Goal: Task Accomplishment & Management: Manage account settings

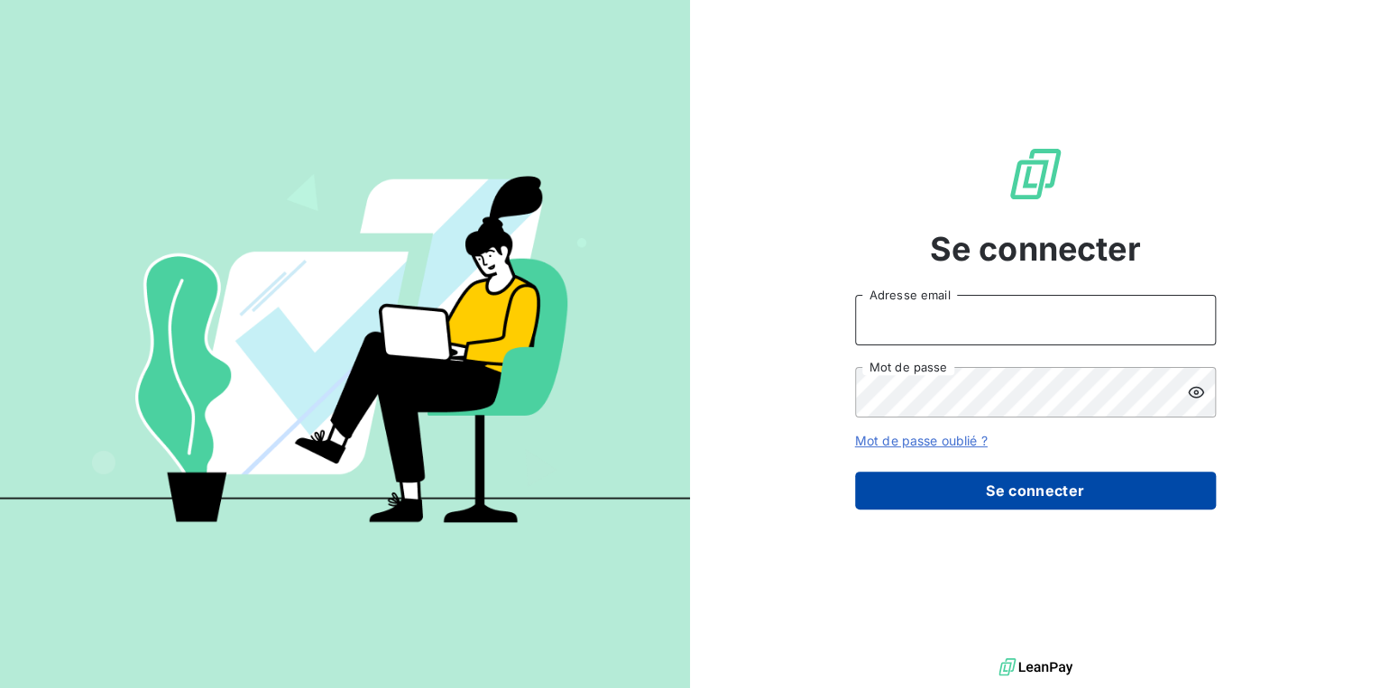
type input "[PERSON_NAME][EMAIL_ADDRESS][DOMAIN_NAME]"
click at [1003, 484] on button "Se connecter" at bounding box center [1035, 491] width 361 height 38
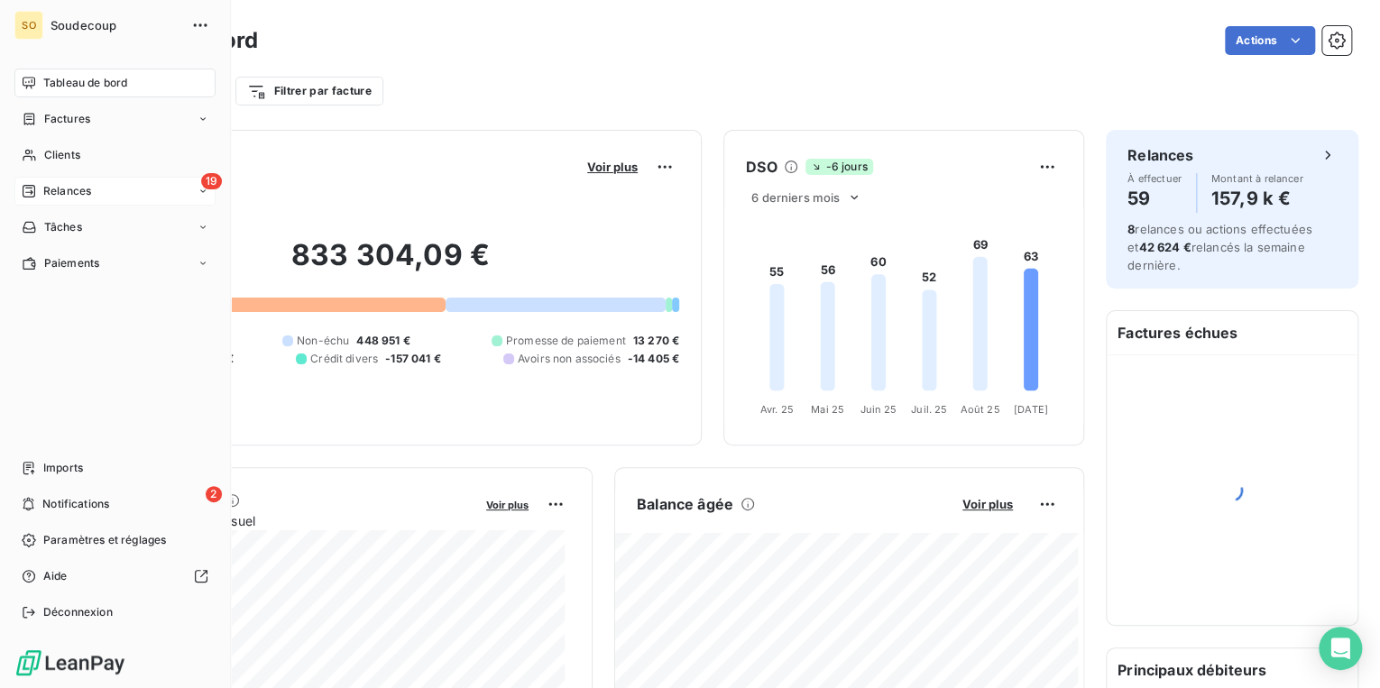
click at [74, 190] on span "Relances" at bounding box center [67, 191] width 48 height 16
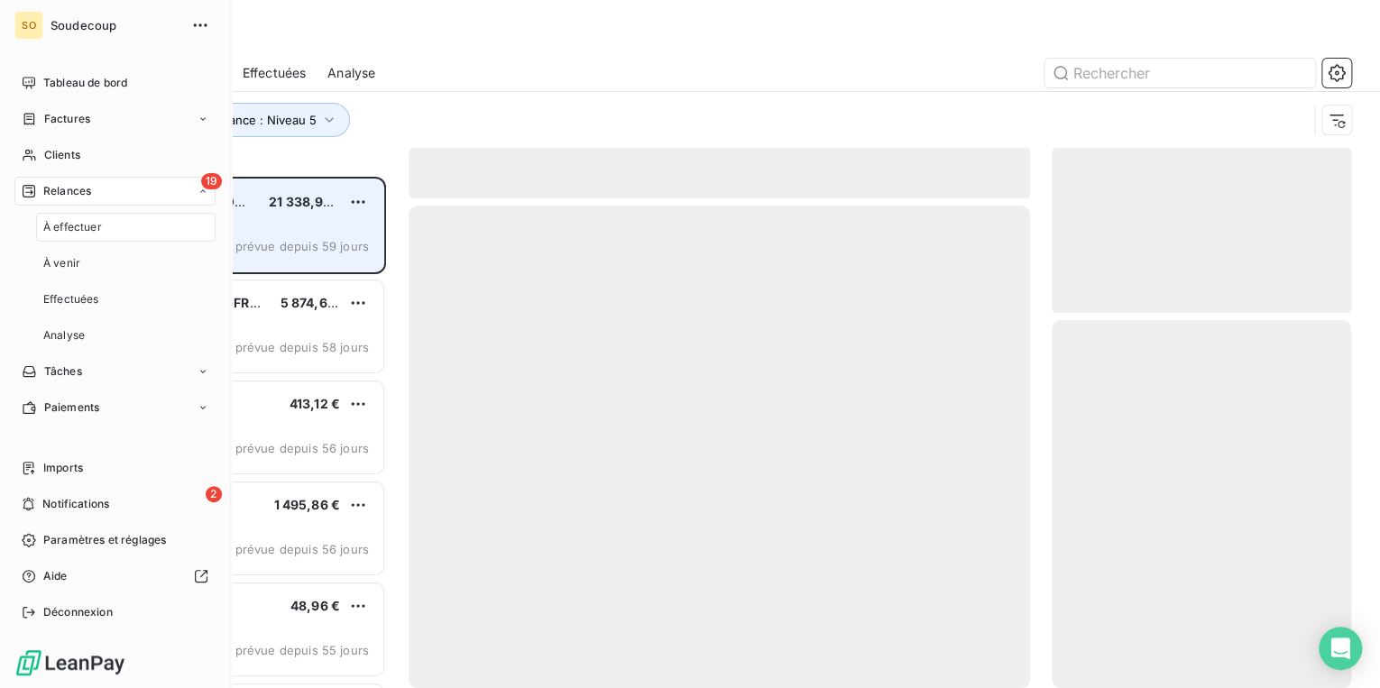
scroll to position [501, 289]
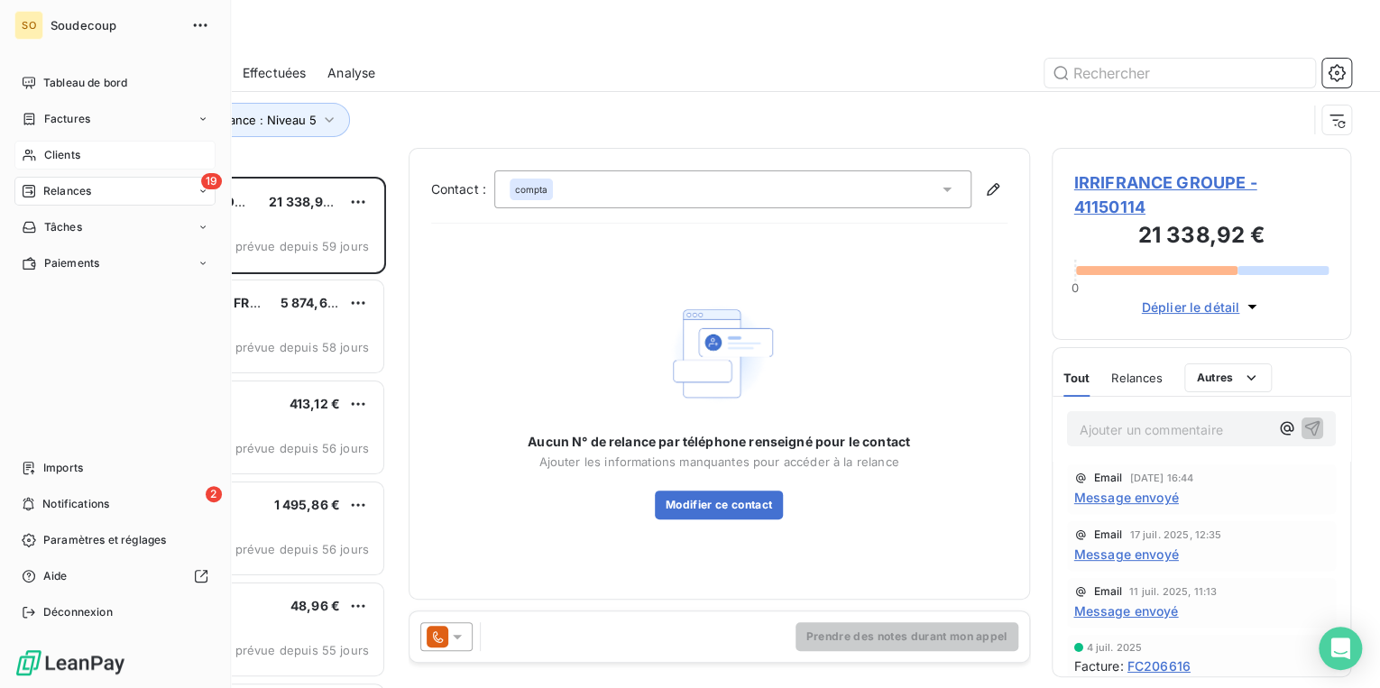
click at [48, 151] on span "Clients" at bounding box center [62, 155] width 36 height 16
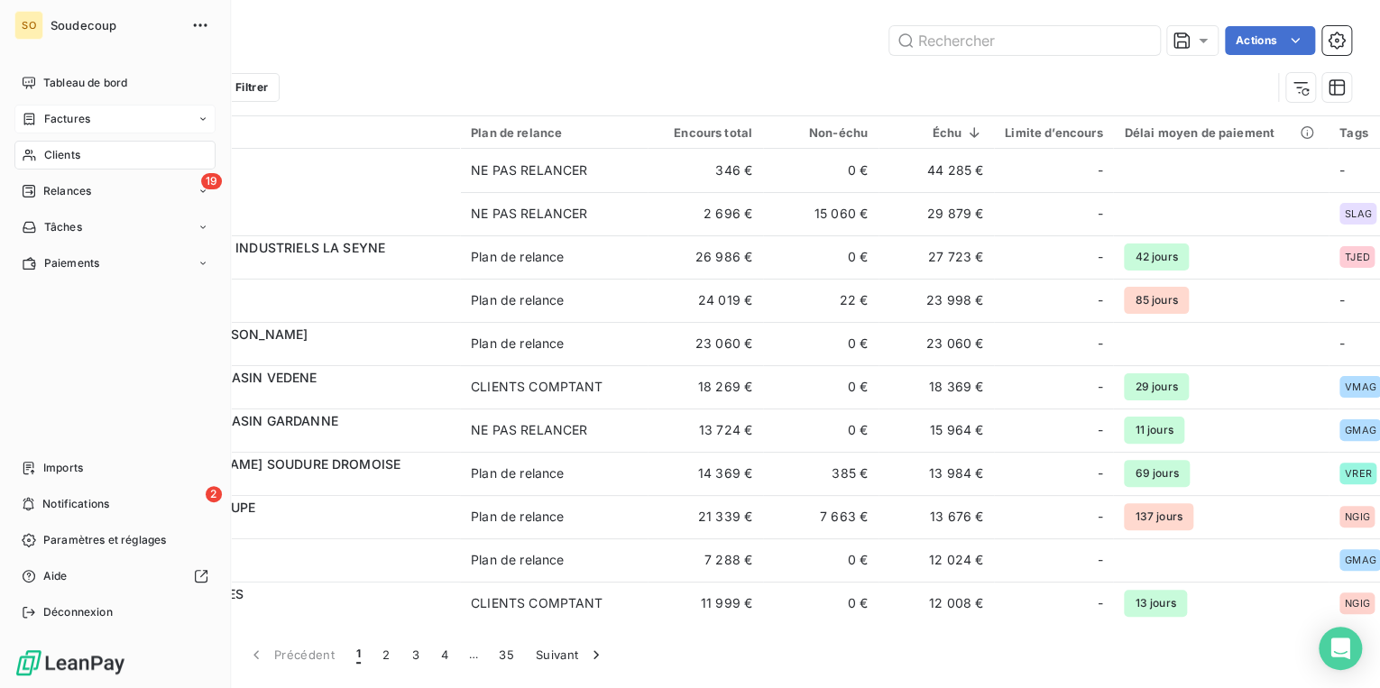
click at [91, 117] on div "Factures" at bounding box center [114, 119] width 201 height 29
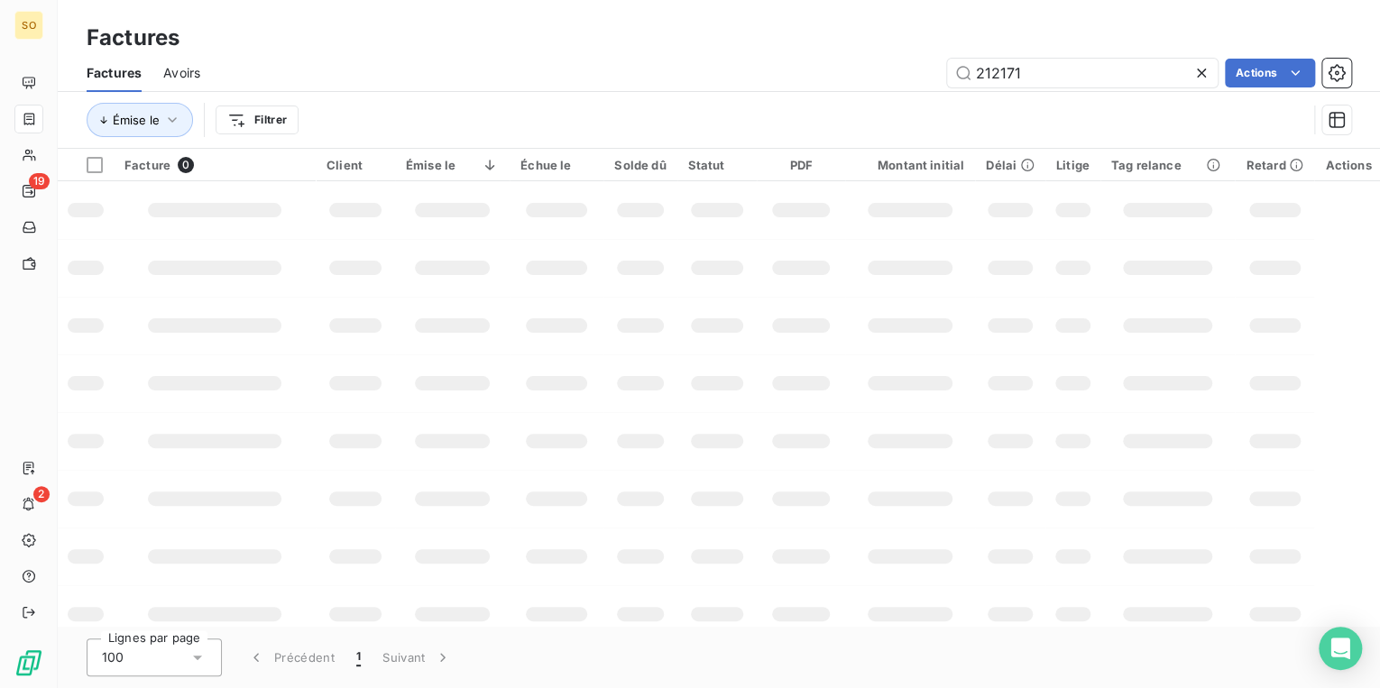
click at [1201, 71] on icon at bounding box center [1201, 73] width 9 height 9
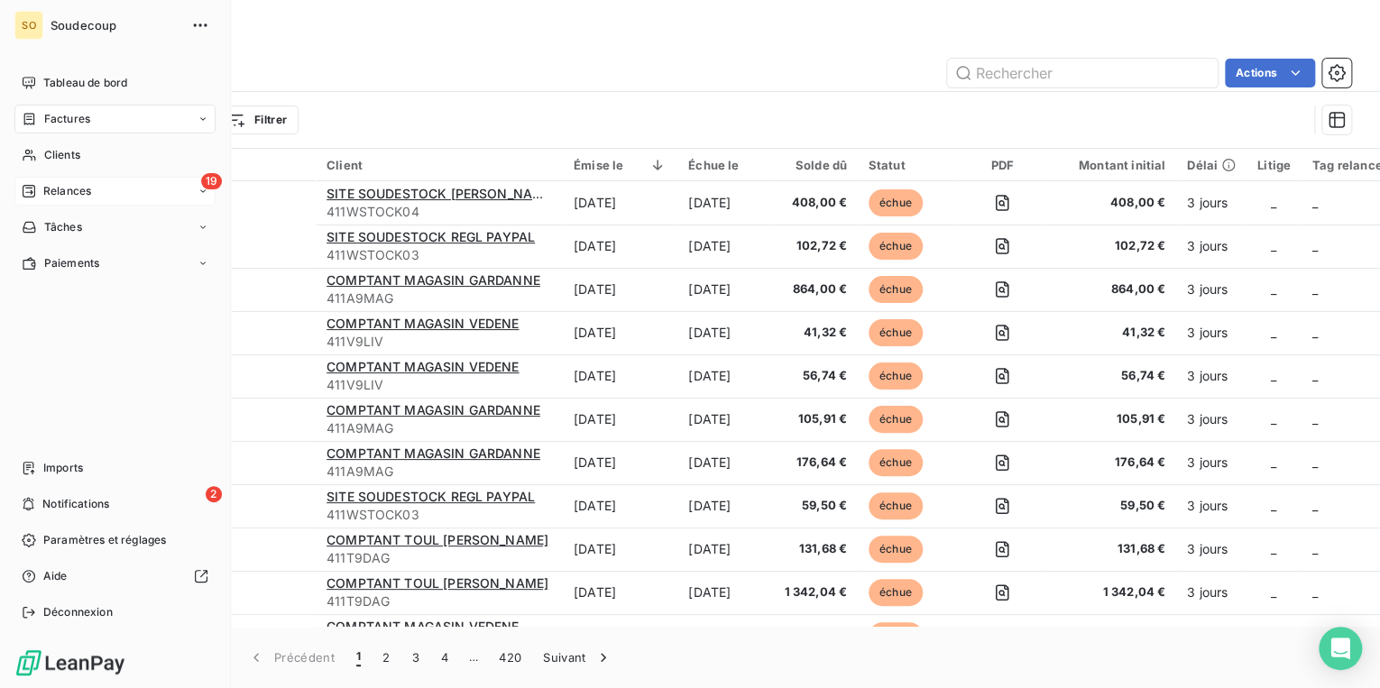
click at [57, 186] on span "Relances" at bounding box center [67, 191] width 48 height 16
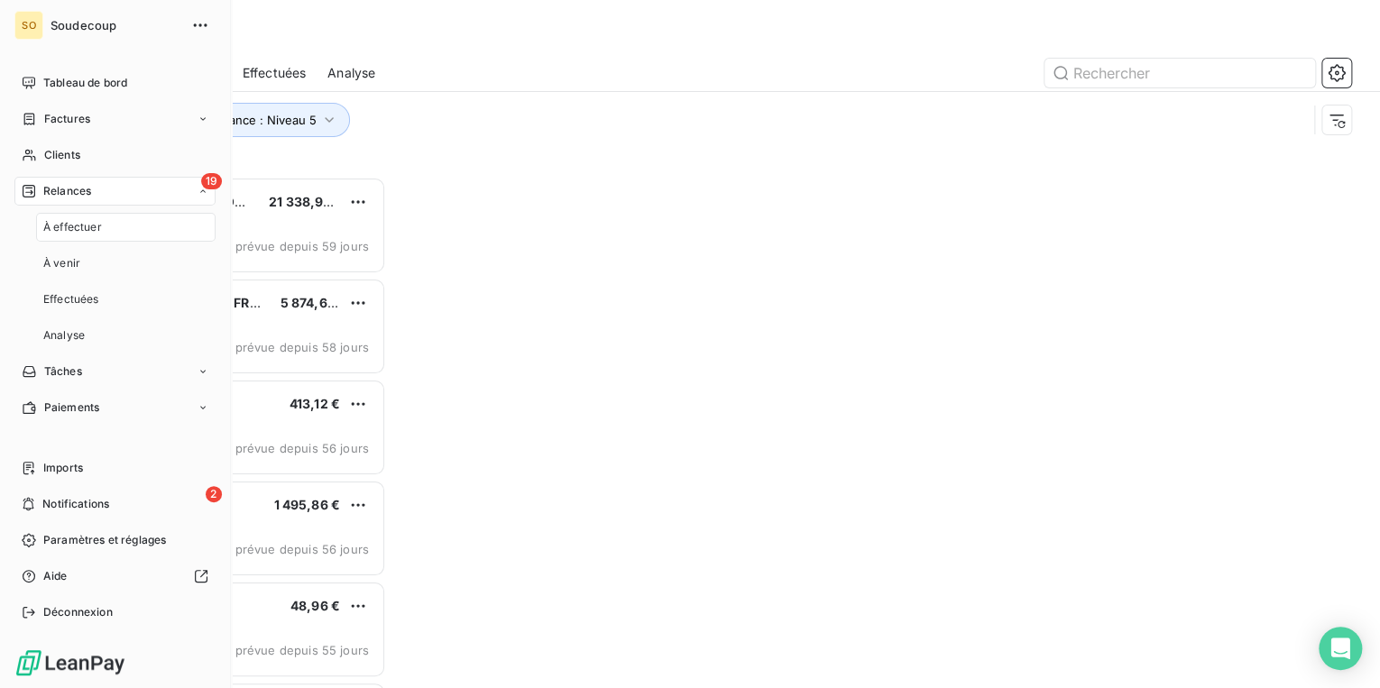
scroll to position [501, 289]
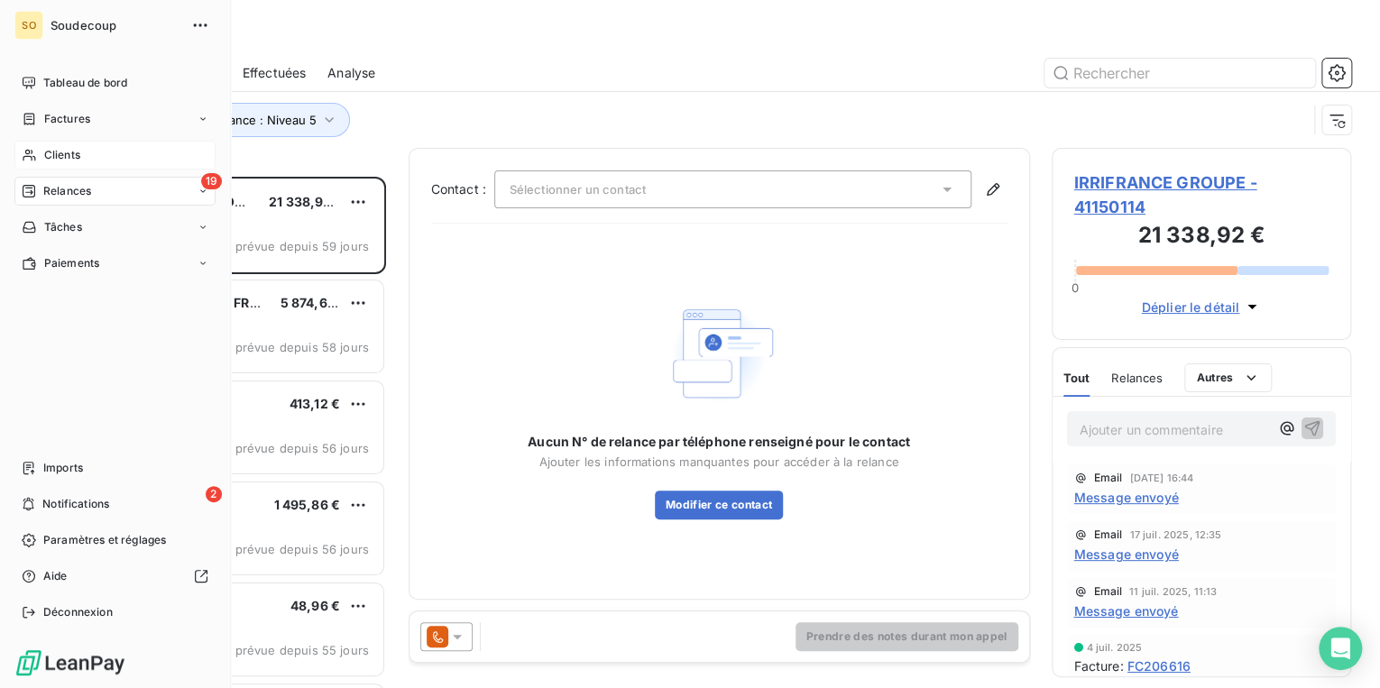
click at [63, 151] on span "Clients" at bounding box center [62, 155] width 36 height 16
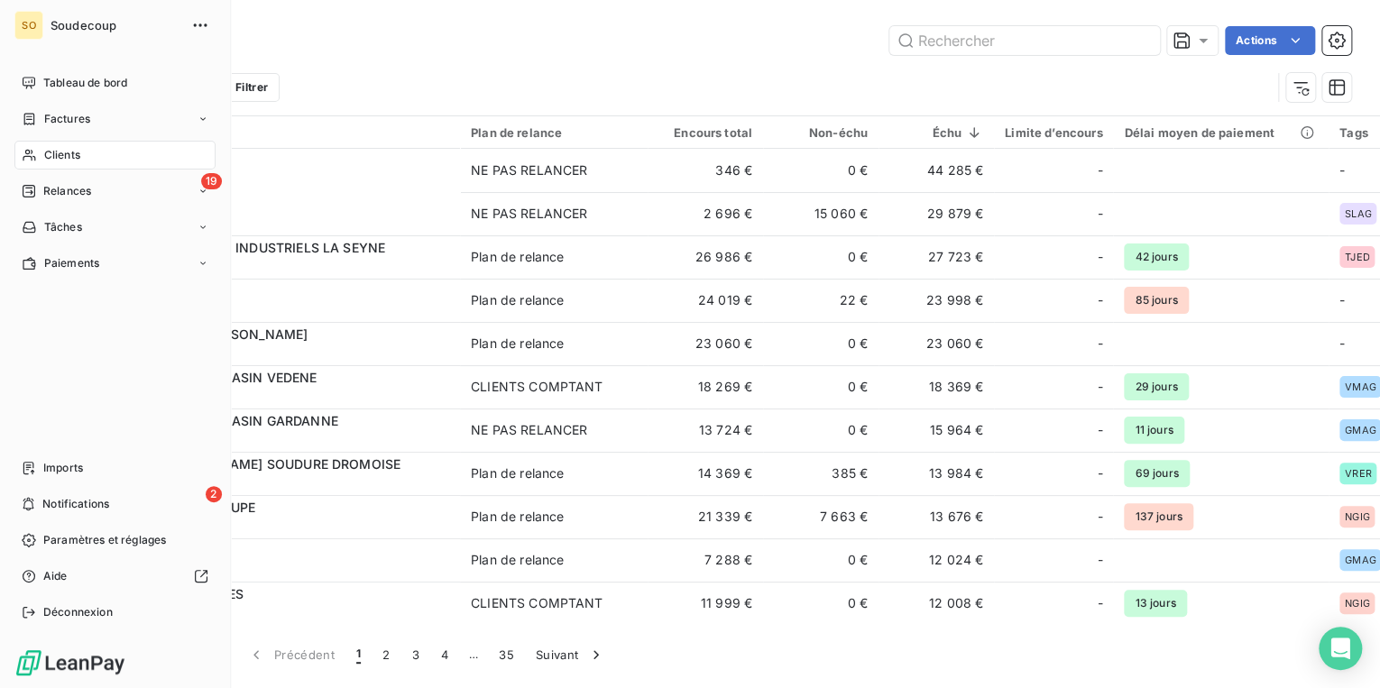
click at [70, 157] on span "Clients" at bounding box center [62, 155] width 36 height 16
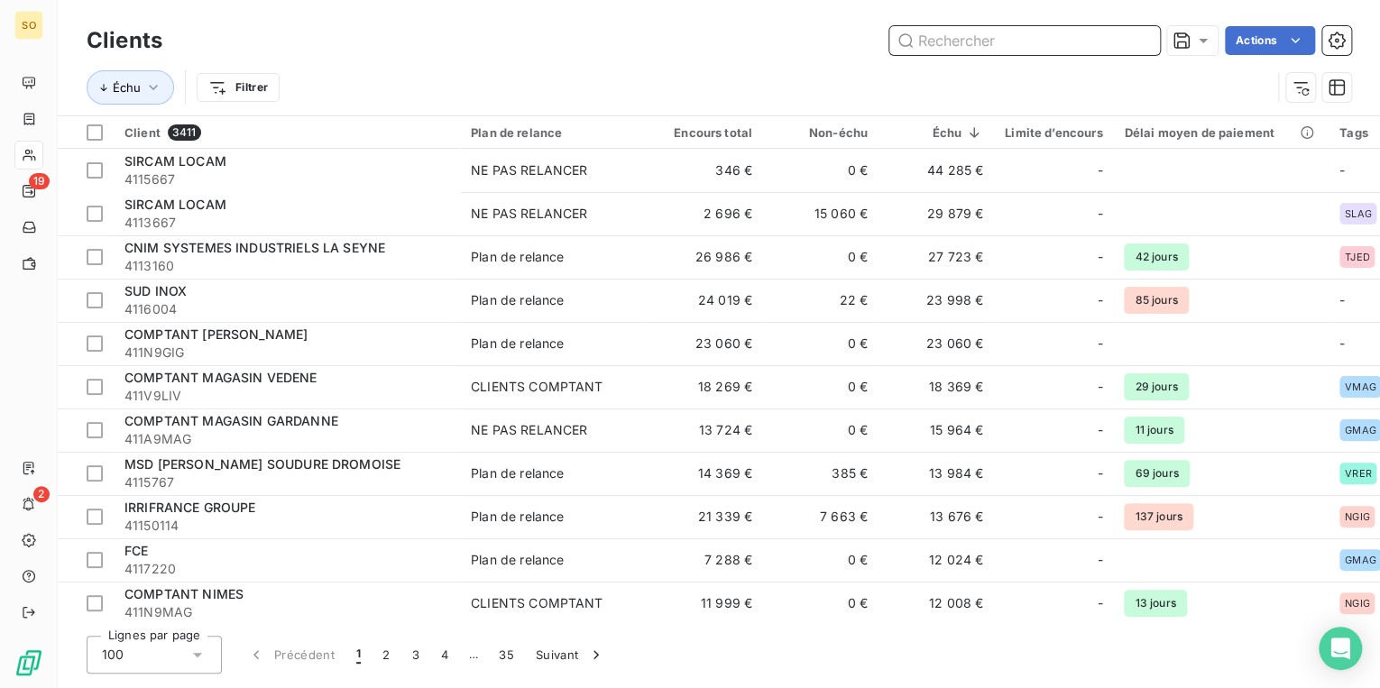
click at [935, 40] on input "text" at bounding box center [1024, 40] width 271 height 29
click at [942, 42] on input "text" at bounding box center [1024, 40] width 271 height 29
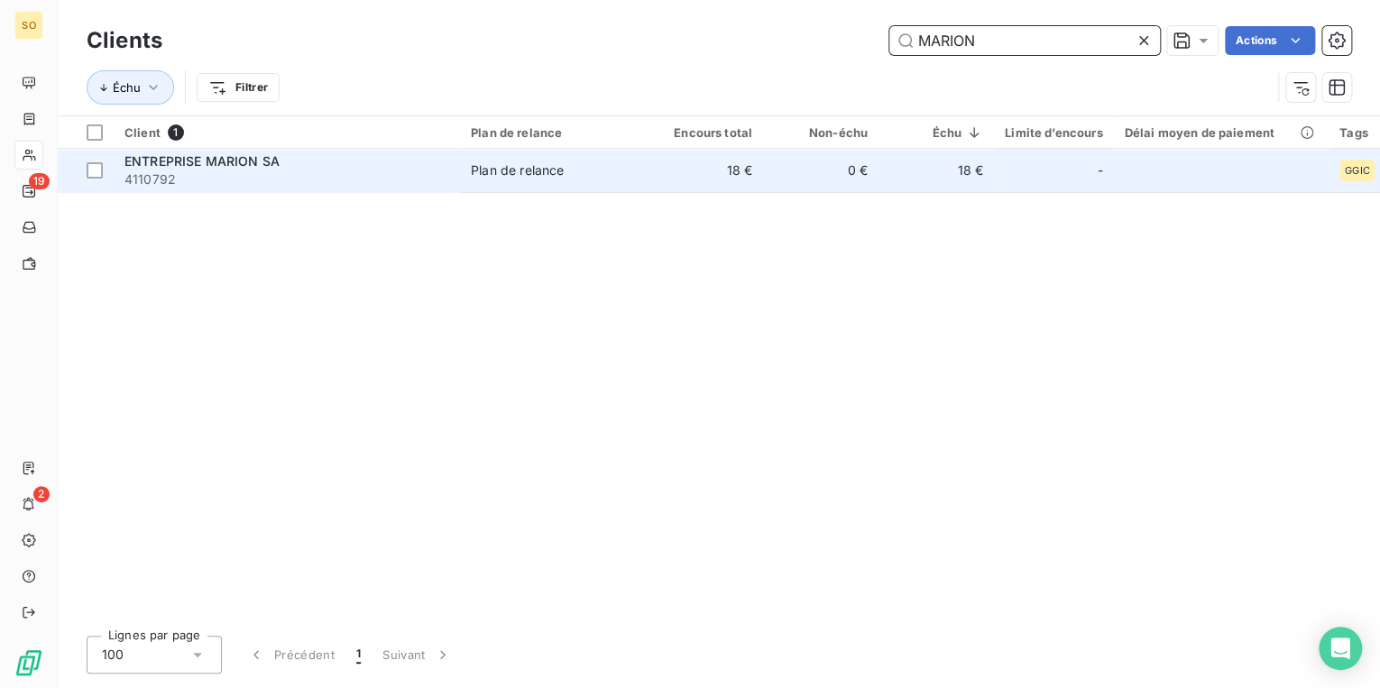
type input "MARION"
click at [509, 183] on td "Plan de relance" at bounding box center [554, 170] width 188 height 43
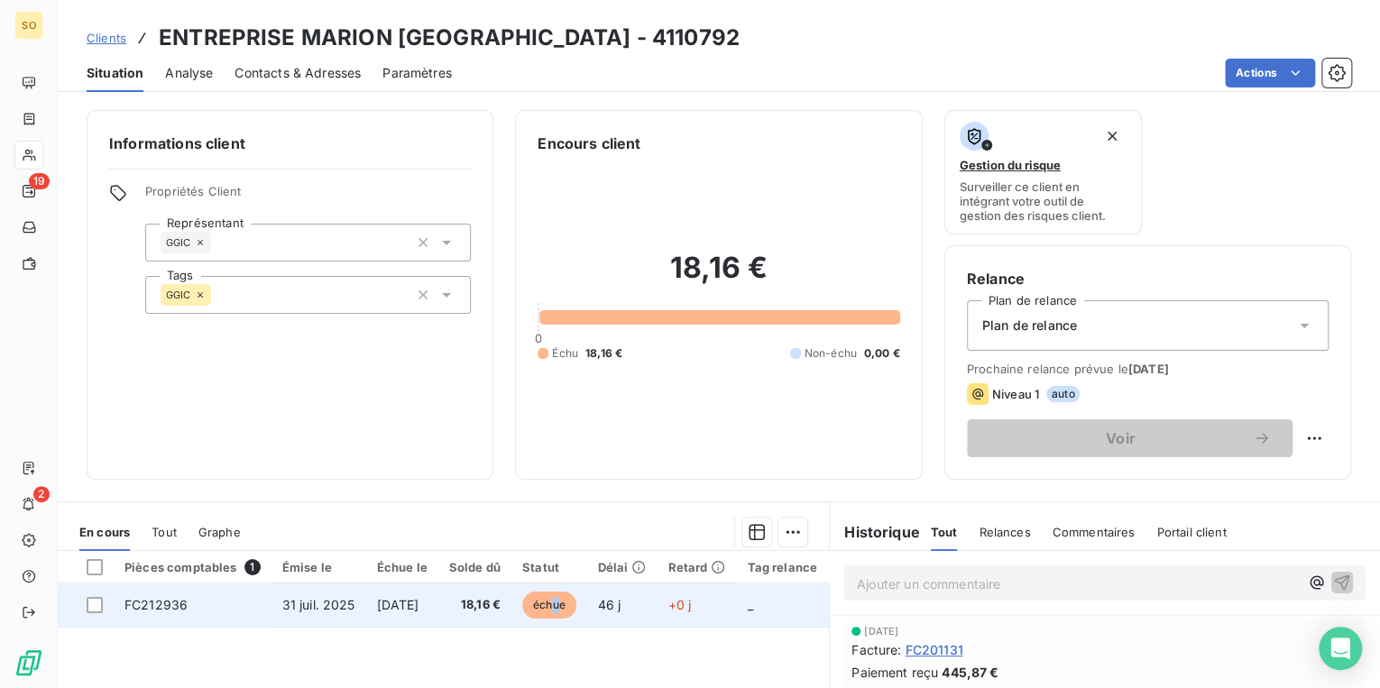
drag, startPoint x: 584, startPoint y: 598, endPoint x: 592, endPoint y: 589, distance: 11.6
click at [576, 597] on span "échue" at bounding box center [549, 605] width 54 height 27
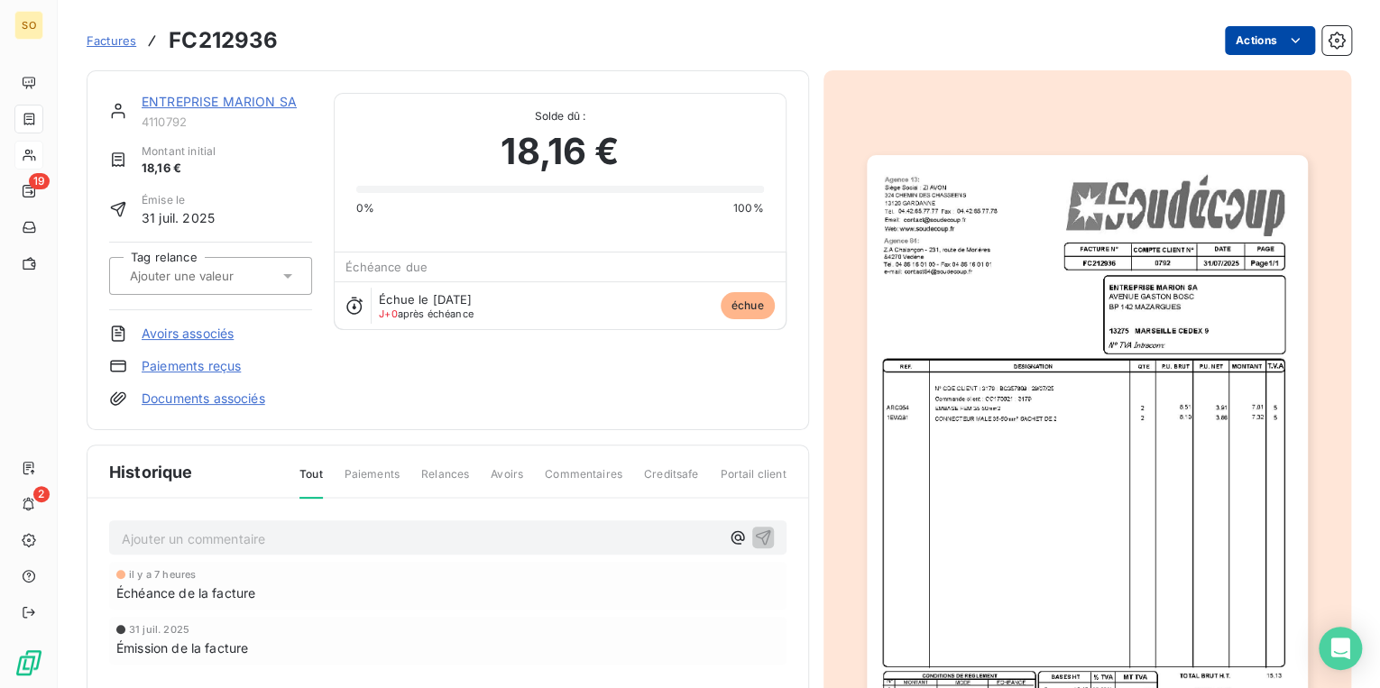
click at [1219, 39] on html "SO 19 2 Factures FC212936 Actions ENTREPRISE MARION SA 4110792 Montant initial …" at bounding box center [690, 344] width 1380 height 688
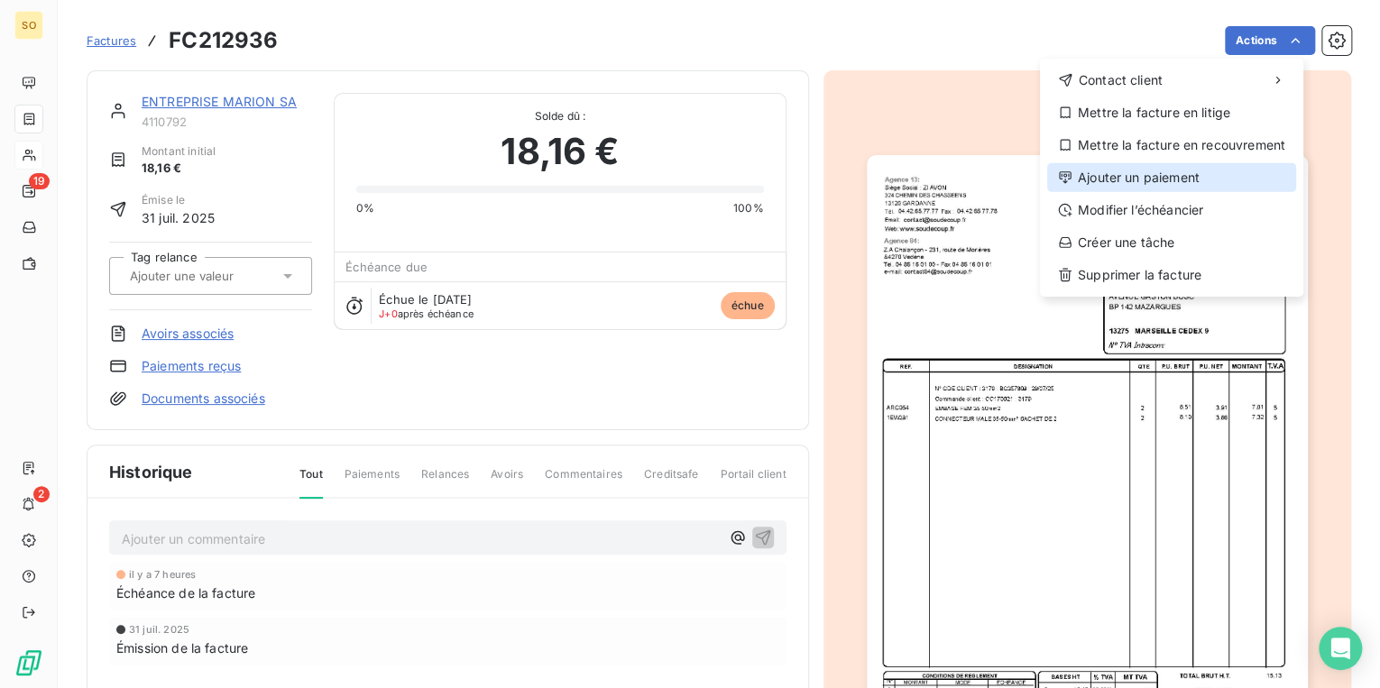
click at [1149, 181] on div "Ajouter un paiement" at bounding box center [1171, 177] width 249 height 29
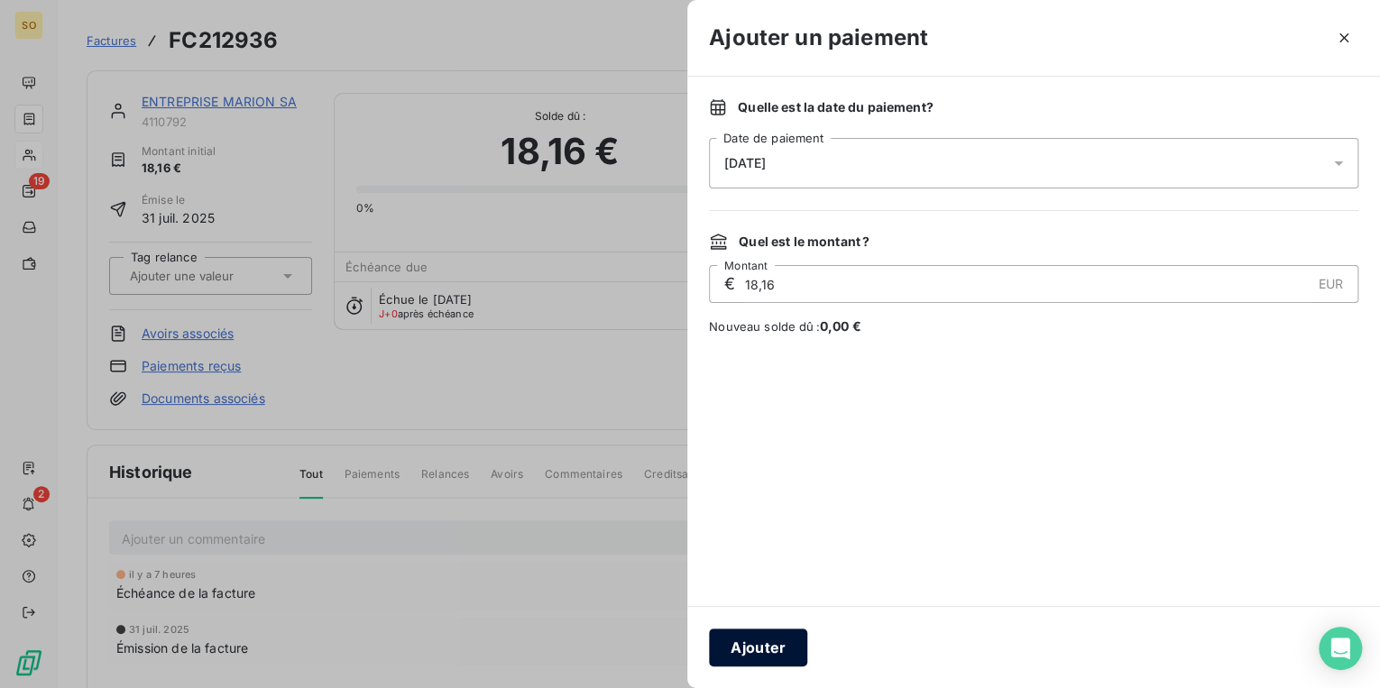
click at [747, 646] on button "Ajouter" at bounding box center [758, 648] width 98 height 38
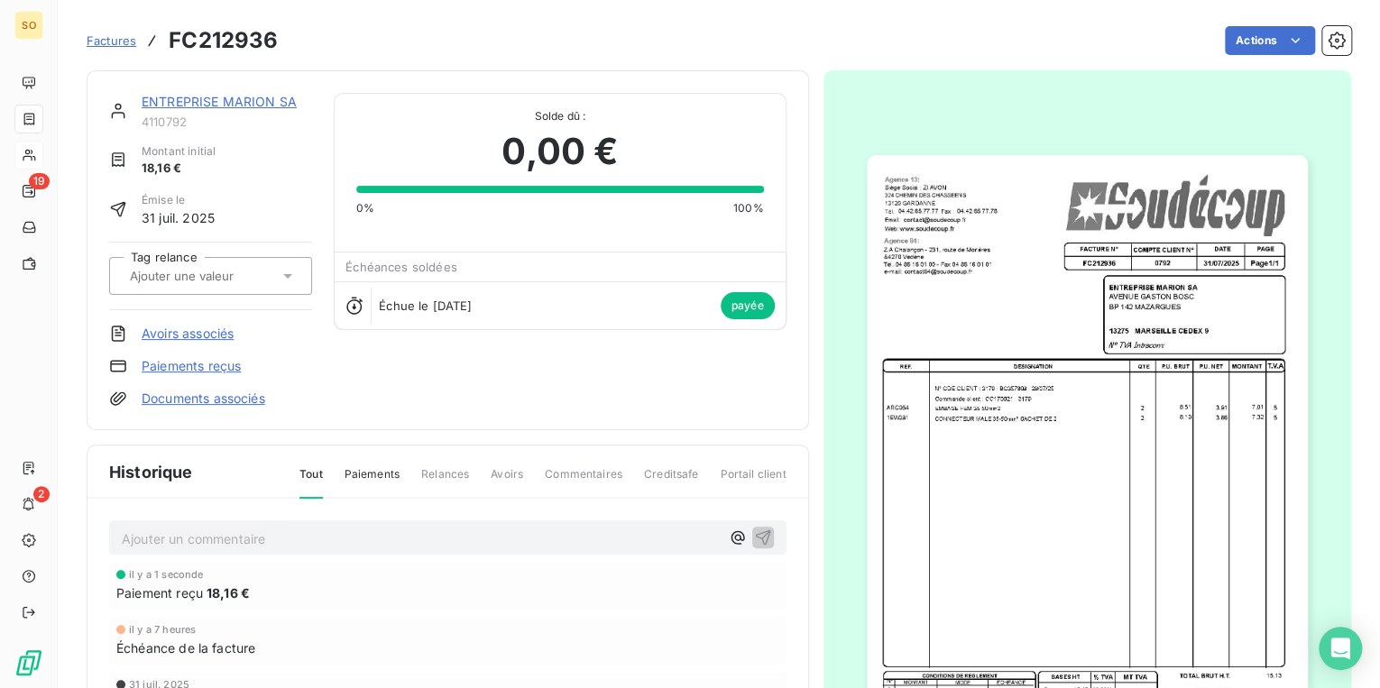
click at [120, 33] on span "Factures" at bounding box center [112, 40] width 50 height 14
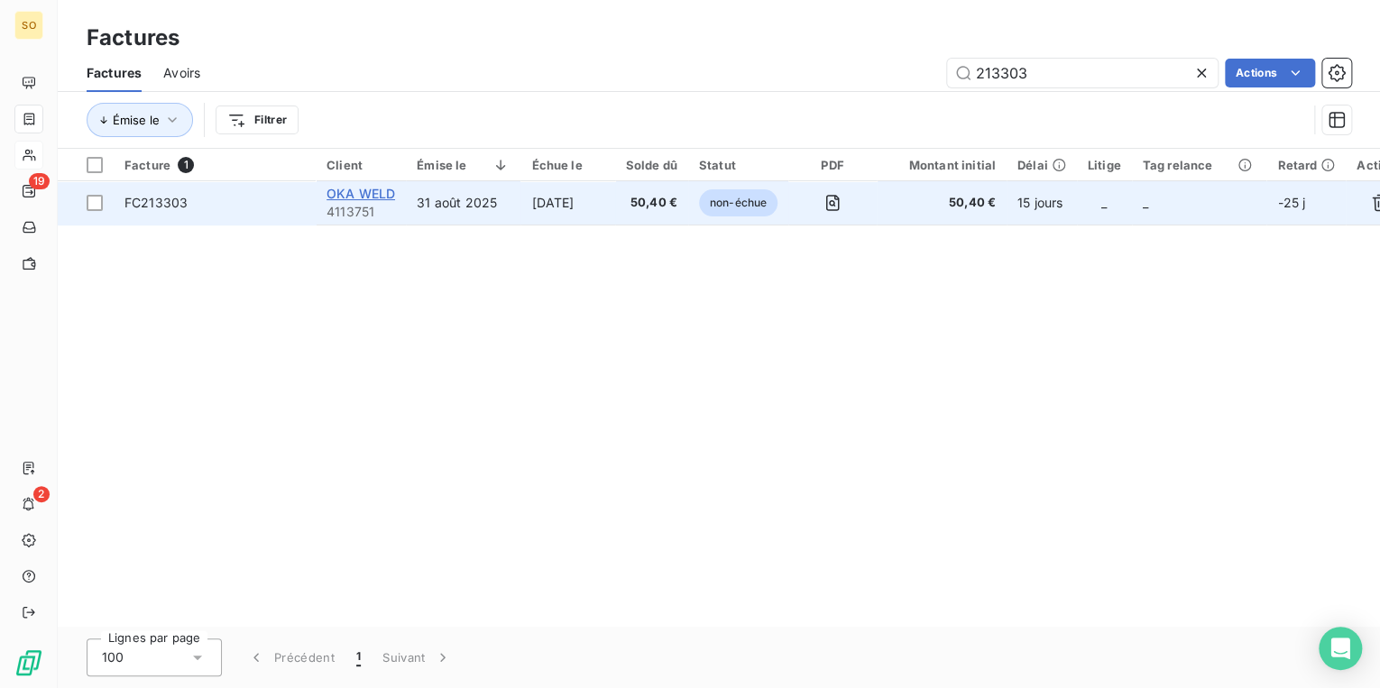
type input "213303"
click at [338, 189] on span "OKA WELD" at bounding box center [361, 193] width 69 height 15
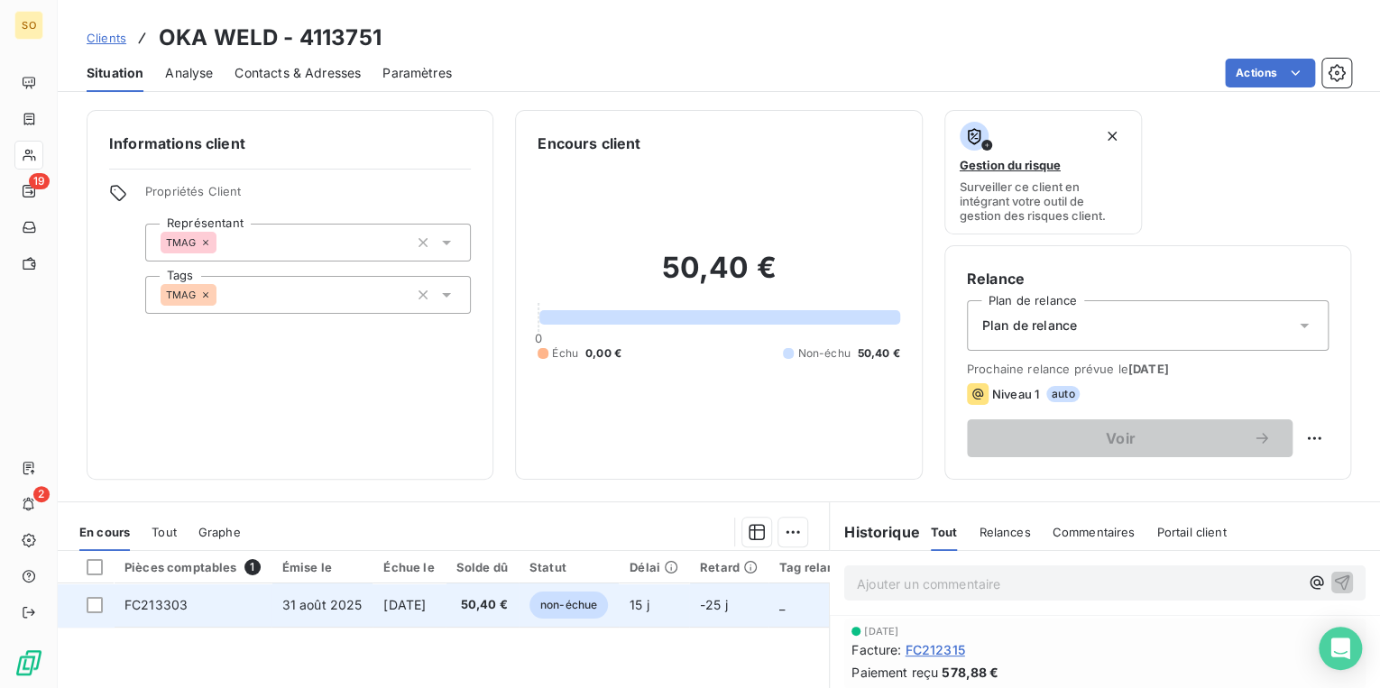
click at [604, 603] on span "non-échue" at bounding box center [568, 605] width 78 height 27
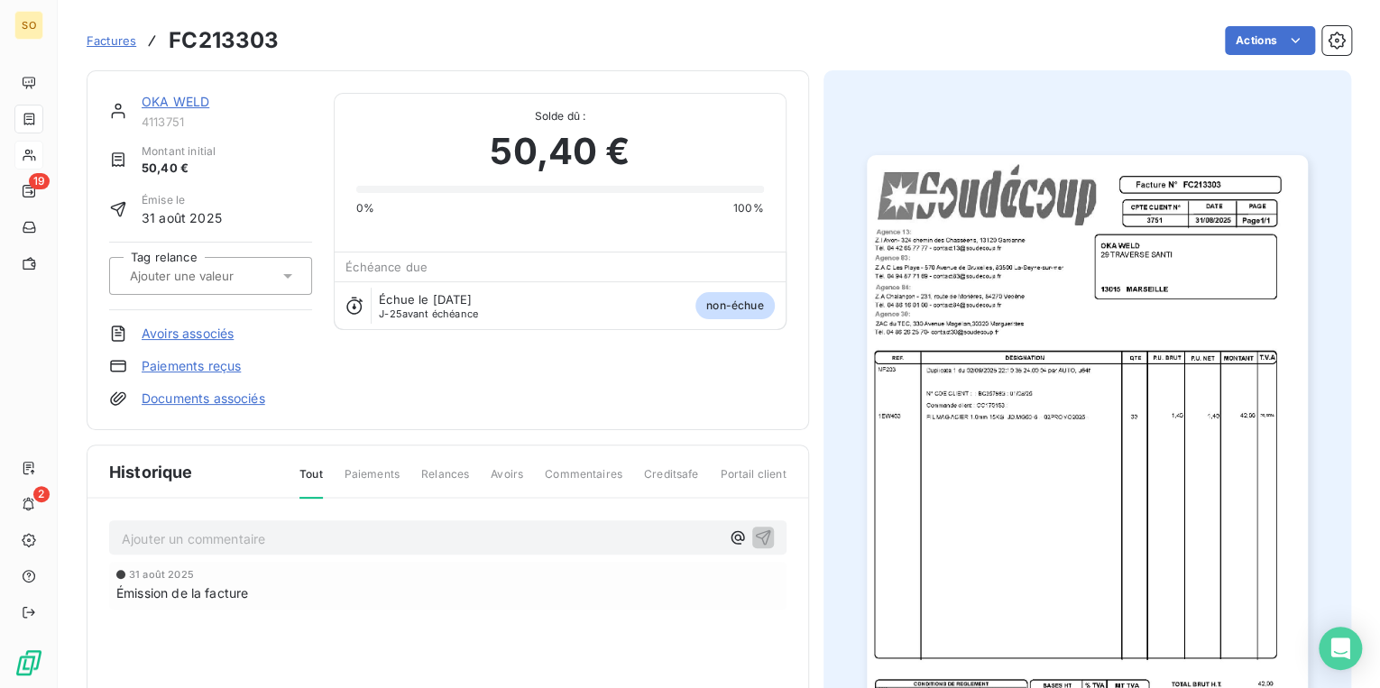
click at [1234, 37] on html "SO 19 2 Factures FC213303 Actions OKA WELD 4113751 Montant initial 50,40 € Émis…" at bounding box center [690, 344] width 1380 height 688
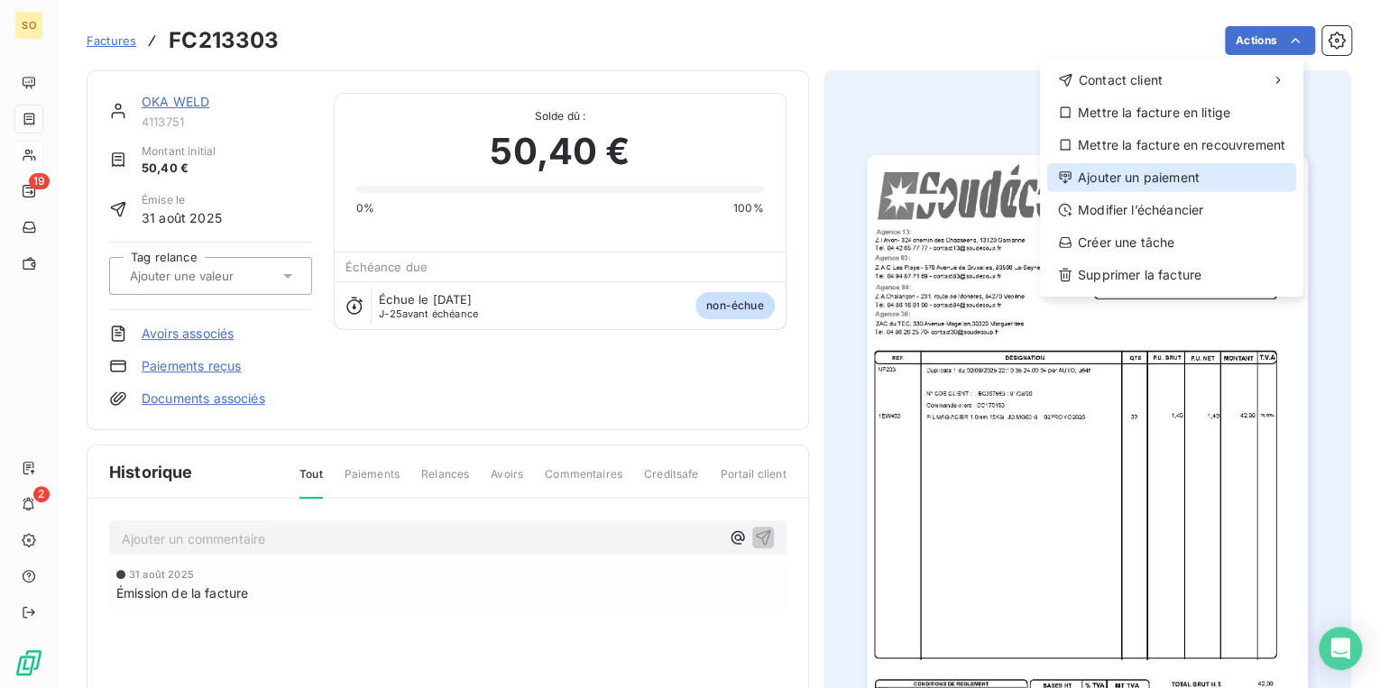
click at [1126, 179] on div "Ajouter un paiement" at bounding box center [1171, 177] width 249 height 29
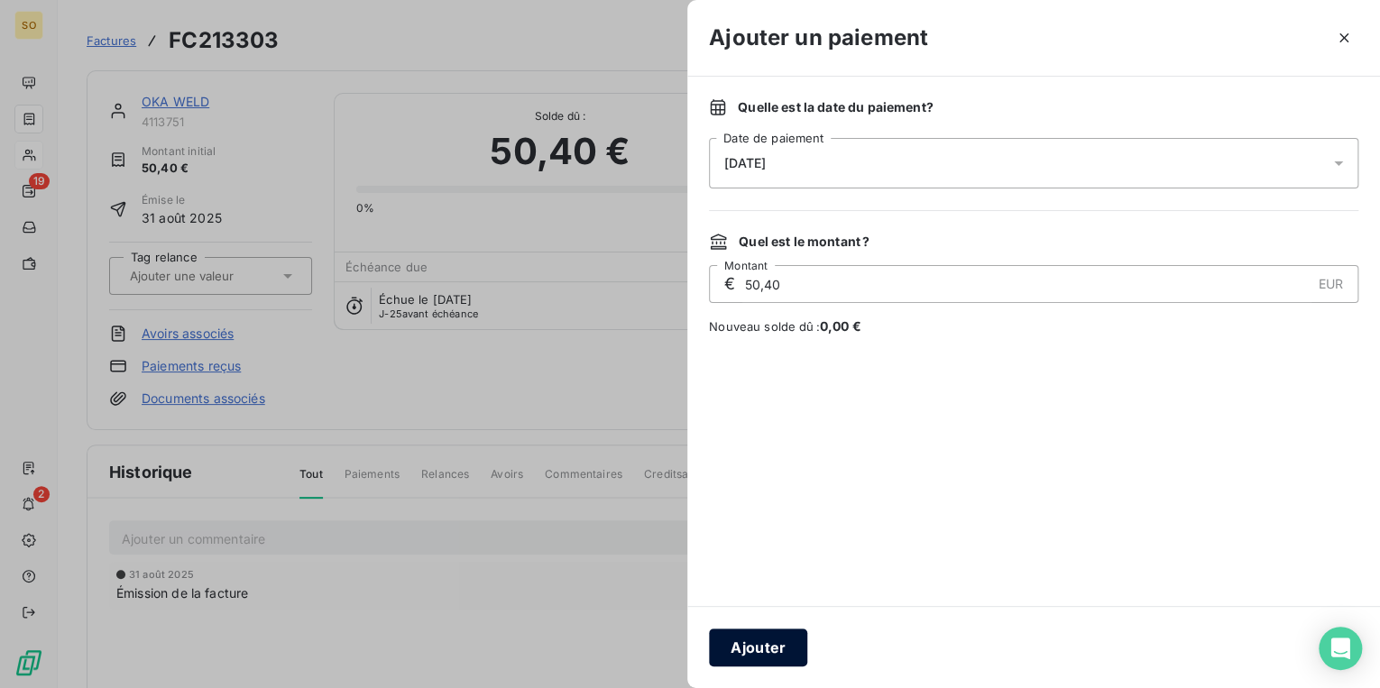
click at [779, 642] on button "Ajouter" at bounding box center [758, 648] width 98 height 38
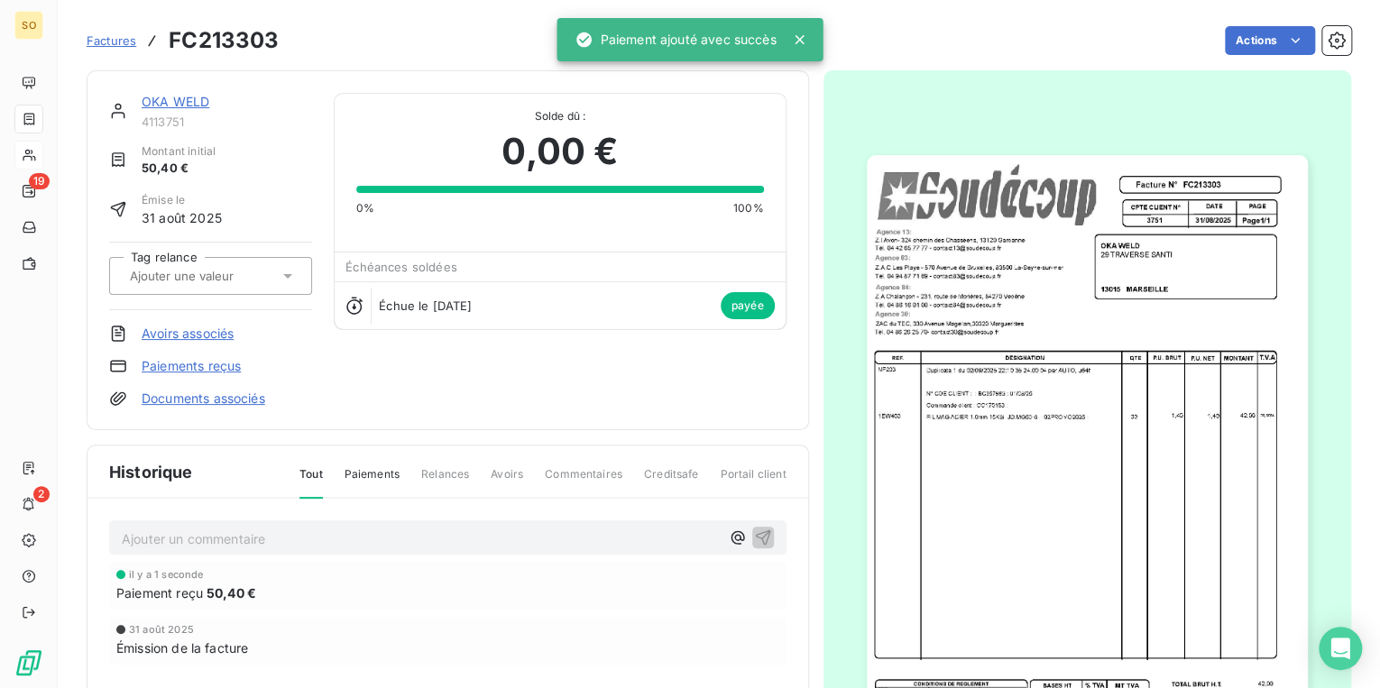
click at [108, 40] on span "Factures" at bounding box center [112, 40] width 50 height 14
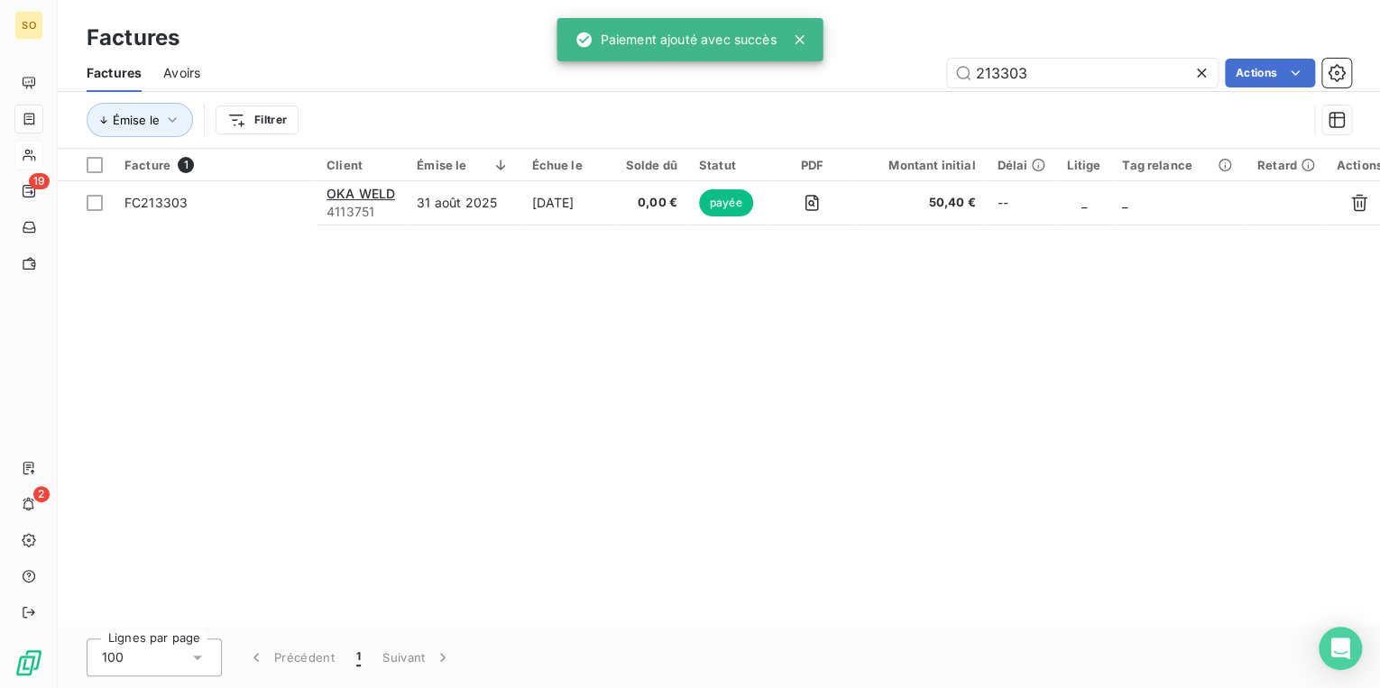
drag, startPoint x: 989, startPoint y: 73, endPoint x: 1388, endPoint y: 9, distance: 404.7
click at [1379, 9] on html "SO 19 2 Factures Factures Avoirs 213303 Actions Émise le Filtrer Facture 1 Clie…" at bounding box center [690, 344] width 1380 height 688
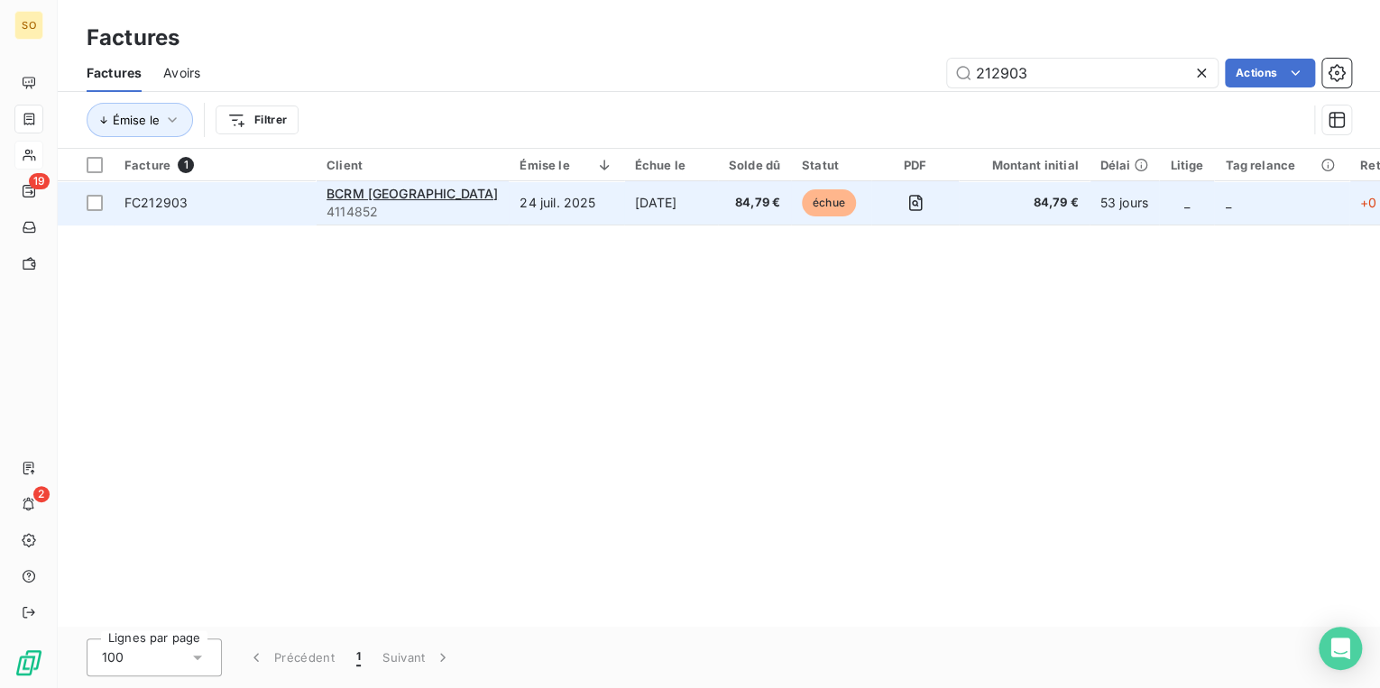
type input "212903"
click at [393, 203] on span "4114852" at bounding box center [412, 212] width 171 height 18
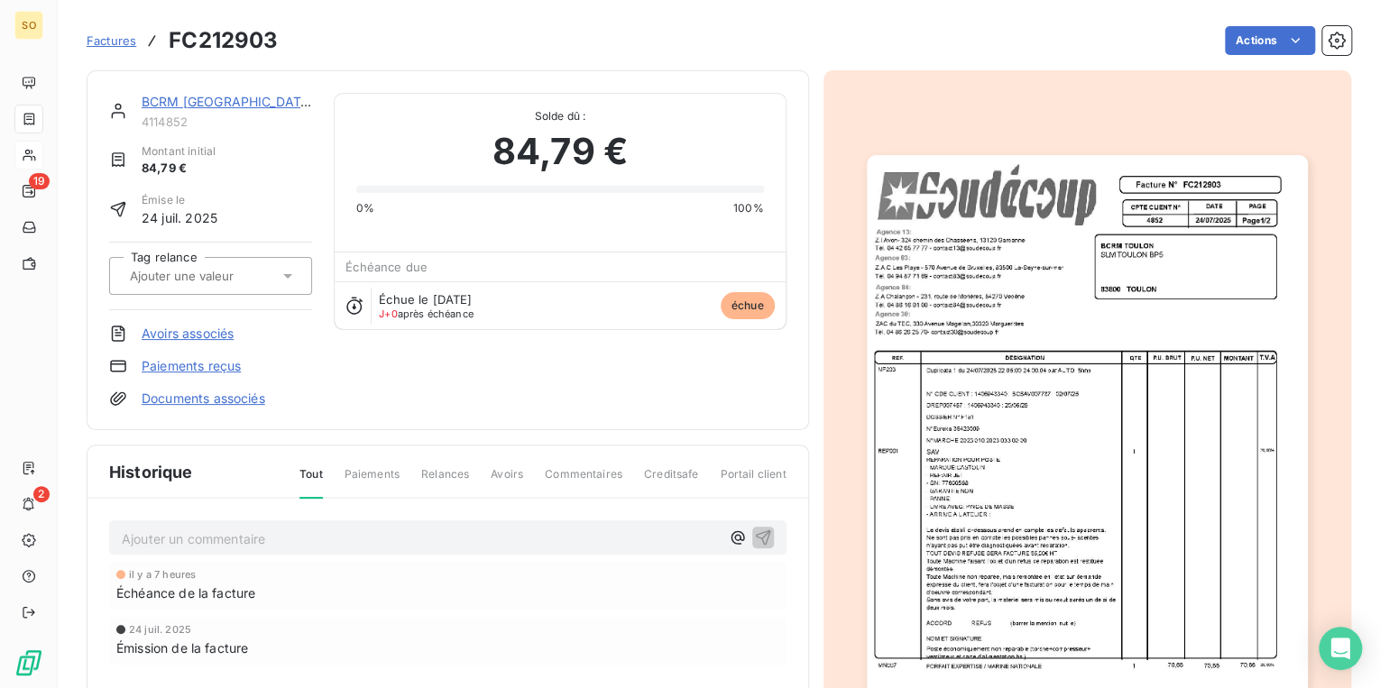
click at [211, 101] on link "BCRM [GEOGRAPHIC_DATA]" at bounding box center [228, 101] width 172 height 15
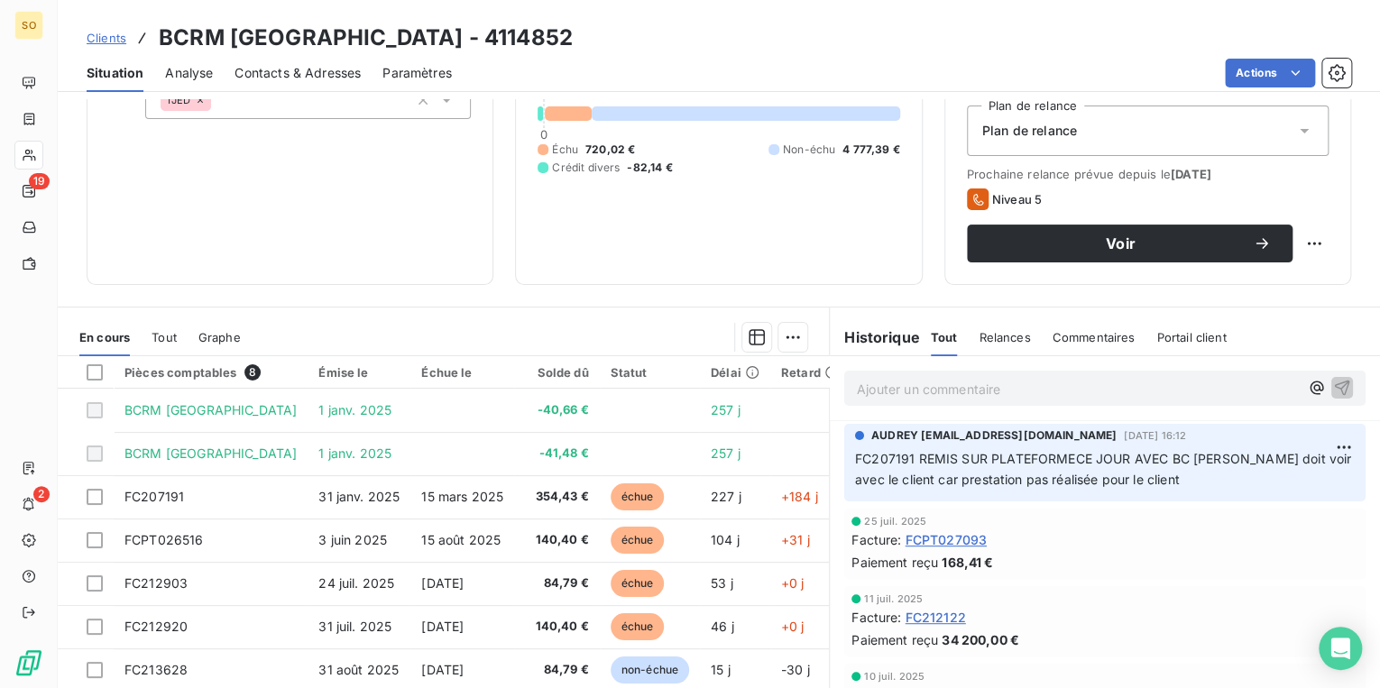
scroll to position [216, 0]
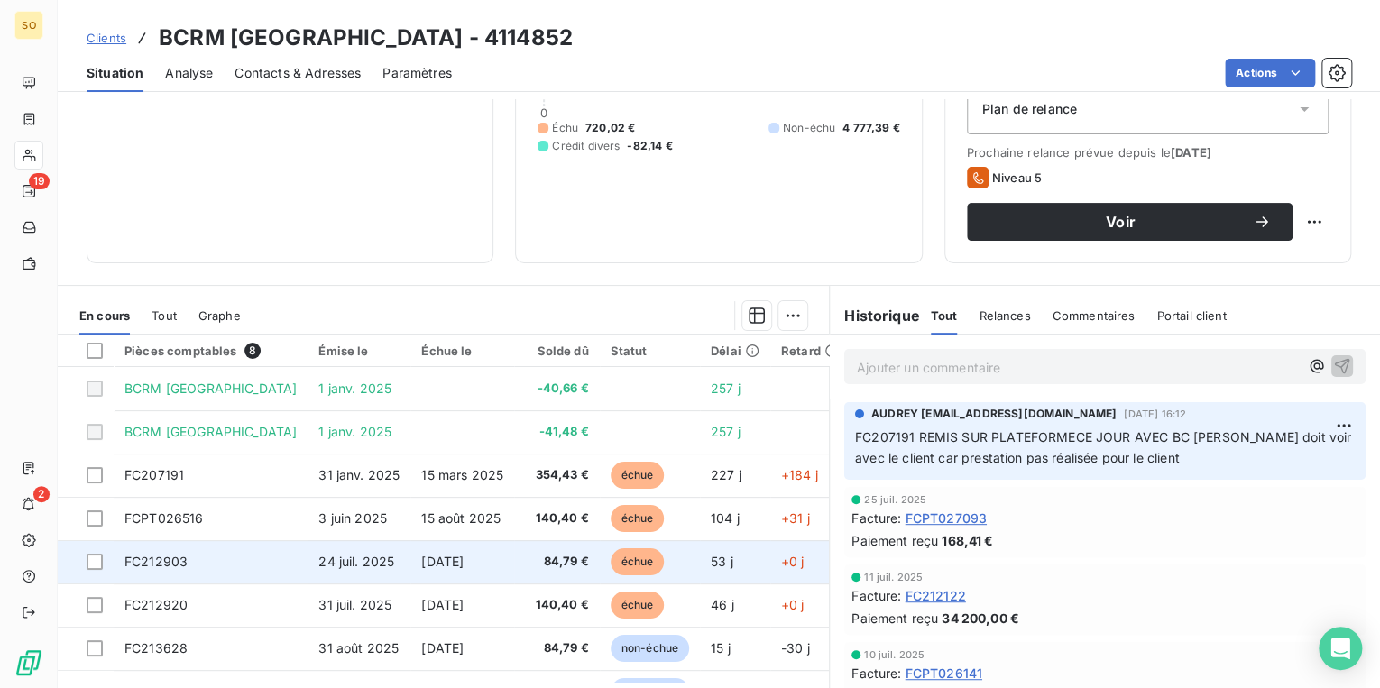
click at [611, 553] on span "échue" at bounding box center [638, 561] width 54 height 27
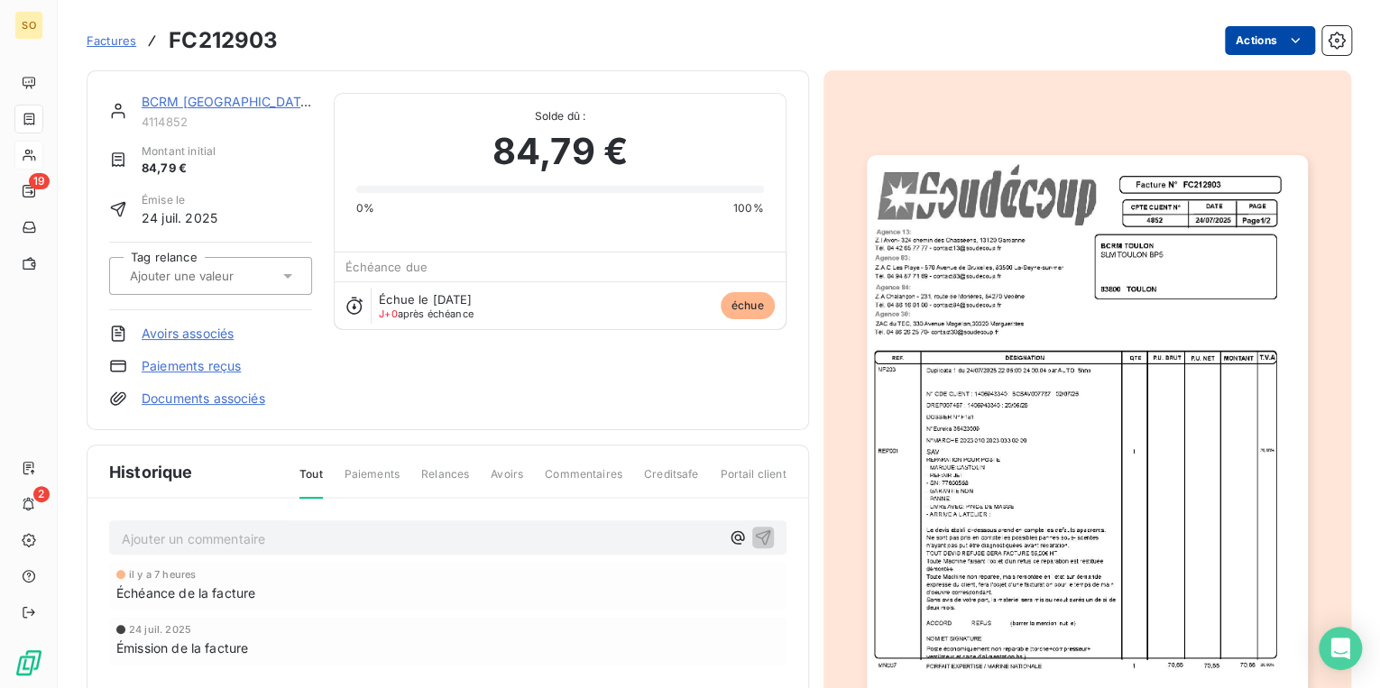
click at [1268, 37] on html "SO 19 2 Factures FC212903 Actions BCRM [GEOGRAPHIC_DATA] 4114852 Montant initia…" at bounding box center [690, 344] width 1380 height 688
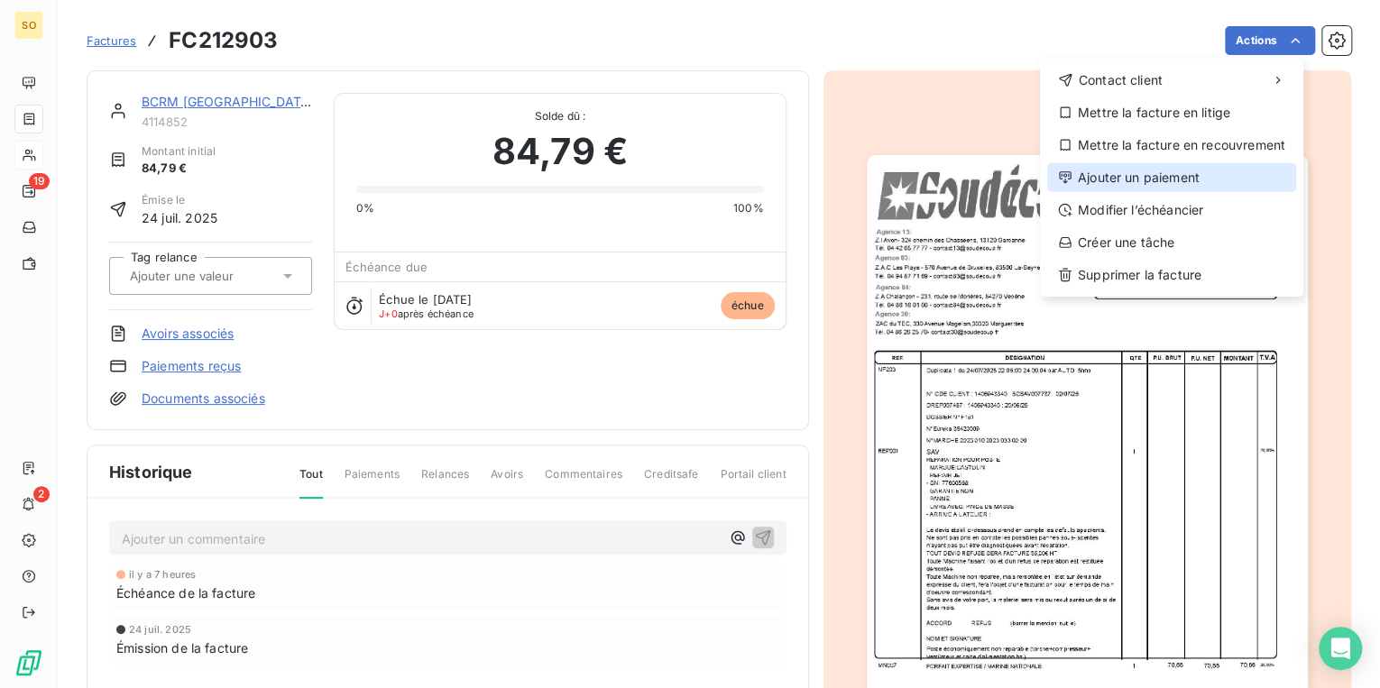
click at [1121, 179] on div "Ajouter un paiement" at bounding box center [1171, 177] width 249 height 29
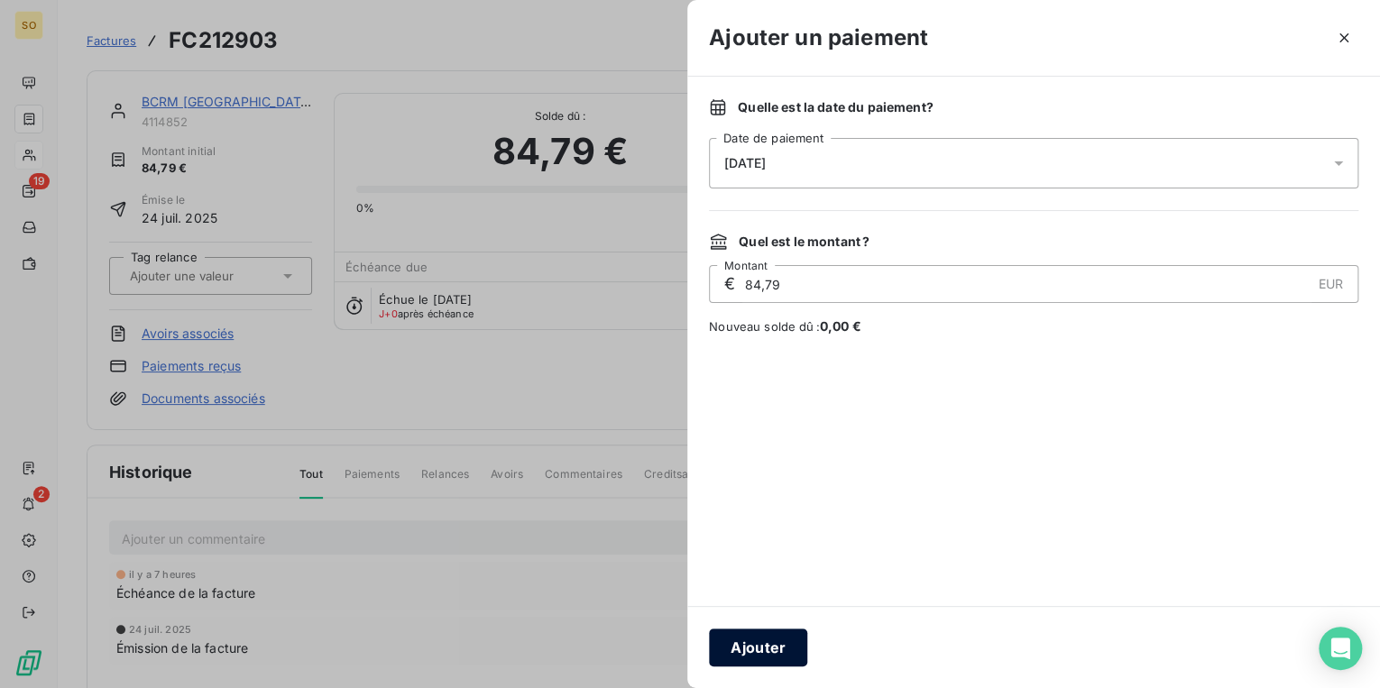
click at [755, 650] on button "Ajouter" at bounding box center [758, 648] width 98 height 38
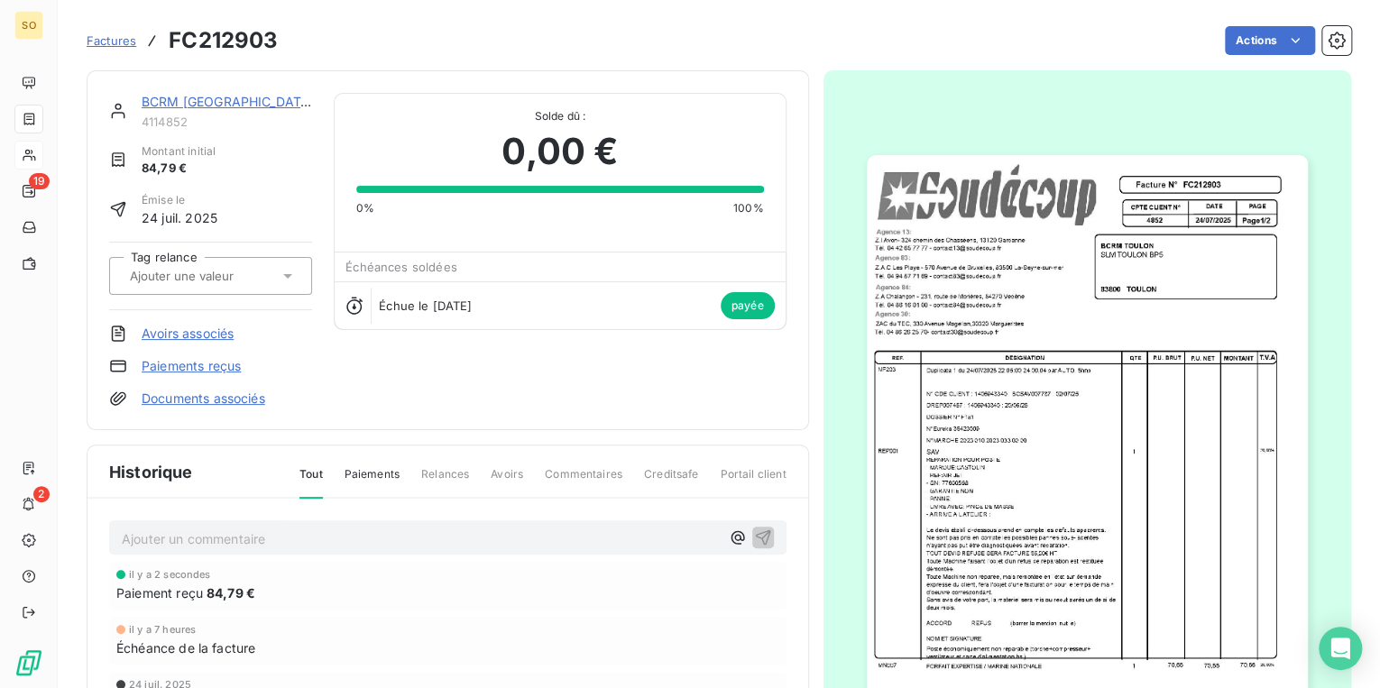
click at [176, 104] on link "BCRM [GEOGRAPHIC_DATA]" at bounding box center [228, 101] width 172 height 15
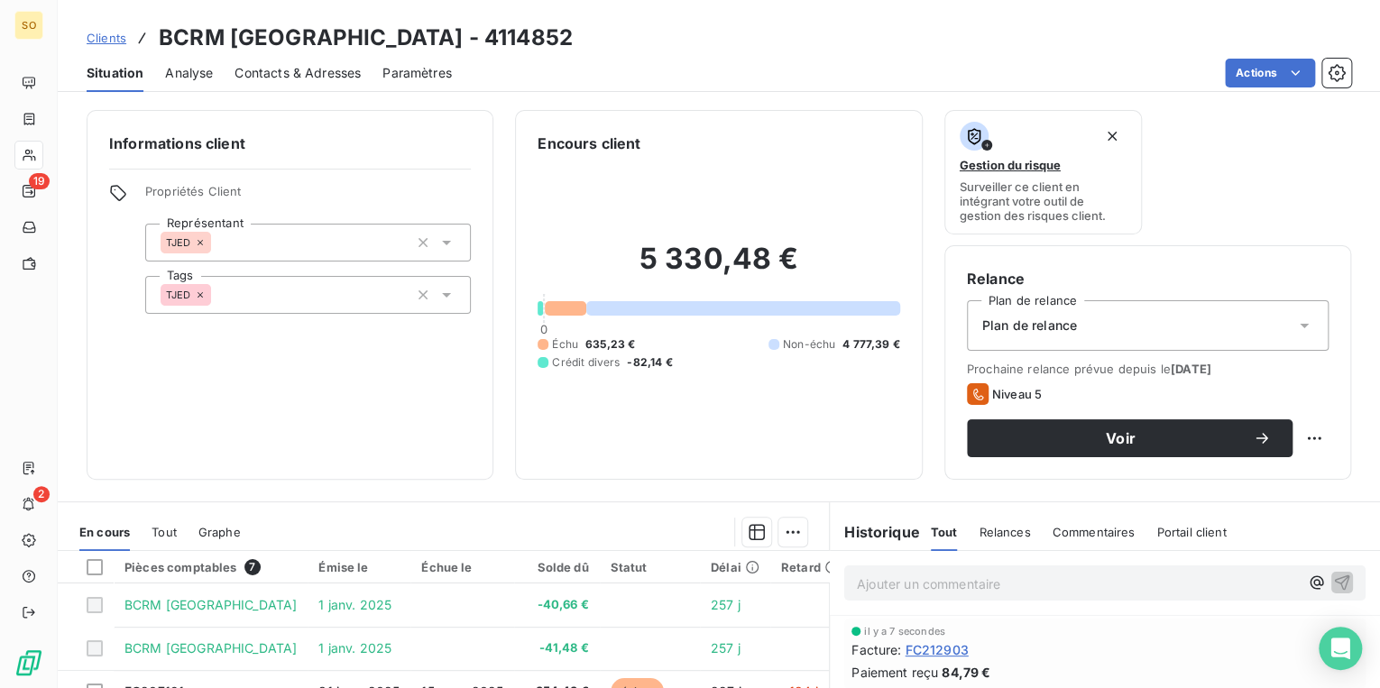
click at [107, 42] on span "Clients" at bounding box center [107, 38] width 40 height 14
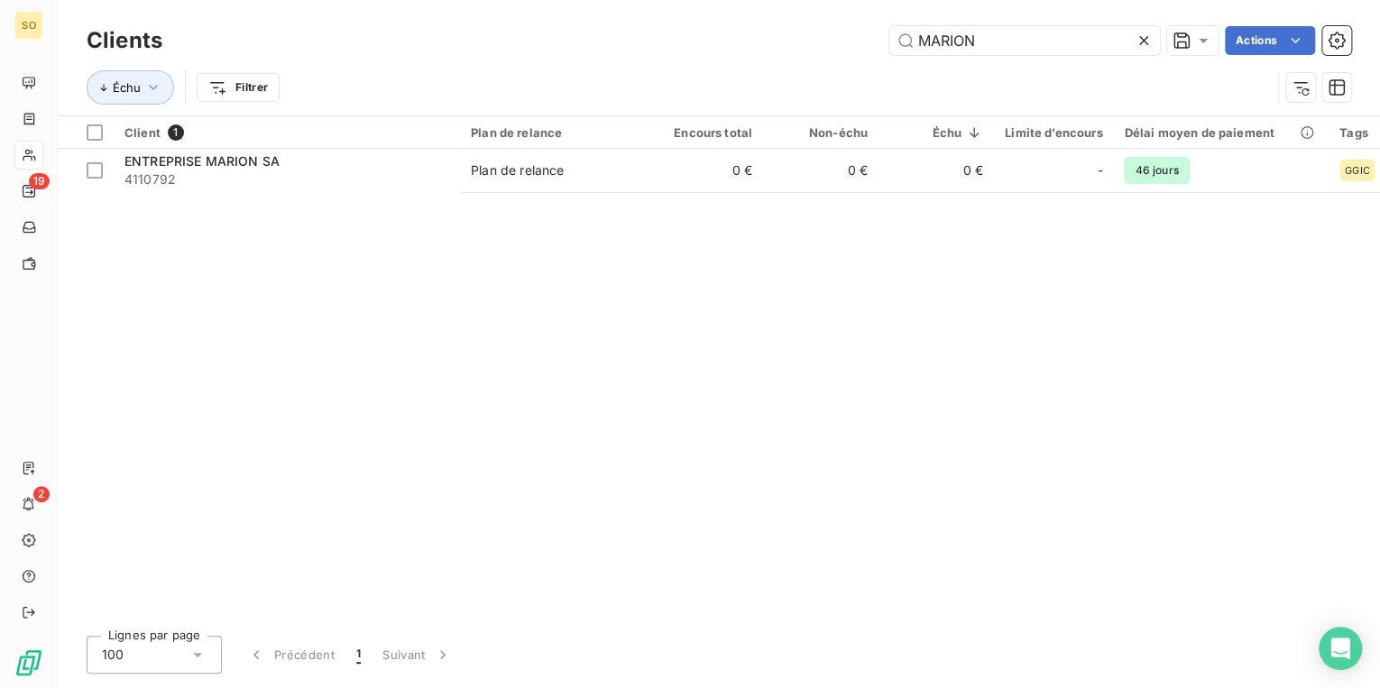
drag, startPoint x: 933, startPoint y: 40, endPoint x: 1307, endPoint y: 9, distance: 375.6
click at [1307, 9] on div "Clients [PERSON_NAME] Actions Échu Filtrer" at bounding box center [719, 57] width 1322 height 115
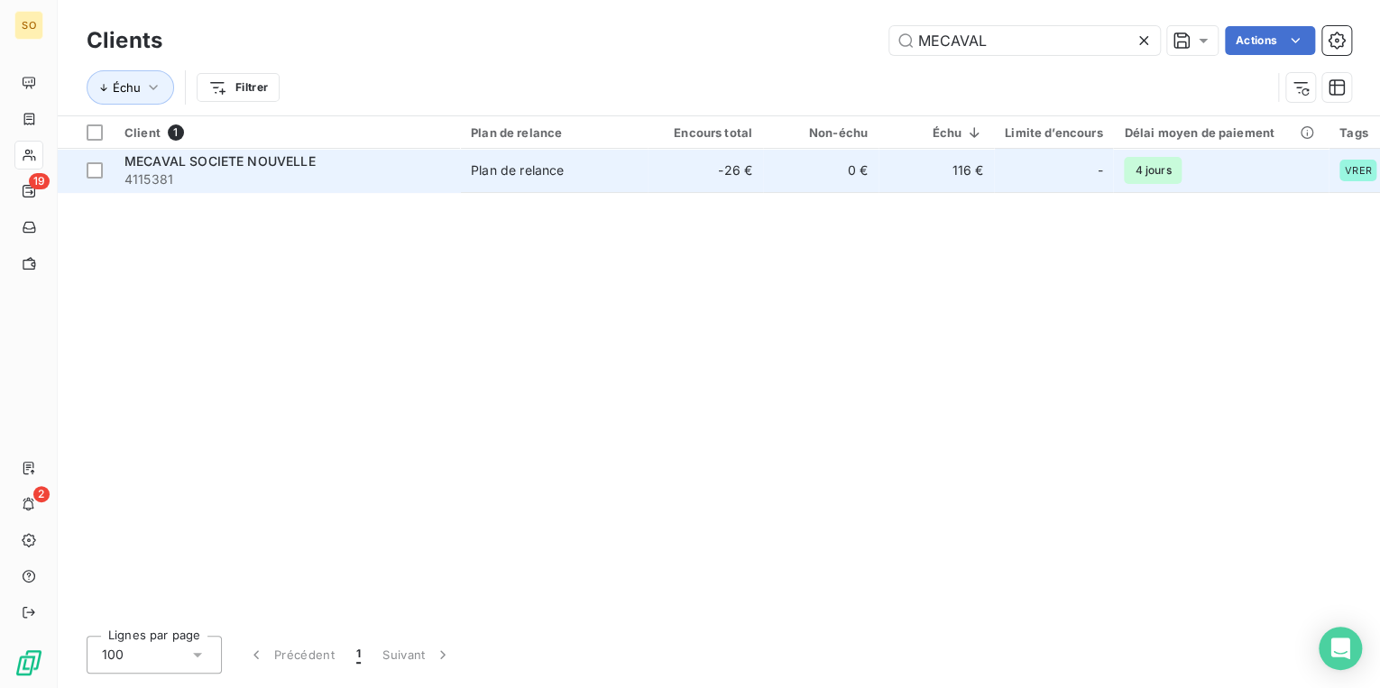
type input "MECAVAL"
click at [908, 181] on td "116 €" at bounding box center [936, 170] width 115 height 43
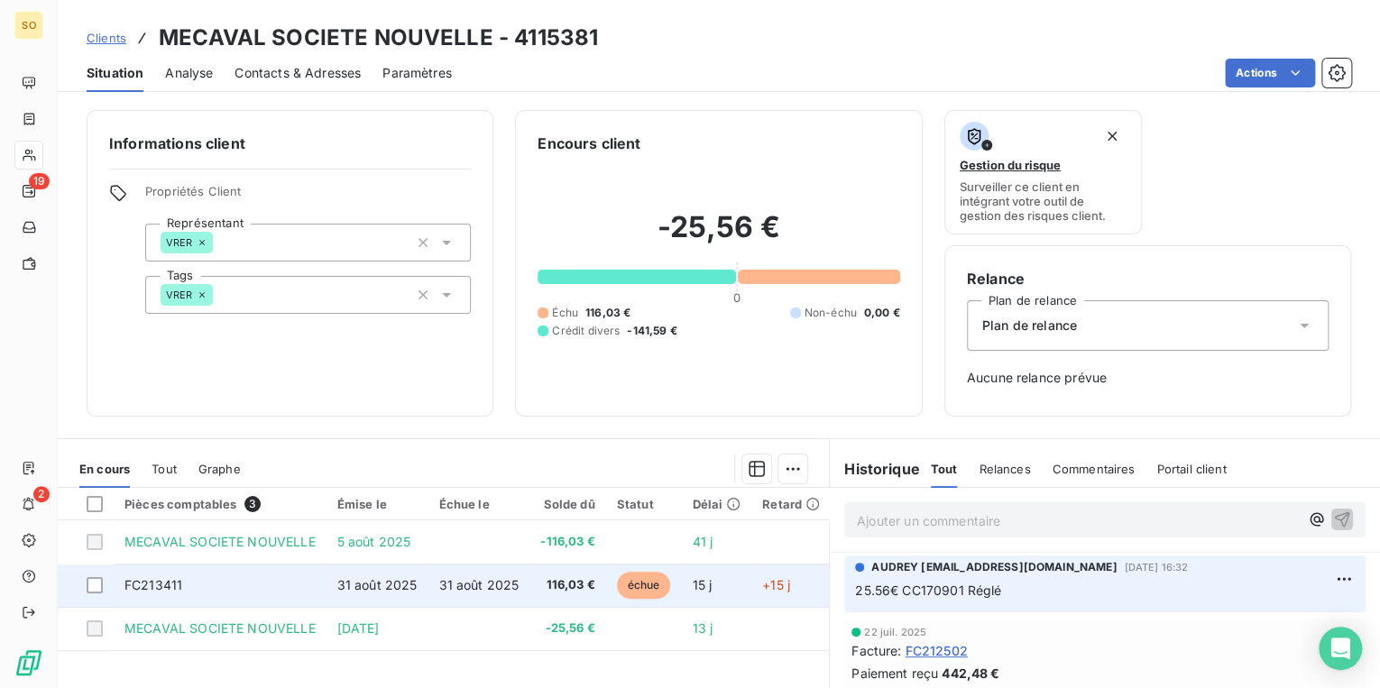
click at [641, 586] on span "échue" at bounding box center [644, 585] width 54 height 27
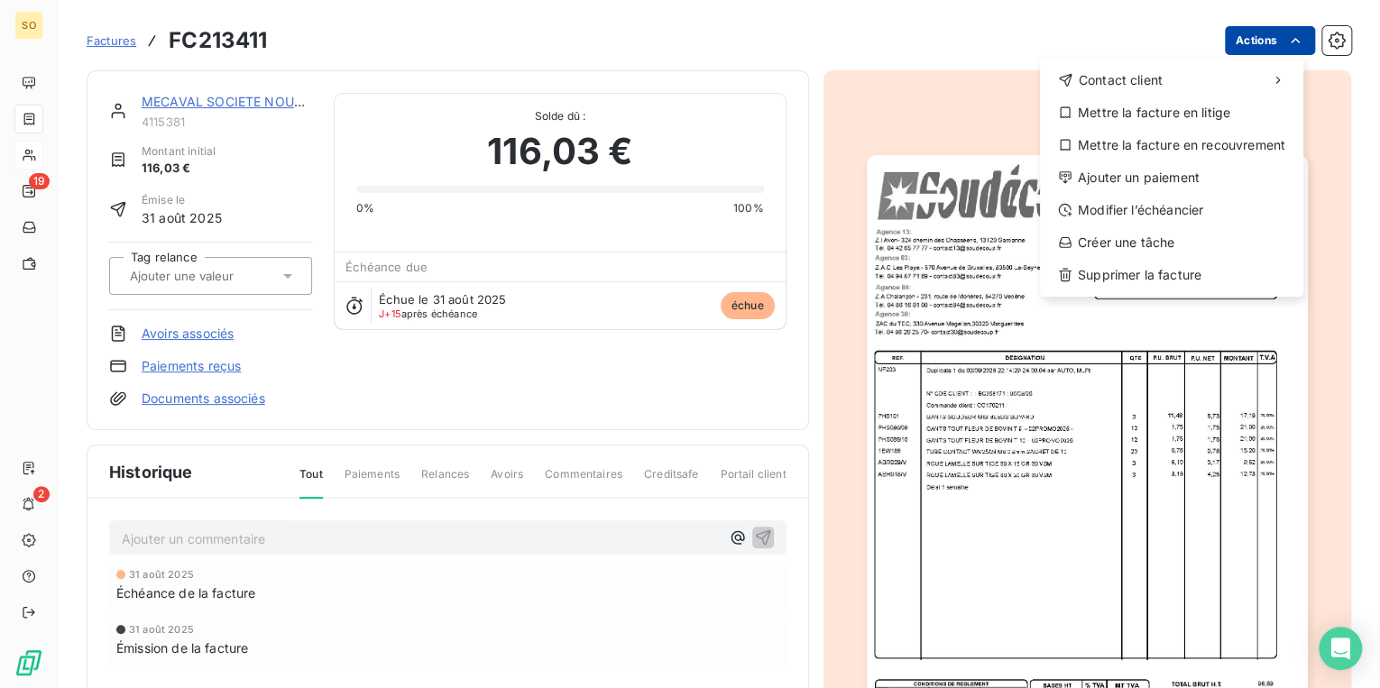
click at [1243, 38] on html "SO 19 2 Factures FC213411 Actions Contact client Mettre la facture en litige Me…" at bounding box center [690, 344] width 1380 height 688
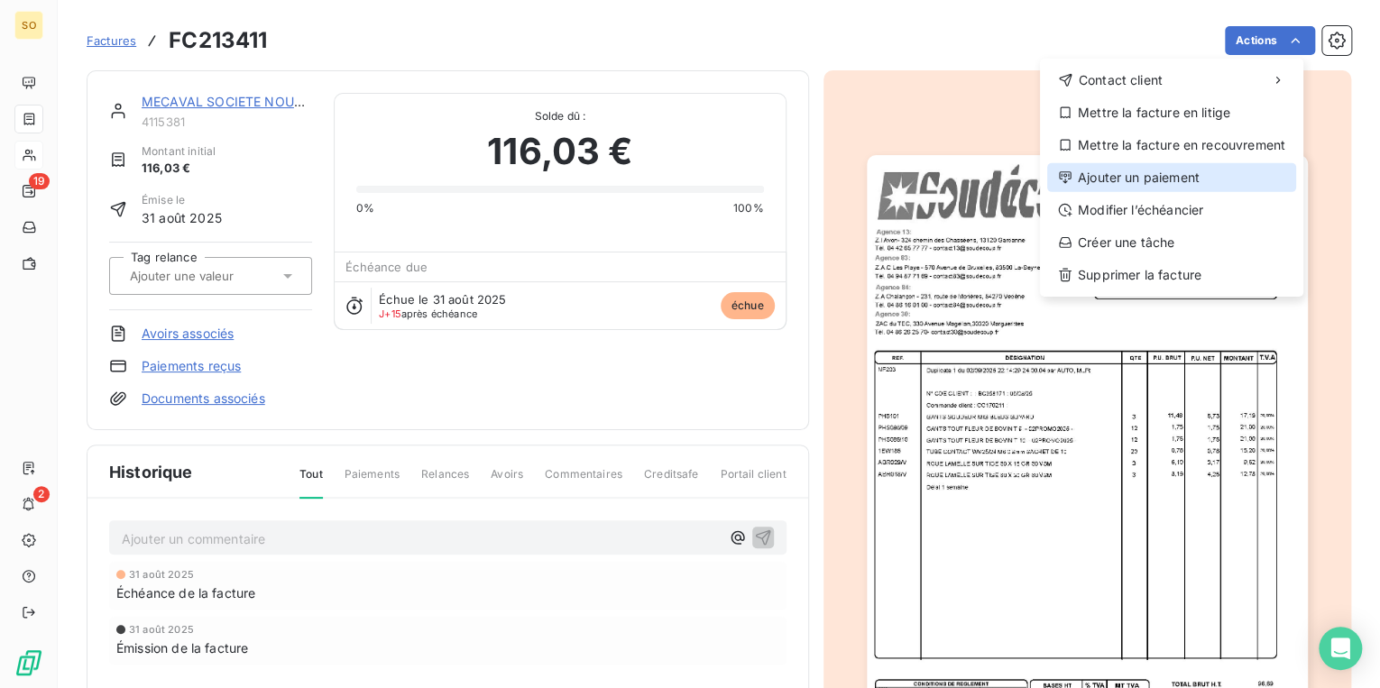
click at [1104, 170] on div "Ajouter un paiement" at bounding box center [1171, 177] width 249 height 29
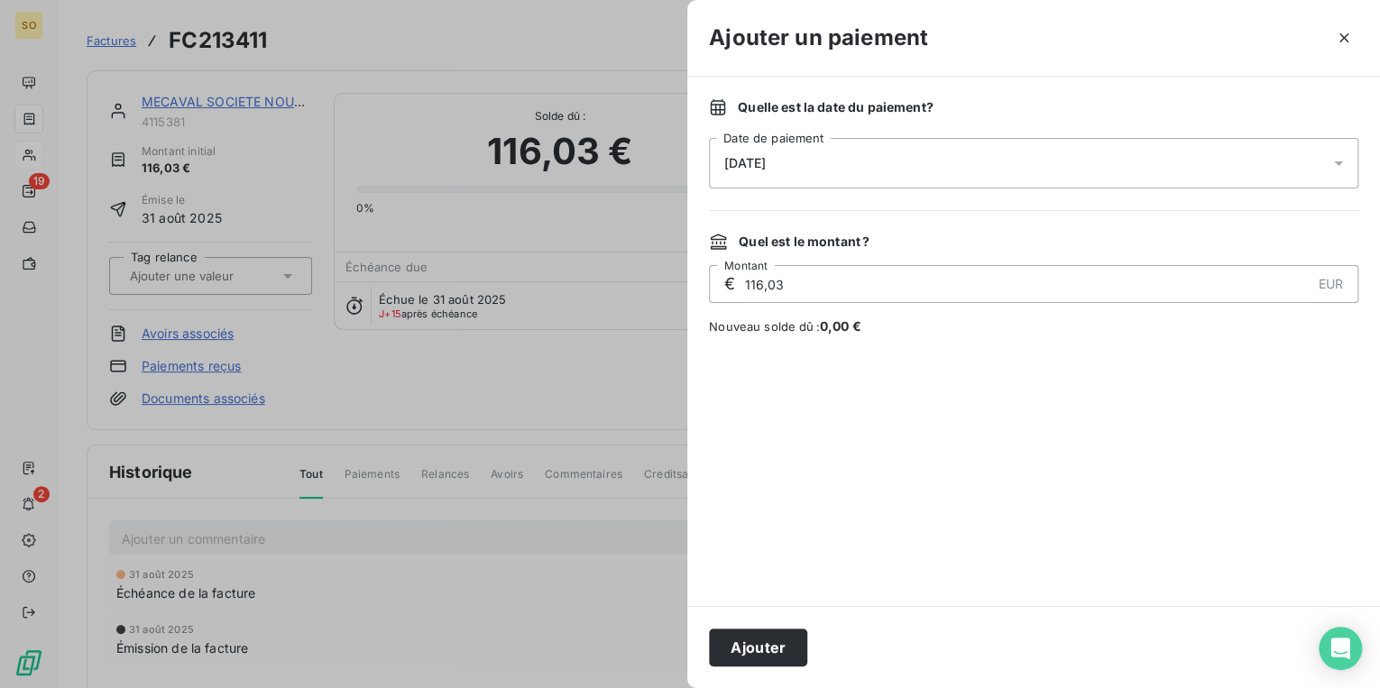
click at [440, 390] on div at bounding box center [690, 344] width 1380 height 688
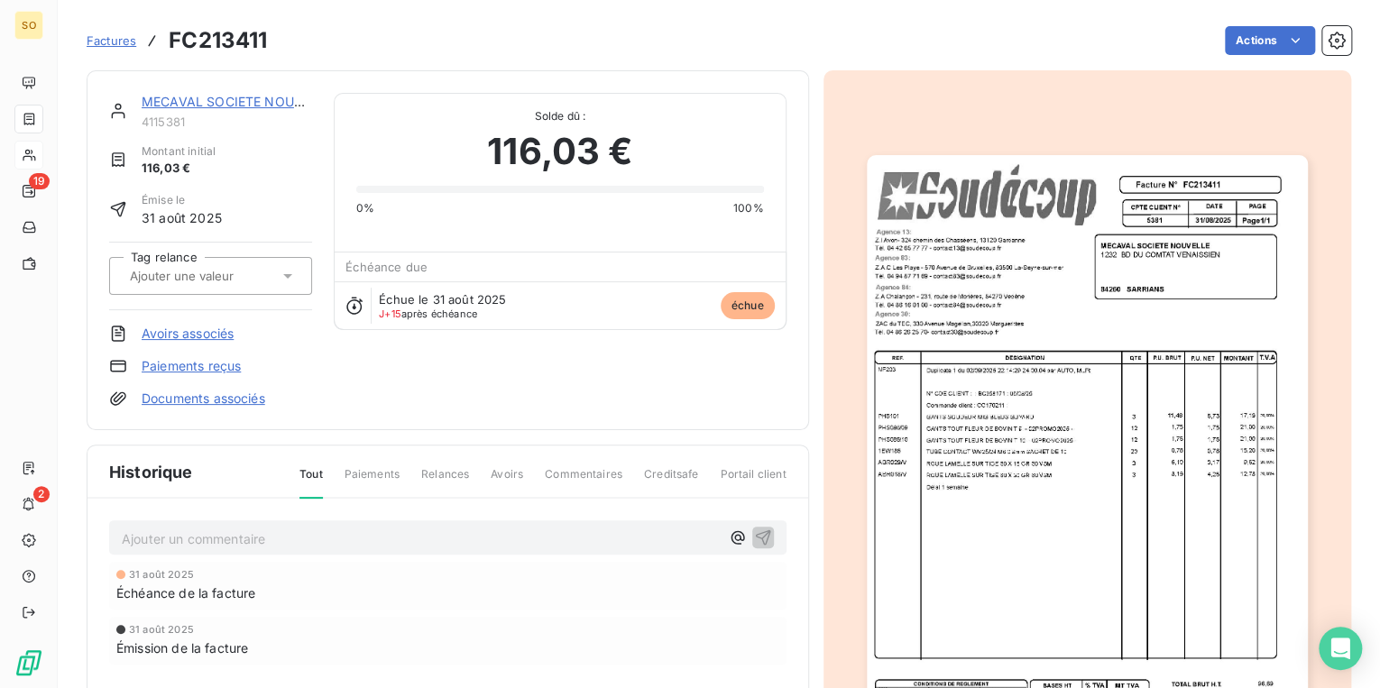
click at [212, 364] on link "Paiements reçus" at bounding box center [191, 366] width 99 height 18
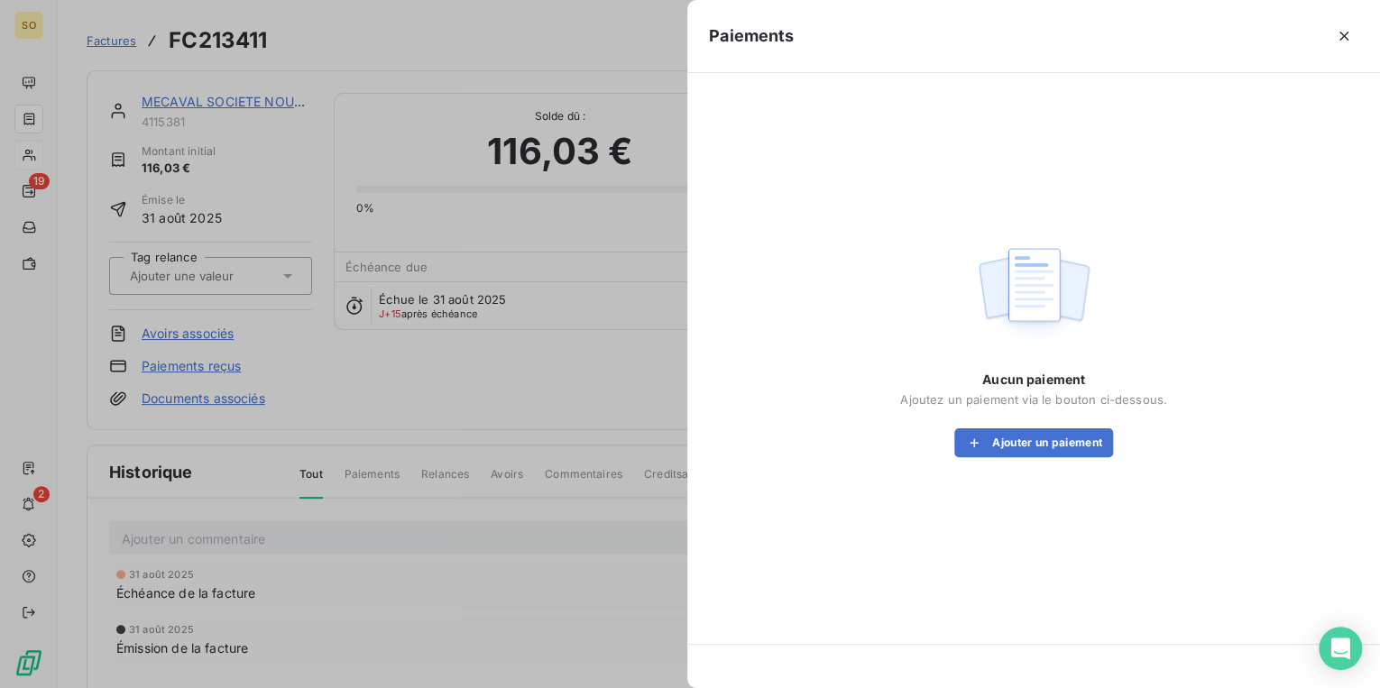
click at [154, 327] on div at bounding box center [690, 344] width 1380 height 688
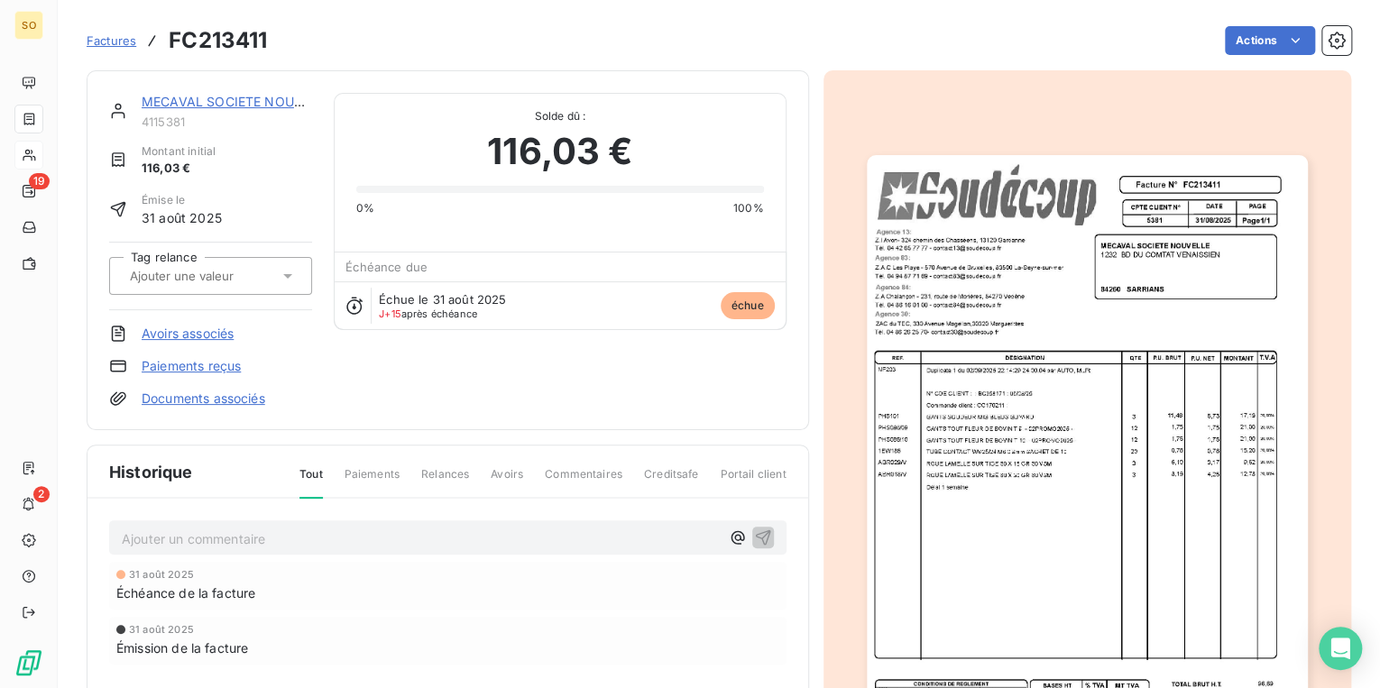
click at [177, 329] on link "Avoirs associés" at bounding box center [188, 334] width 92 height 18
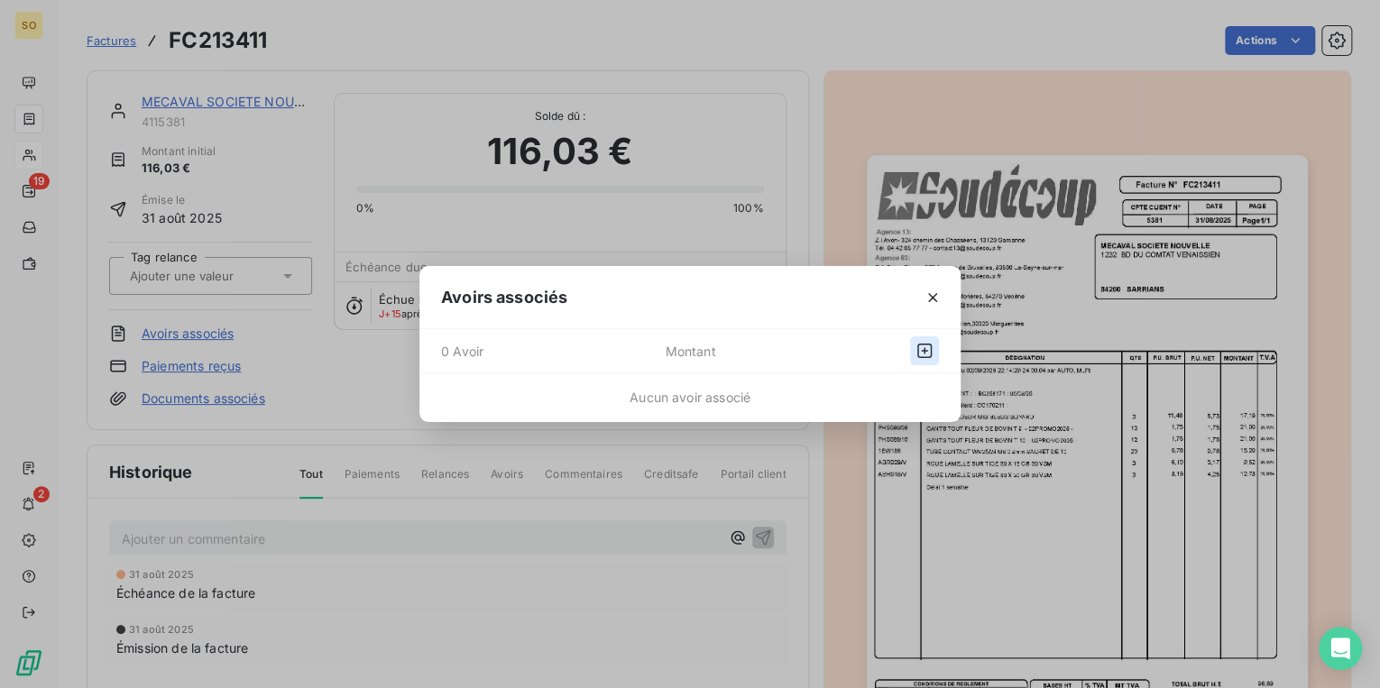
click at [931, 351] on icon "button" at bounding box center [924, 351] width 14 height 14
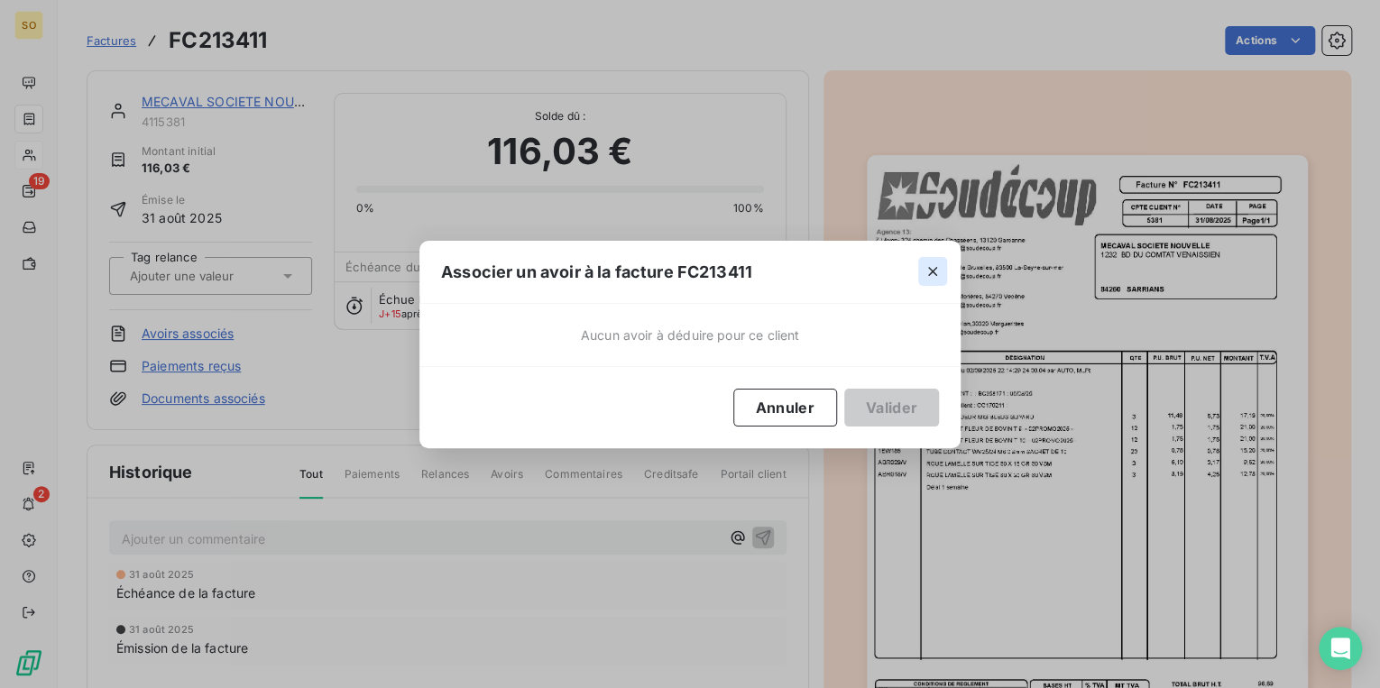
click at [929, 268] on icon "button" at bounding box center [932, 271] width 9 height 9
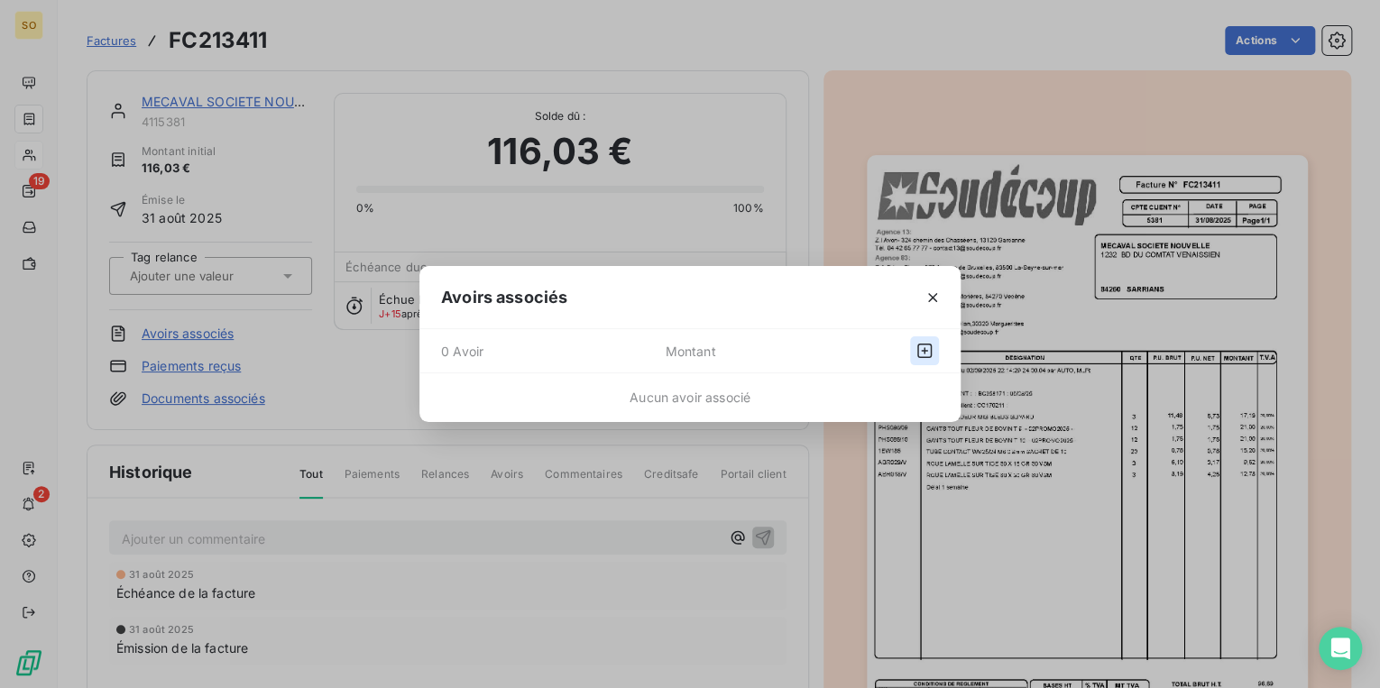
click at [921, 347] on icon "button" at bounding box center [925, 351] width 18 height 18
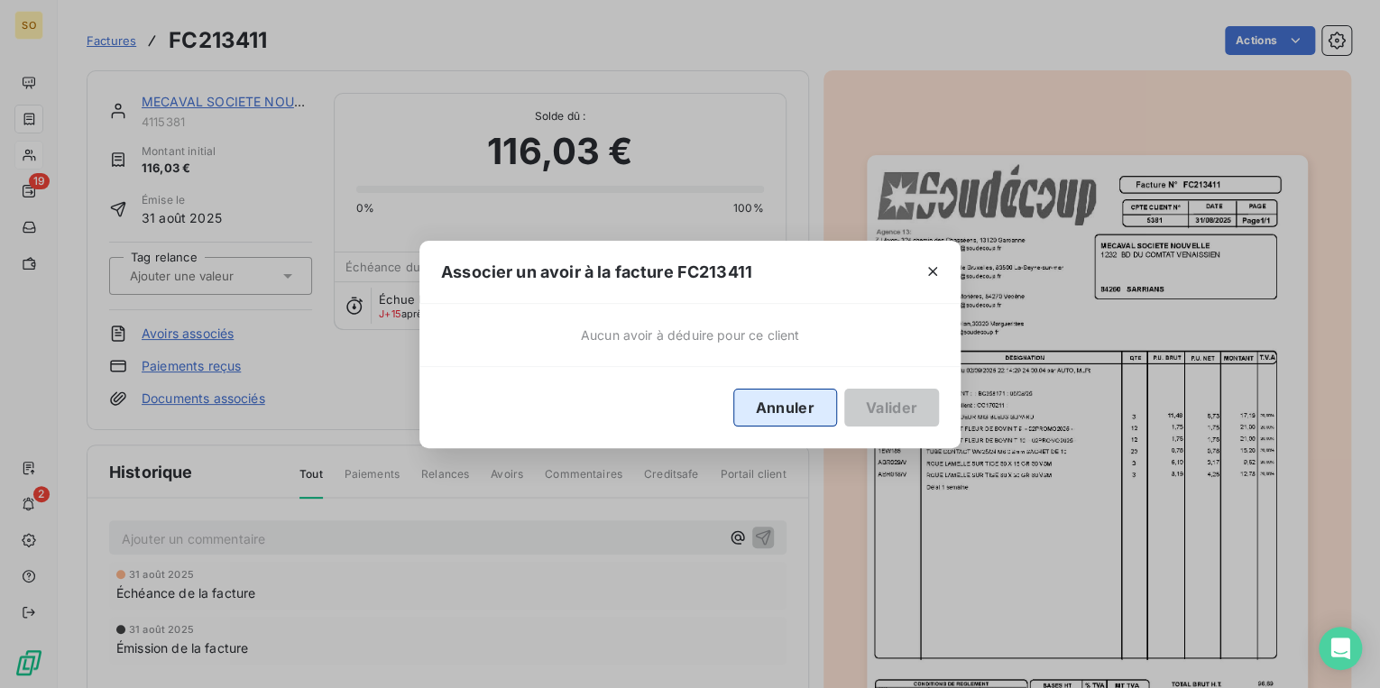
click at [779, 391] on button "Annuler" at bounding box center [785, 408] width 104 height 38
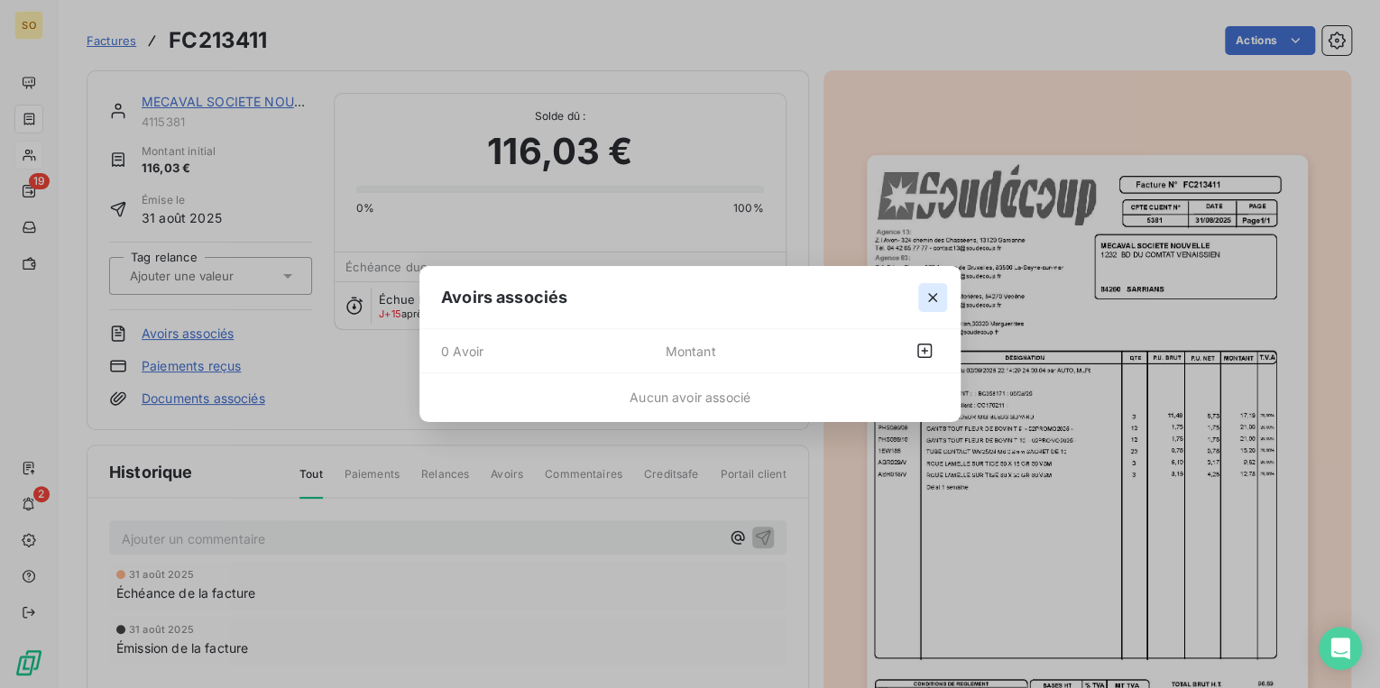
click at [931, 297] on icon "button" at bounding box center [932, 297] width 9 height 9
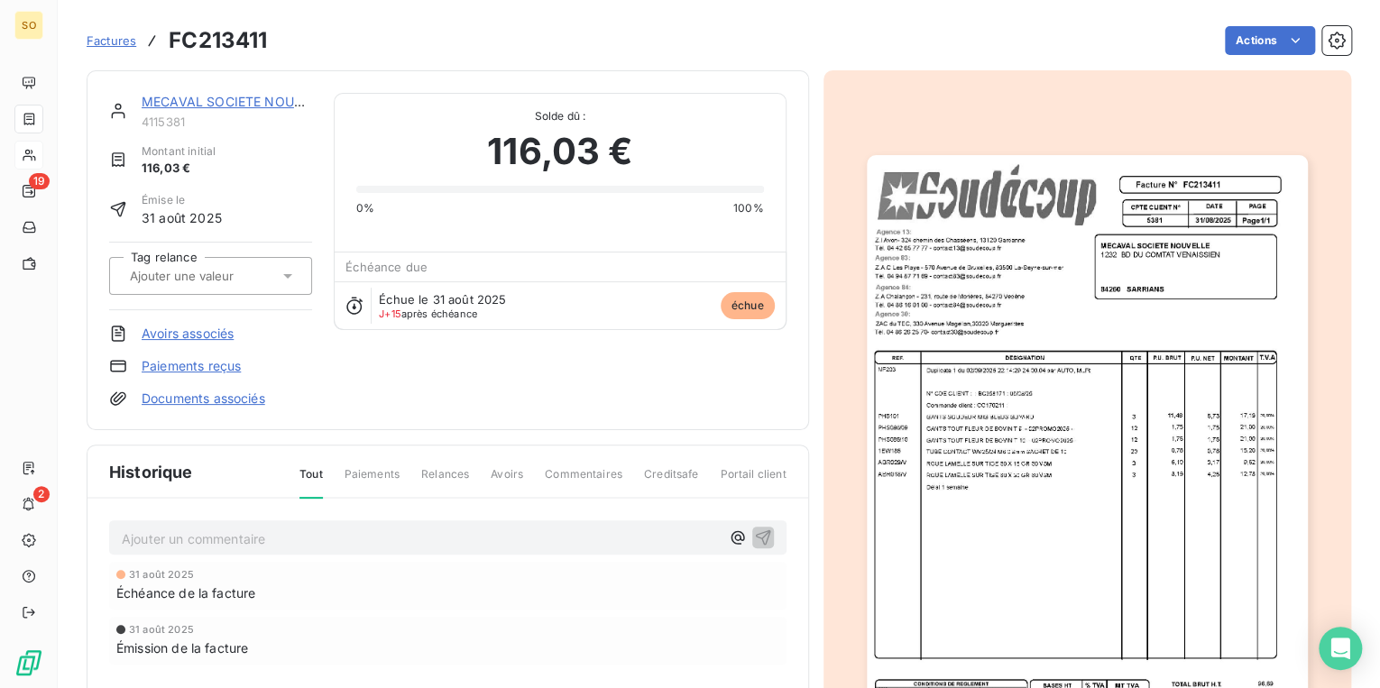
click at [453, 528] on p "Ajouter un commentaire ﻿" at bounding box center [421, 539] width 598 height 23
click at [194, 100] on link "MECAVAL SOCIETE NOUVELLE" at bounding box center [237, 101] width 191 height 15
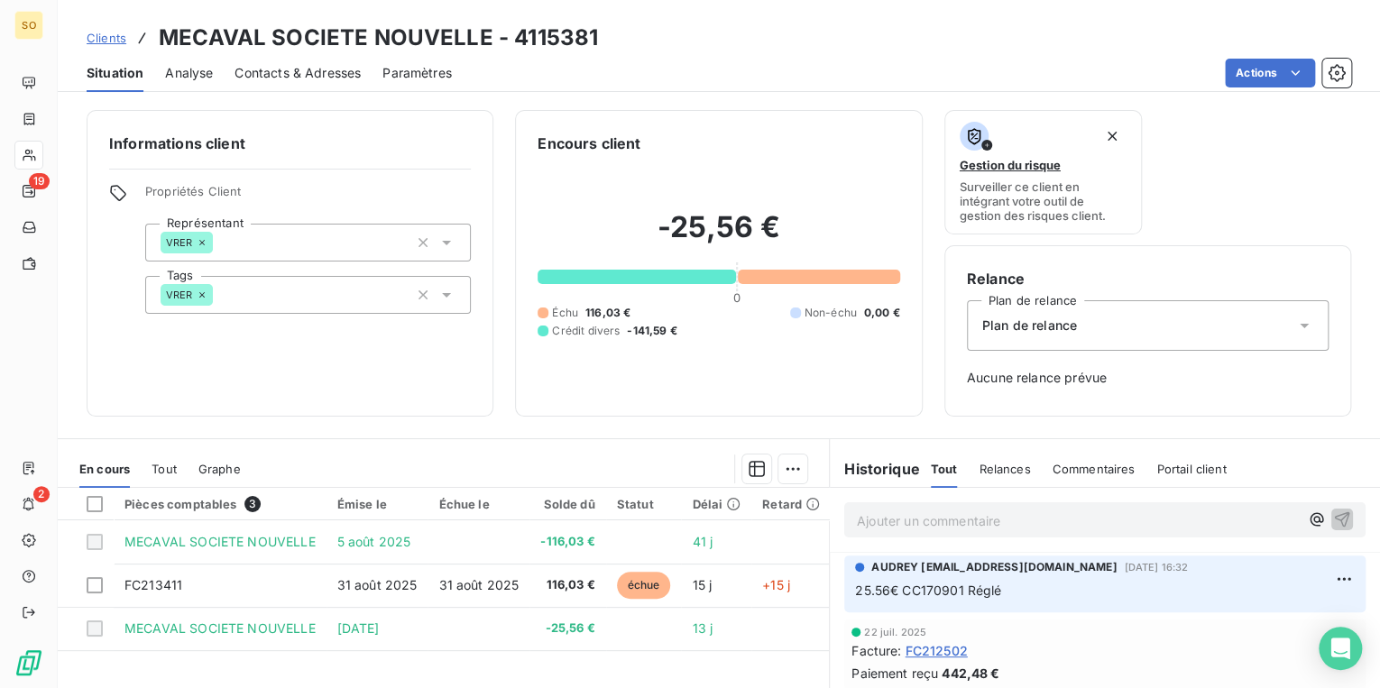
drag, startPoint x: 642, startPoint y: 591, endPoint x: 498, endPoint y: 422, distance: 222.0
click at [498, 422] on div "Informations client Propriétés Client Représentant VRER Tags VRER Encours clien…" at bounding box center [719, 393] width 1322 height 589
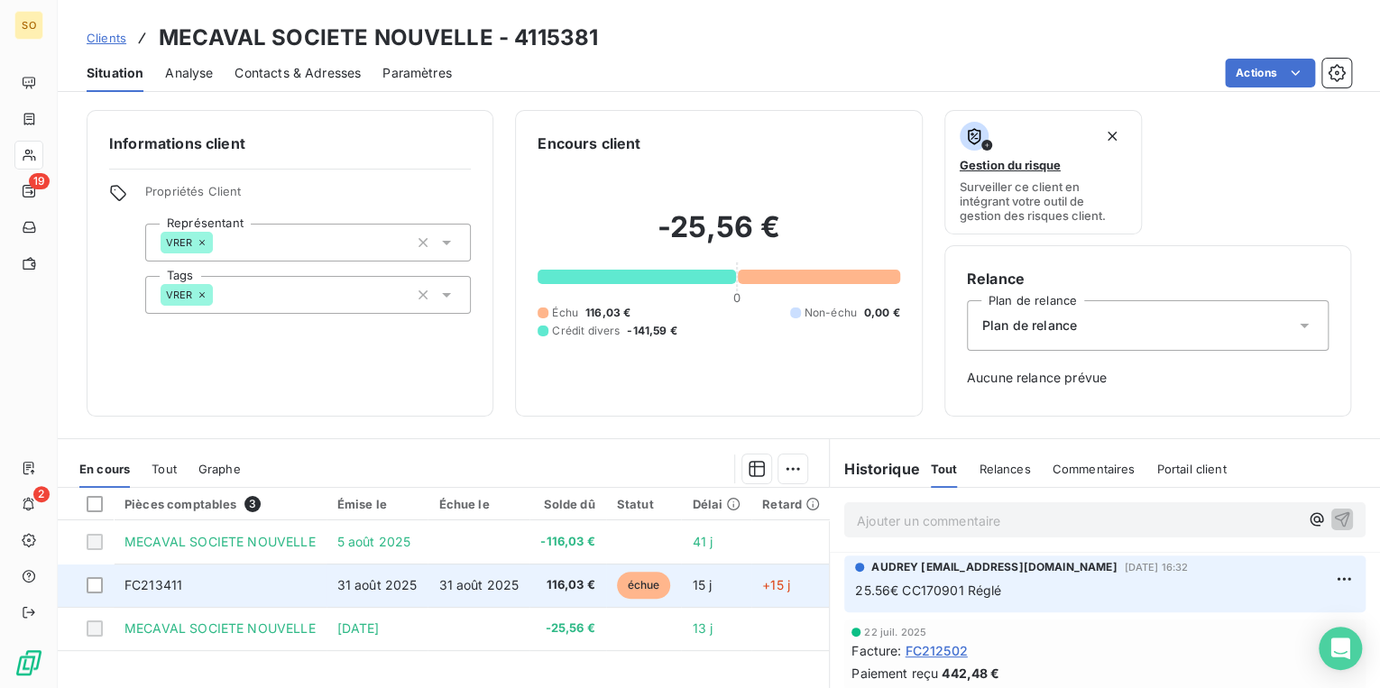
click at [643, 580] on span "échue" at bounding box center [644, 585] width 54 height 27
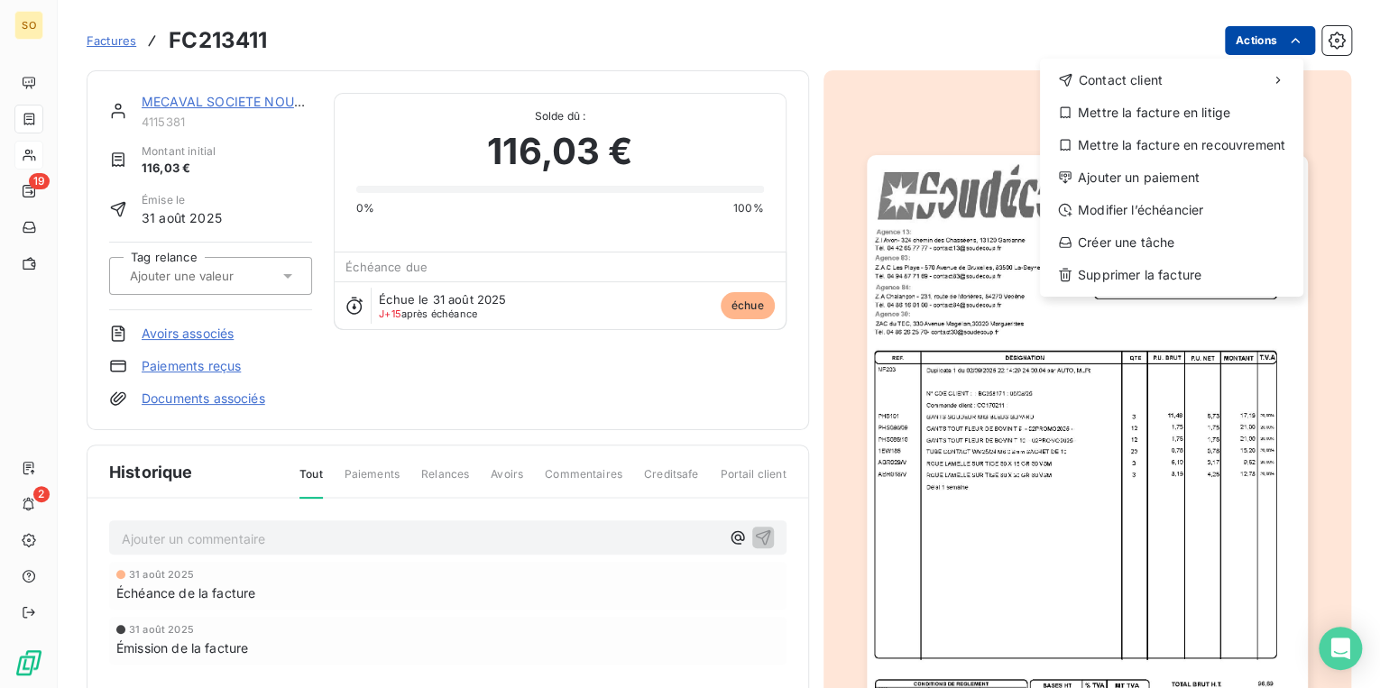
click at [1230, 43] on html "SO 19 2 Factures FC213411 Actions Contact client Mettre la facture en litige Me…" at bounding box center [690, 344] width 1380 height 688
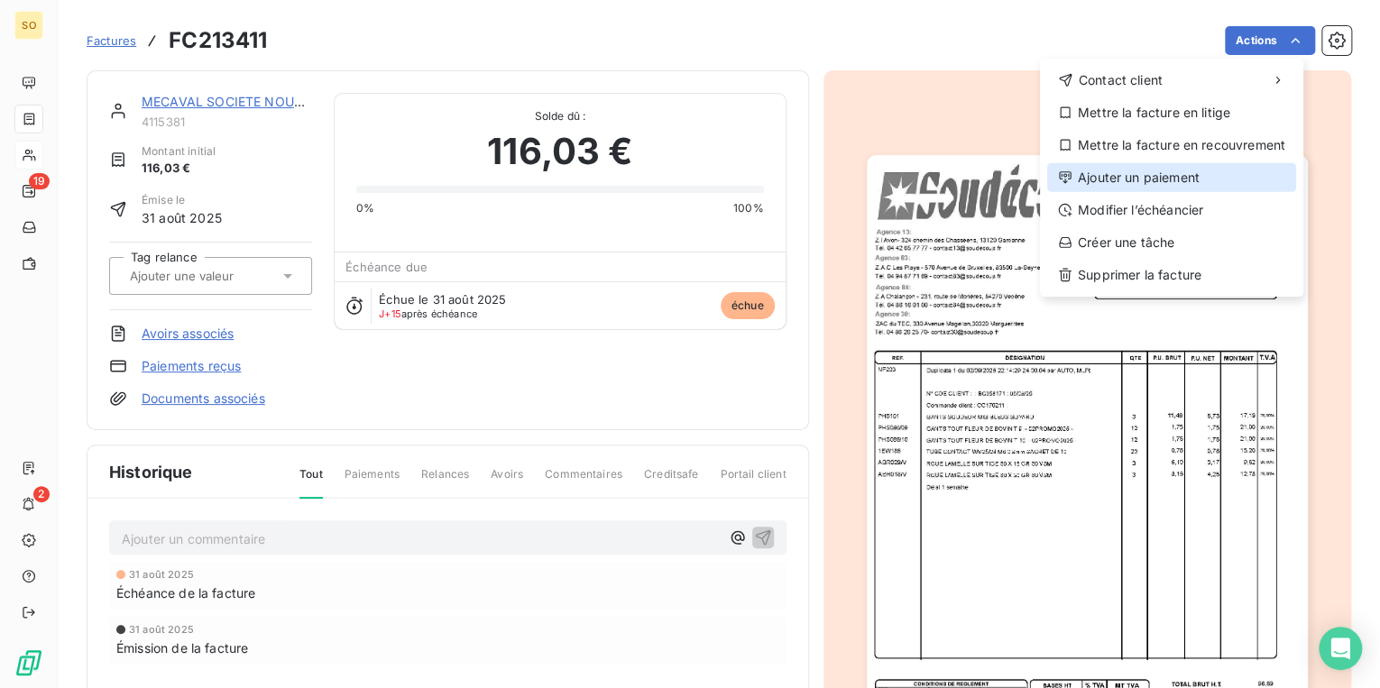
click at [1158, 184] on div "Ajouter un paiement" at bounding box center [1171, 177] width 249 height 29
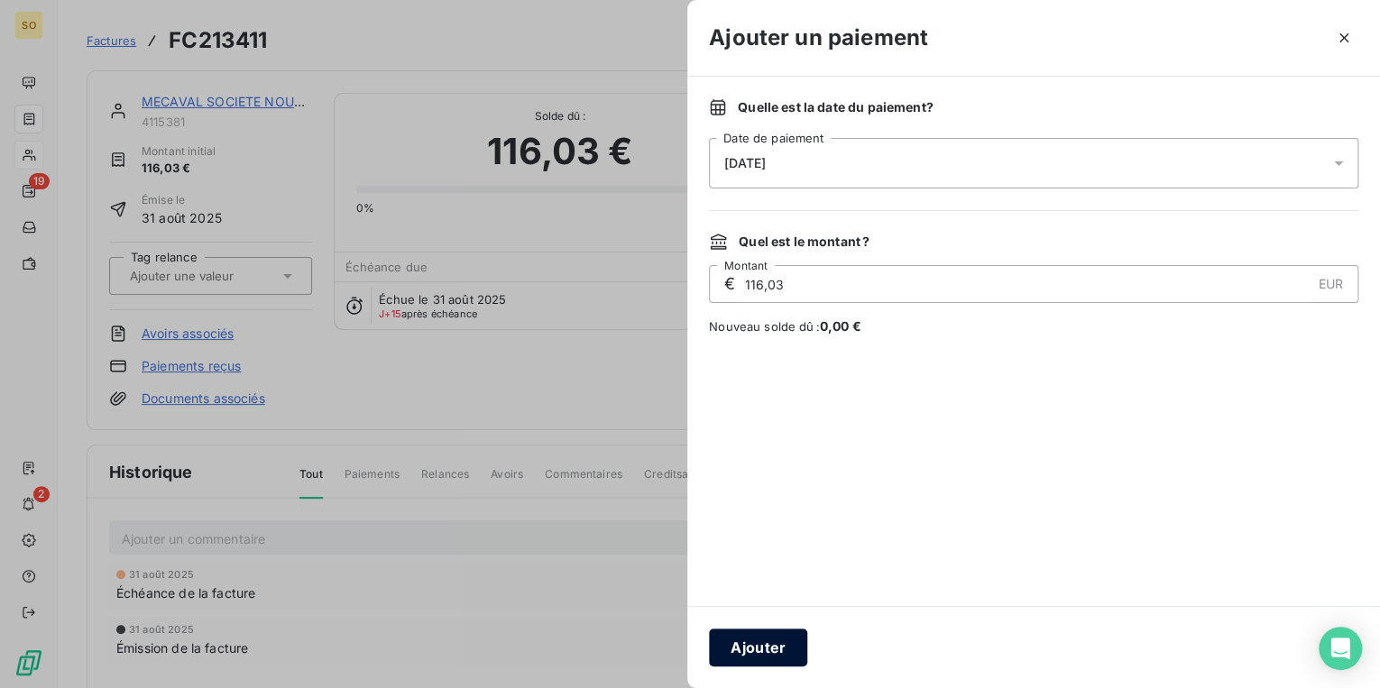
click at [765, 653] on button "Ajouter" at bounding box center [758, 648] width 98 height 38
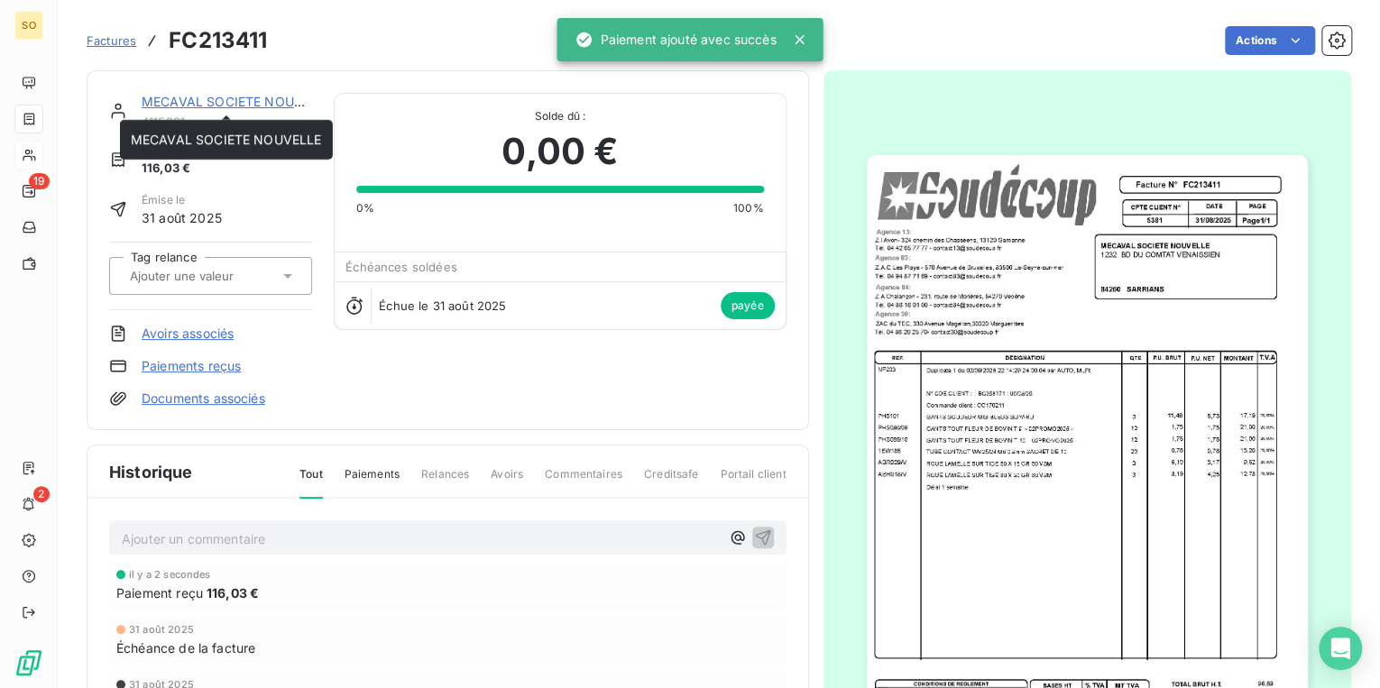
click at [231, 97] on link "MECAVAL SOCIETE NOUVELLE" at bounding box center [237, 101] width 191 height 15
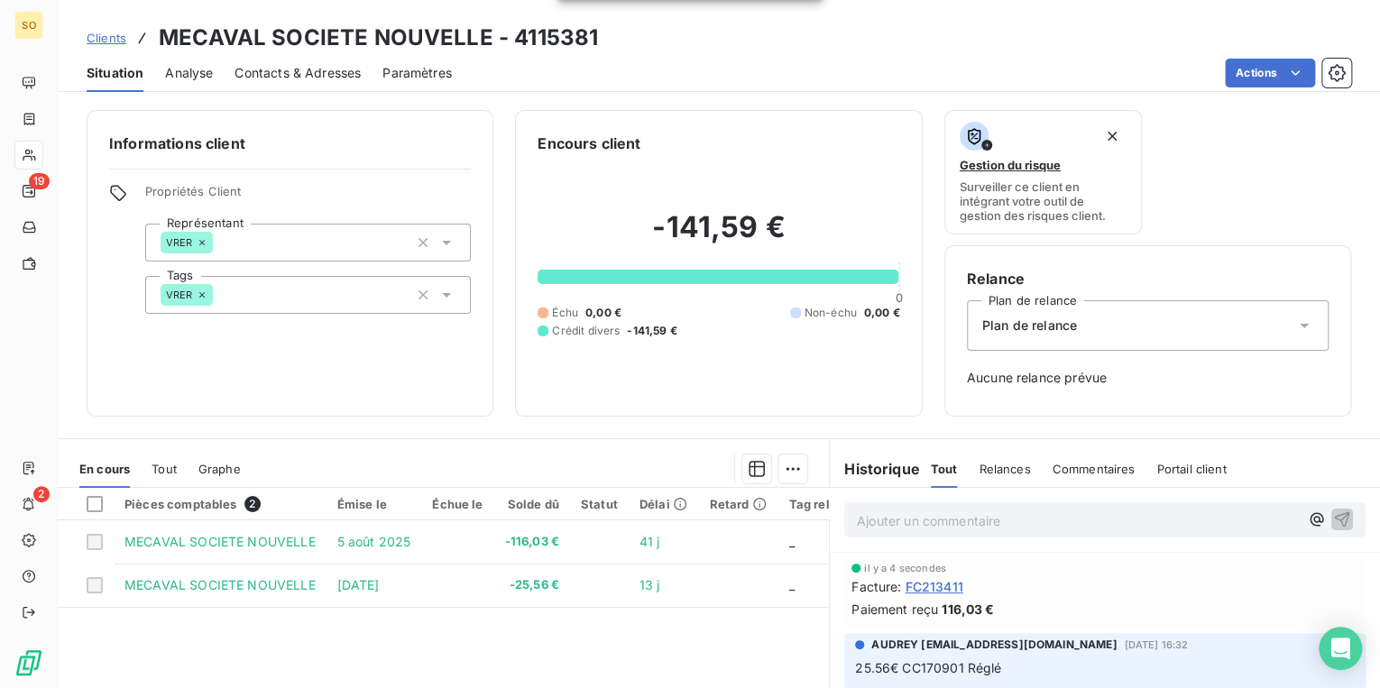
click at [900, 523] on p "Ajouter un commentaire ﻿" at bounding box center [1078, 521] width 442 height 23
click at [1335, 514] on icon "button" at bounding box center [1342, 518] width 15 height 15
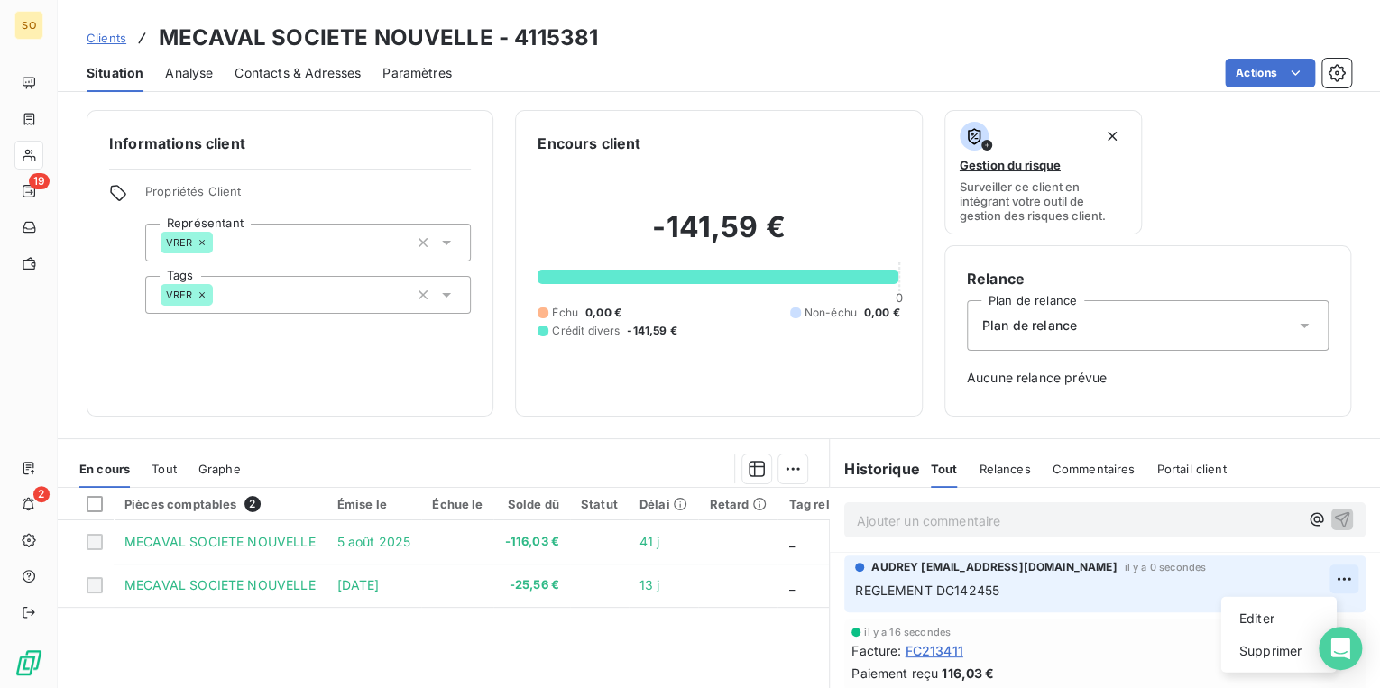
click at [1321, 582] on html "SO 19 2 Clients MECAVAL SOCIETE NOUVELLE - 4115381 Situation Analyse Contacts &…" at bounding box center [690, 344] width 1380 height 688
click at [1245, 613] on div "Editer" at bounding box center [1278, 618] width 101 height 29
click at [1335, 595] on icon "button" at bounding box center [1344, 590] width 18 height 18
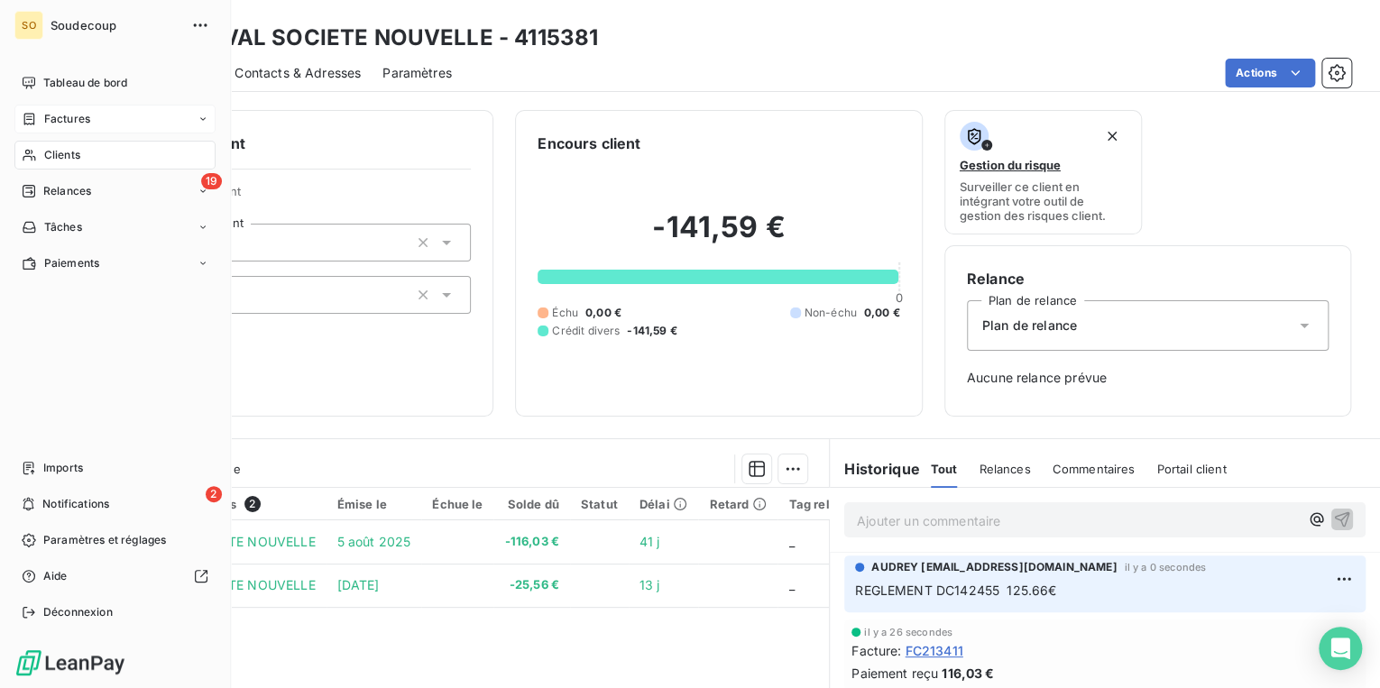
click at [65, 115] on span "Factures" at bounding box center [67, 119] width 46 height 16
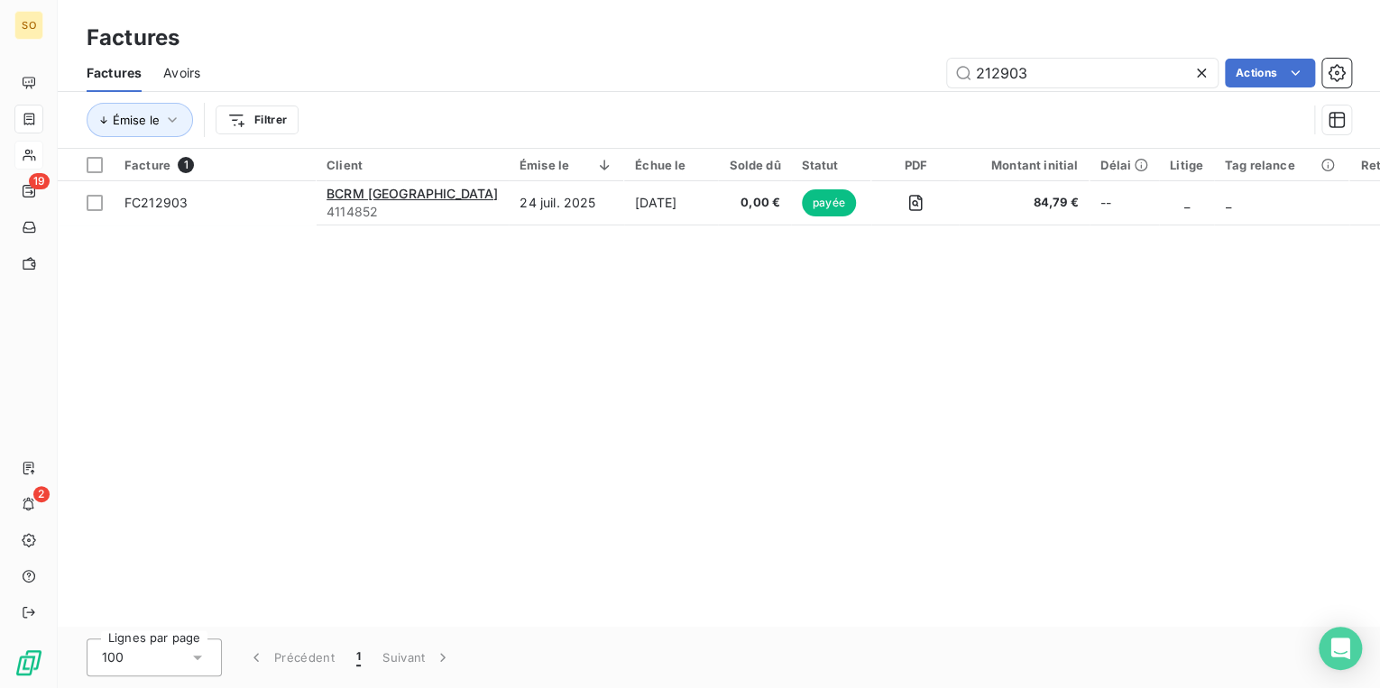
drag, startPoint x: 995, startPoint y: 76, endPoint x: 1357, endPoint y: 102, distance: 363.5
click at [1357, 102] on div "Factures Avoirs 212903 Actions Émise le Filtrer" at bounding box center [719, 101] width 1322 height 94
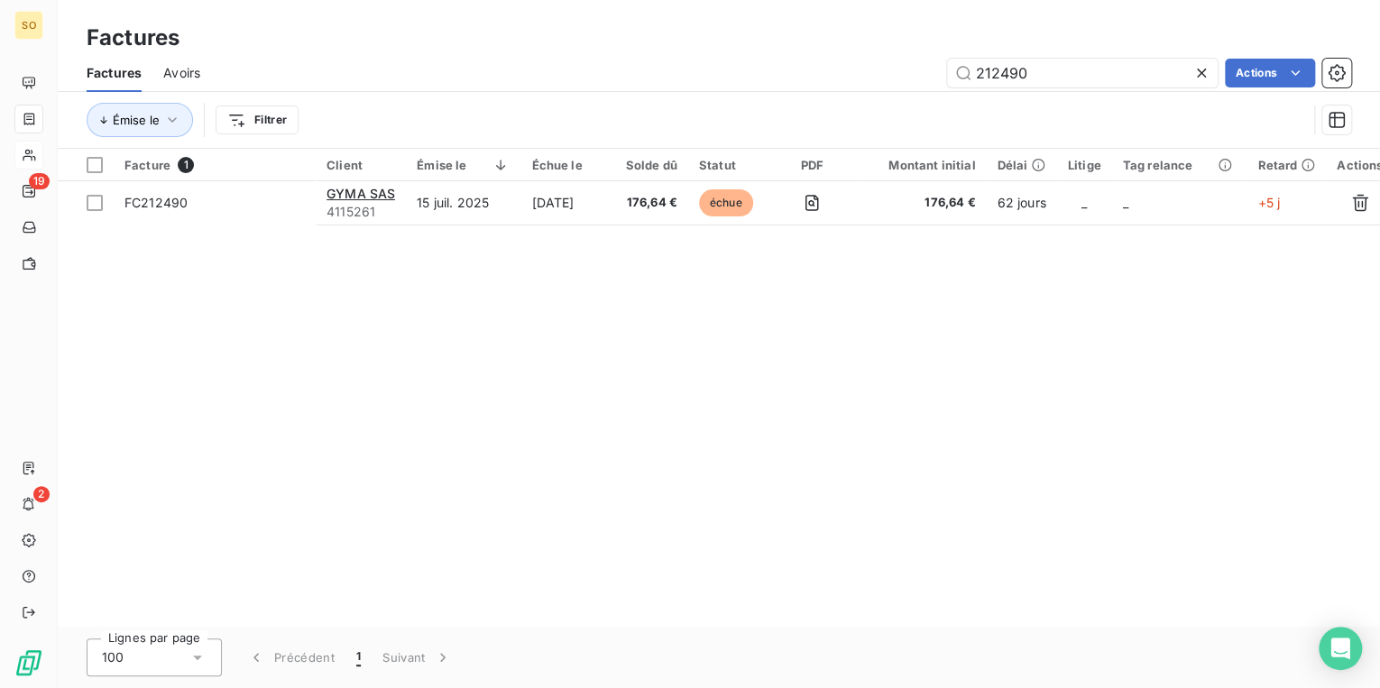
type input "212490"
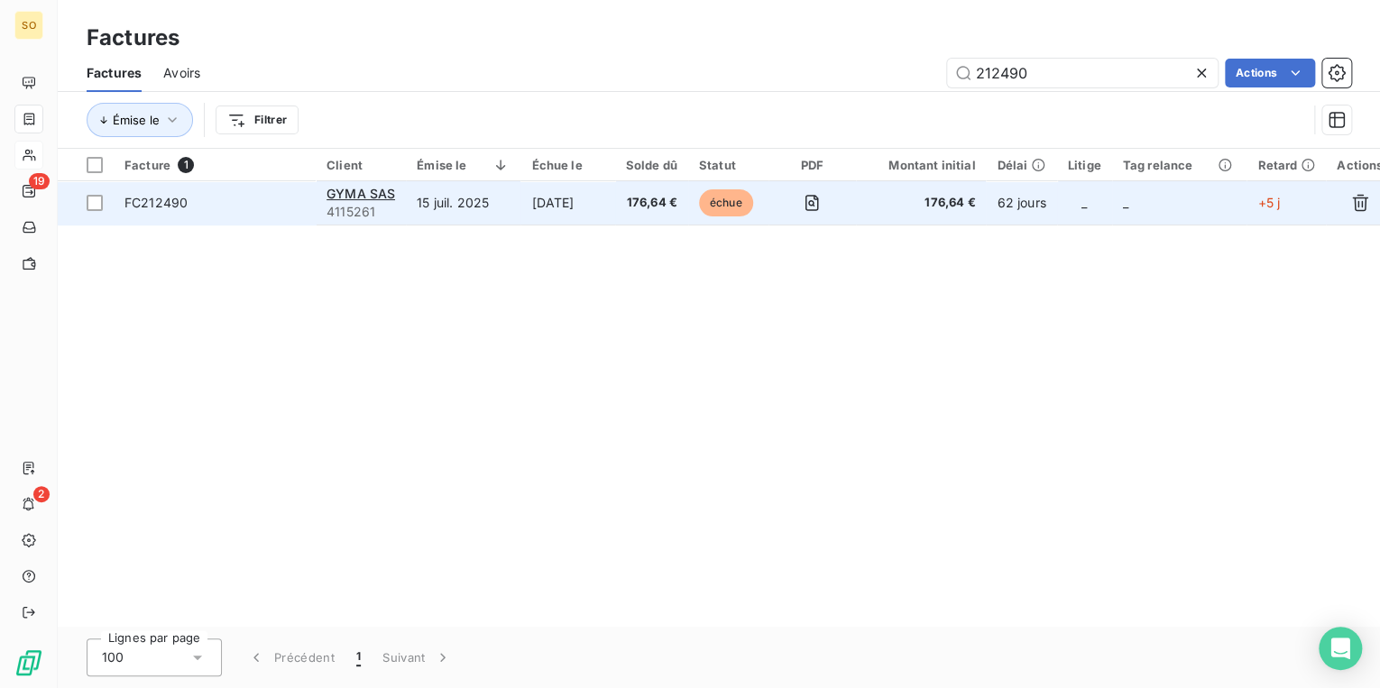
click at [746, 203] on span "échue" at bounding box center [726, 202] width 54 height 27
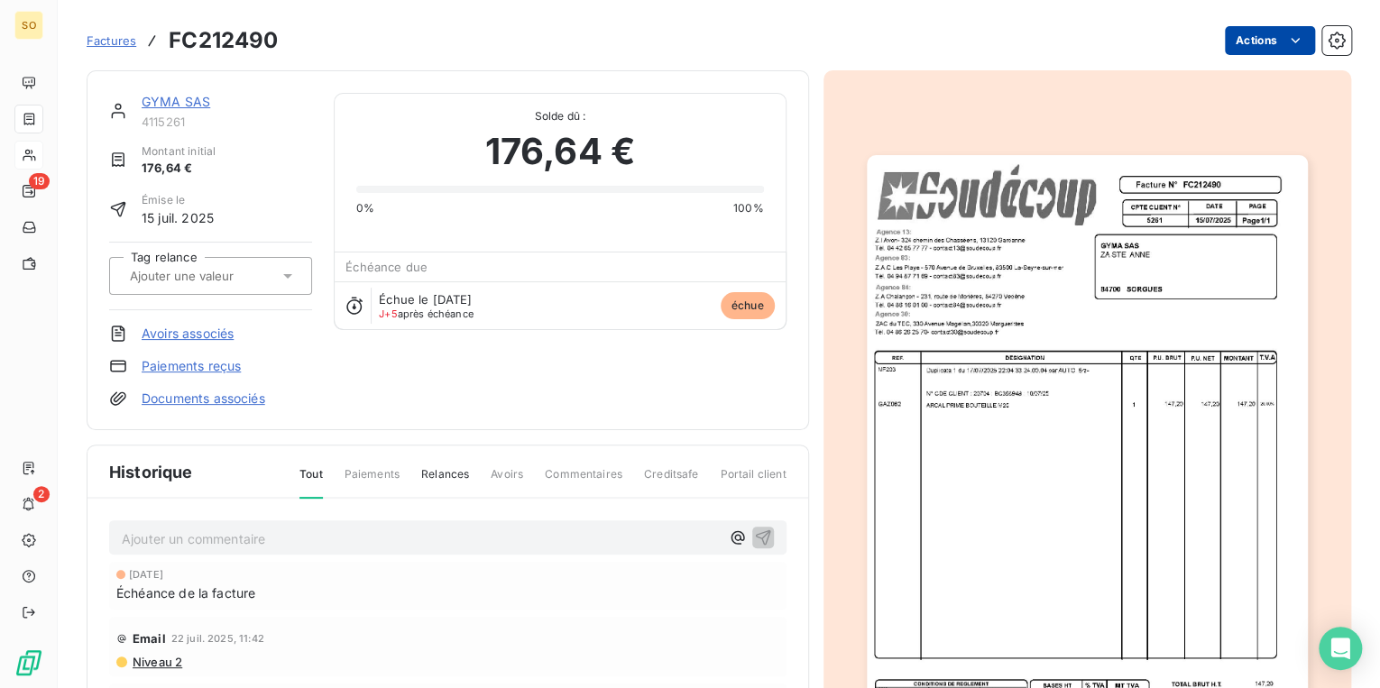
click at [1238, 26] on html "SO 19 2 Factures FC212490 Actions GYMA SAS 4115261 Montant initial 176,64 € Émi…" at bounding box center [690, 344] width 1380 height 688
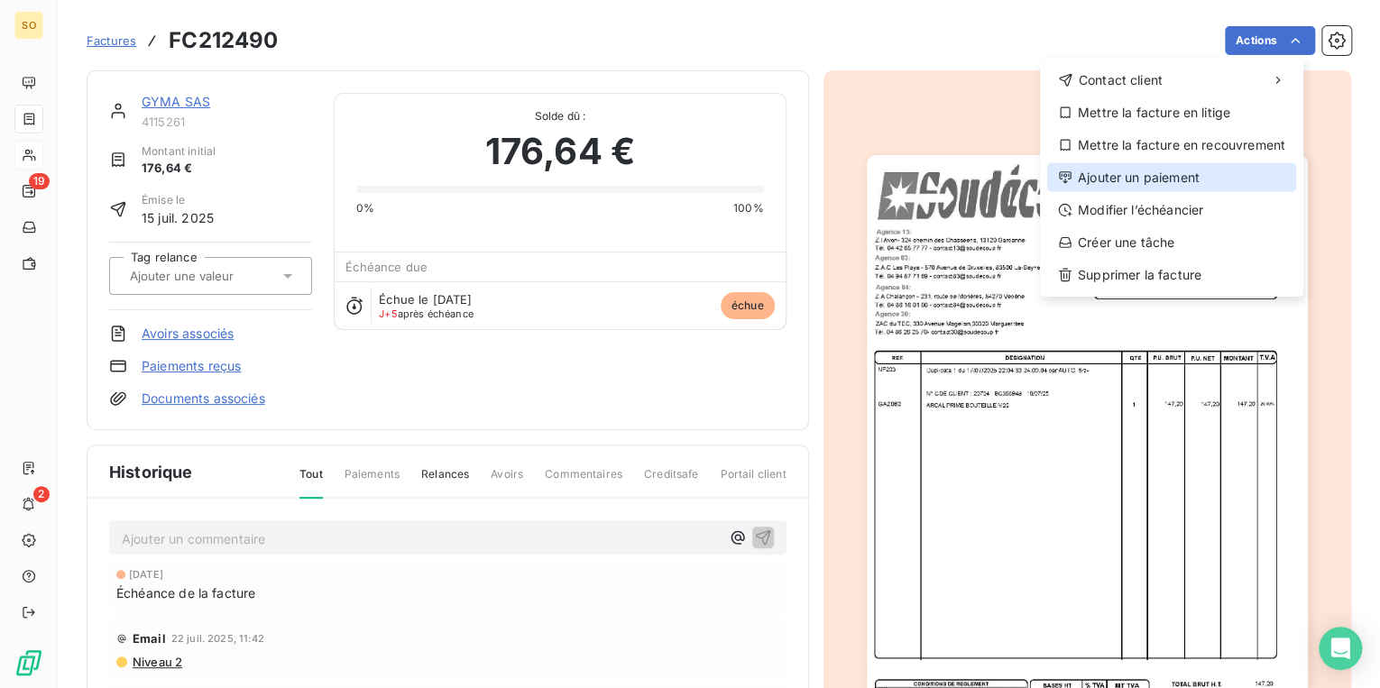
click at [1167, 177] on div "Ajouter un paiement" at bounding box center [1171, 177] width 249 height 29
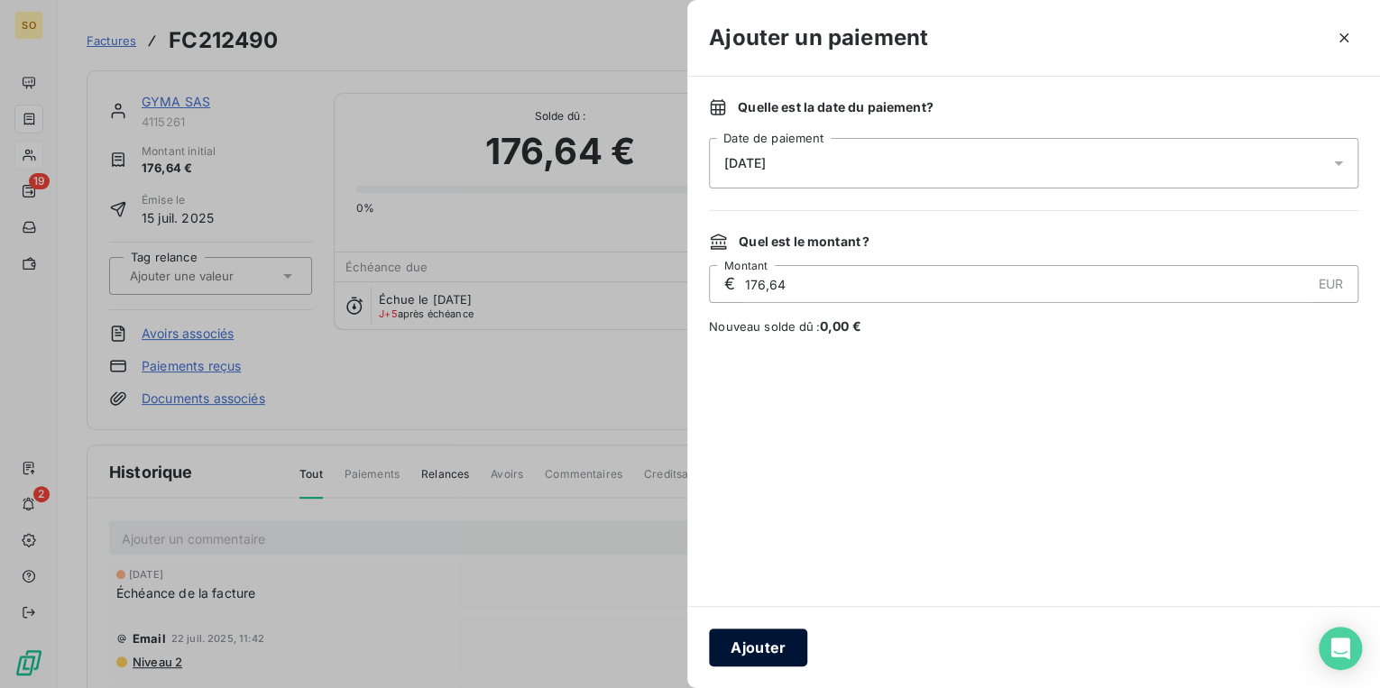
click at [761, 645] on button "Ajouter" at bounding box center [758, 648] width 98 height 38
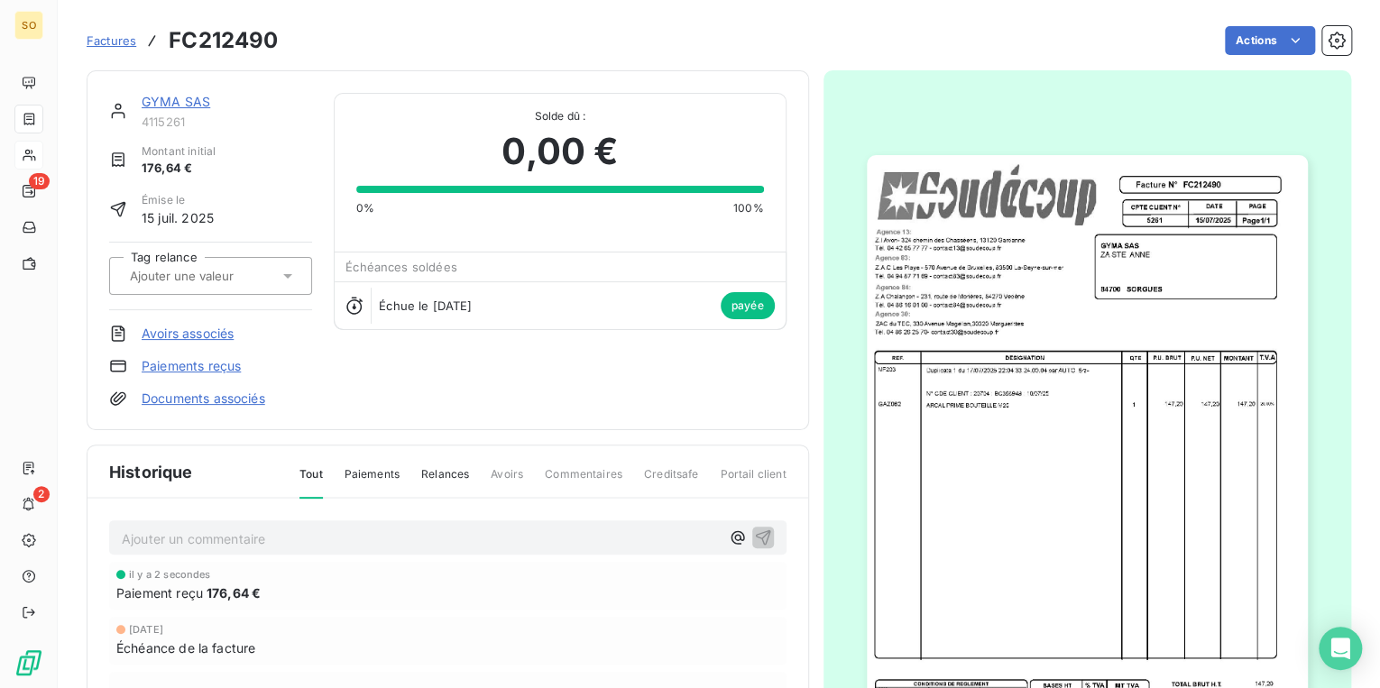
click at [123, 38] on span "Factures" at bounding box center [112, 40] width 50 height 14
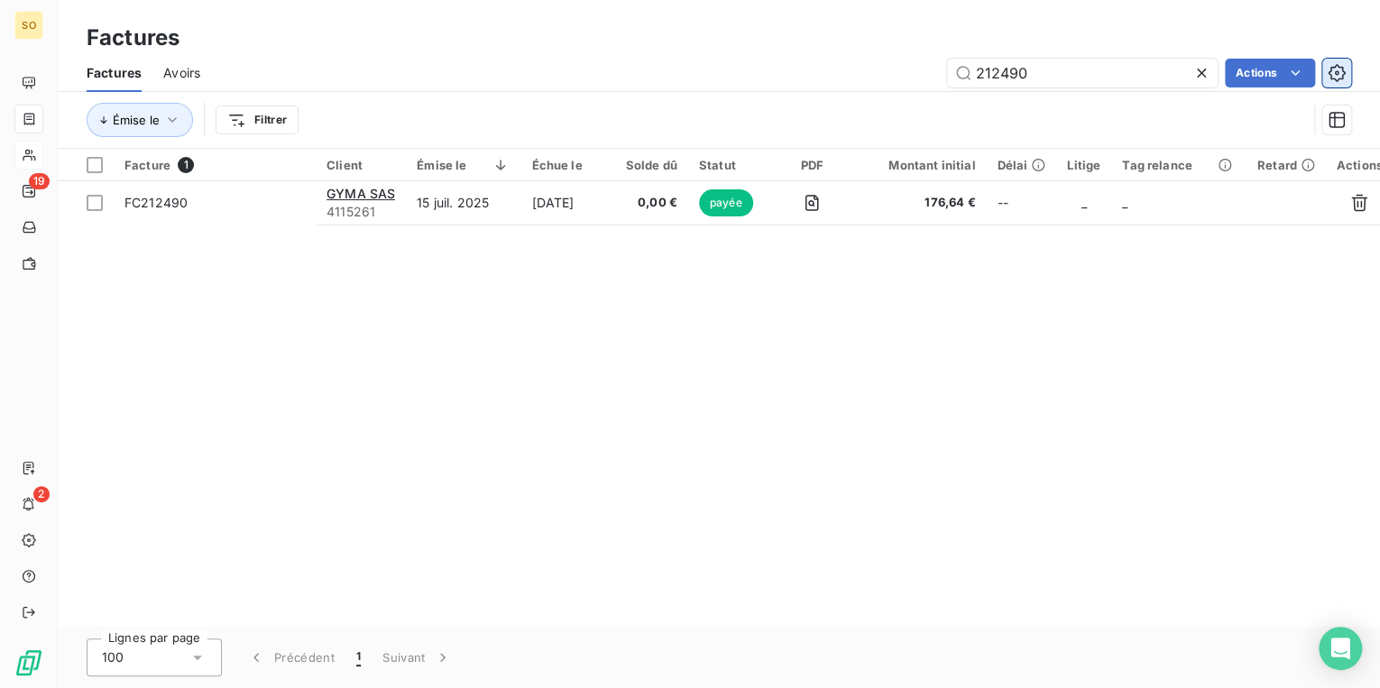
drag, startPoint x: 991, startPoint y: 76, endPoint x: 1337, endPoint y: 76, distance: 345.5
click at [1229, 76] on div "212490 Actions" at bounding box center [786, 73] width 1129 height 29
type input "213031"
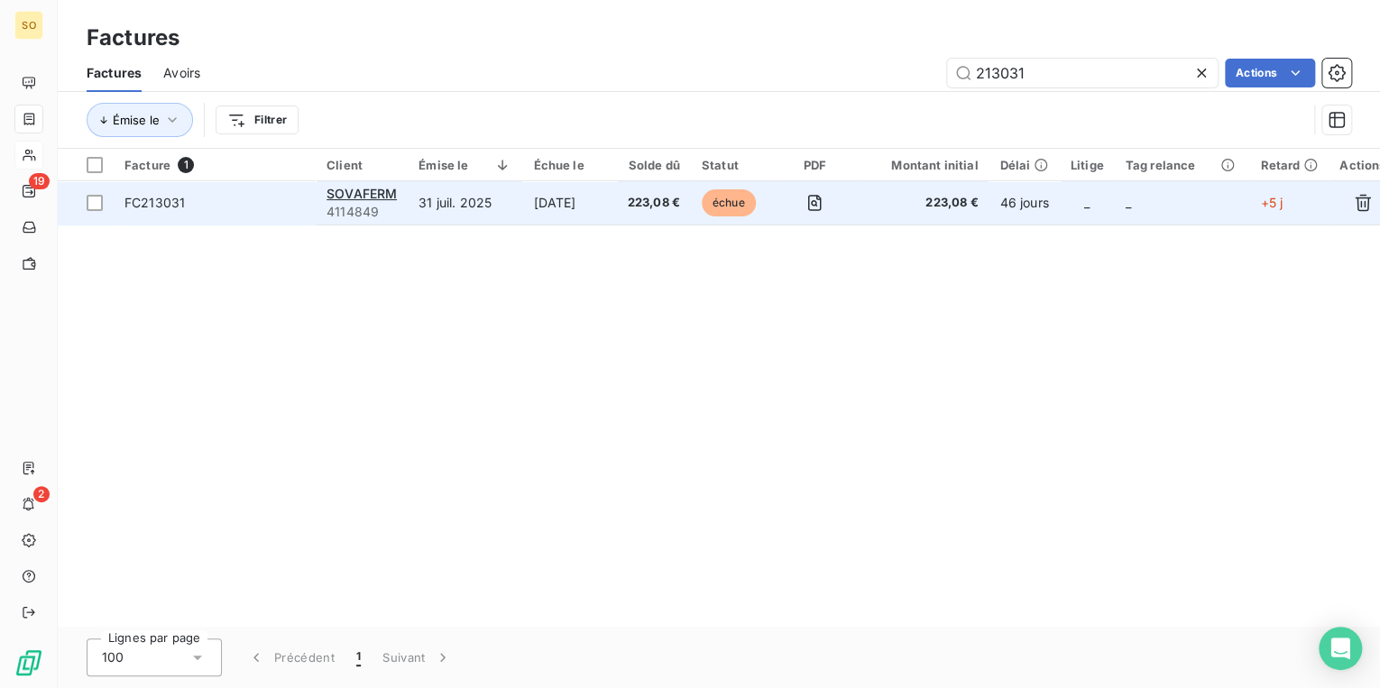
click at [732, 197] on span "échue" at bounding box center [729, 202] width 54 height 27
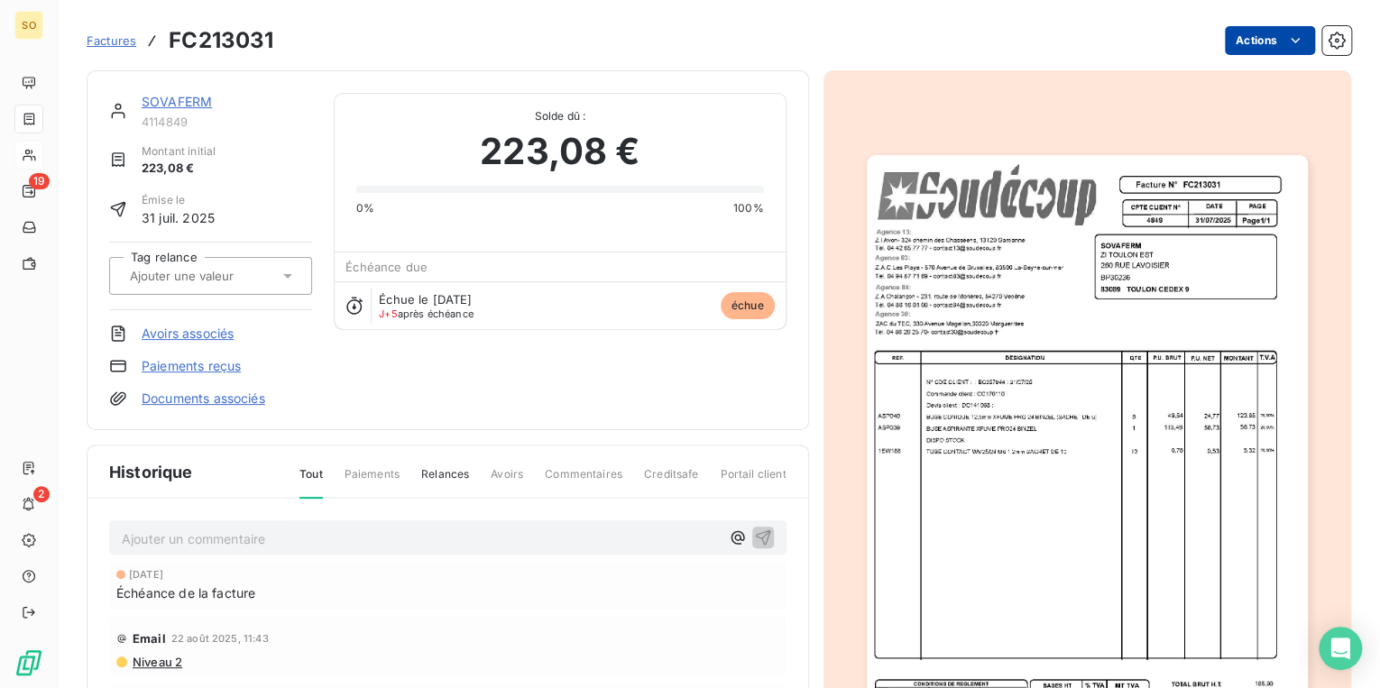
click at [1253, 36] on html "SO 19 2 Factures FC213031 Actions SOVAFERM 4114849 Montant initial 223,08 € Émi…" at bounding box center [690, 344] width 1380 height 688
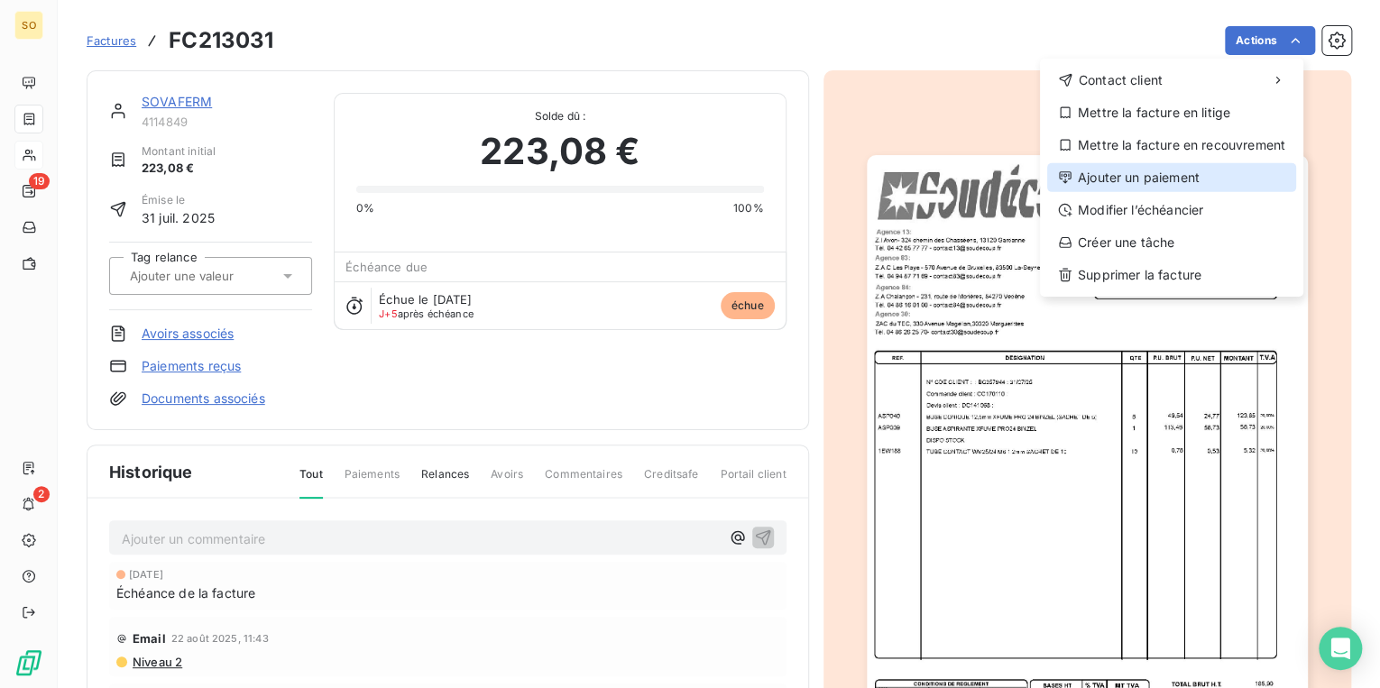
click at [1097, 179] on div "Ajouter un paiement" at bounding box center [1171, 177] width 249 height 29
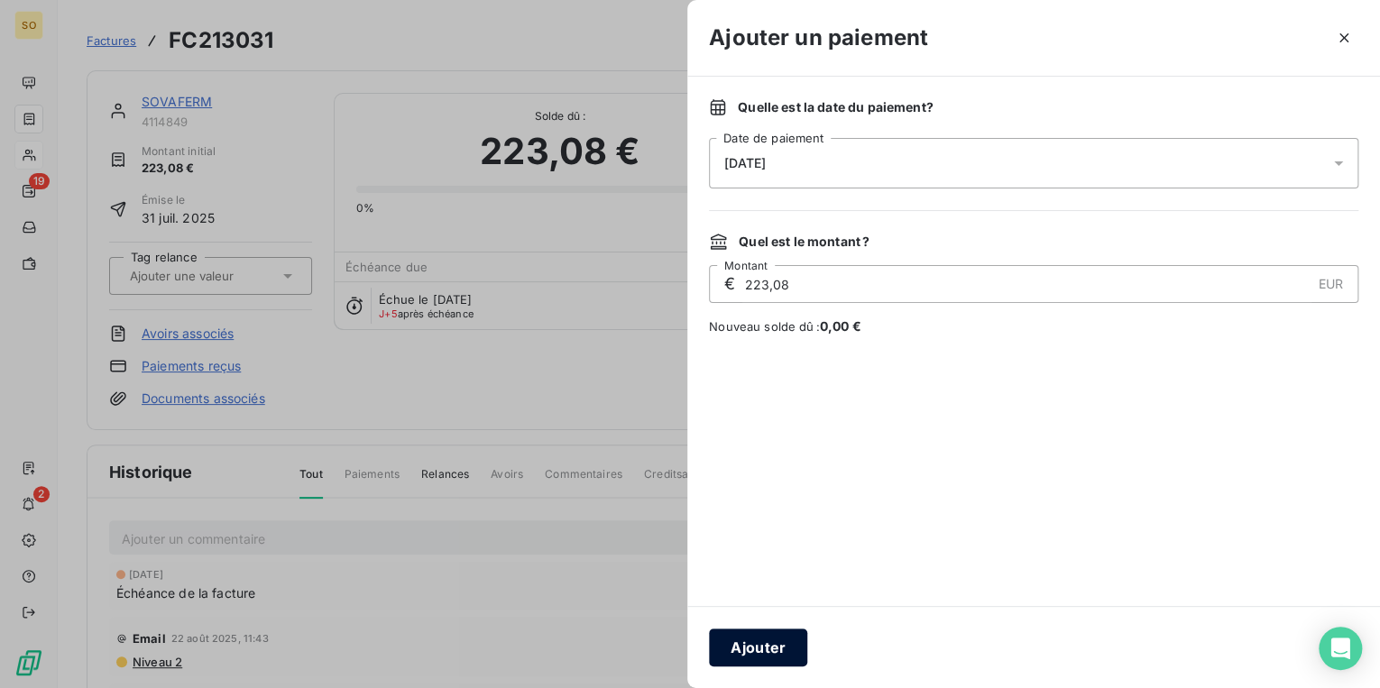
click at [754, 658] on button "Ajouter" at bounding box center [758, 648] width 98 height 38
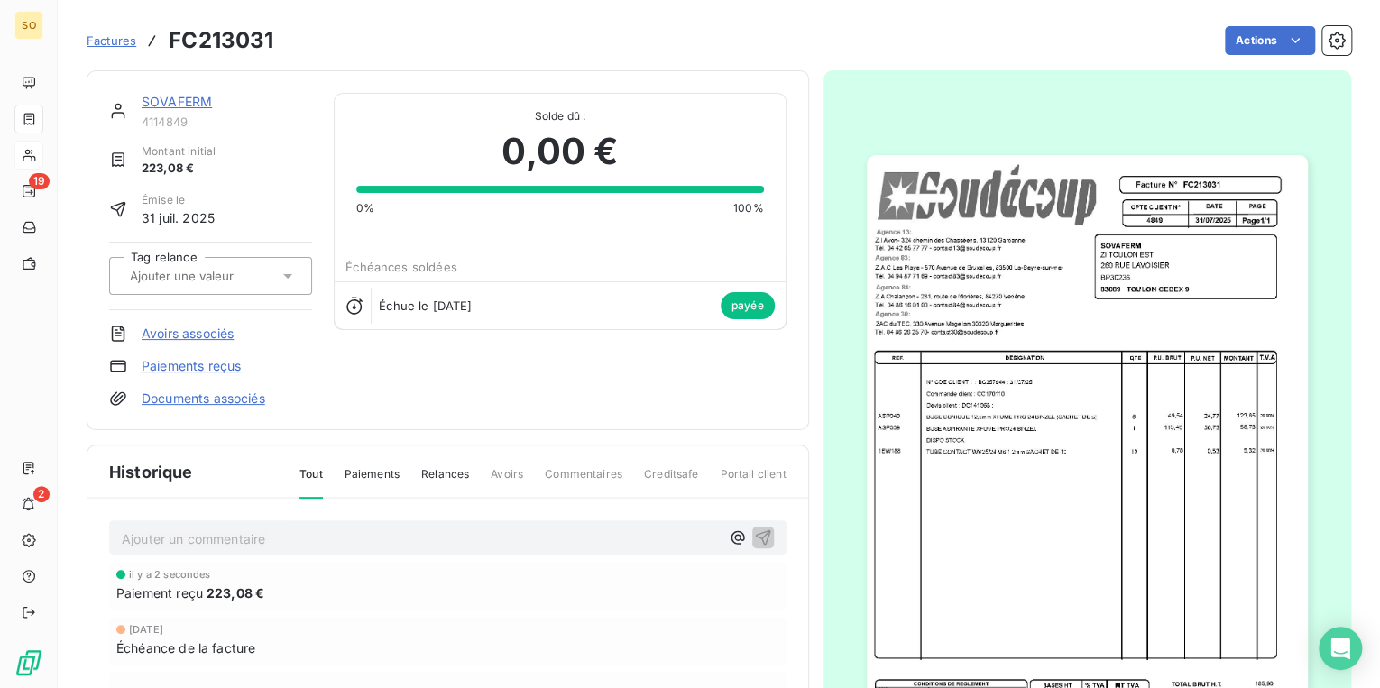
click at [116, 41] on span "Factures" at bounding box center [112, 40] width 50 height 14
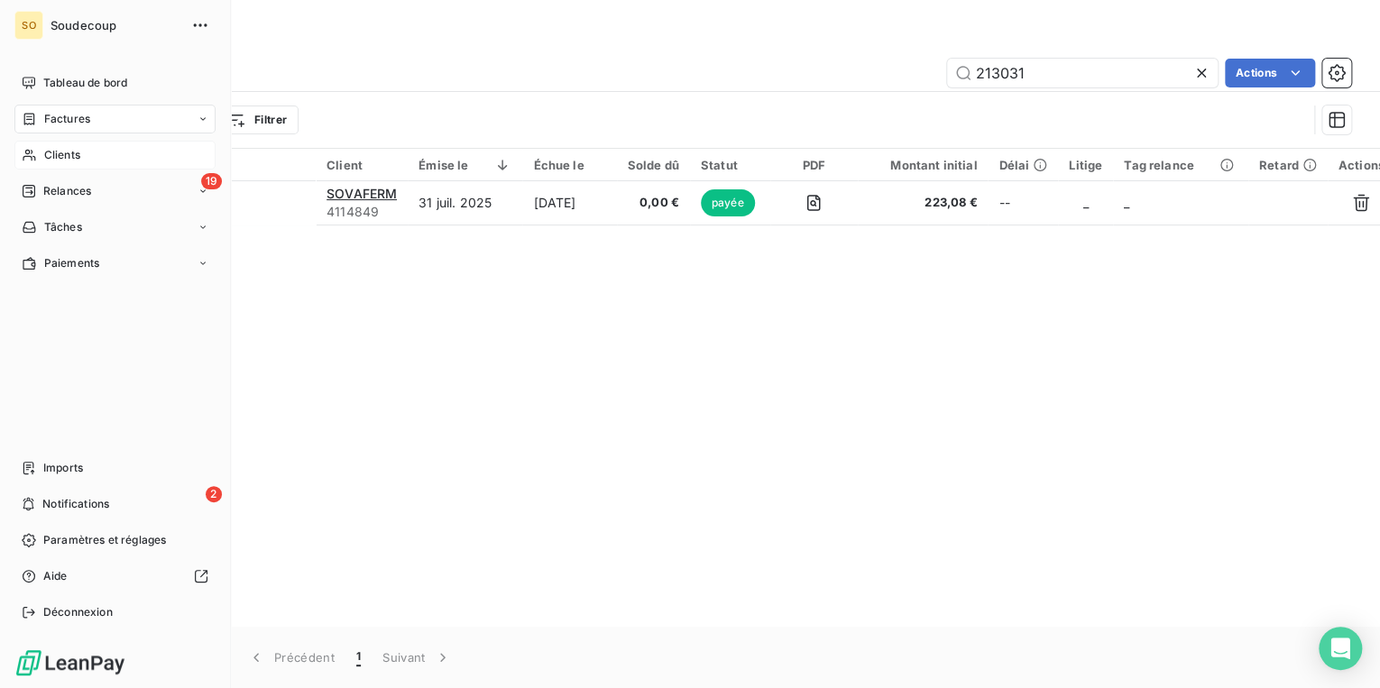
click at [61, 148] on span "Clients" at bounding box center [62, 155] width 36 height 16
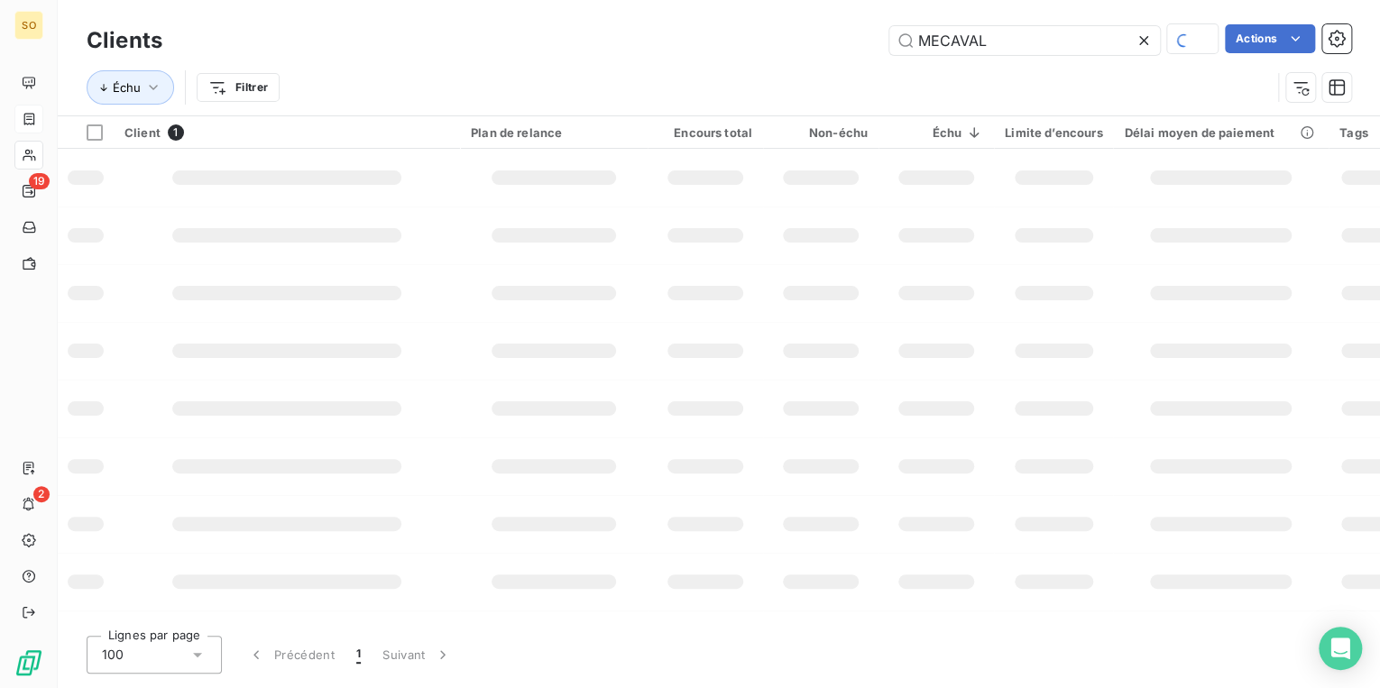
drag, startPoint x: 918, startPoint y: 36, endPoint x: 1382, endPoint y: -54, distance: 472.3
click at [1379, 0] on html "SO 19 2 Clients MECAVAL Actions Échu Filtrer Client 1 Plan de relance Encours t…" at bounding box center [690, 344] width 1380 height 688
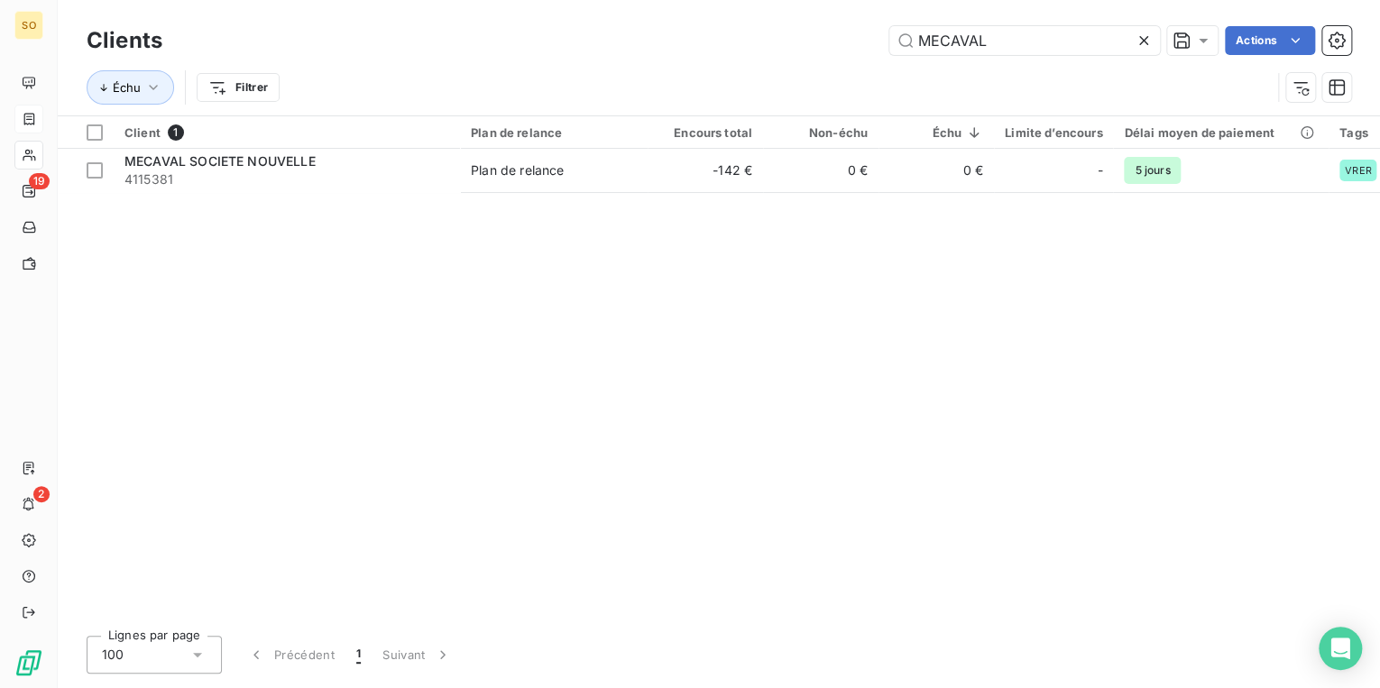
type input "N"
type input "INGEX"
click at [741, 148] on div at bounding box center [705, 148] width 115 height 1
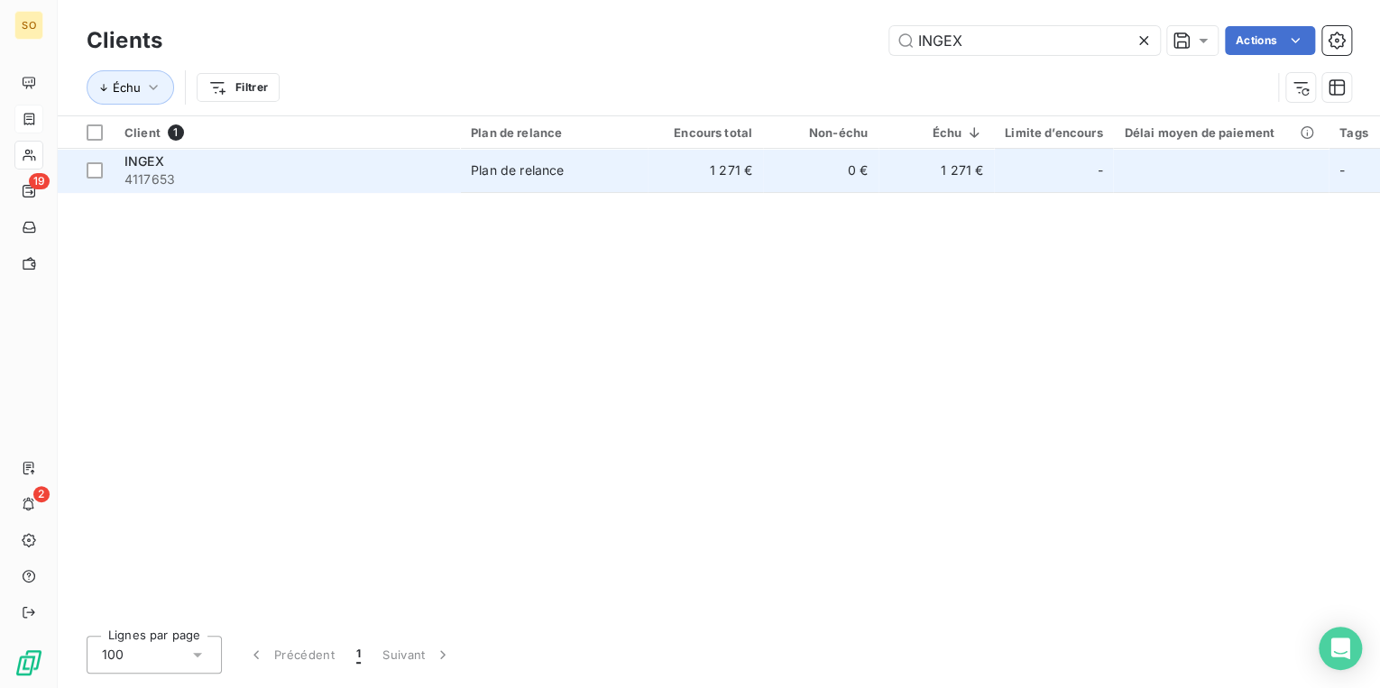
click at [737, 176] on td "1 271 €" at bounding box center [705, 170] width 115 height 43
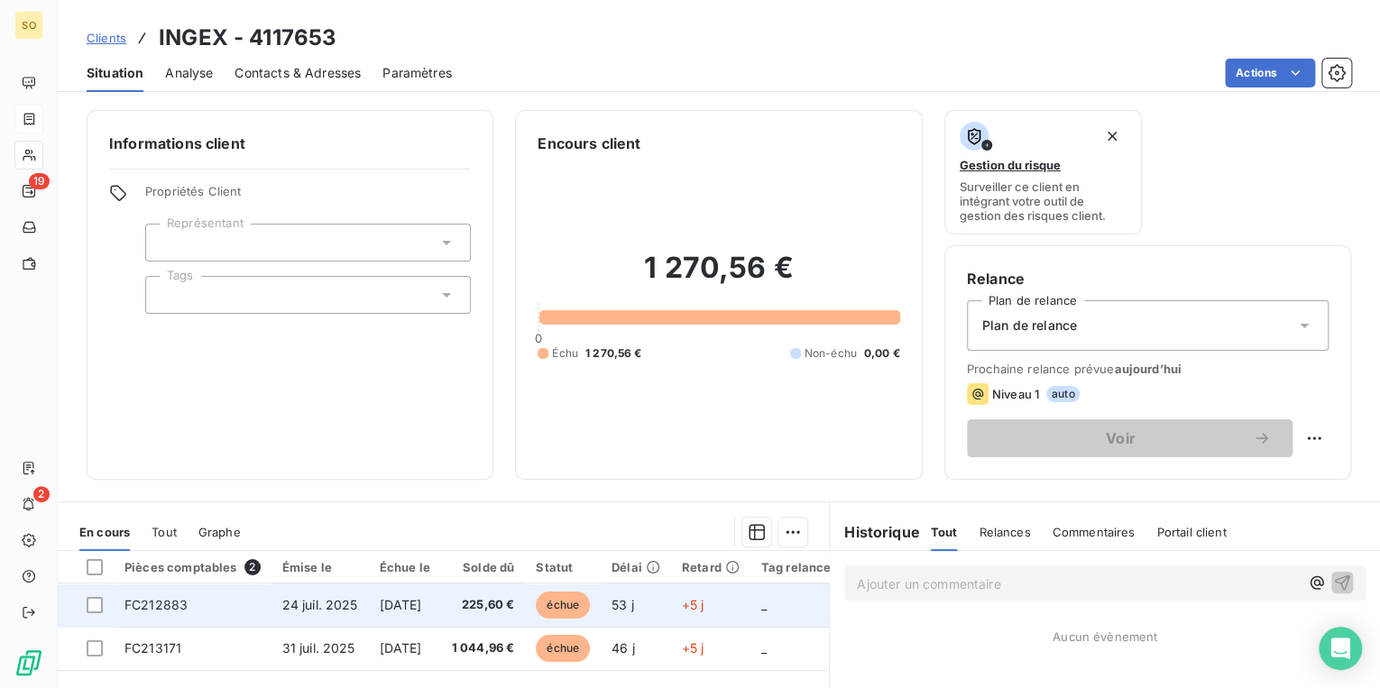
click at [590, 606] on span "échue" at bounding box center [563, 605] width 54 height 27
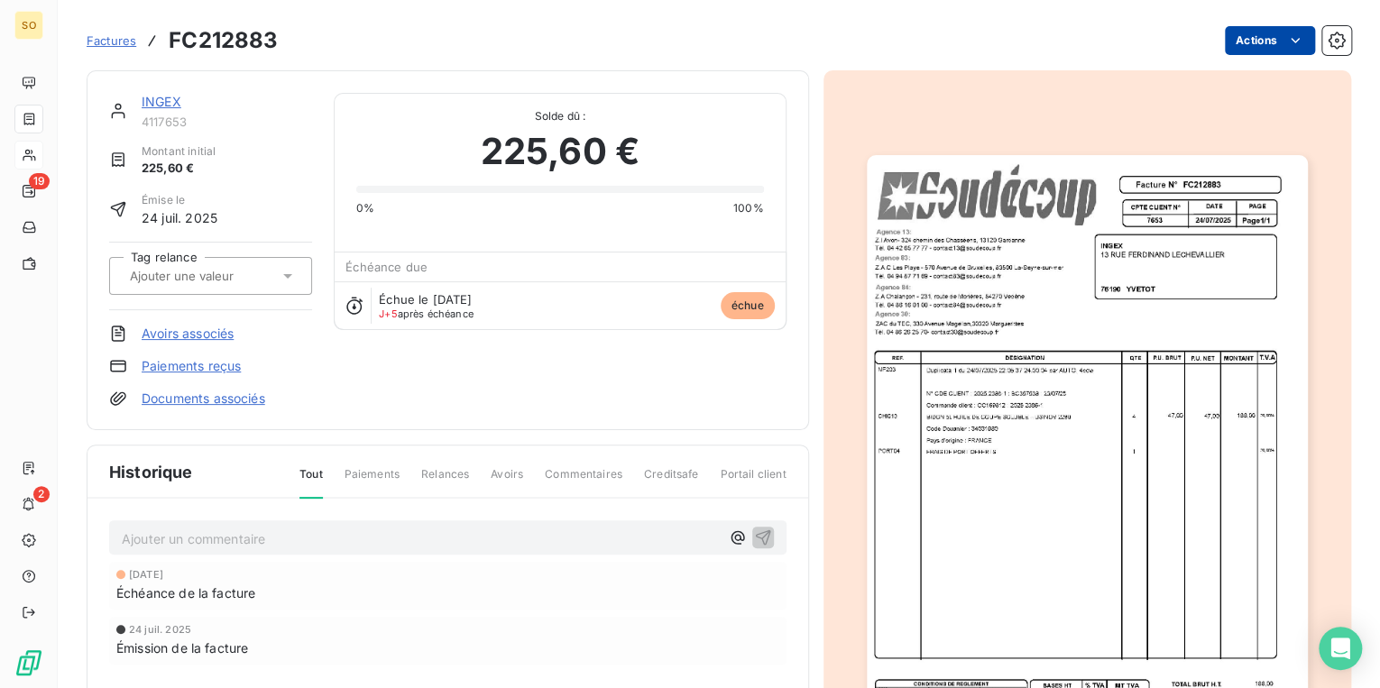
click at [1238, 41] on html "SO 19 2 Factures FC212883 Actions INGEX 4117653 Montant initial 225,60 € Émise …" at bounding box center [690, 344] width 1380 height 688
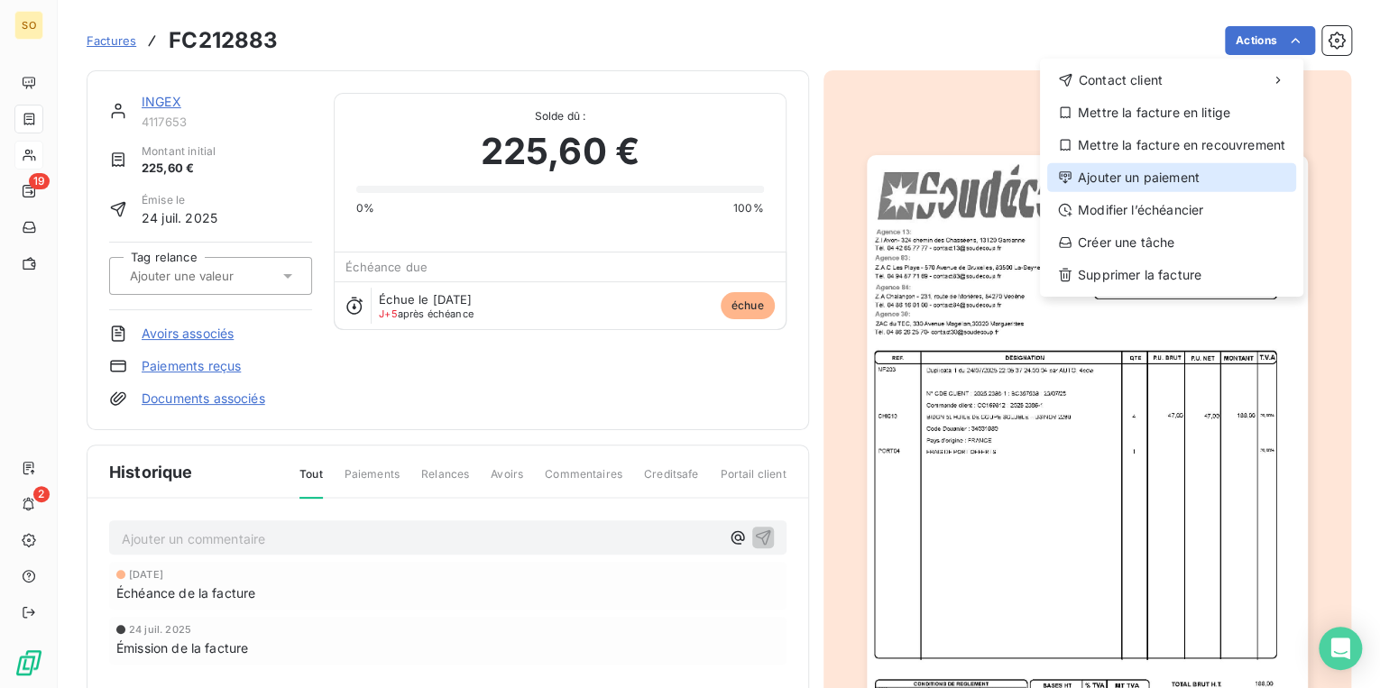
click at [1140, 170] on div "Ajouter un paiement" at bounding box center [1171, 177] width 249 height 29
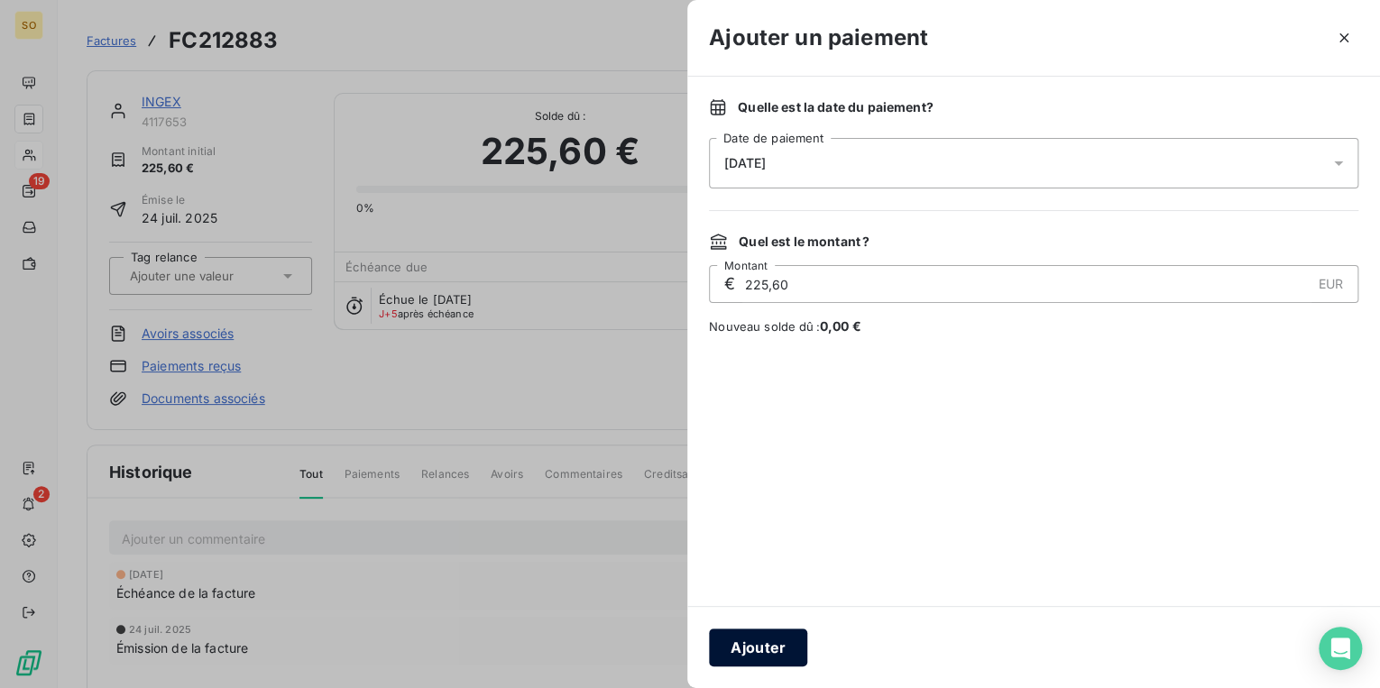
click at [769, 646] on button "Ajouter" at bounding box center [758, 648] width 98 height 38
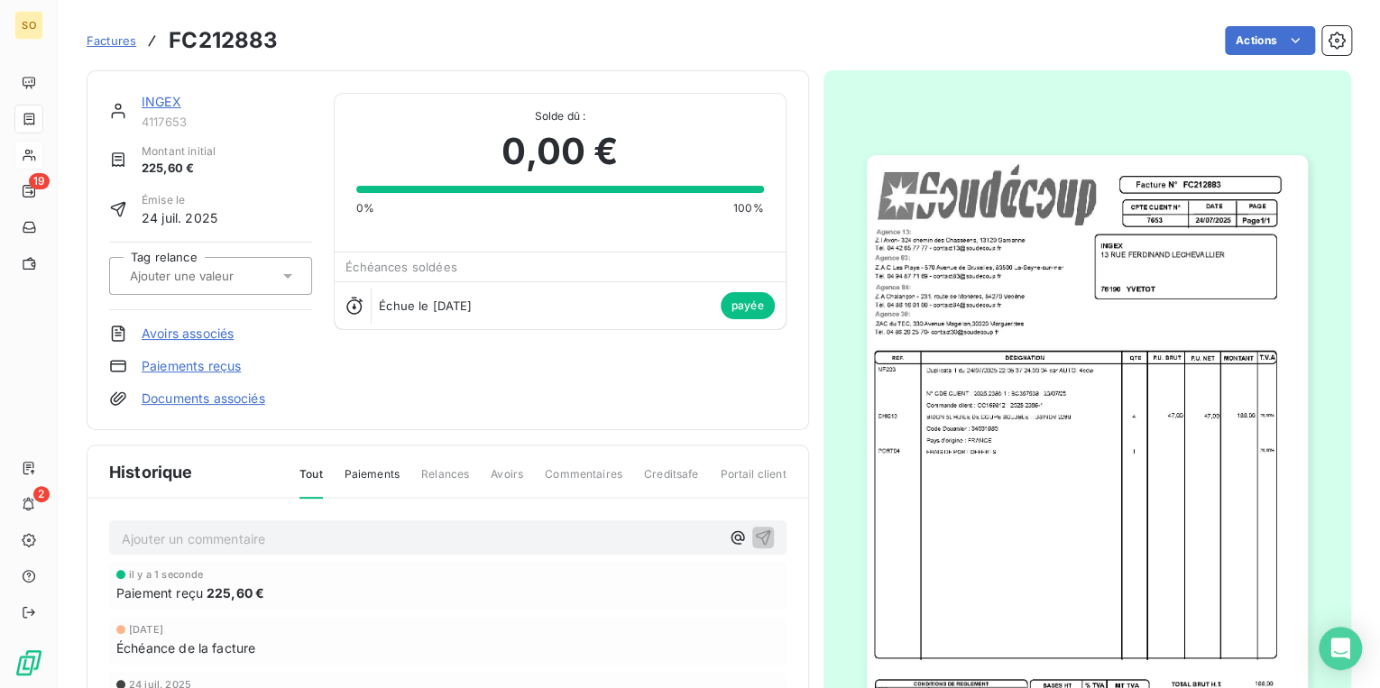
click at [126, 38] on span "Factures" at bounding box center [112, 40] width 50 height 14
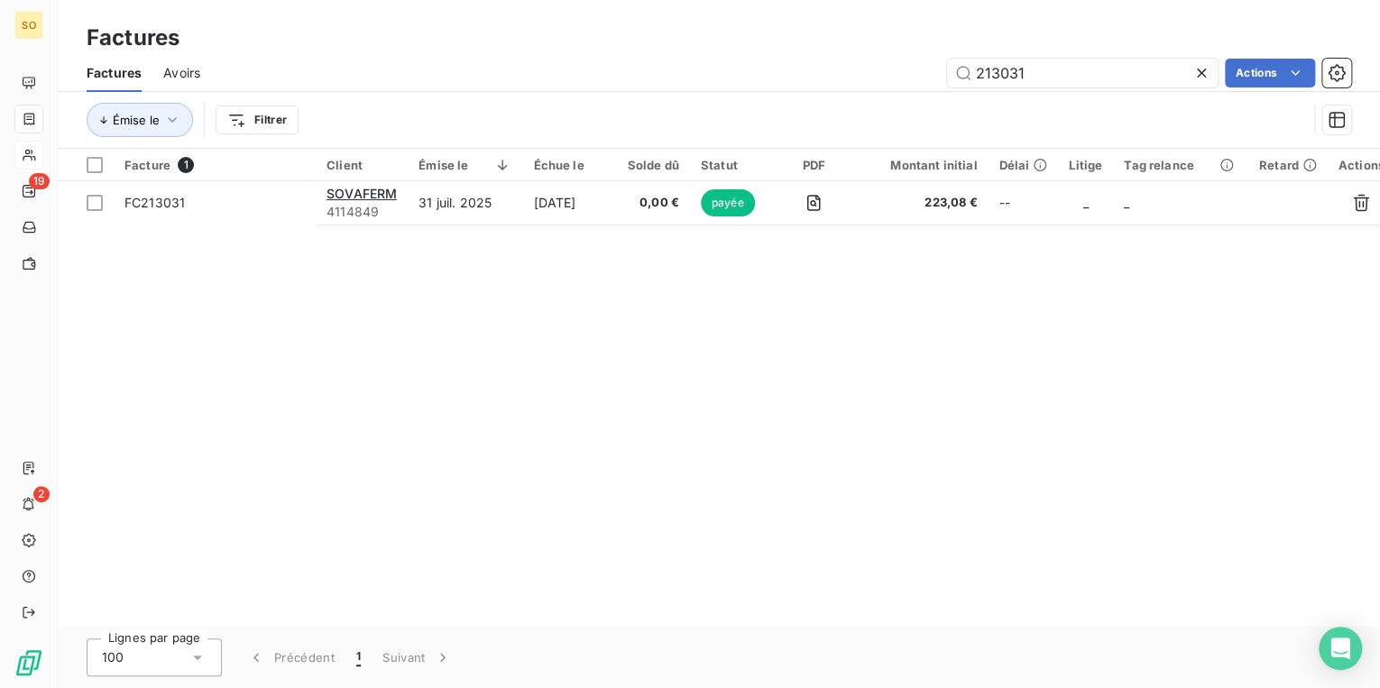
drag, startPoint x: 990, startPoint y: 69, endPoint x: 1366, endPoint y: 136, distance: 381.3
click at [1366, 136] on div "Factures Avoirs 213031 Actions Émise le Filtrer" at bounding box center [719, 101] width 1322 height 94
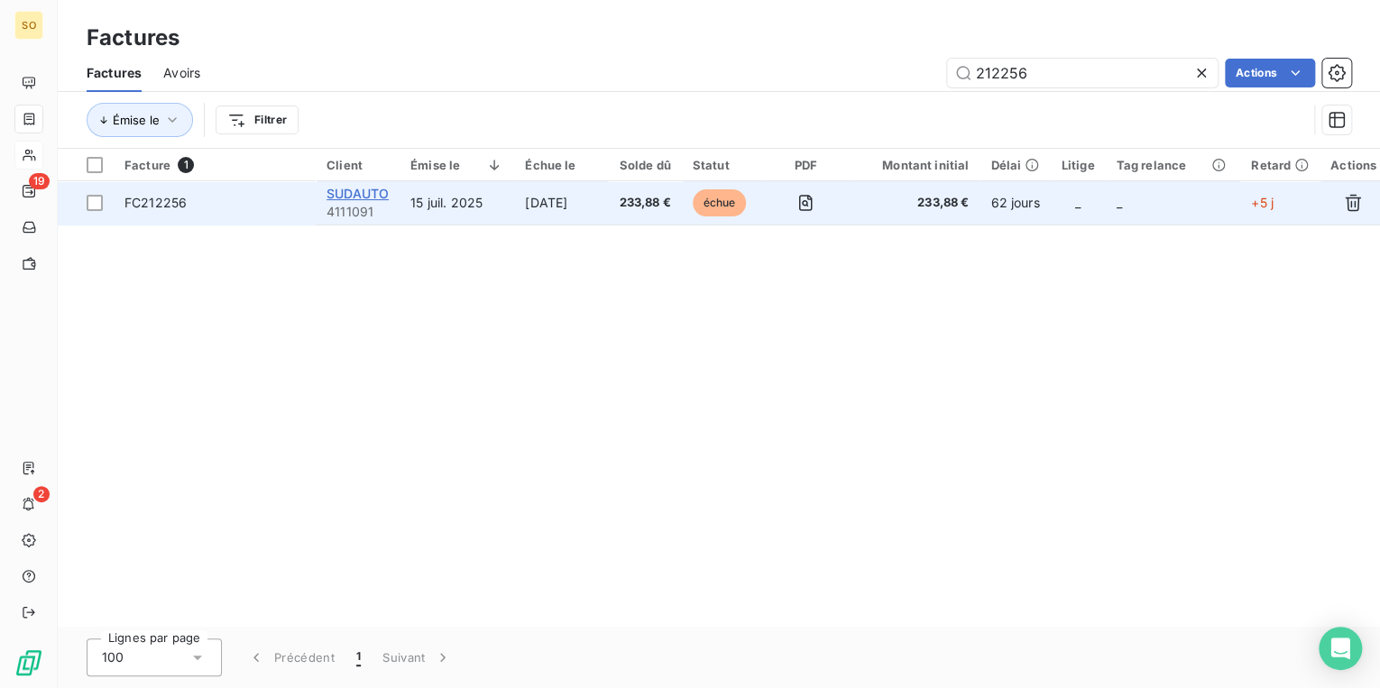
type input "212256"
click at [354, 189] on span "SUDAUTO" at bounding box center [358, 193] width 62 height 15
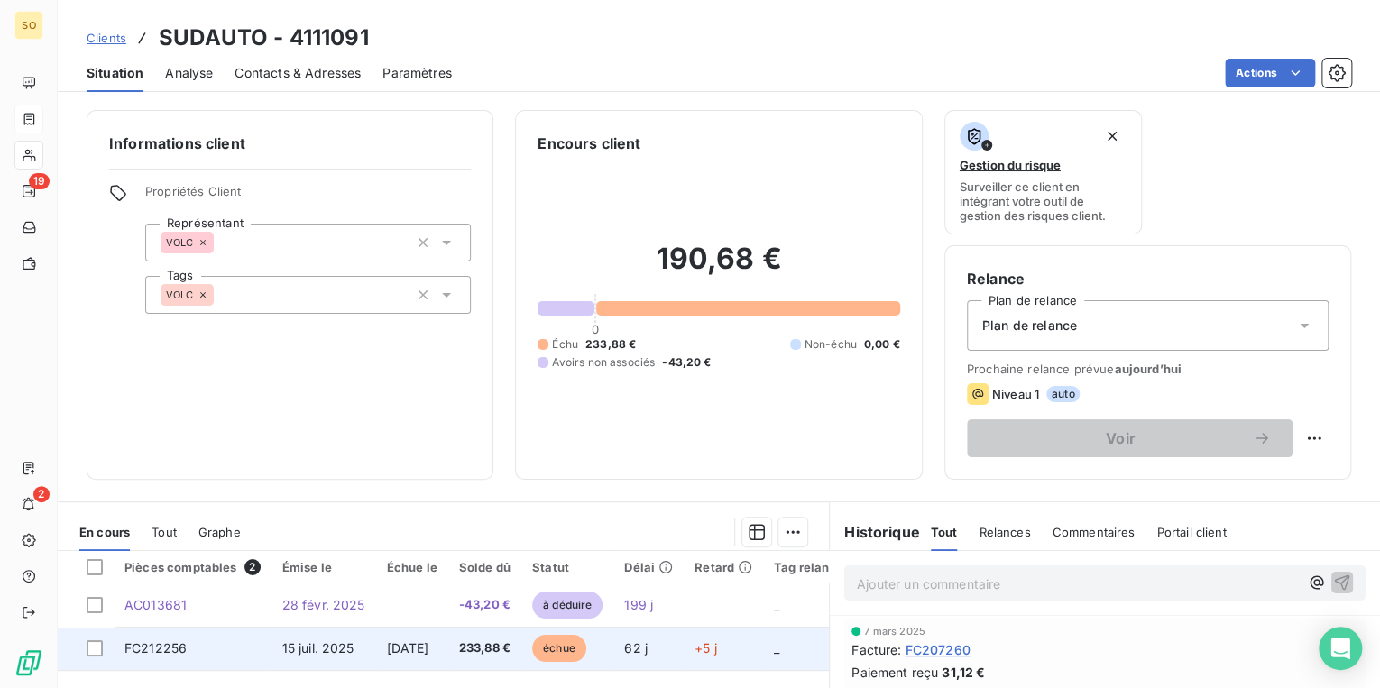
click at [584, 647] on span "échue" at bounding box center [559, 648] width 54 height 27
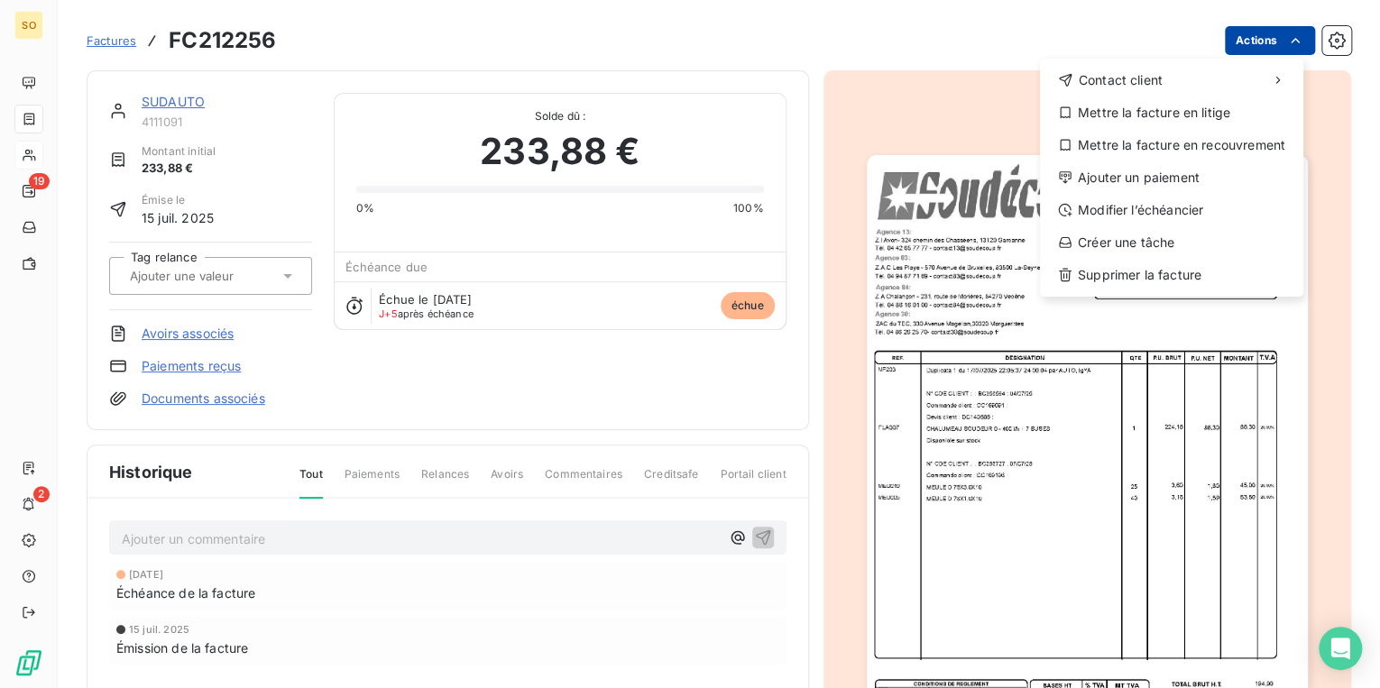
click at [1249, 51] on html "SO 19 2 Factures FC212256 Actions Contact client Mettre la facture en litige Me…" at bounding box center [690, 344] width 1380 height 688
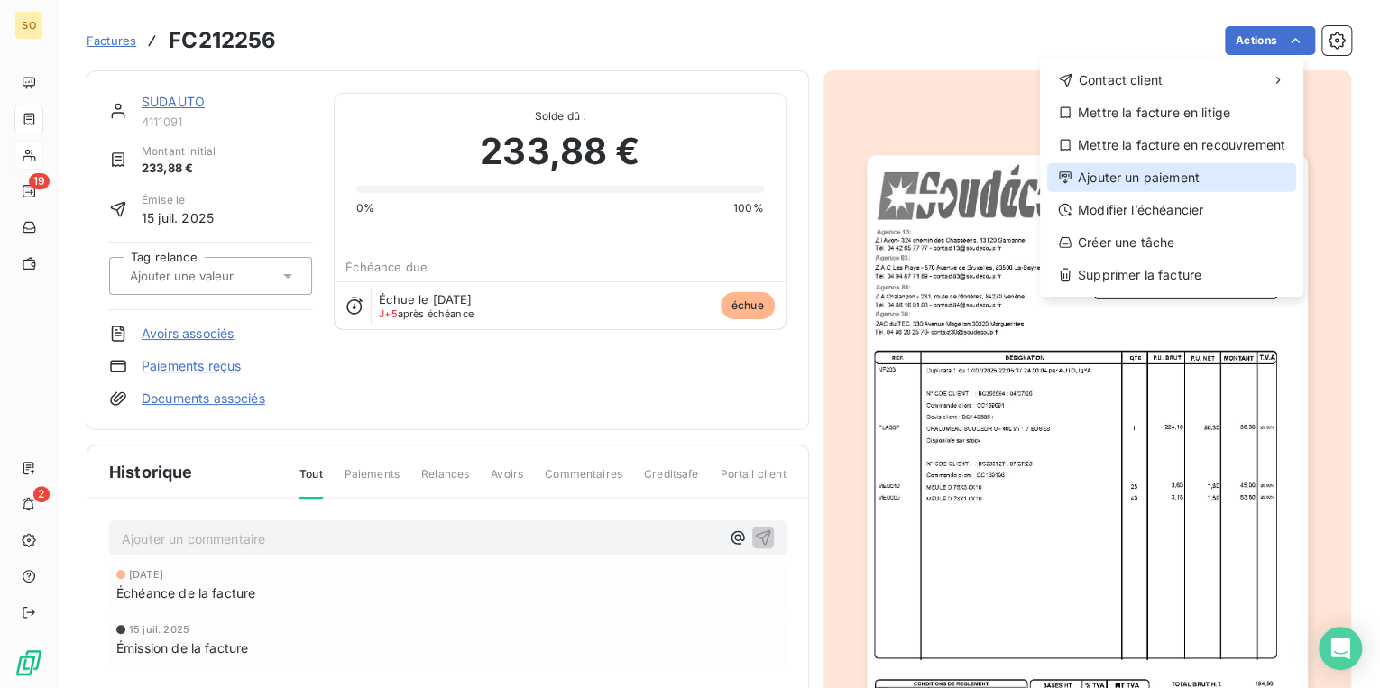
click at [1187, 180] on div "Ajouter un paiement" at bounding box center [1171, 177] width 249 height 29
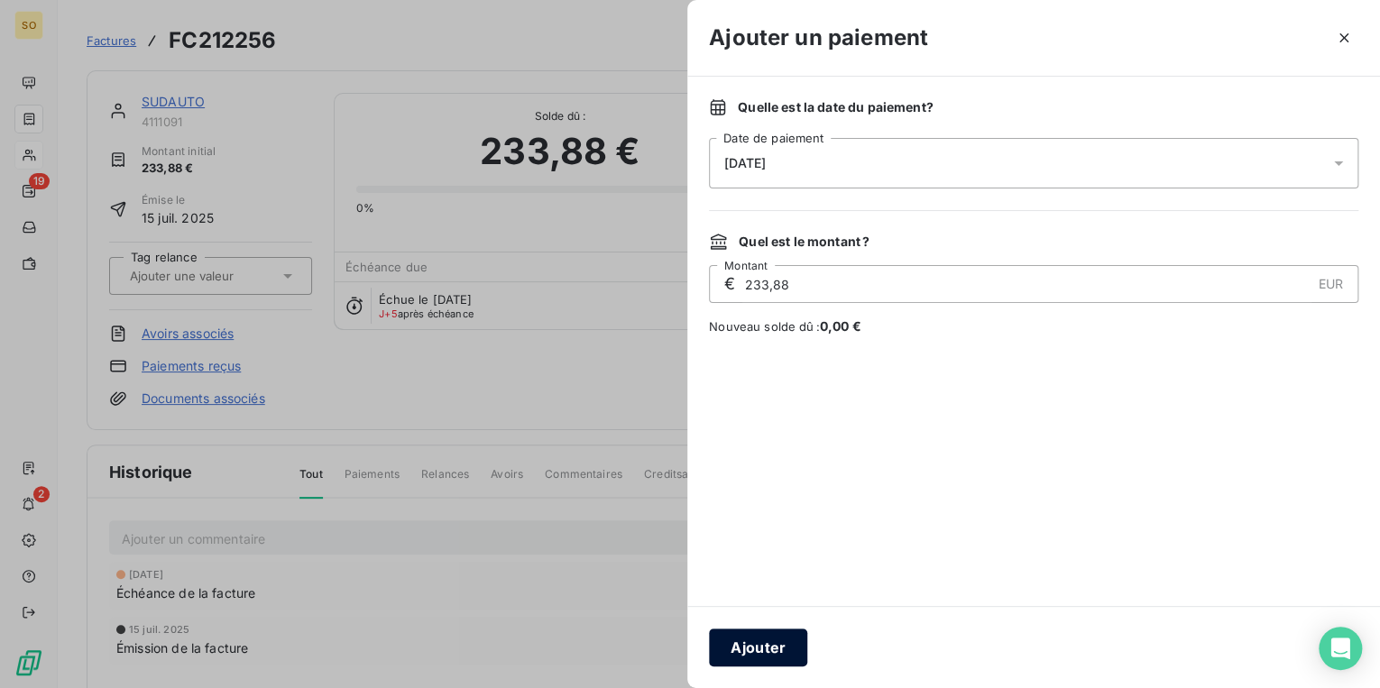
click at [750, 647] on button "Ajouter" at bounding box center [758, 648] width 98 height 38
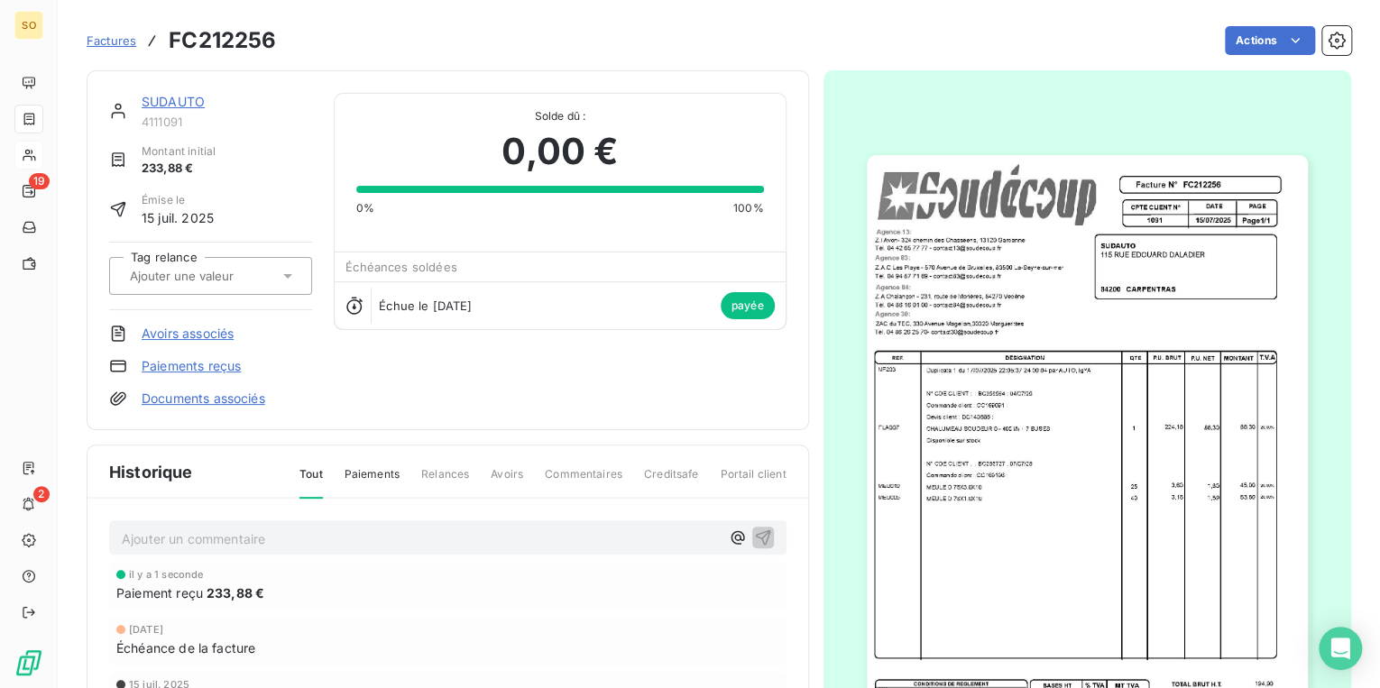
click at [115, 35] on span "Factures" at bounding box center [112, 40] width 50 height 14
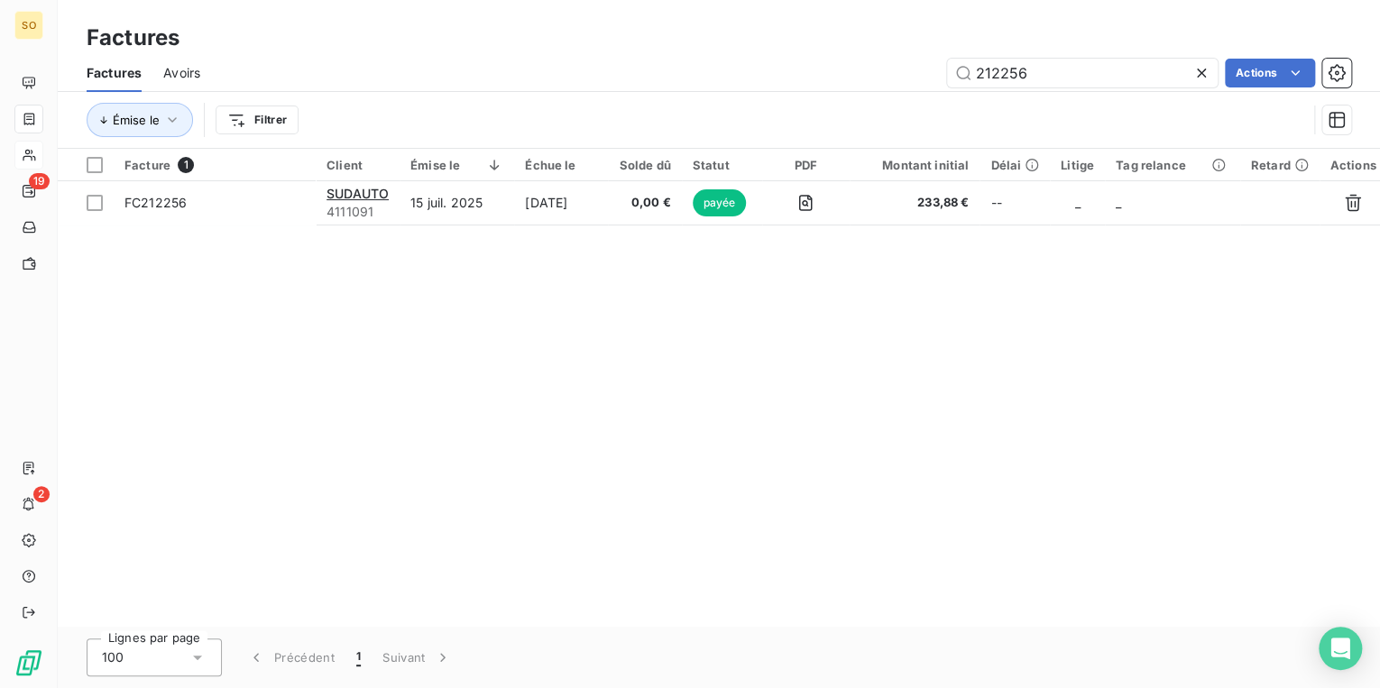
drag, startPoint x: 999, startPoint y: 70, endPoint x: 1370, endPoint y: 45, distance: 371.6
click at [1274, 68] on div "212256 Actions" at bounding box center [786, 73] width 1129 height 29
type input "212714"
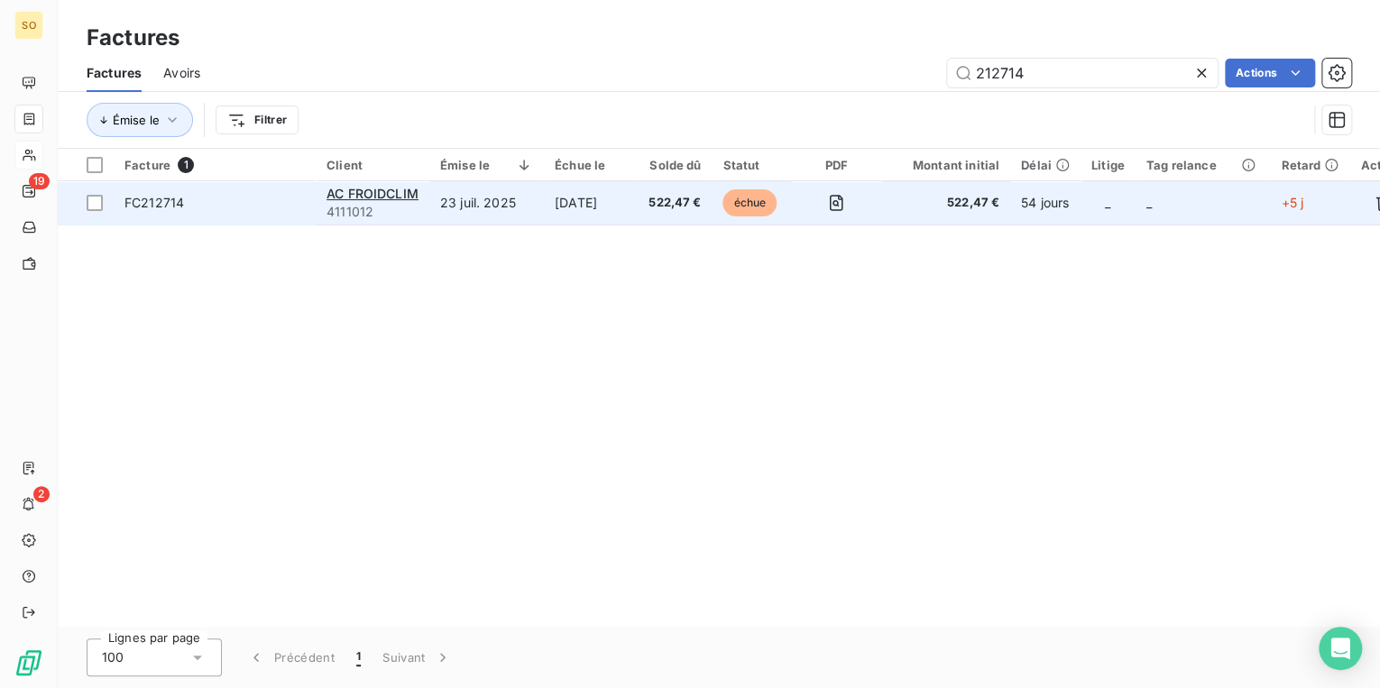
click at [751, 205] on span "échue" at bounding box center [749, 202] width 54 height 27
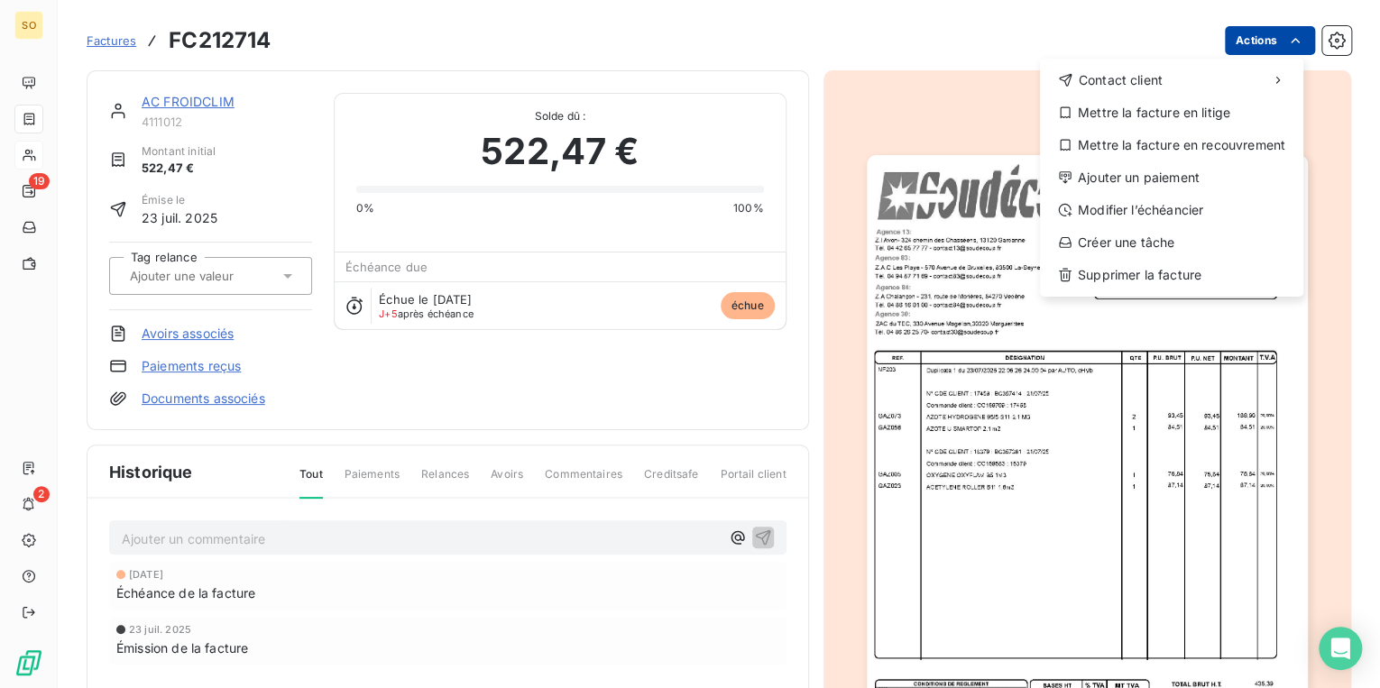
click at [1271, 34] on html "SO 19 2 Factures FC212714 Actions Contact client Mettre la facture en litige Me…" at bounding box center [690, 344] width 1380 height 688
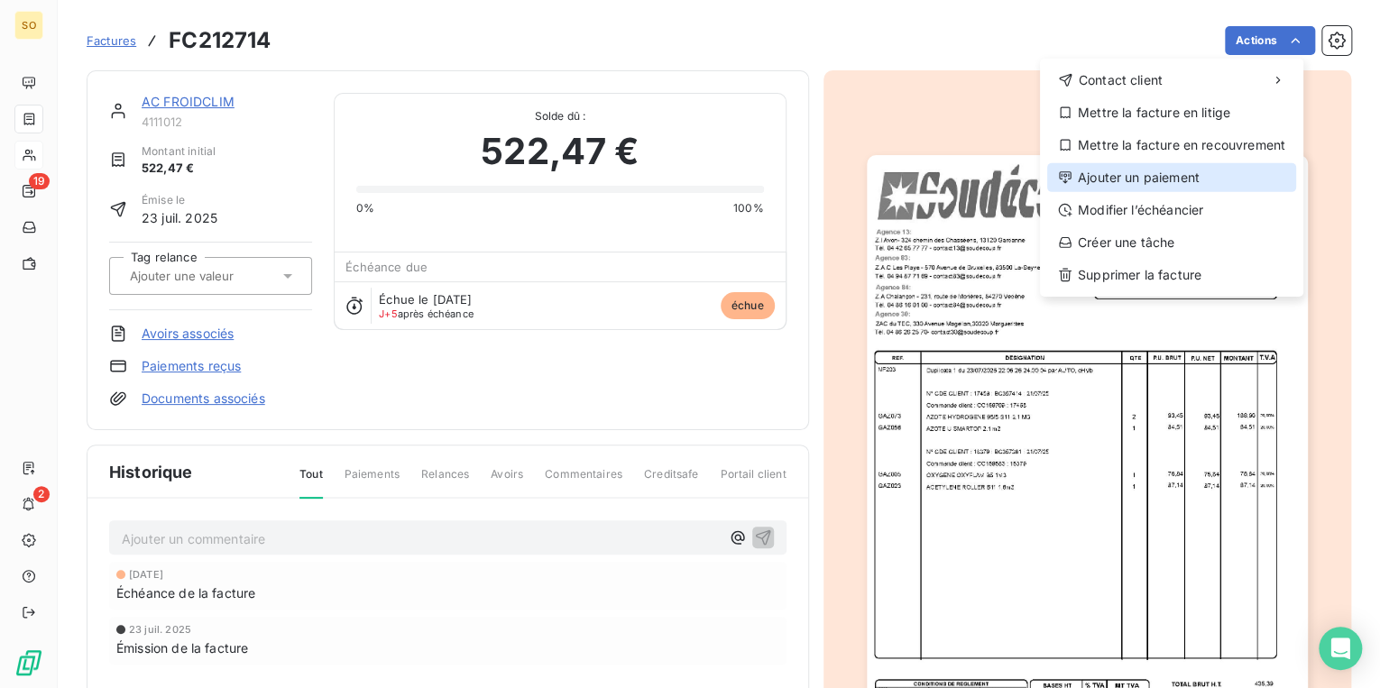
click at [1129, 175] on div "Ajouter un paiement" at bounding box center [1171, 177] width 249 height 29
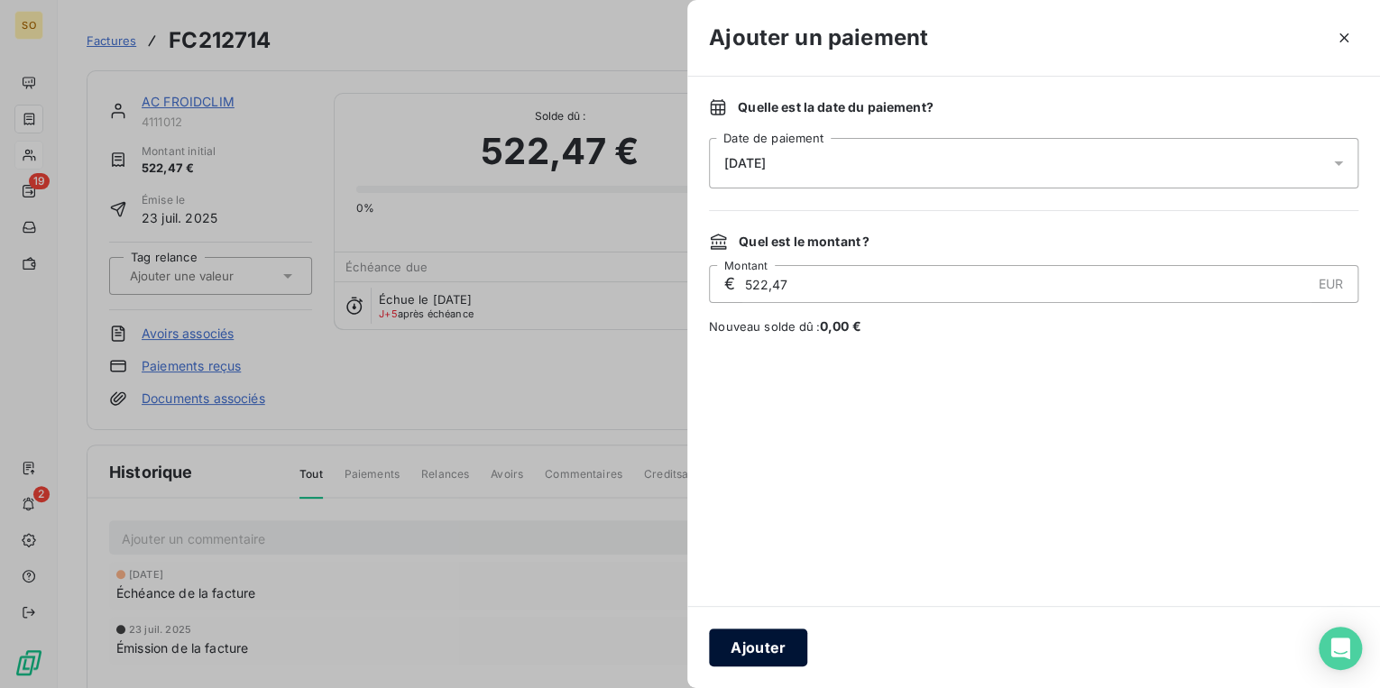
click at [767, 641] on button "Ajouter" at bounding box center [758, 648] width 98 height 38
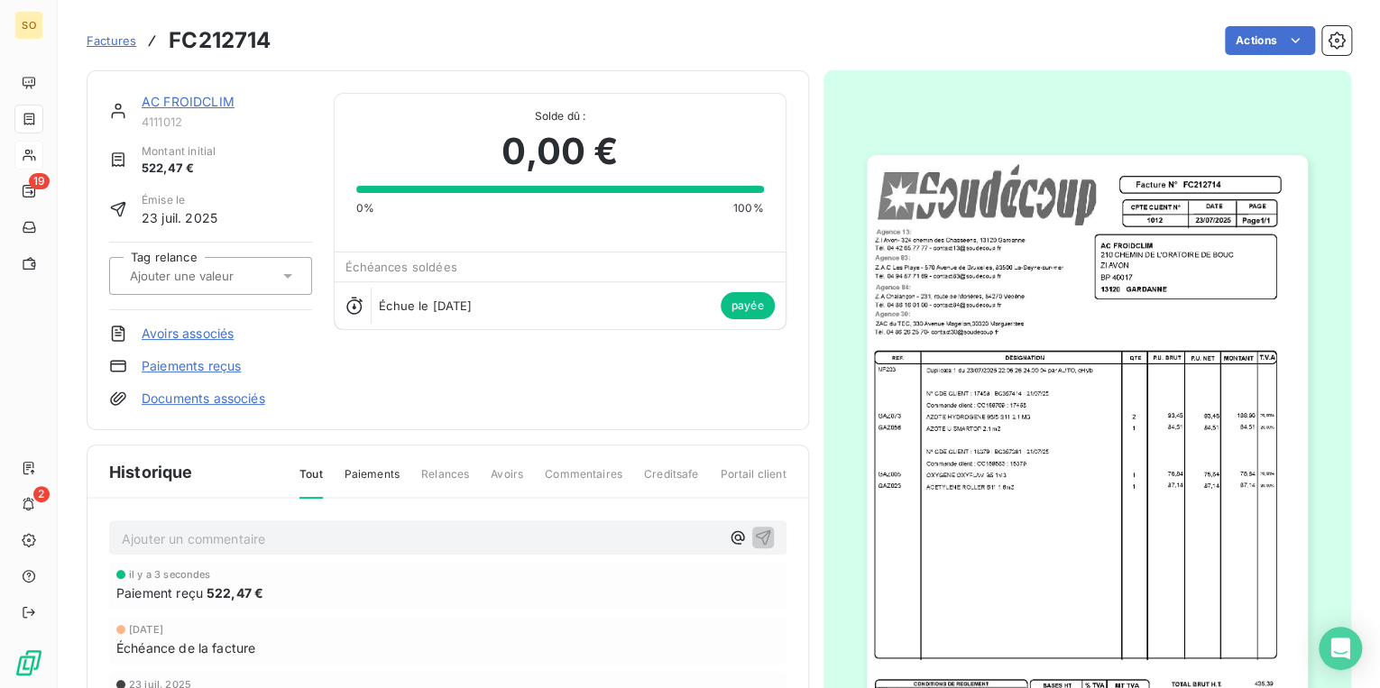
click at [125, 38] on span "Factures" at bounding box center [112, 40] width 50 height 14
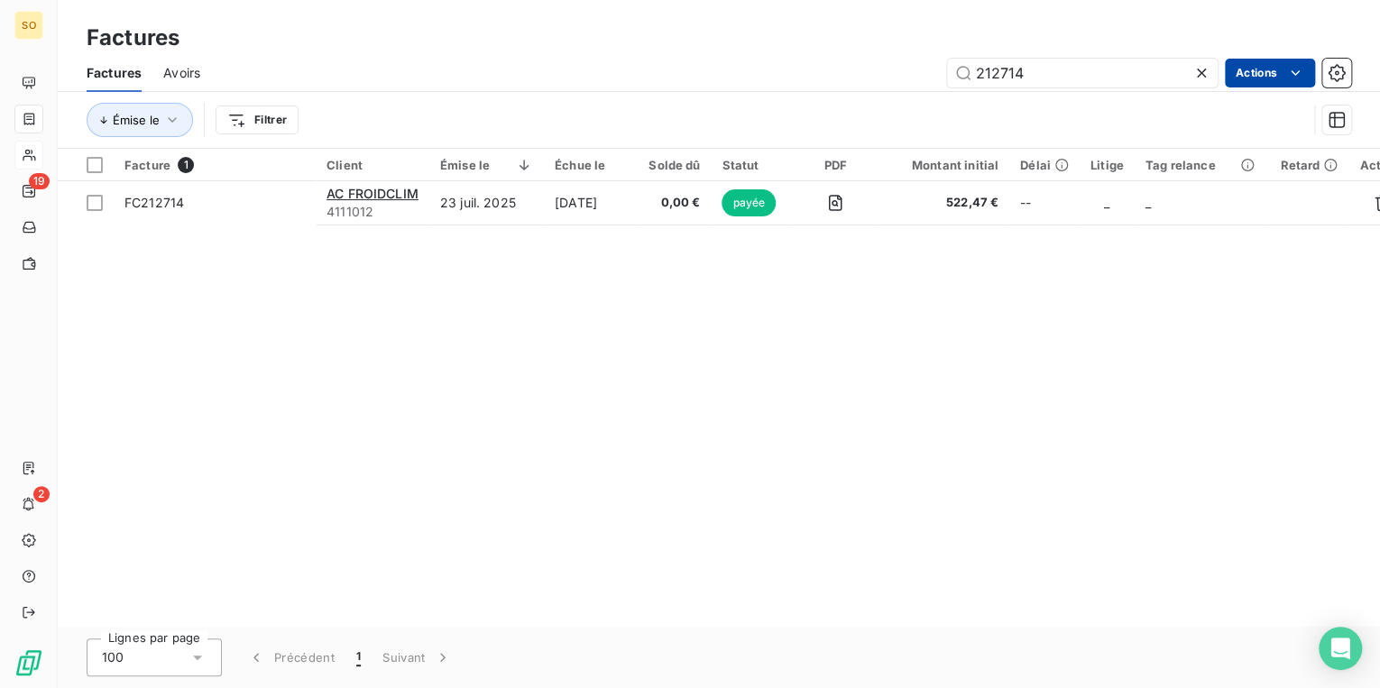
drag, startPoint x: 995, startPoint y: 79, endPoint x: 1281, endPoint y: 79, distance: 285.9
click at [1236, 79] on div "212714 Actions" at bounding box center [786, 73] width 1129 height 29
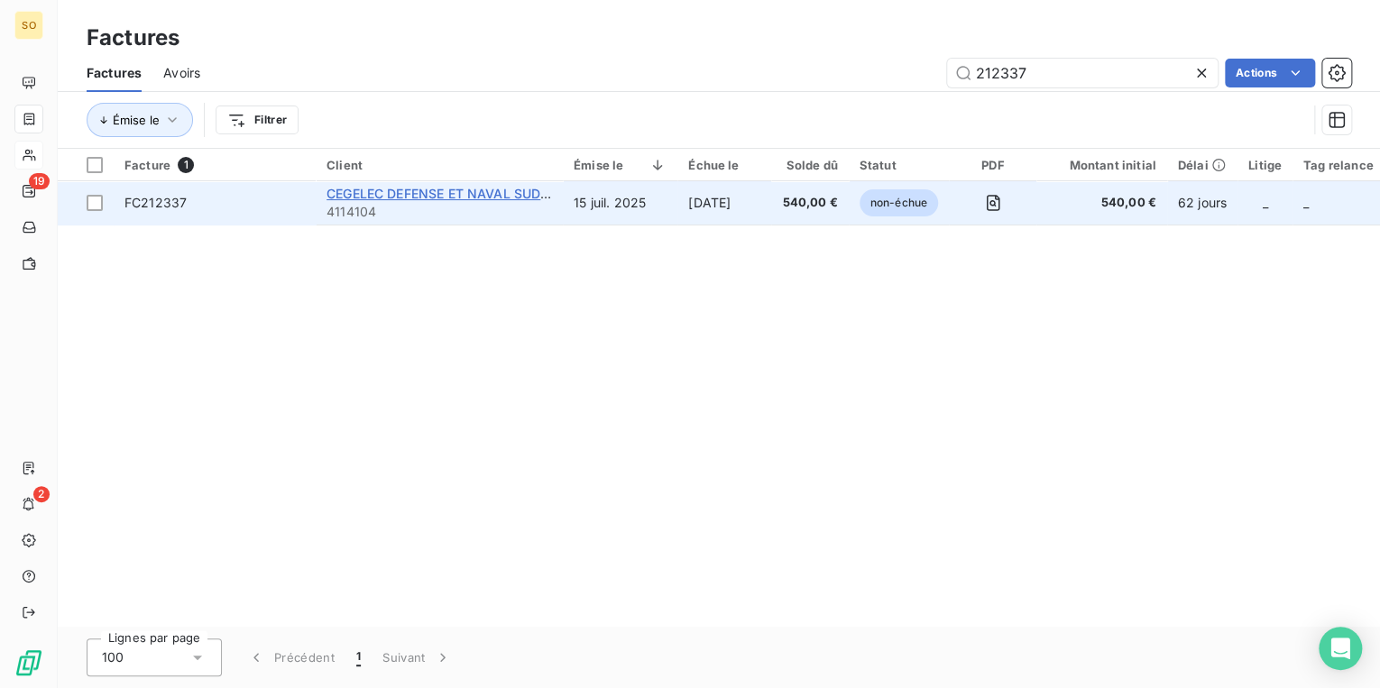
type input "212337"
click at [512, 192] on span "CEGELEC DEFENSE ET NAVAL SUD EST" at bounding box center [448, 193] width 242 height 15
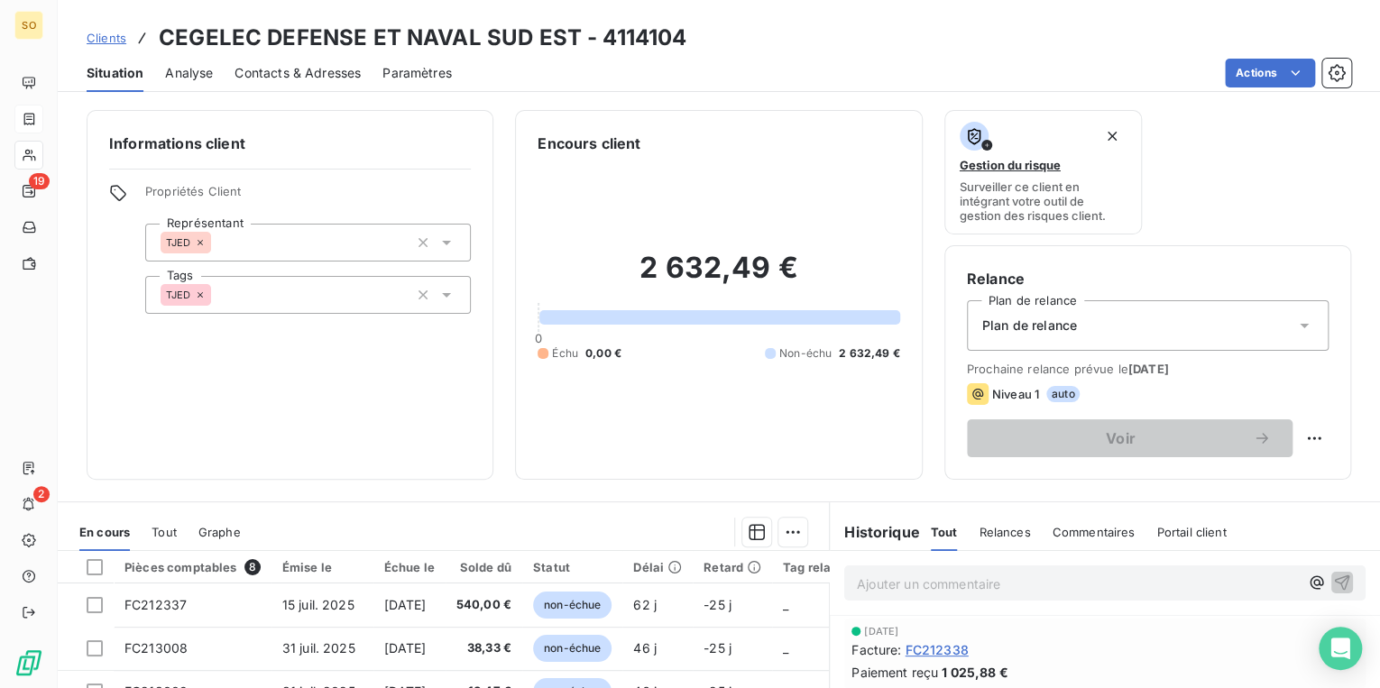
scroll to position [216, 0]
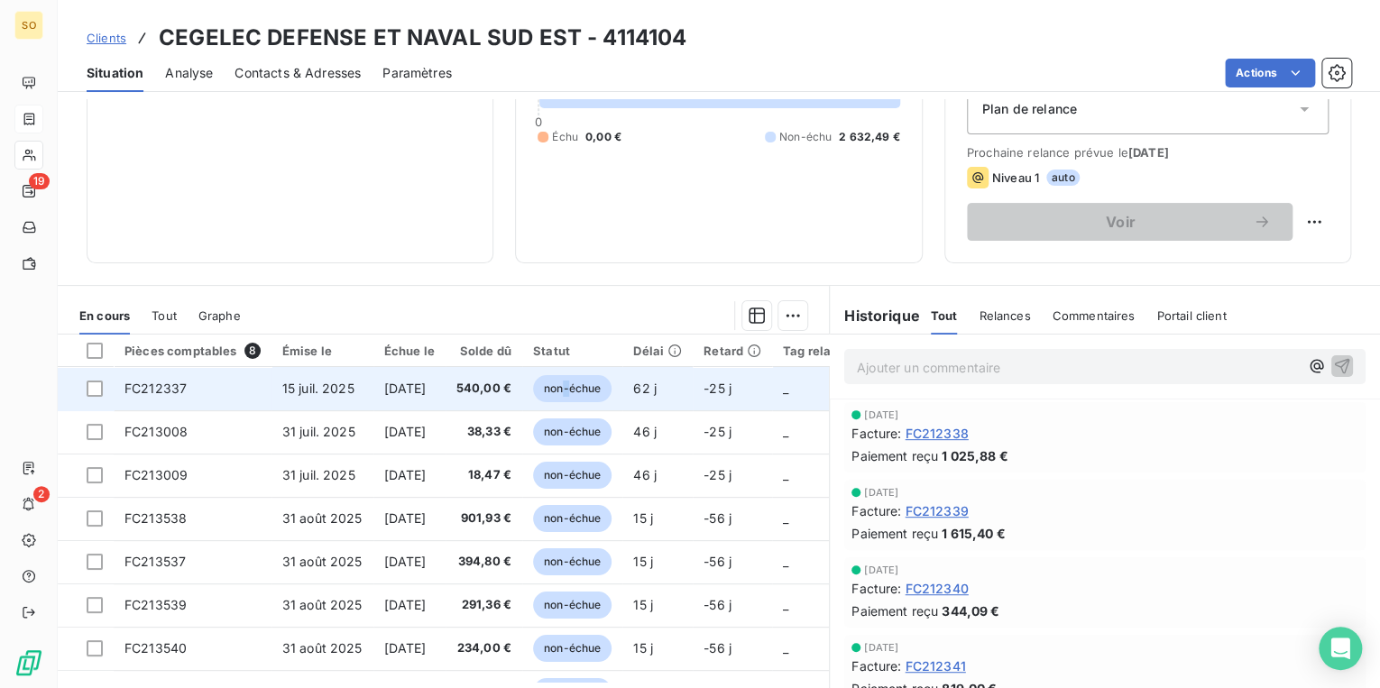
click at [591, 381] on span "non-échue" at bounding box center [572, 388] width 78 height 27
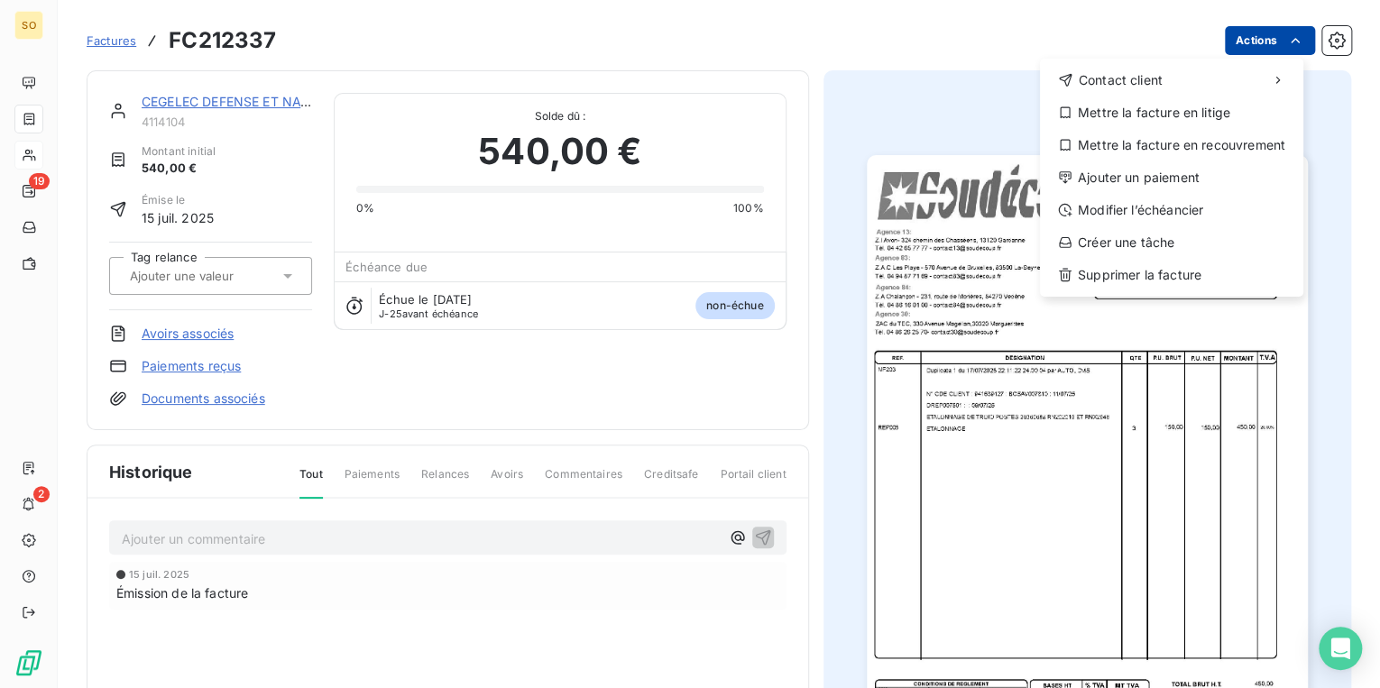
click at [1274, 34] on html "SO 19 2 Factures FC212337 Actions Contact client Mettre la facture en litige Me…" at bounding box center [690, 344] width 1380 height 688
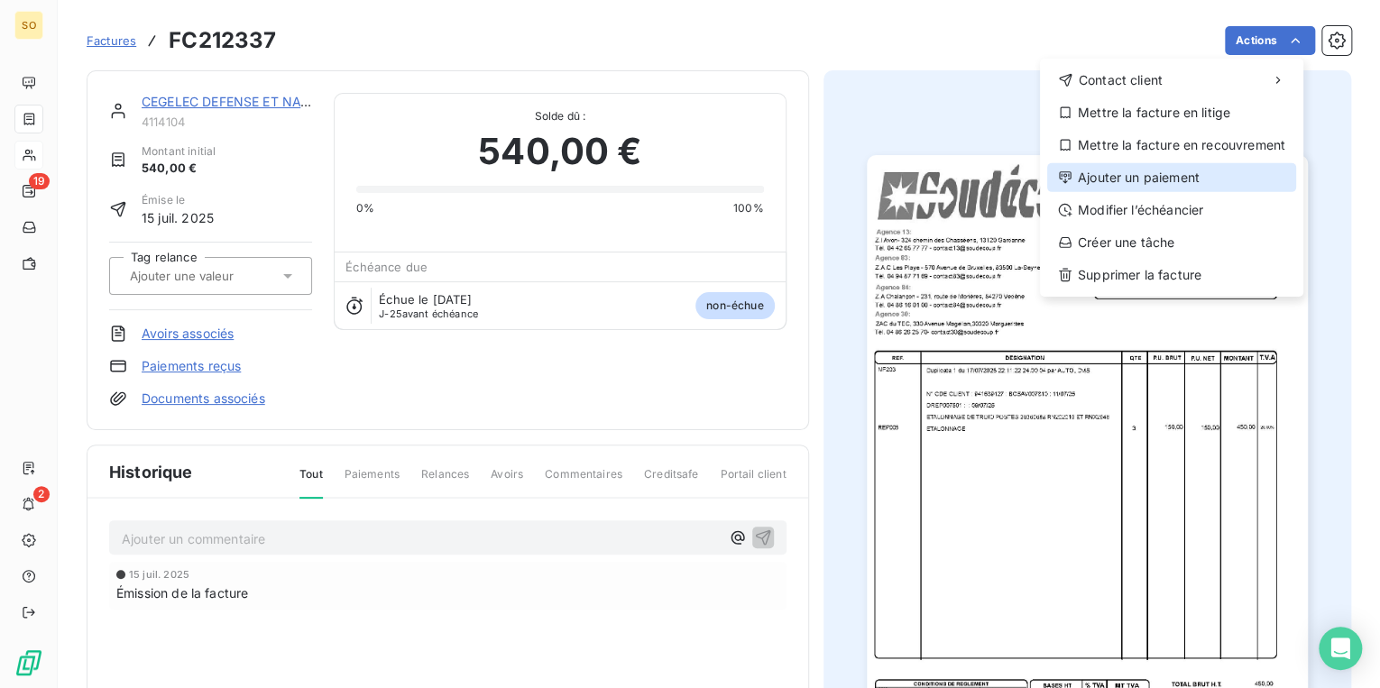
click at [1143, 174] on div "Ajouter un paiement" at bounding box center [1171, 177] width 249 height 29
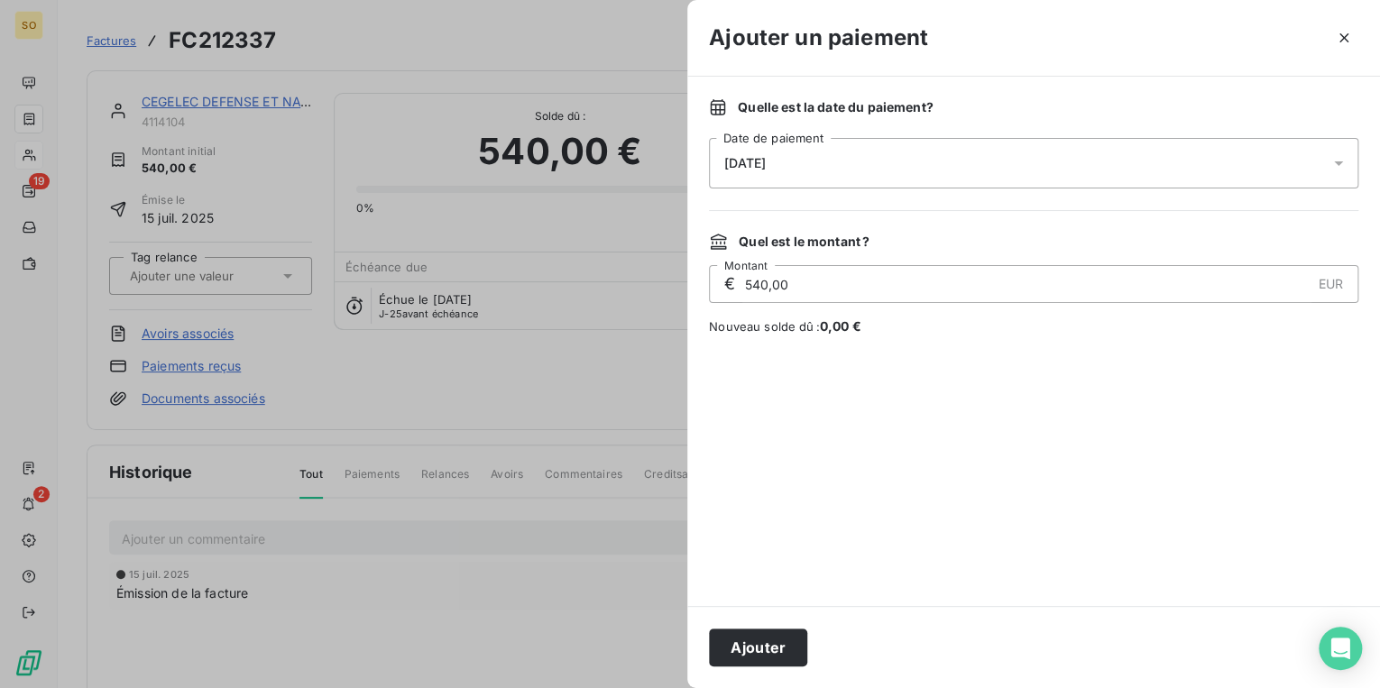
click at [750, 670] on div "Ajouter" at bounding box center [1033, 647] width 693 height 82
click at [736, 646] on button "Ajouter" at bounding box center [758, 648] width 98 height 38
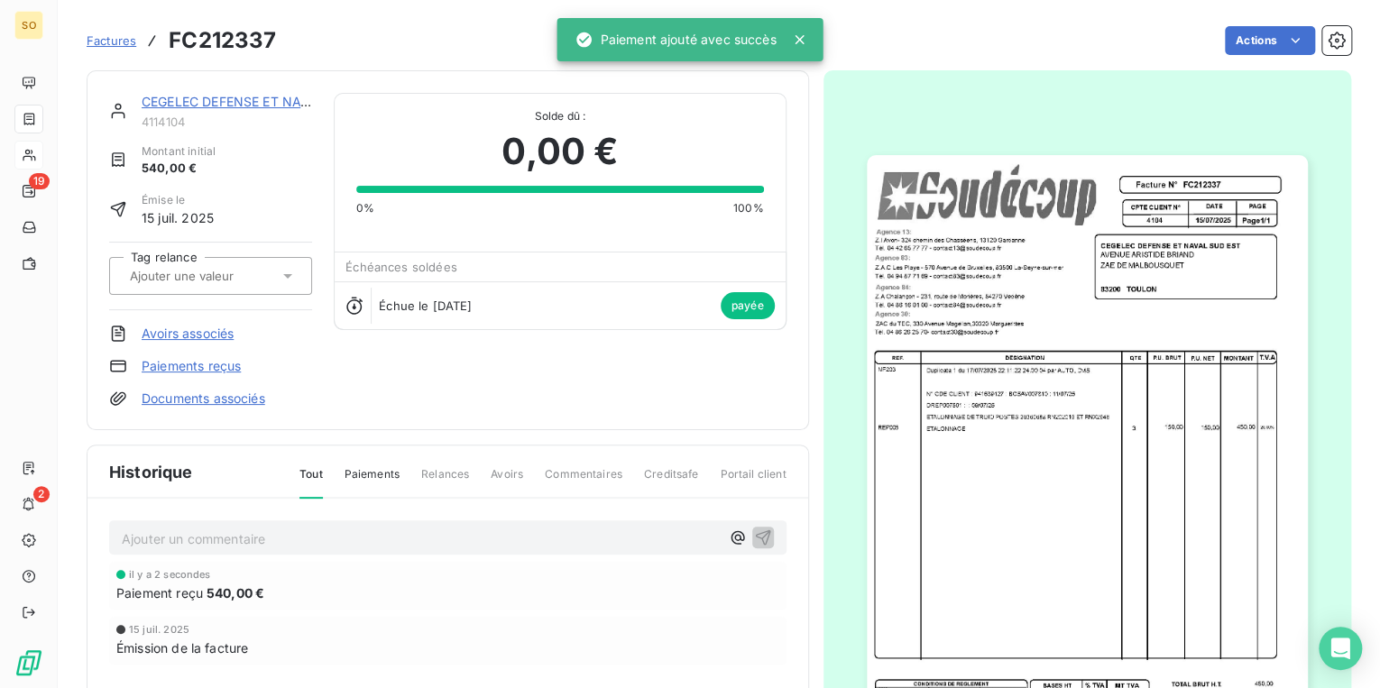
click at [115, 41] on span "Factures" at bounding box center [112, 40] width 50 height 14
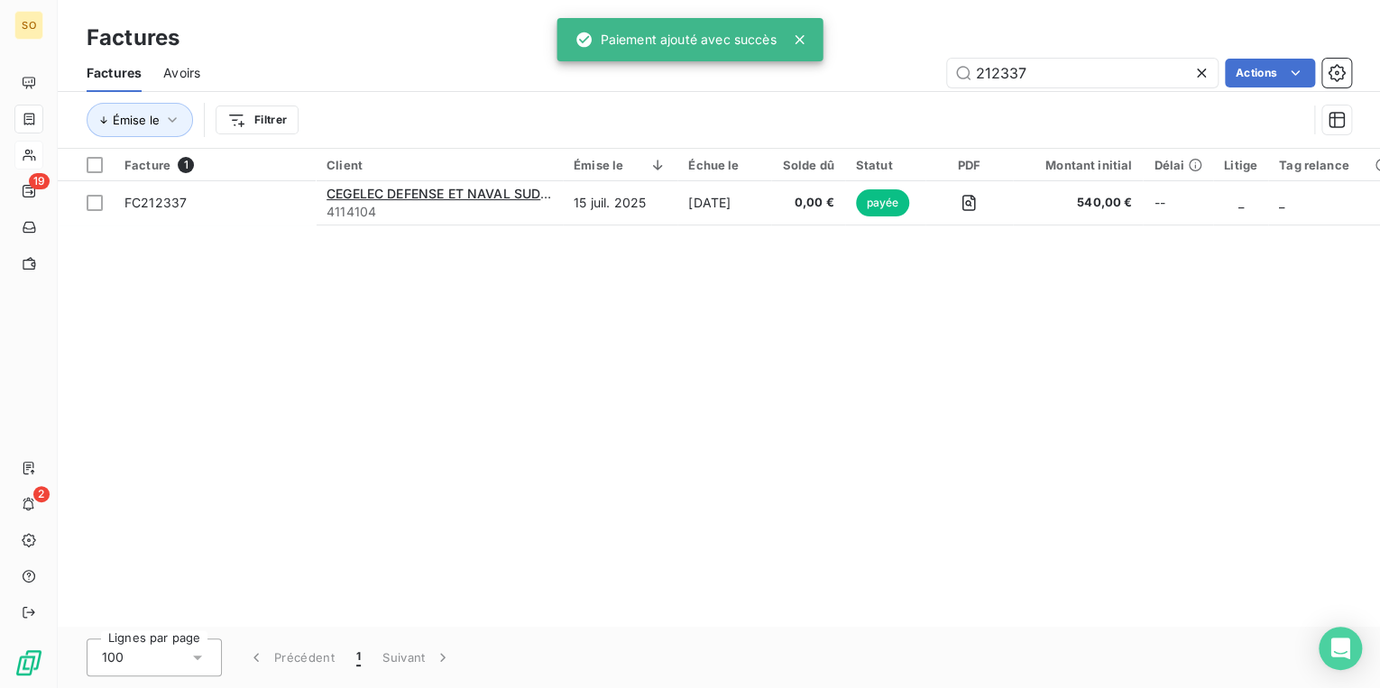
drag, startPoint x: 996, startPoint y: 72, endPoint x: 1368, endPoint y: 69, distance: 372.5
click at [1247, 71] on div "212337 Actions" at bounding box center [786, 73] width 1129 height 29
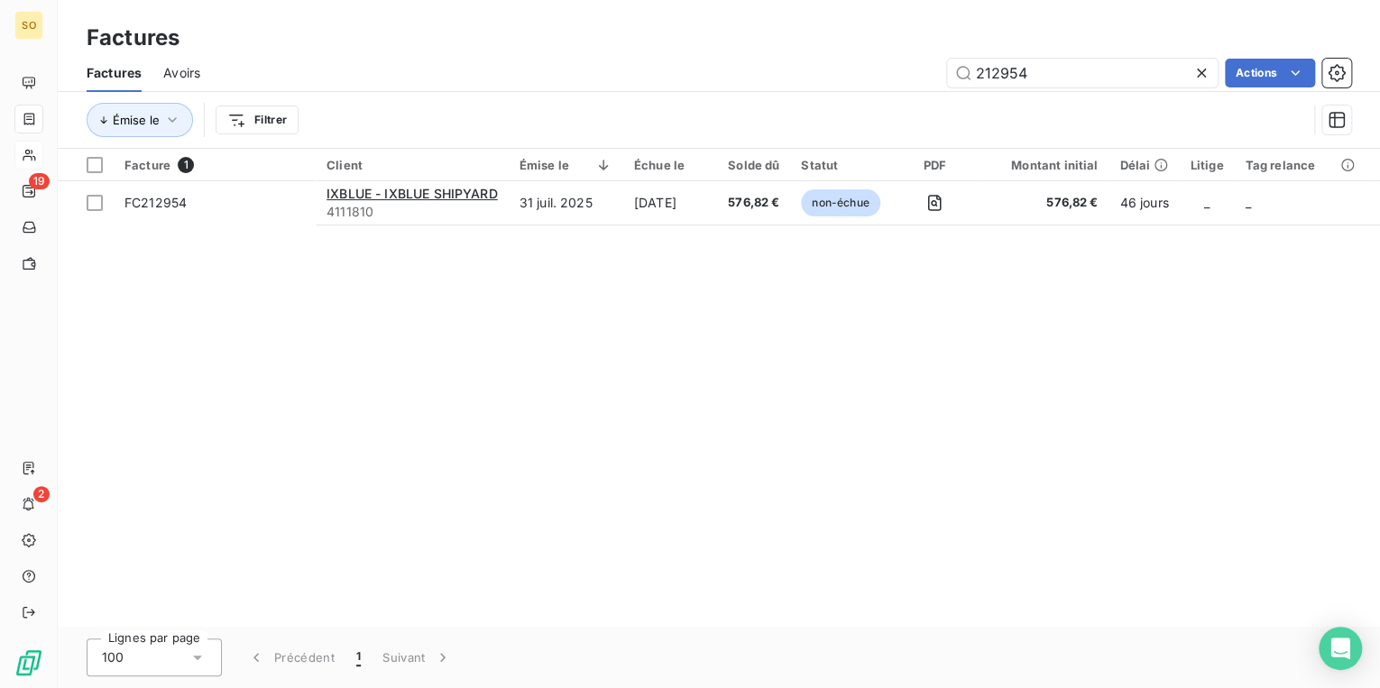
type input "212954"
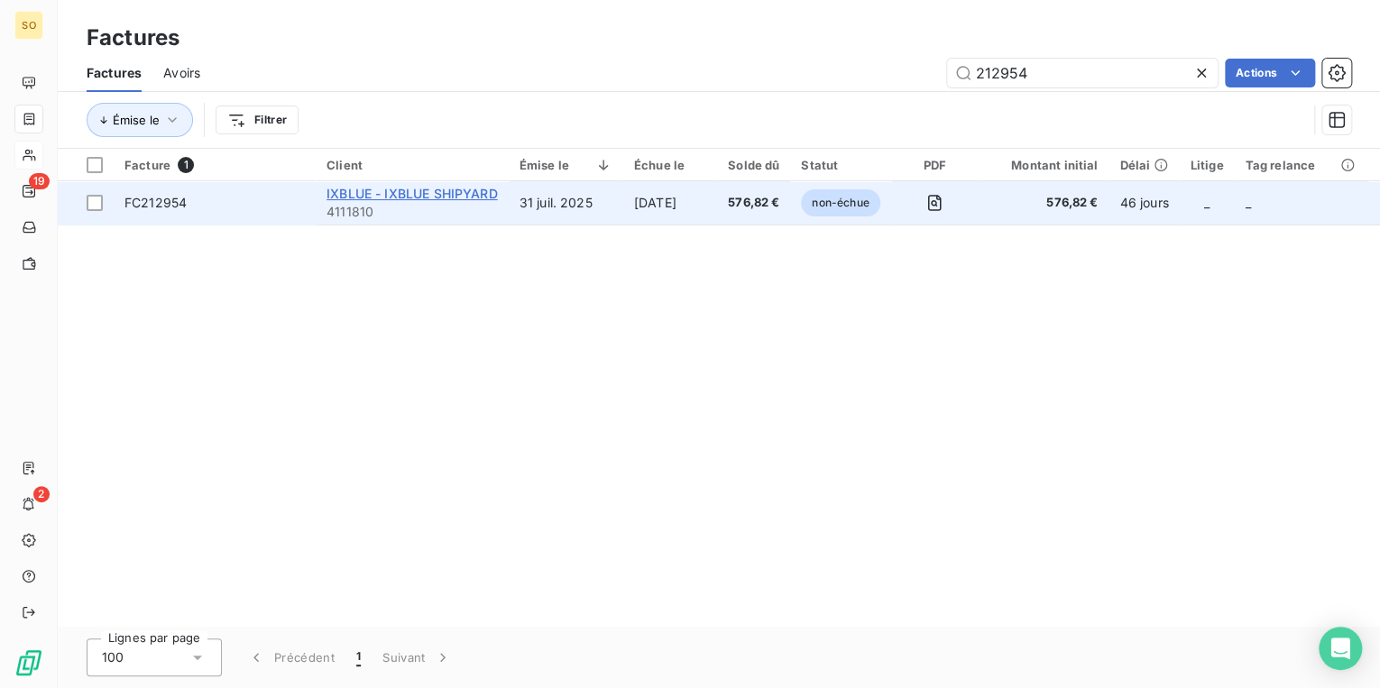
click at [429, 195] on span "IXBLUE - IXBLUE SHIPYARD" at bounding box center [412, 193] width 171 height 15
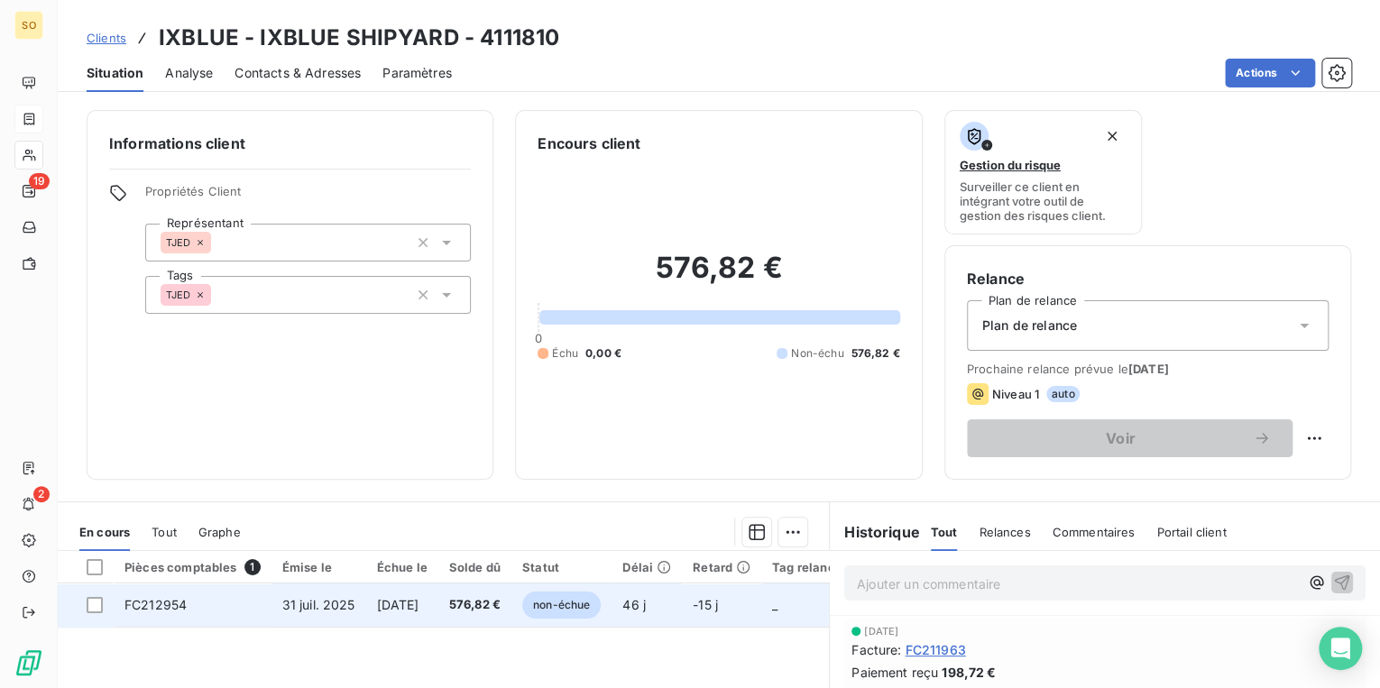
click at [601, 595] on span "non-échue" at bounding box center [561, 605] width 78 height 27
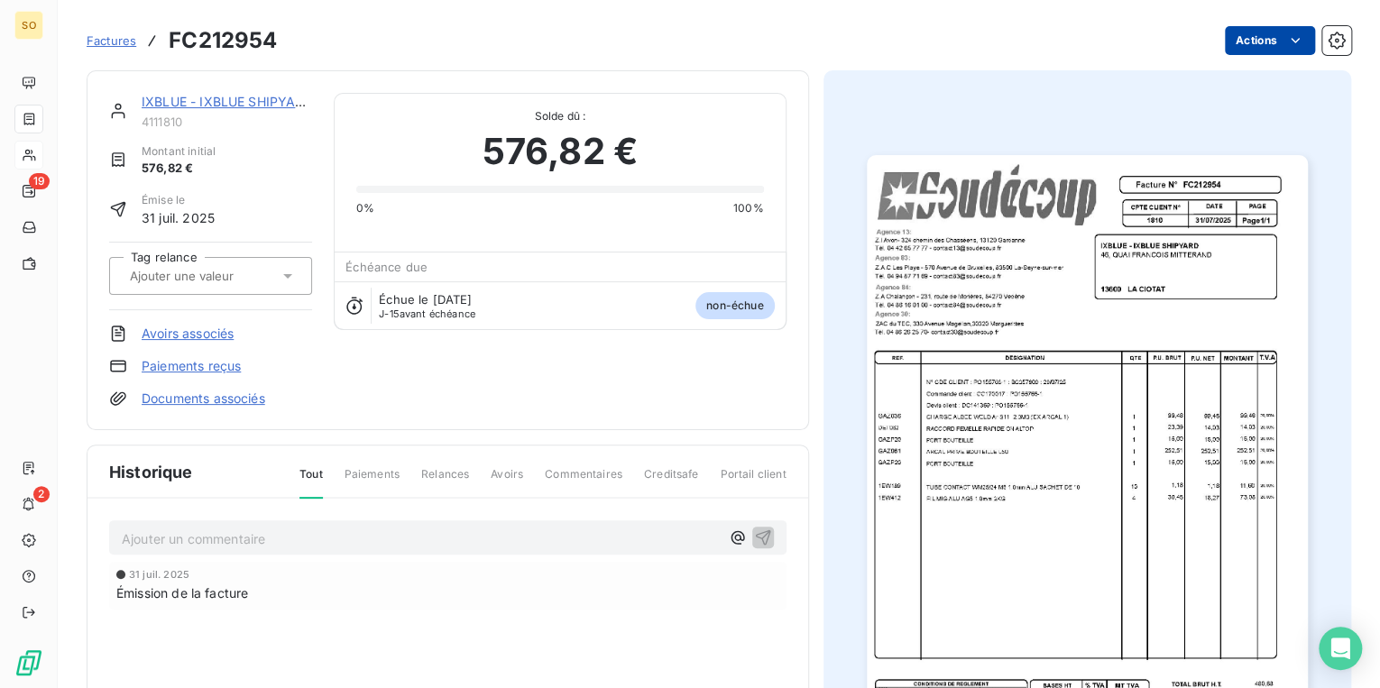
click at [1244, 43] on html "SO 19 2 Factures FC212954 Actions IXBLUE - IXBLUE SHIPYARD 4111810 Montant init…" at bounding box center [690, 344] width 1380 height 688
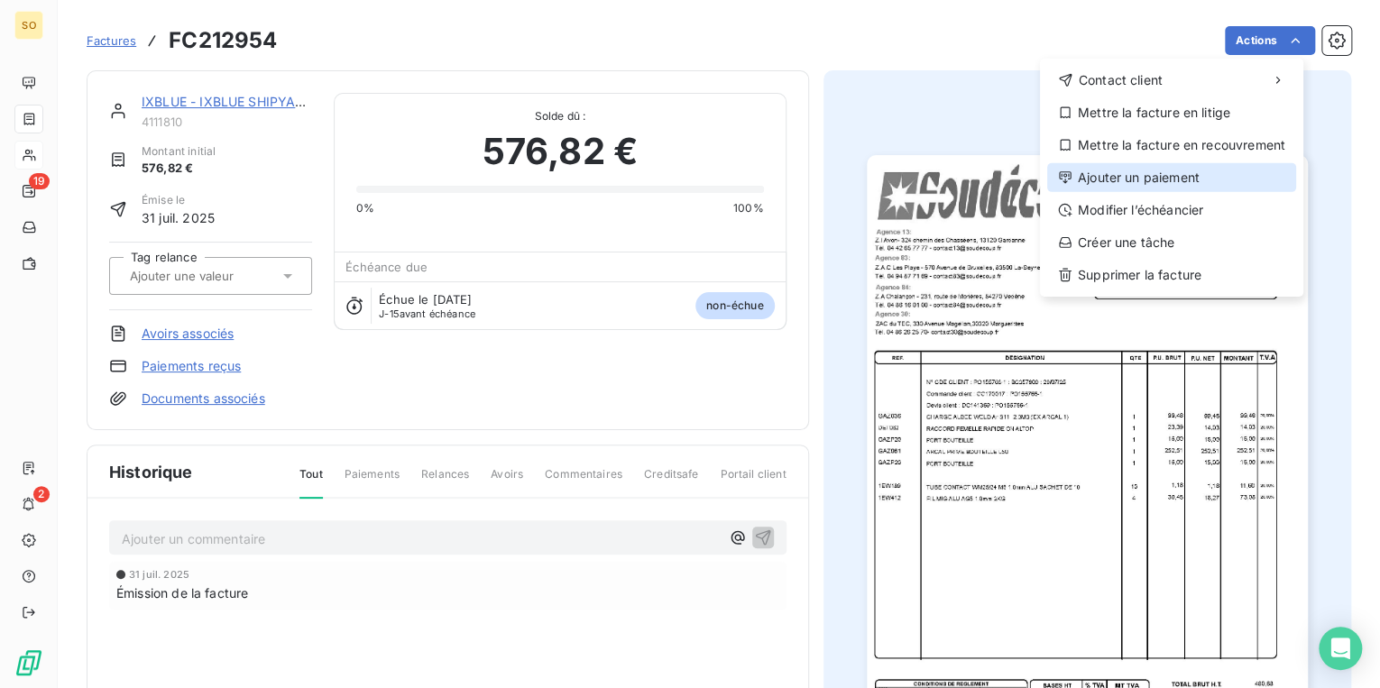
click at [1147, 168] on div "Ajouter un paiement" at bounding box center [1171, 177] width 249 height 29
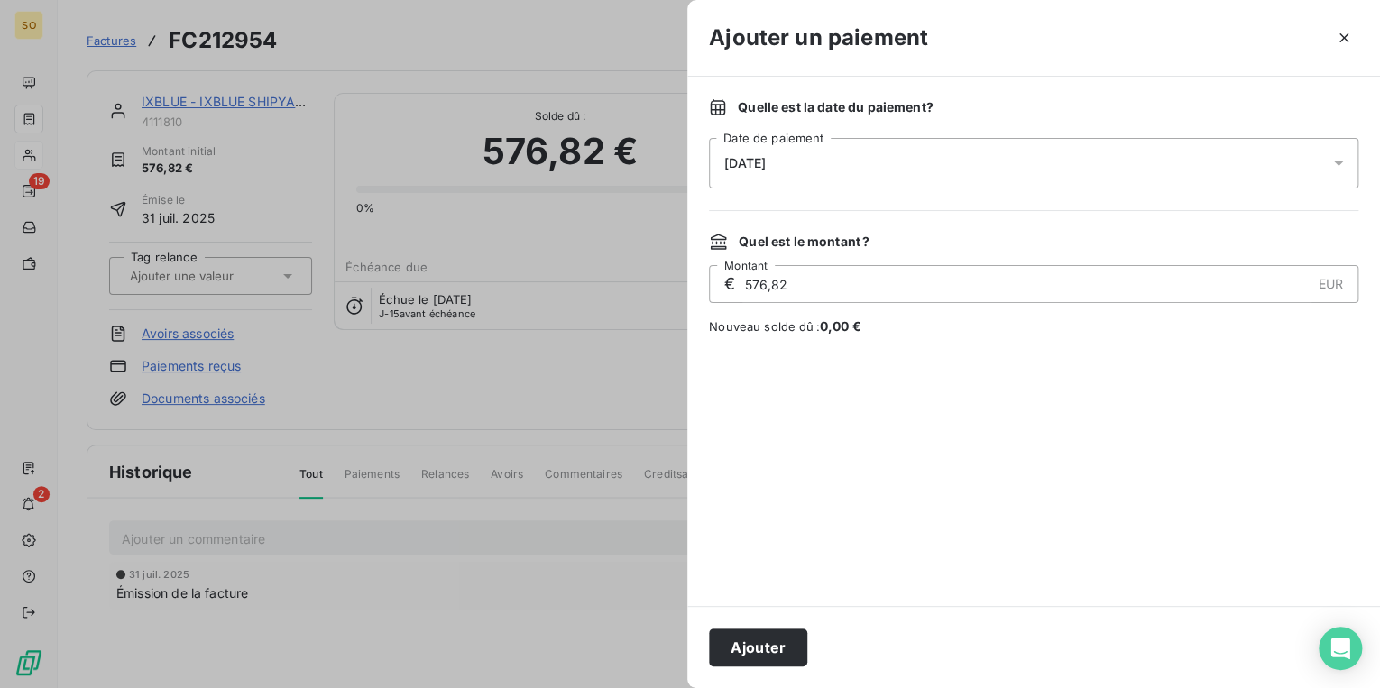
drag, startPoint x: 782, startPoint y: 660, endPoint x: 741, endPoint y: 634, distance: 49.0
click at [782, 660] on button "Ajouter" at bounding box center [758, 648] width 98 height 38
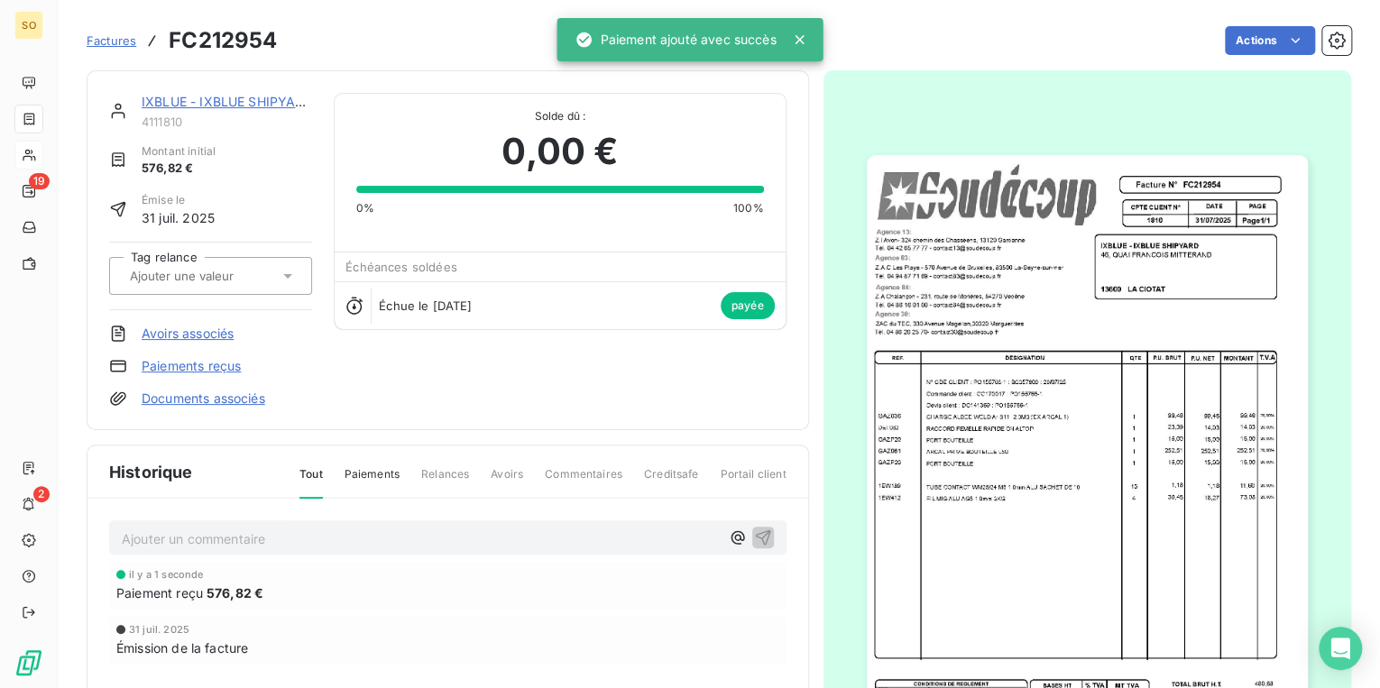
click at [115, 42] on span "Factures" at bounding box center [112, 40] width 50 height 14
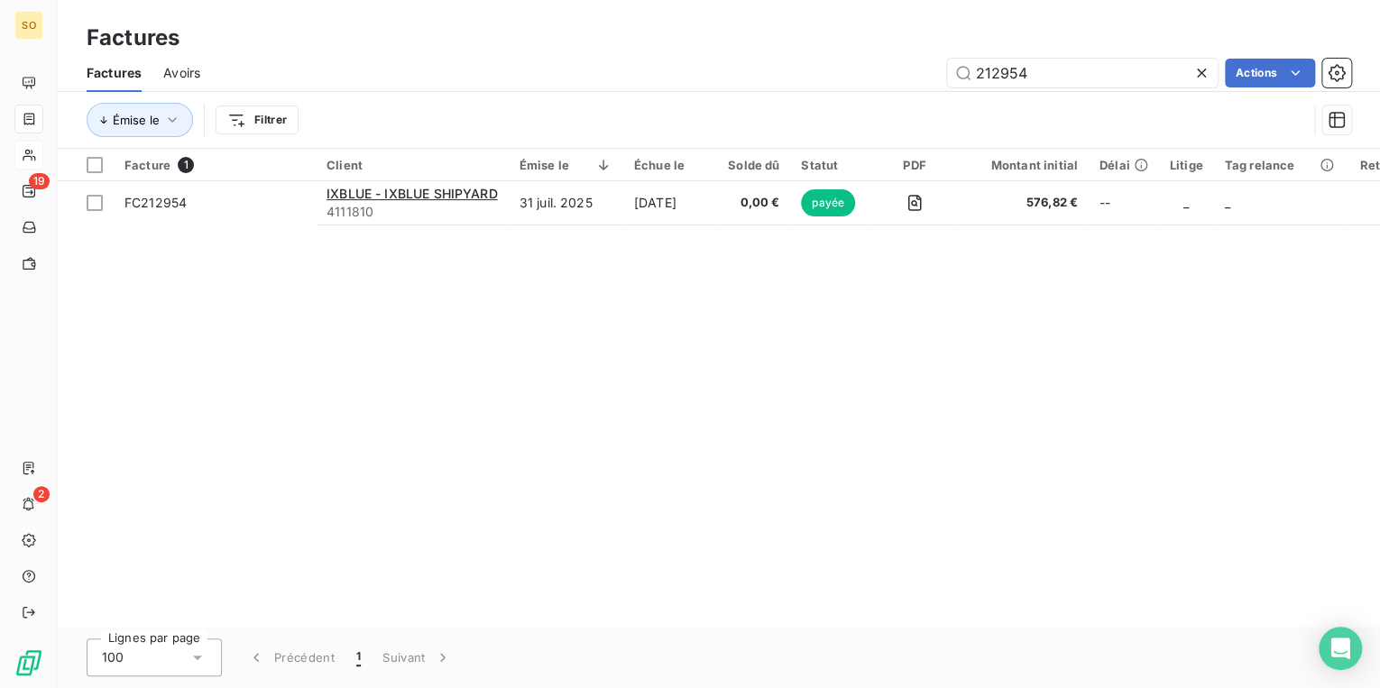
drag, startPoint x: 990, startPoint y: 68, endPoint x: 1422, endPoint y: 61, distance: 432.1
click at [1379, 61] on html "SO 19 2 Factures Factures Avoirs 212954 Actions Émise le Filtrer Facture 1 Clie…" at bounding box center [690, 344] width 1380 height 688
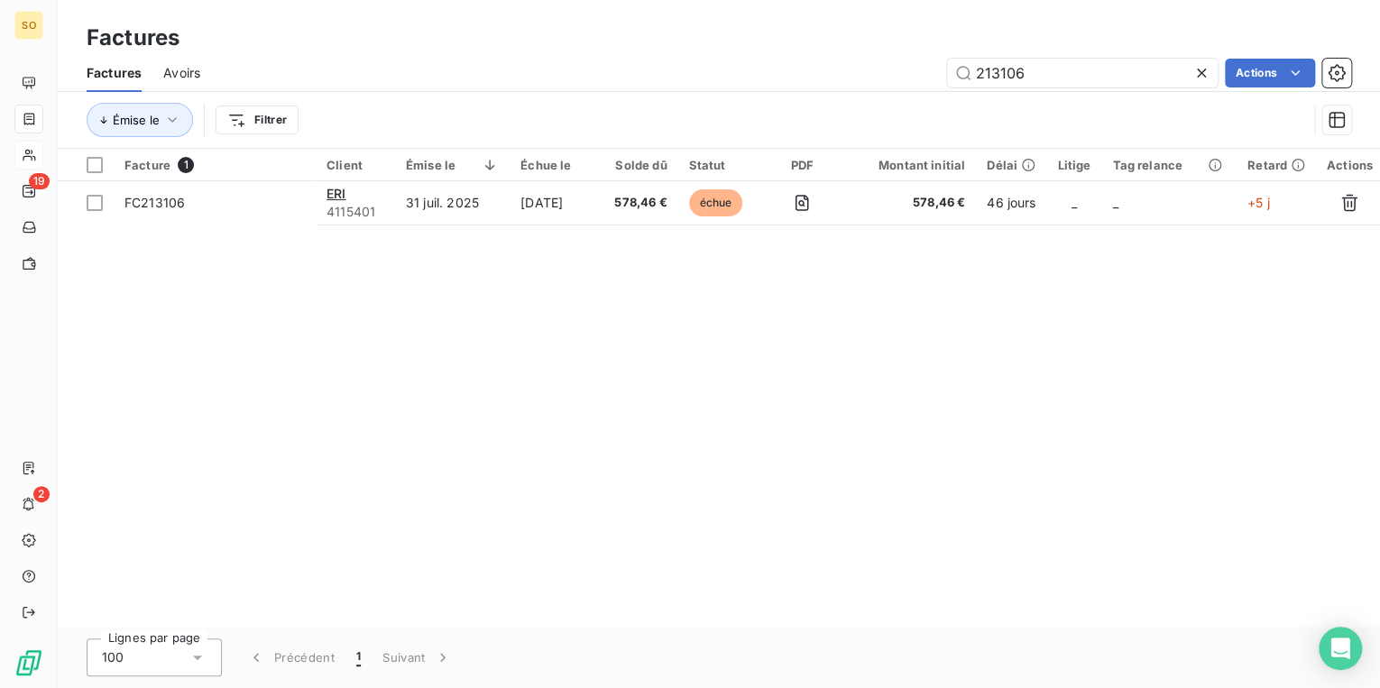
type input "213106"
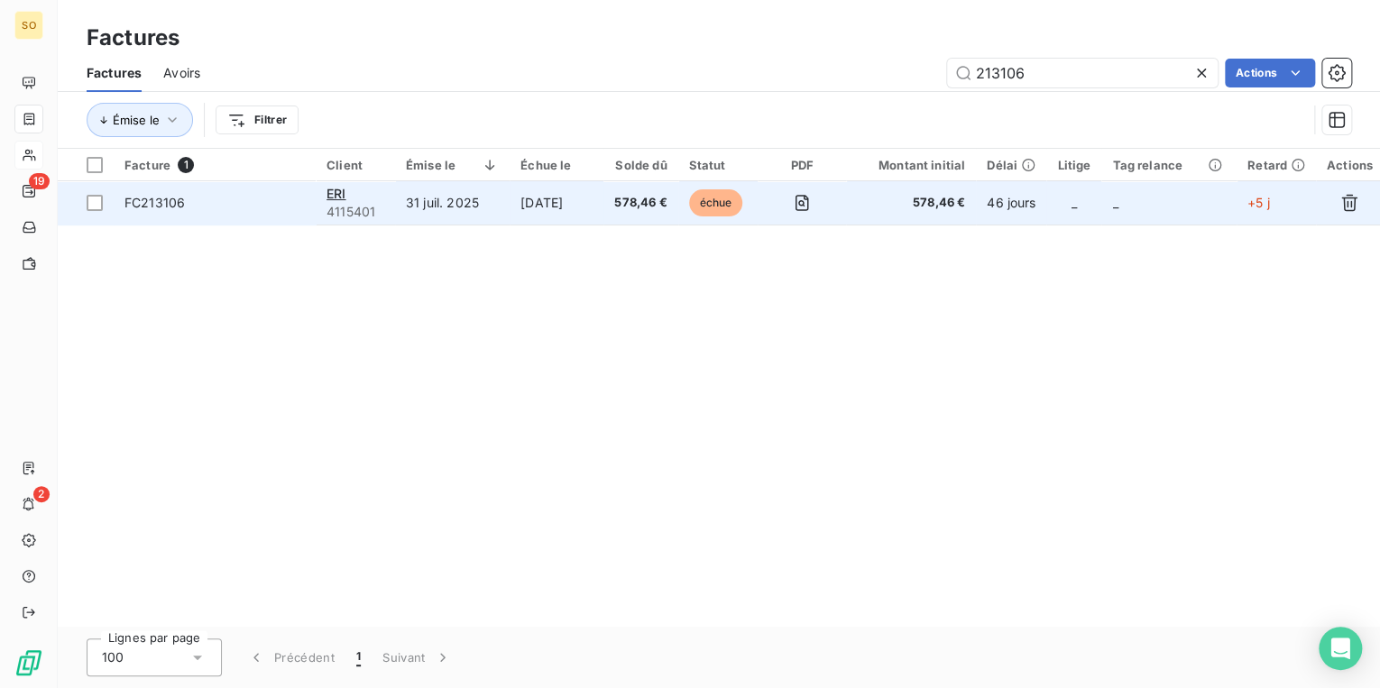
click at [701, 206] on span "échue" at bounding box center [716, 202] width 54 height 27
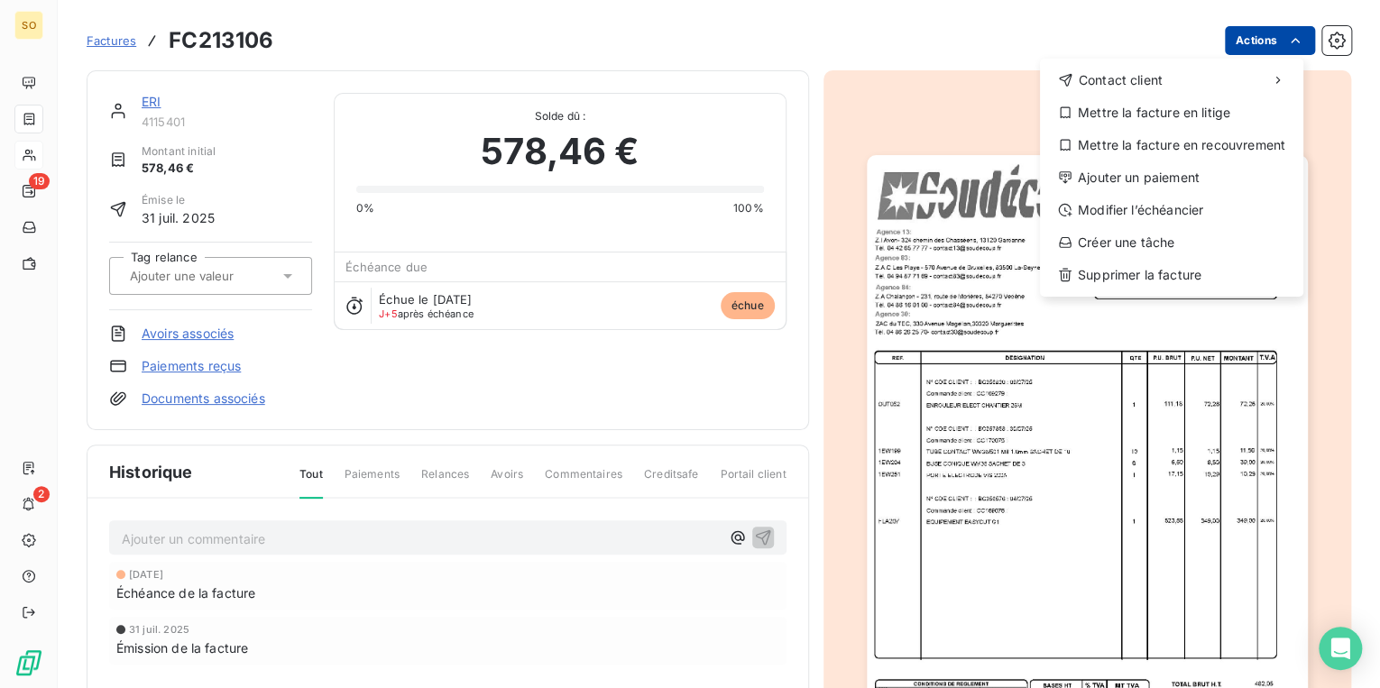
click at [1229, 36] on html "SO 19 2 Factures FC213106 Actions Contact client Mettre la facture en litige Me…" at bounding box center [690, 344] width 1380 height 688
click at [1145, 146] on div "Mettre la facture en recouvrement" at bounding box center [1171, 145] width 249 height 29
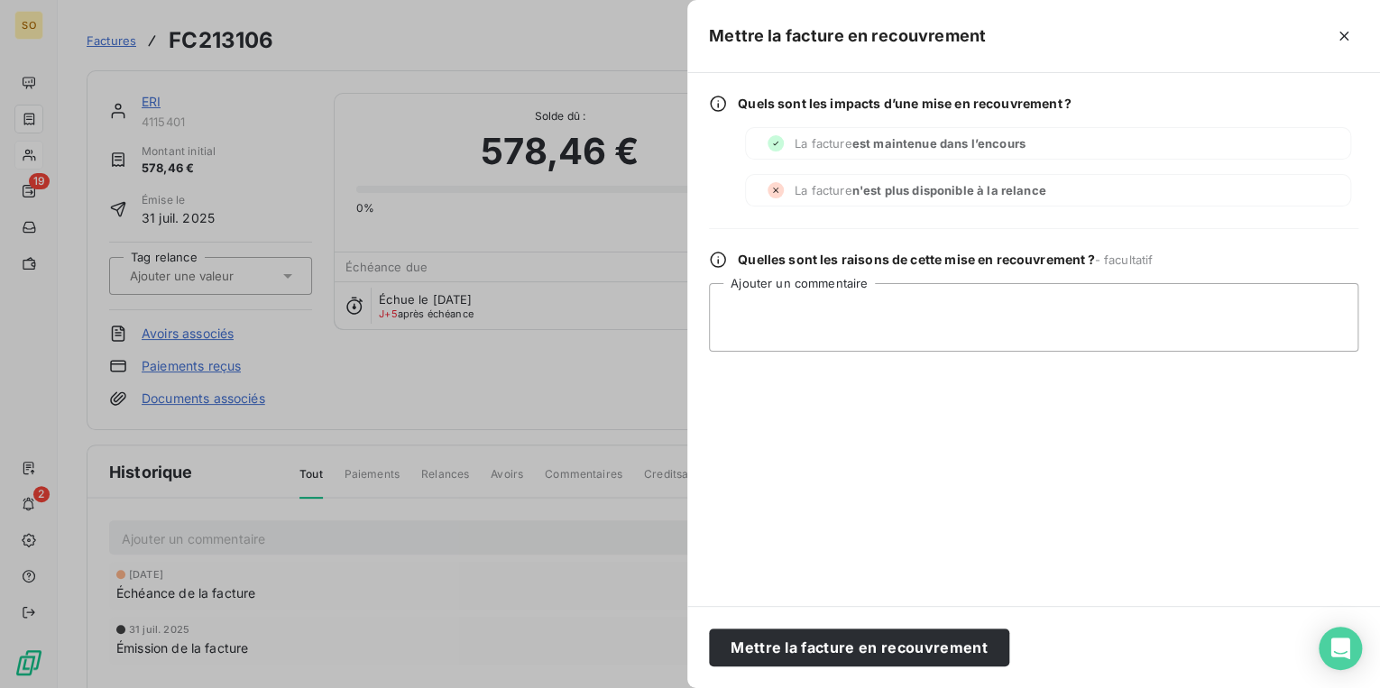
click at [1145, 687] on div "Mettre la facture en recouvrement Quels sont les impacts d’une mise en recouvre…" at bounding box center [690, 688] width 1380 height 0
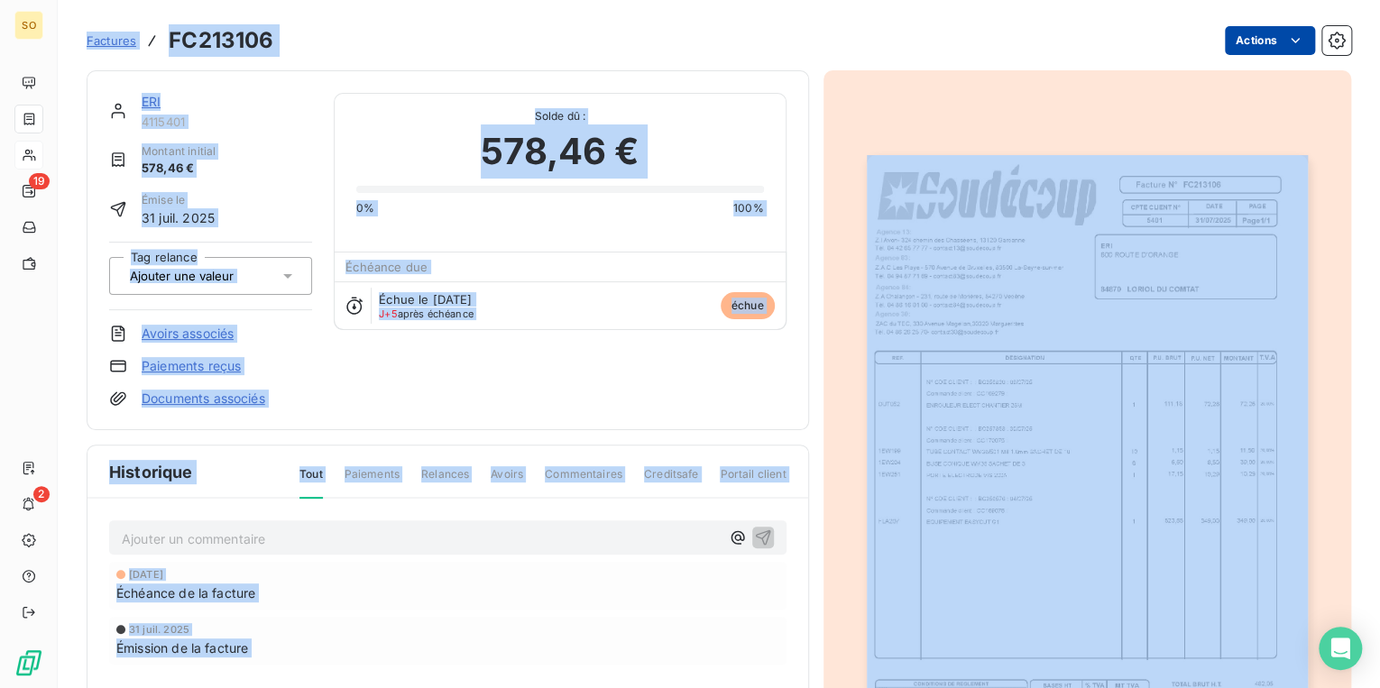
click at [1270, 43] on html "SO 19 2 Factures FC213106 Actions ERI 4115401 Montant initial 578,46 € Émise le…" at bounding box center [690, 344] width 1380 height 688
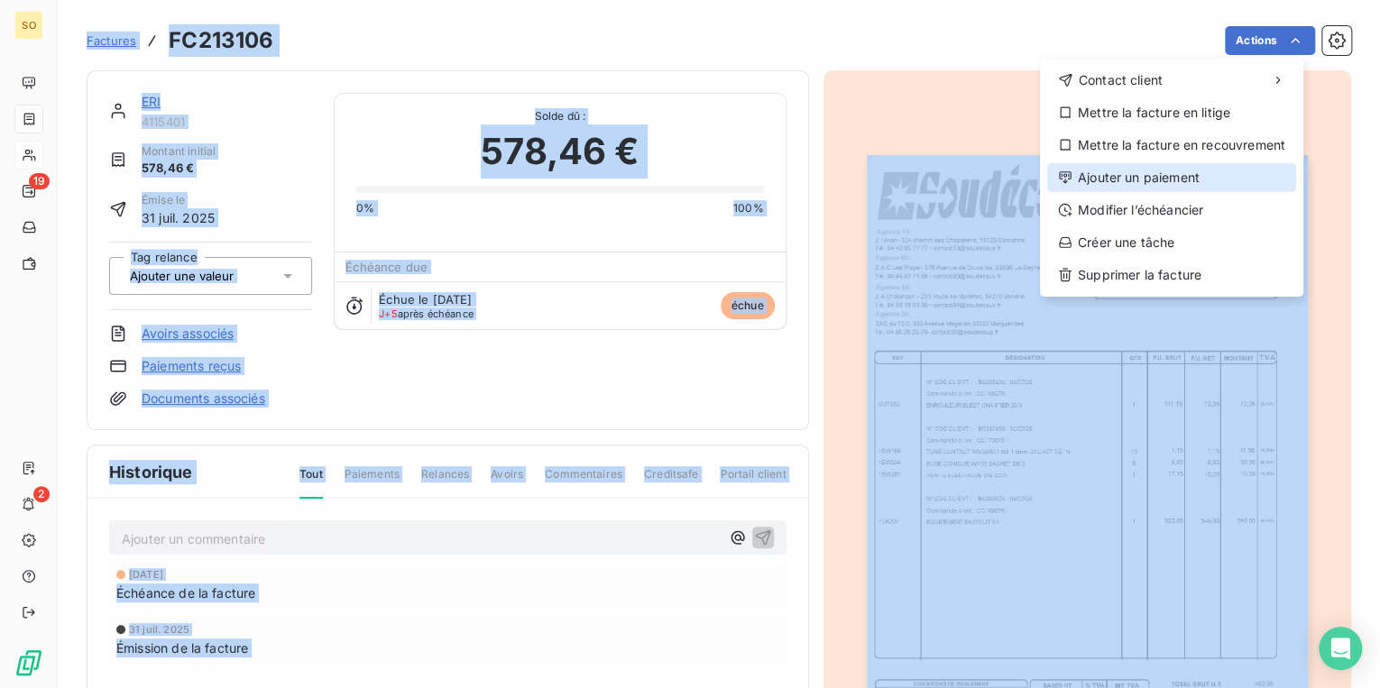
click at [1158, 179] on div "Ajouter un paiement" at bounding box center [1171, 177] width 249 height 29
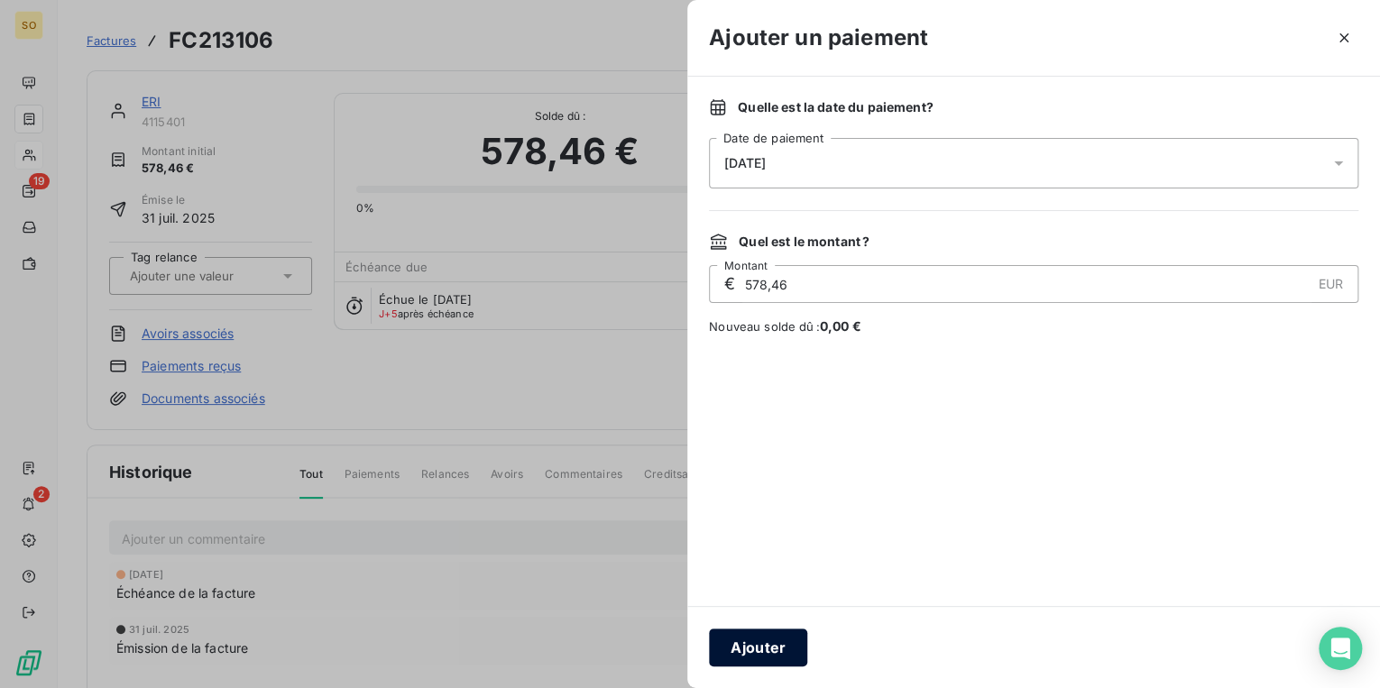
drag, startPoint x: 713, startPoint y: 647, endPoint x: 736, endPoint y: 648, distance: 22.6
click at [736, 648] on button "Ajouter" at bounding box center [758, 648] width 98 height 38
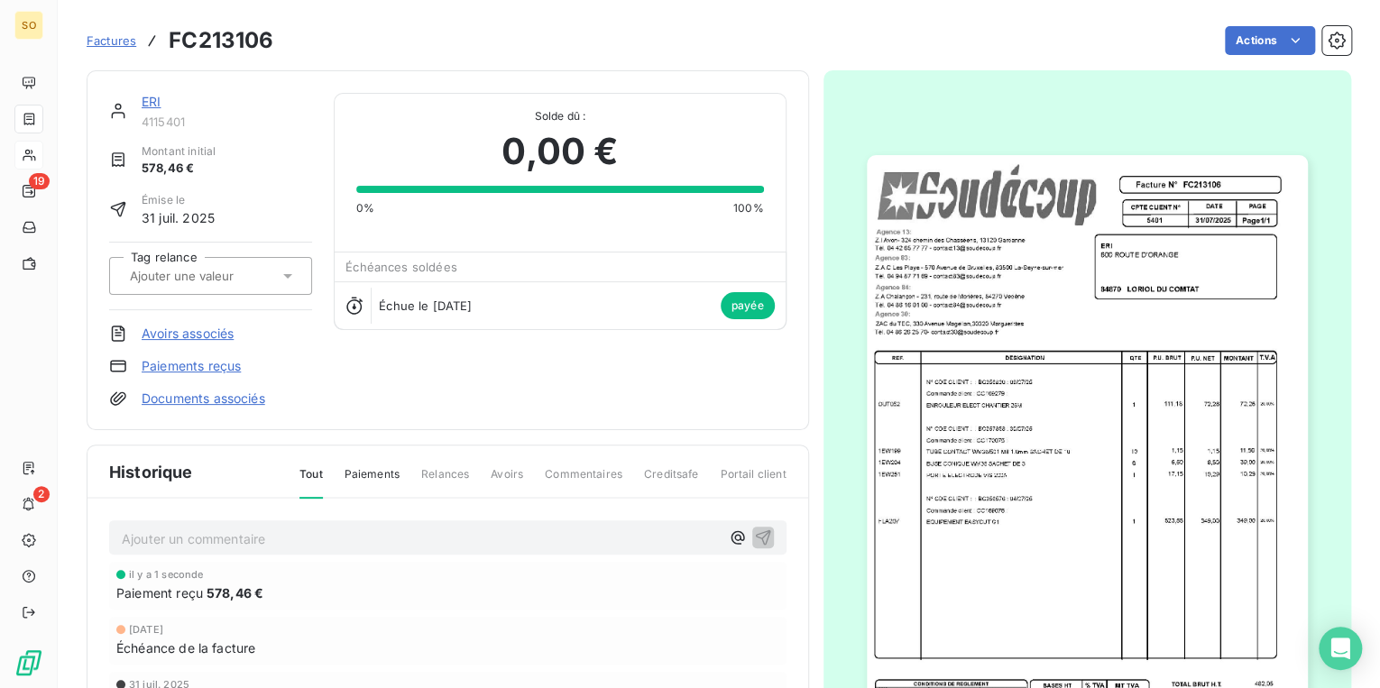
click at [122, 37] on span "Factures" at bounding box center [112, 40] width 50 height 14
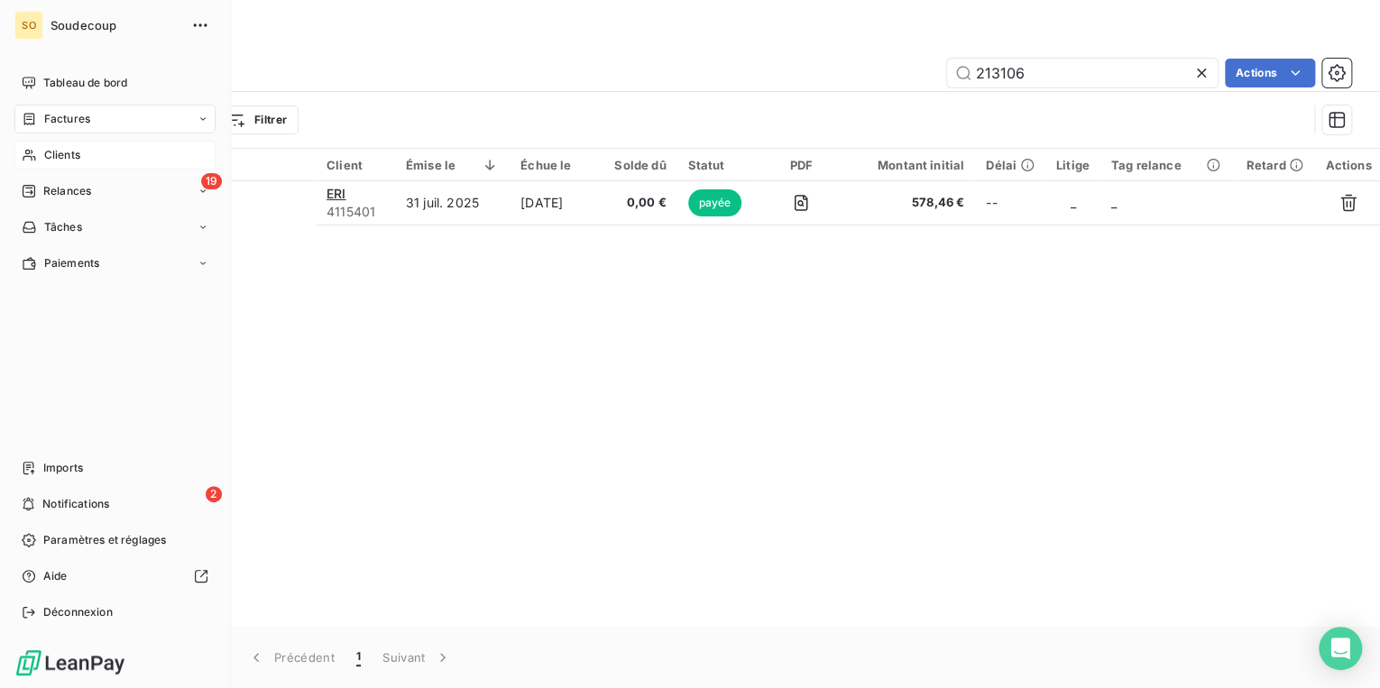
click at [49, 154] on span "Clients" at bounding box center [62, 155] width 36 height 16
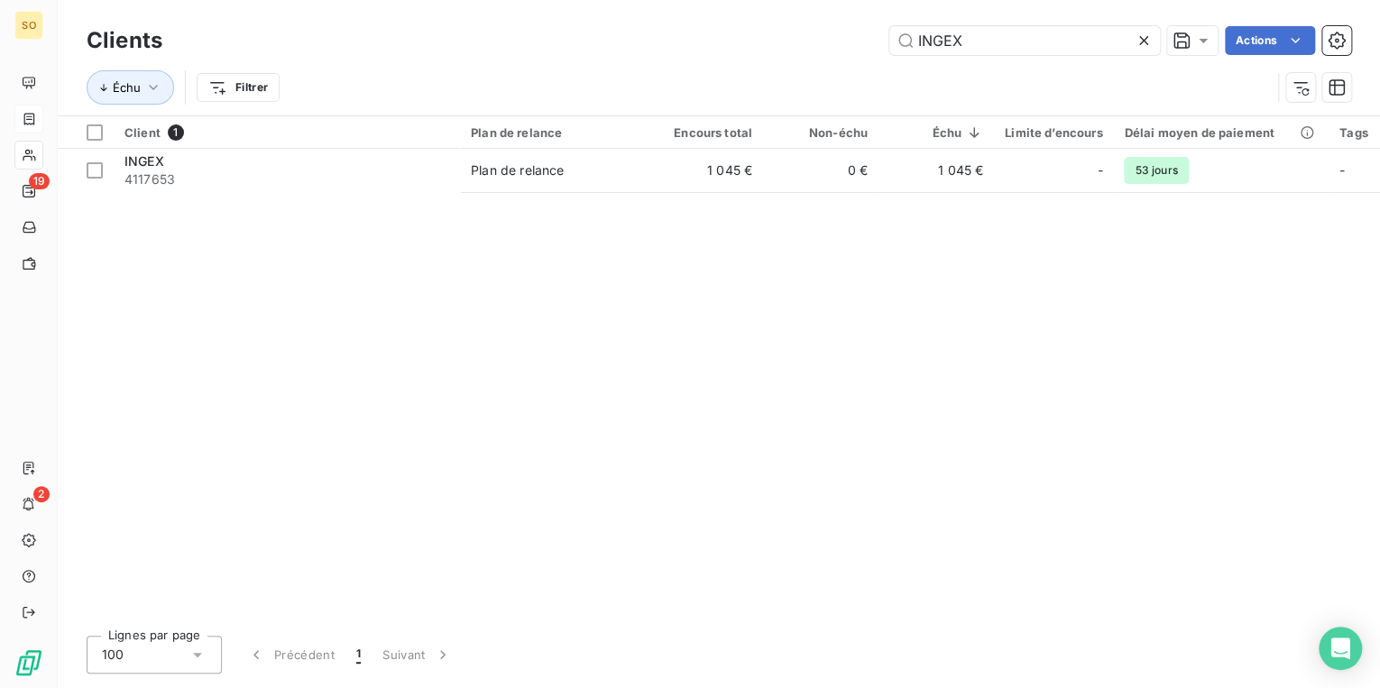
drag, startPoint x: 909, startPoint y: 42, endPoint x: 1324, endPoint y: 17, distance: 415.7
click at [1324, 17] on div "Clients INGEX Actions Échu Filtrer" at bounding box center [719, 57] width 1322 height 115
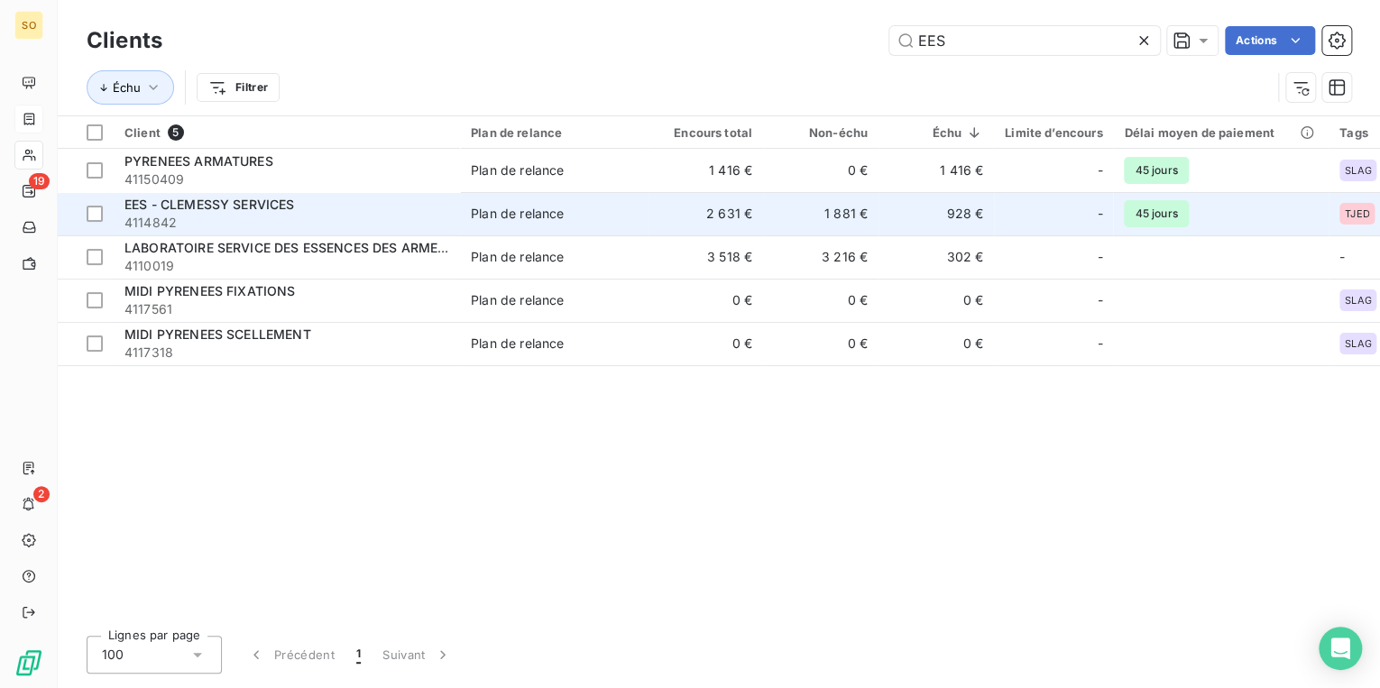
type input "EES"
click at [304, 204] on div "EES - CLEMESSY SERVICES" at bounding box center [286, 205] width 325 height 18
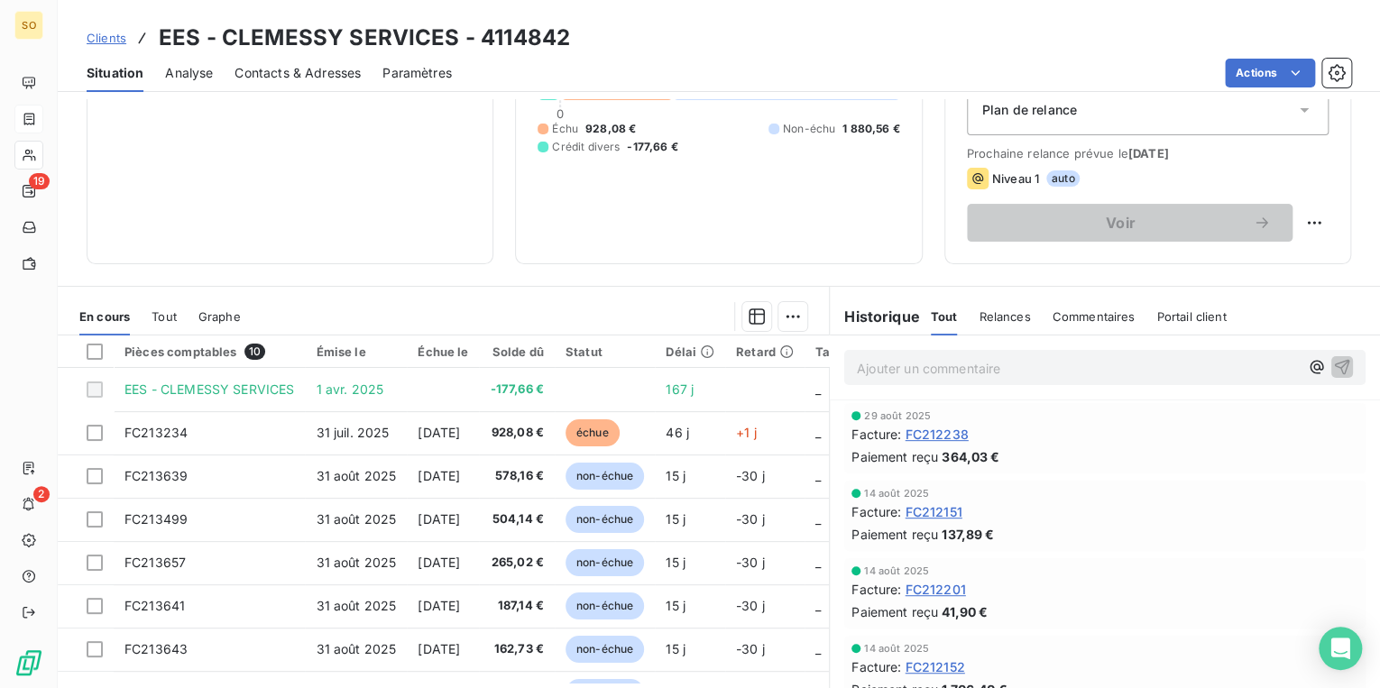
scroll to position [216, 0]
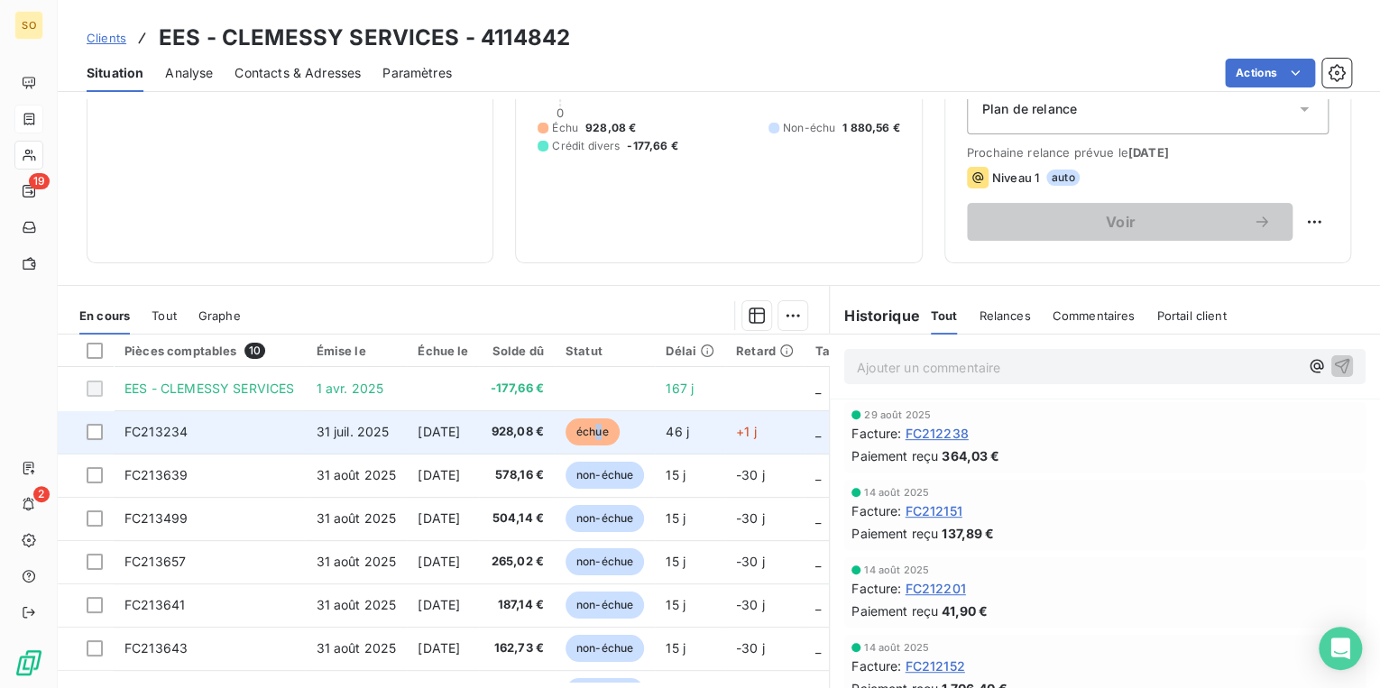
click at [620, 427] on span "échue" at bounding box center [593, 432] width 54 height 27
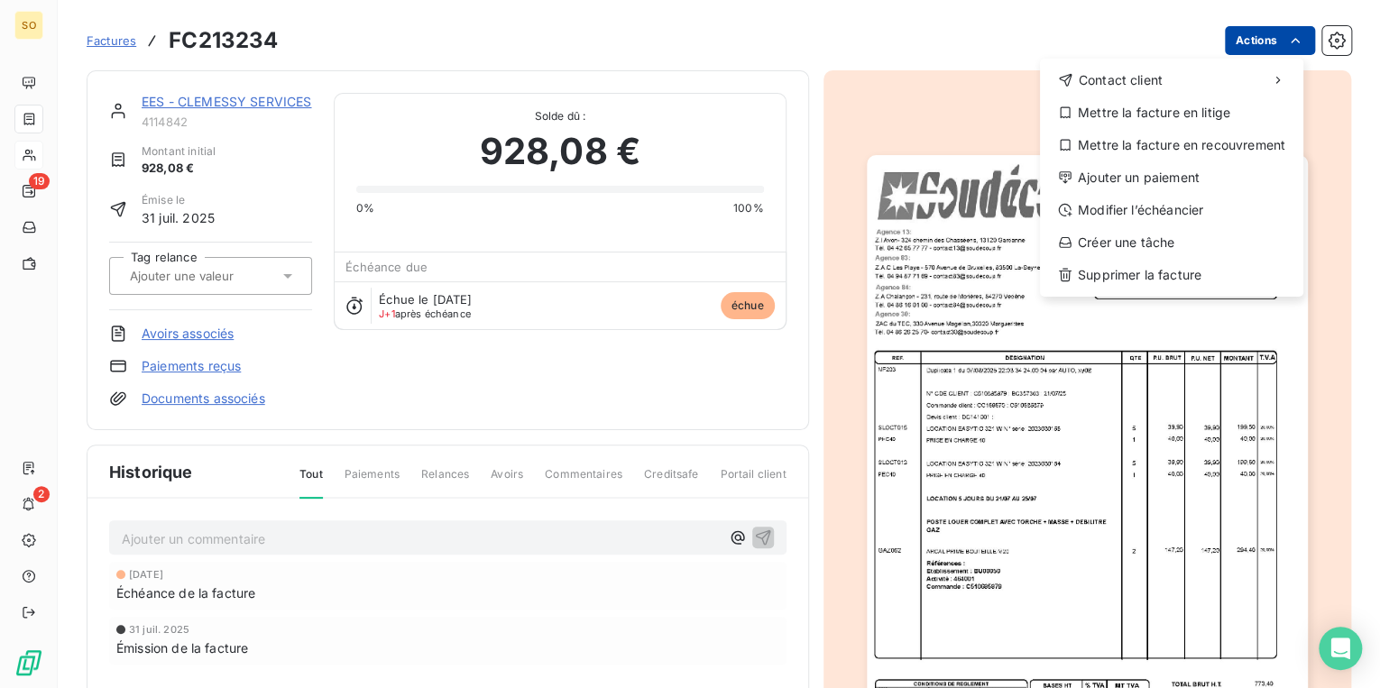
click at [1255, 41] on html "SO 19 2 Factures FC213234 Actions Contact client Mettre la facture en litige Me…" at bounding box center [690, 344] width 1380 height 688
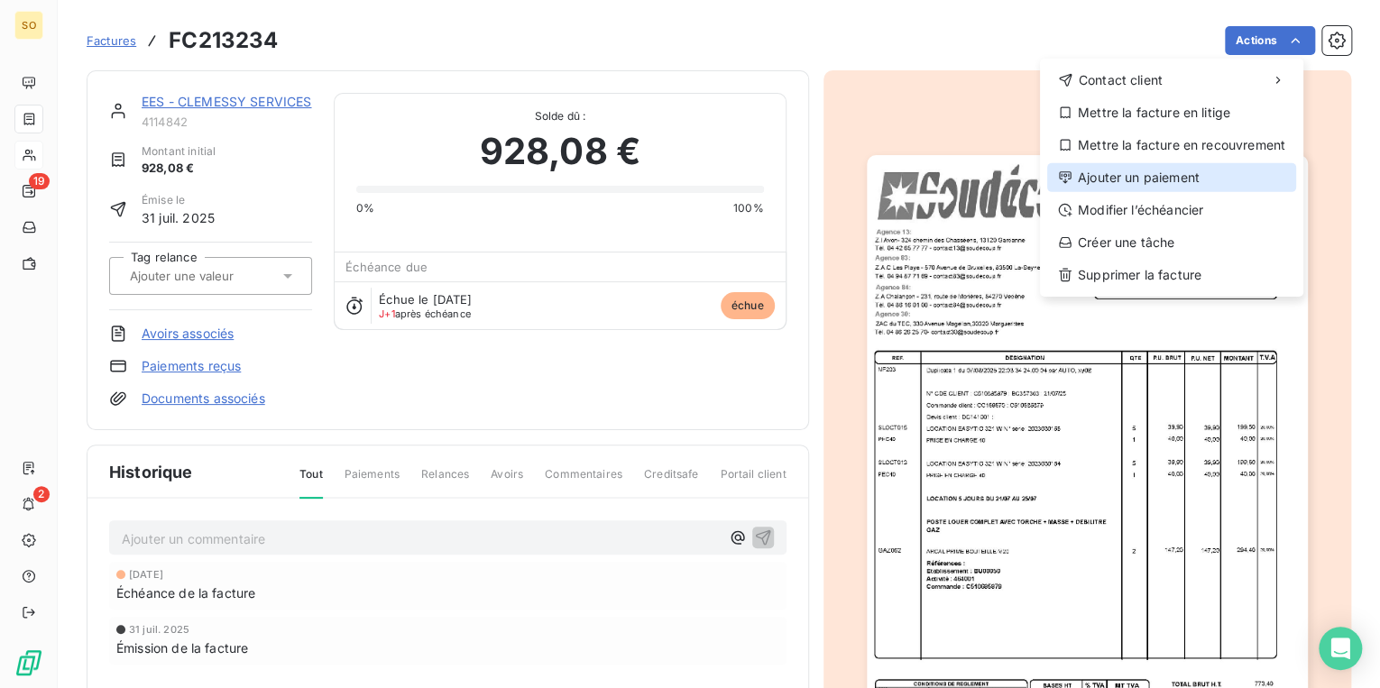
click at [1186, 173] on div "Ajouter un paiement" at bounding box center [1171, 177] width 249 height 29
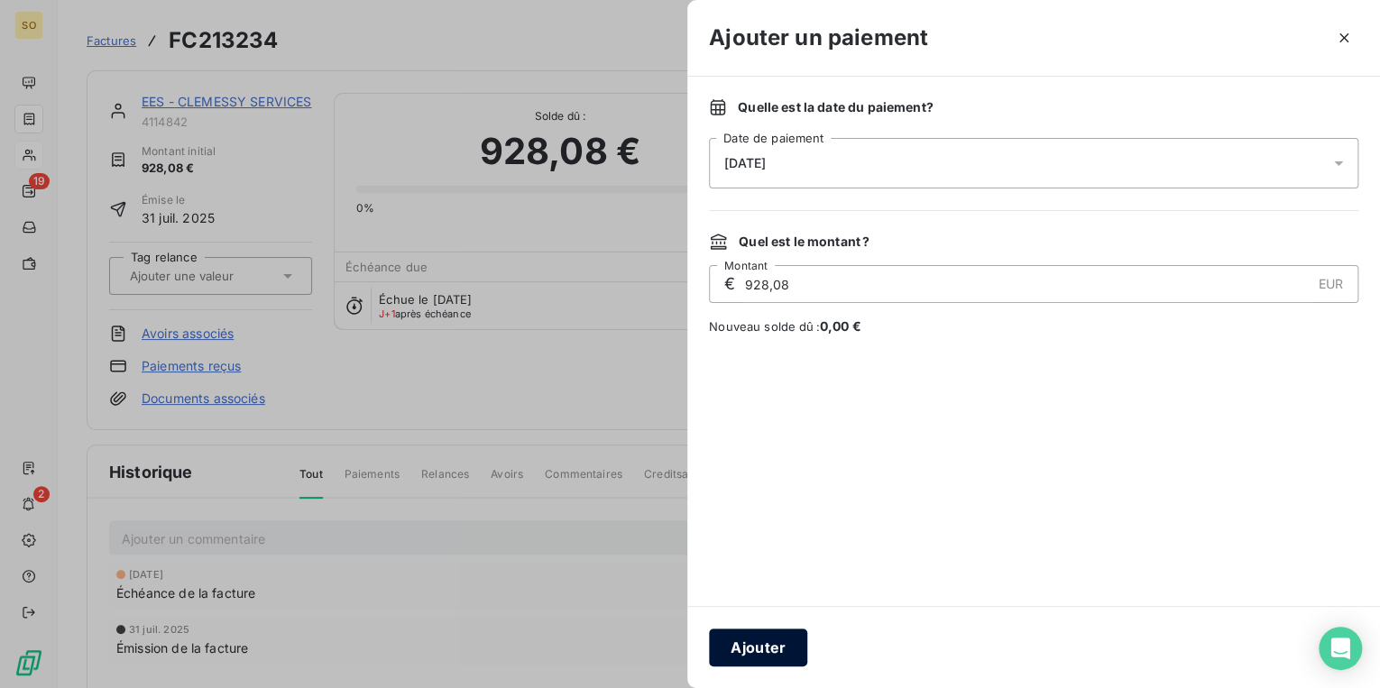
click at [759, 650] on button "Ajouter" at bounding box center [758, 648] width 98 height 38
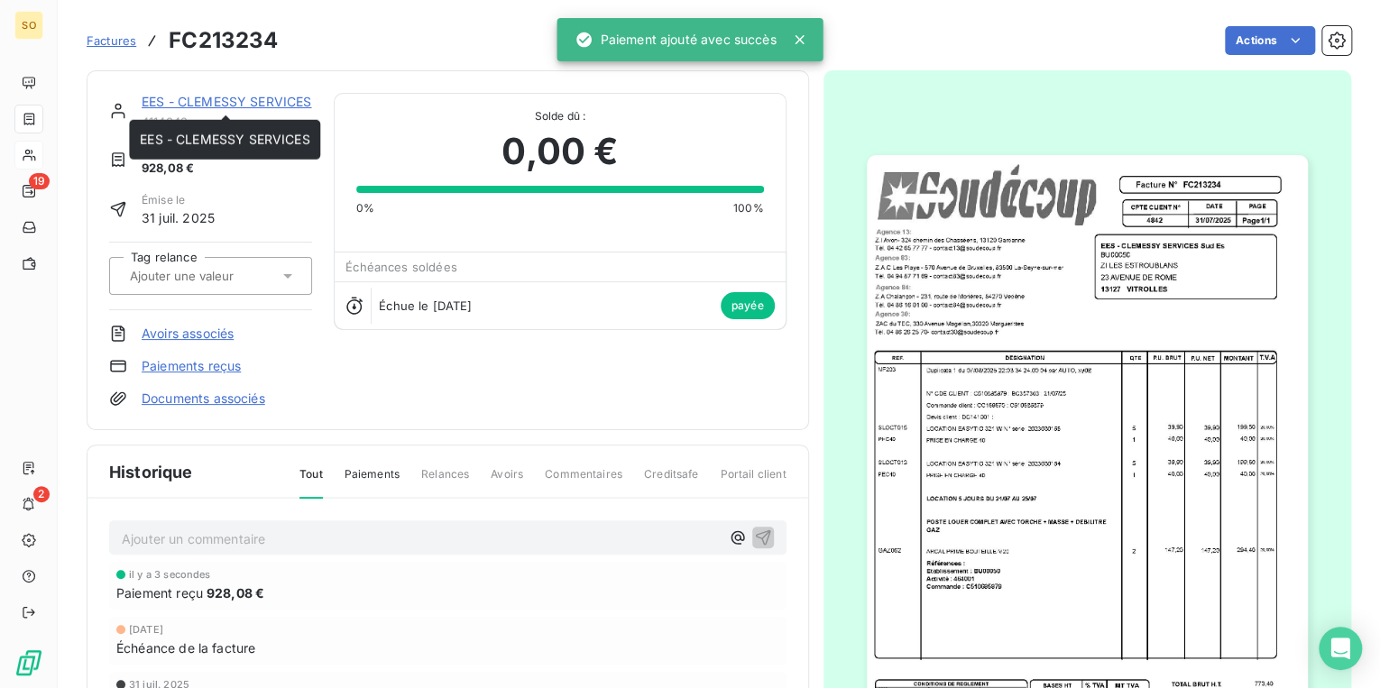
click at [182, 100] on link "EES - CLEMESSY SERVICES" at bounding box center [227, 101] width 170 height 15
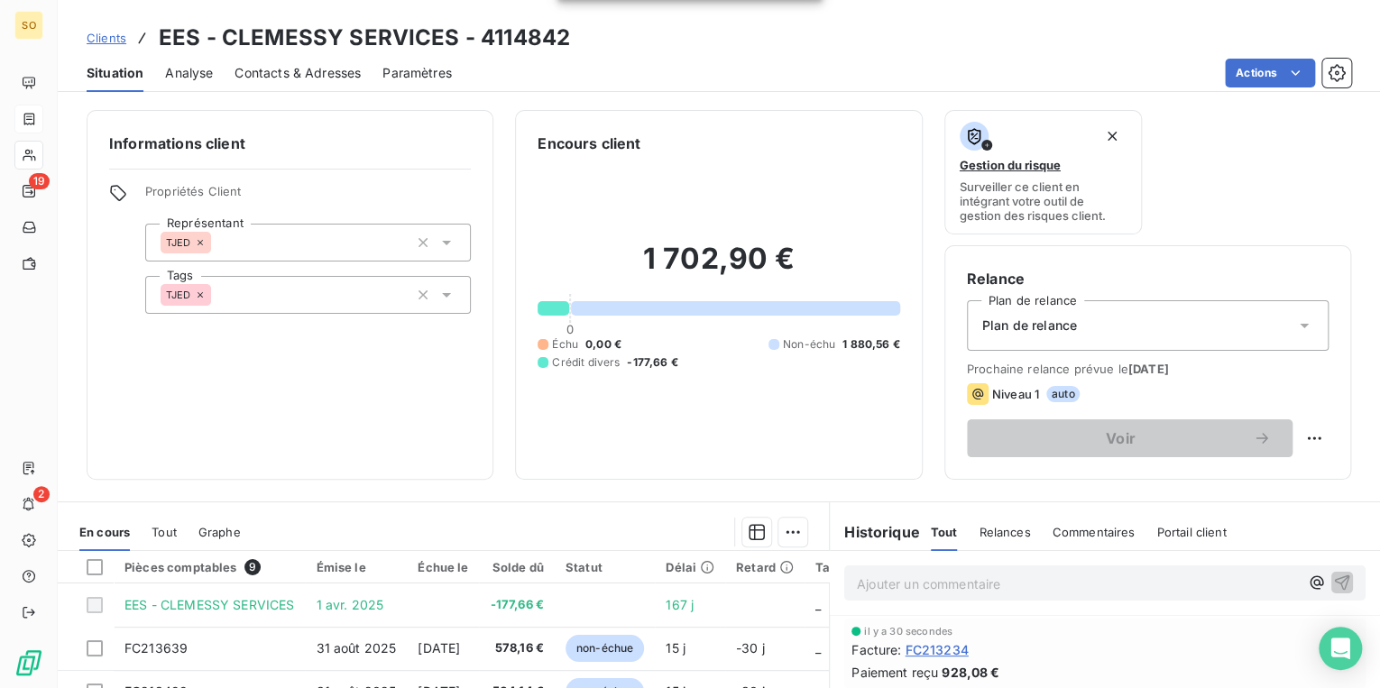
click at [115, 36] on span "Clients" at bounding box center [107, 38] width 40 height 14
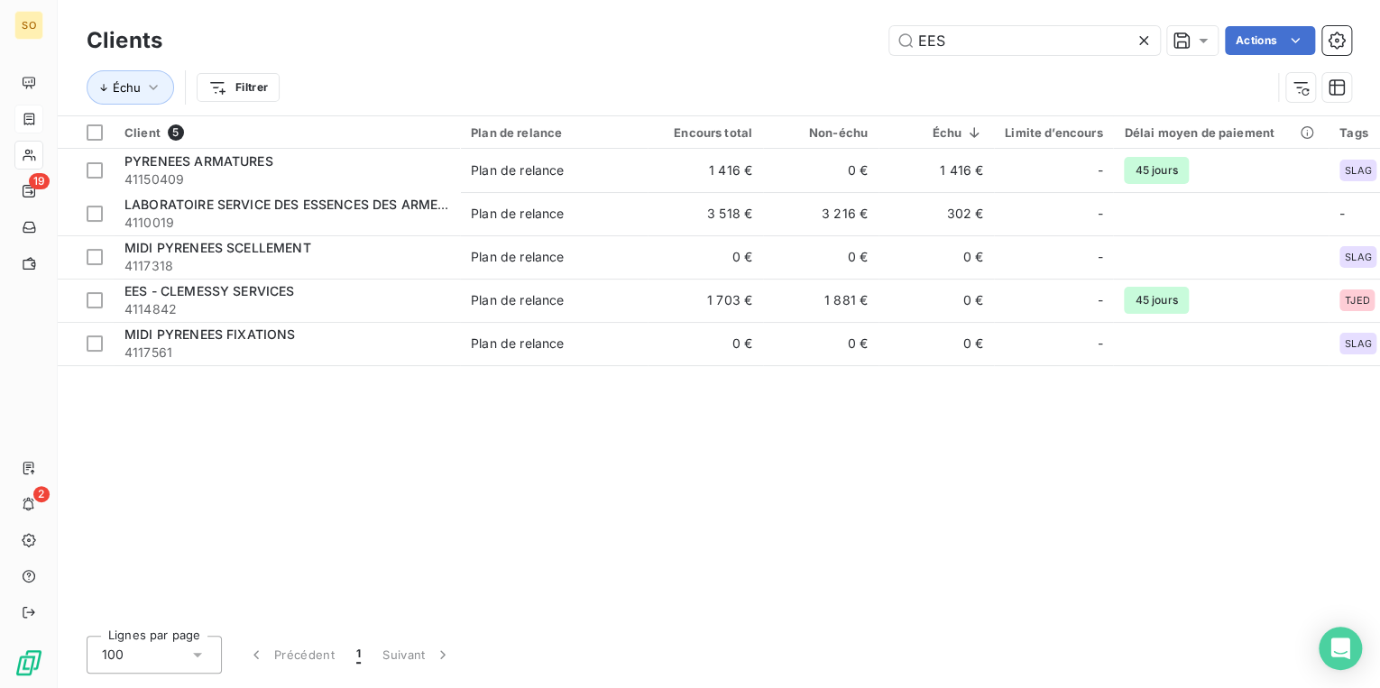
drag, startPoint x: 914, startPoint y: 27, endPoint x: 1321, endPoint y: 28, distance: 406.8
click at [1195, 39] on div "EES Actions" at bounding box center [767, 40] width 1167 height 29
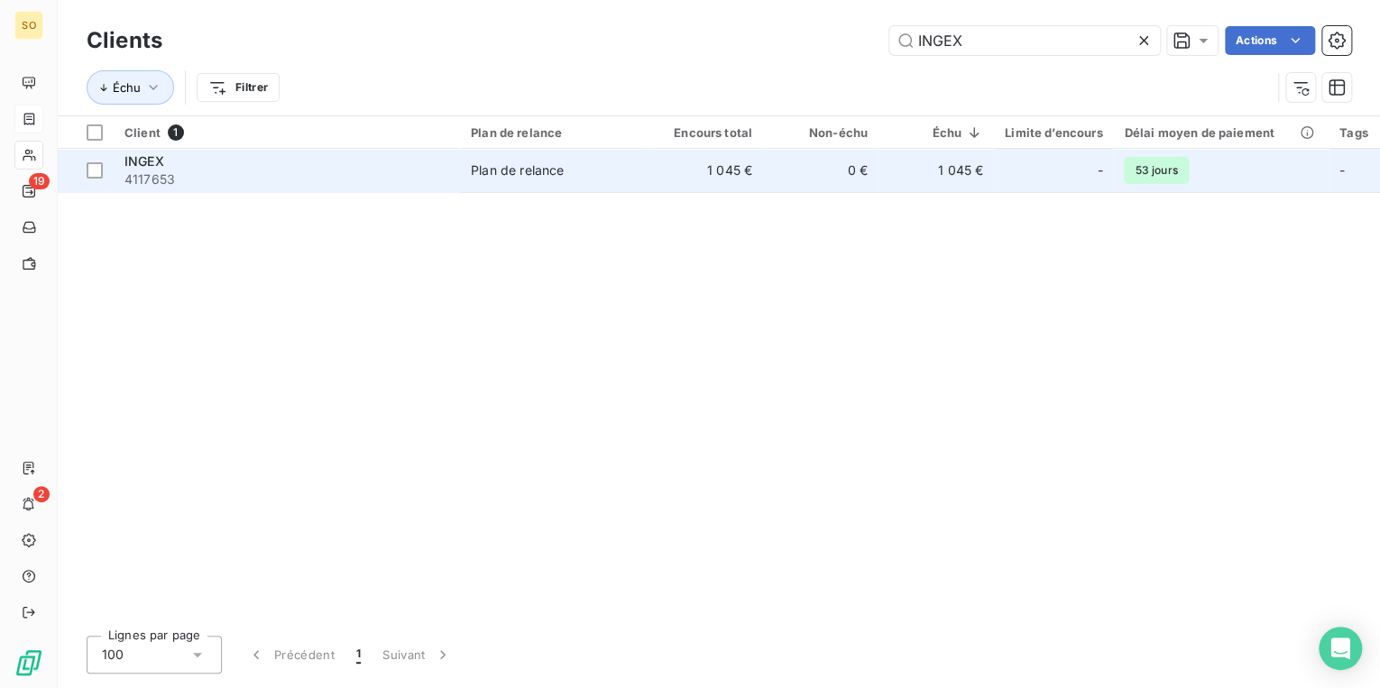
type input "INGEX"
click at [791, 187] on td "0 €" at bounding box center [820, 170] width 115 height 43
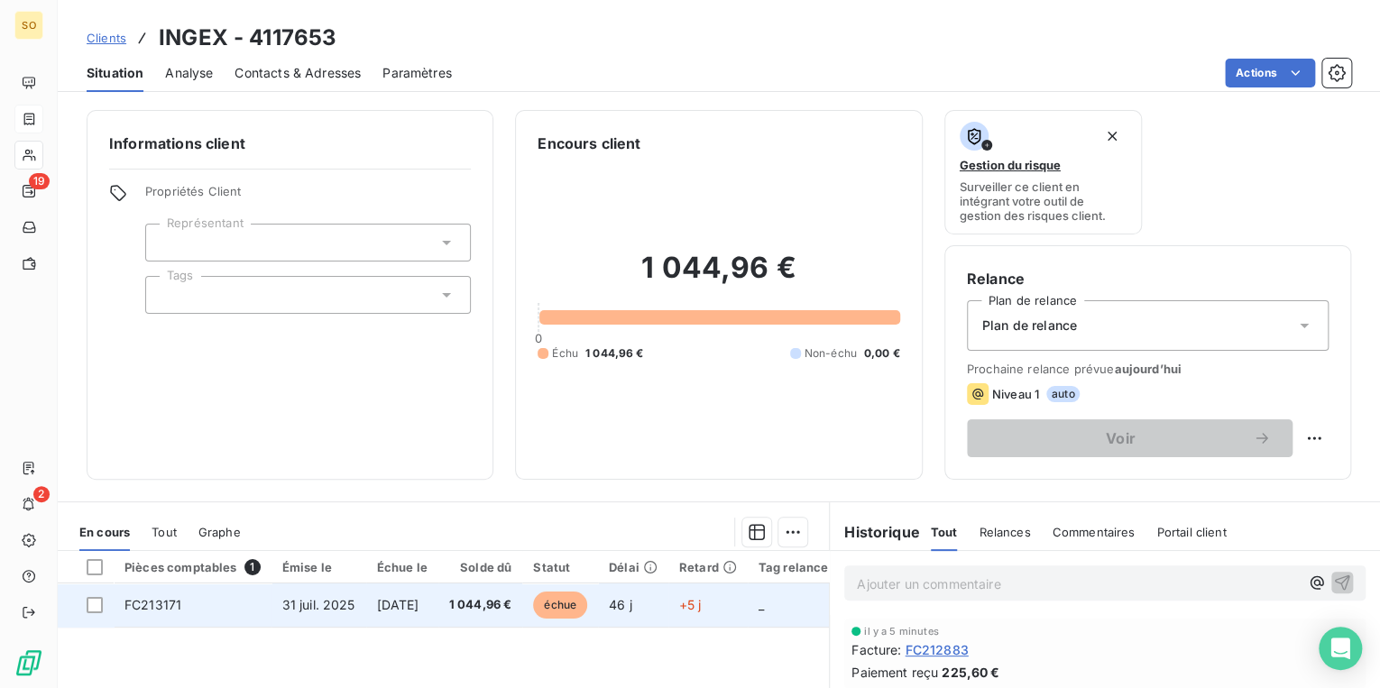
click at [584, 597] on span "échue" at bounding box center [560, 605] width 54 height 27
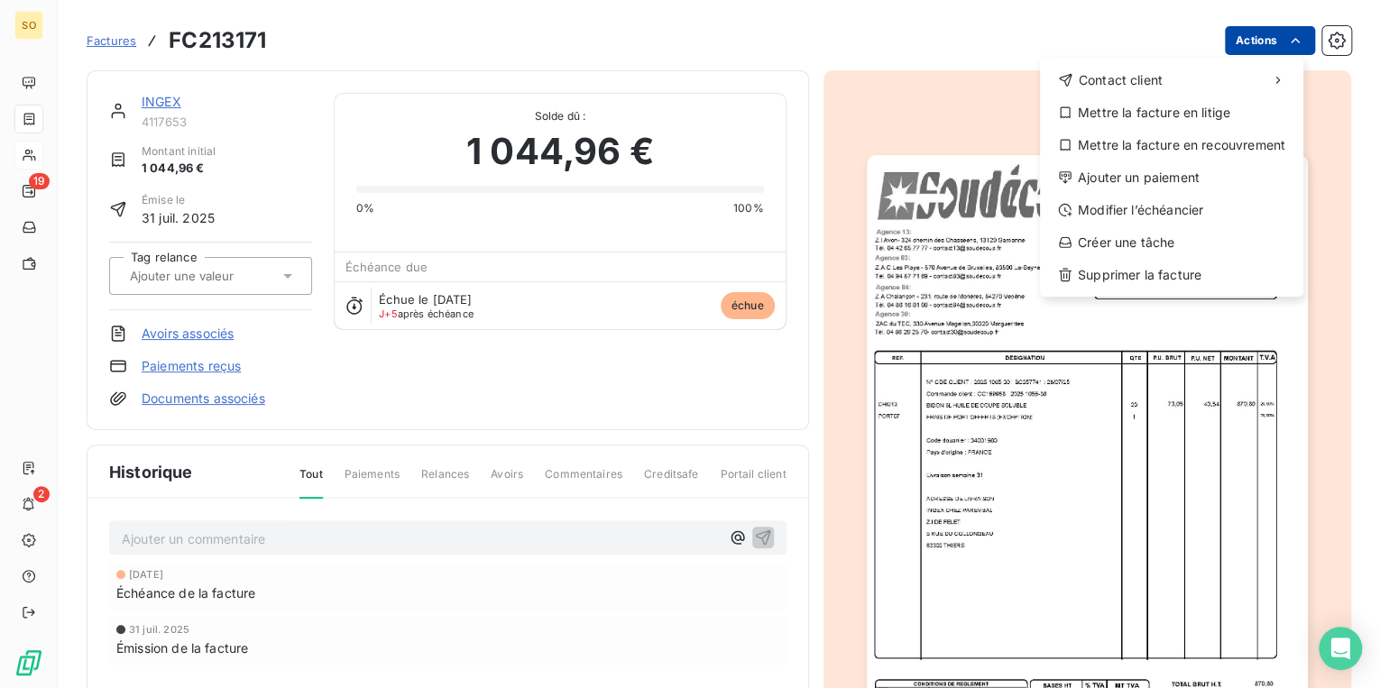
click at [1256, 47] on html "SO 19 2 Factures FC213171 Actions Contact client Mettre la facture en litige Me…" at bounding box center [690, 344] width 1380 height 688
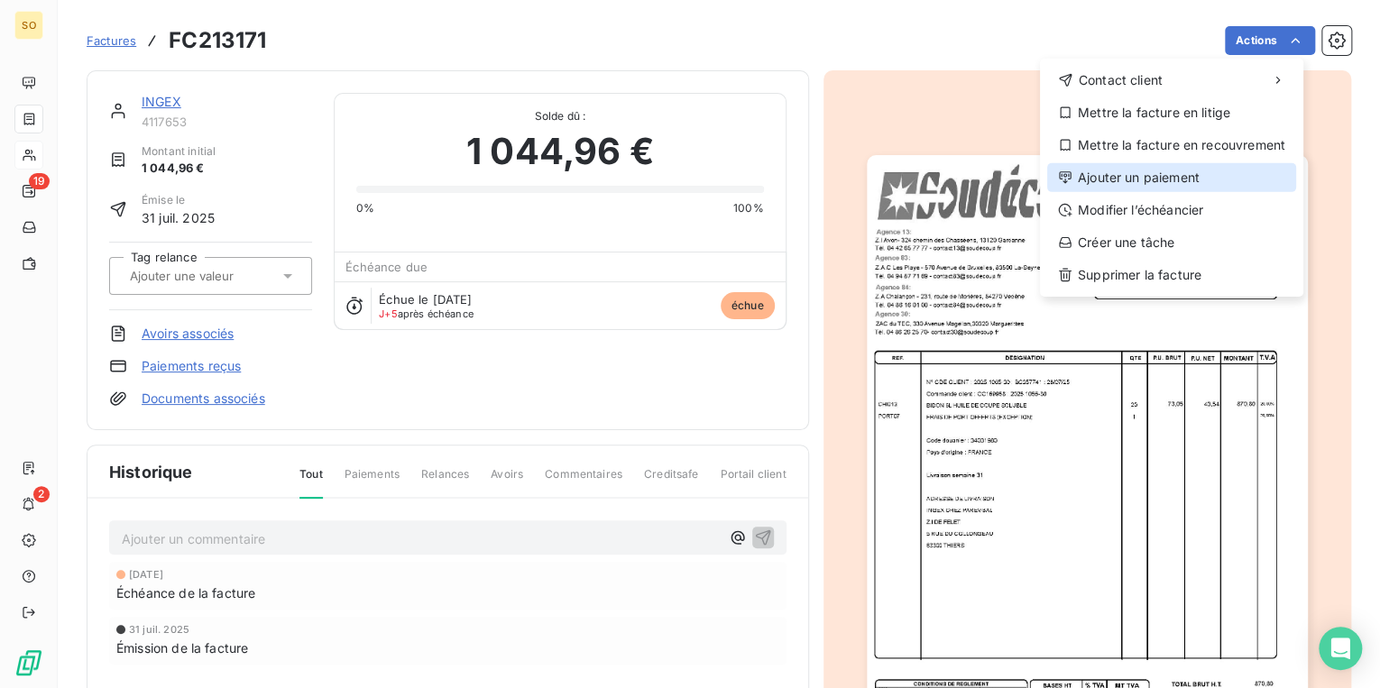
click at [1120, 179] on div "Ajouter un paiement" at bounding box center [1171, 177] width 249 height 29
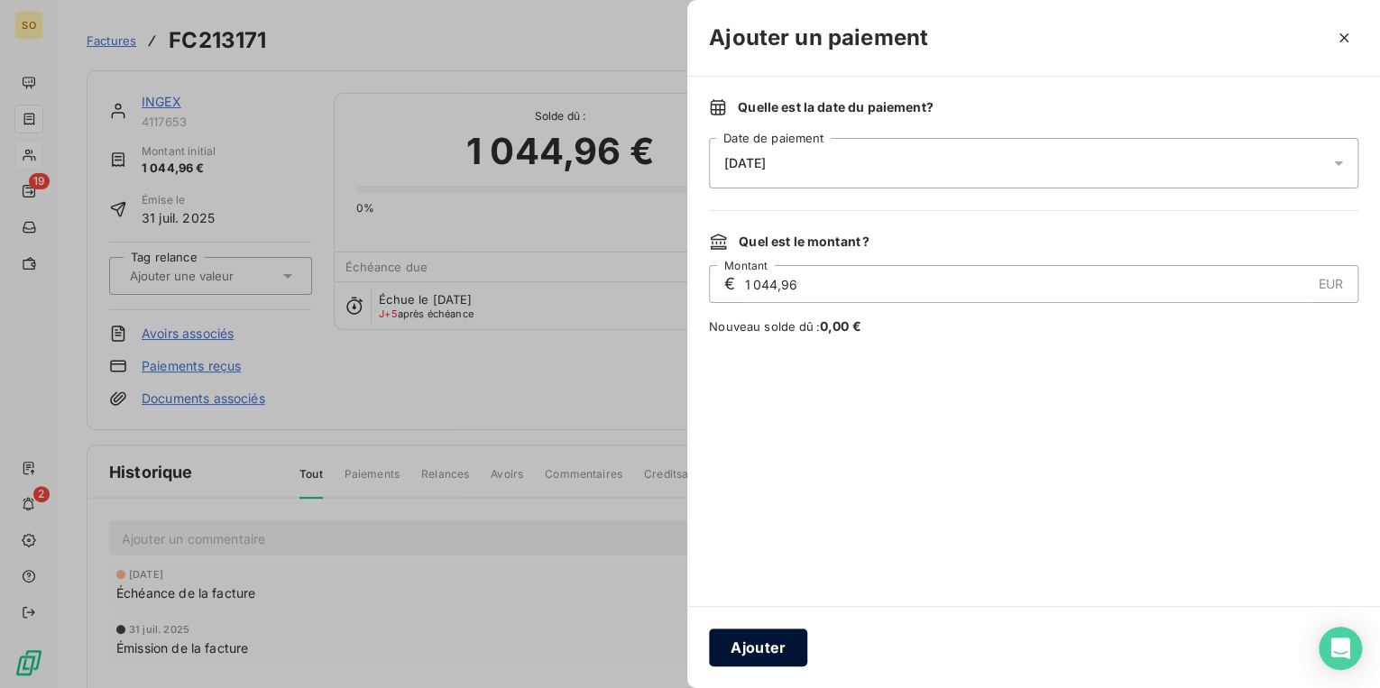
click at [774, 646] on button "Ajouter" at bounding box center [758, 648] width 98 height 38
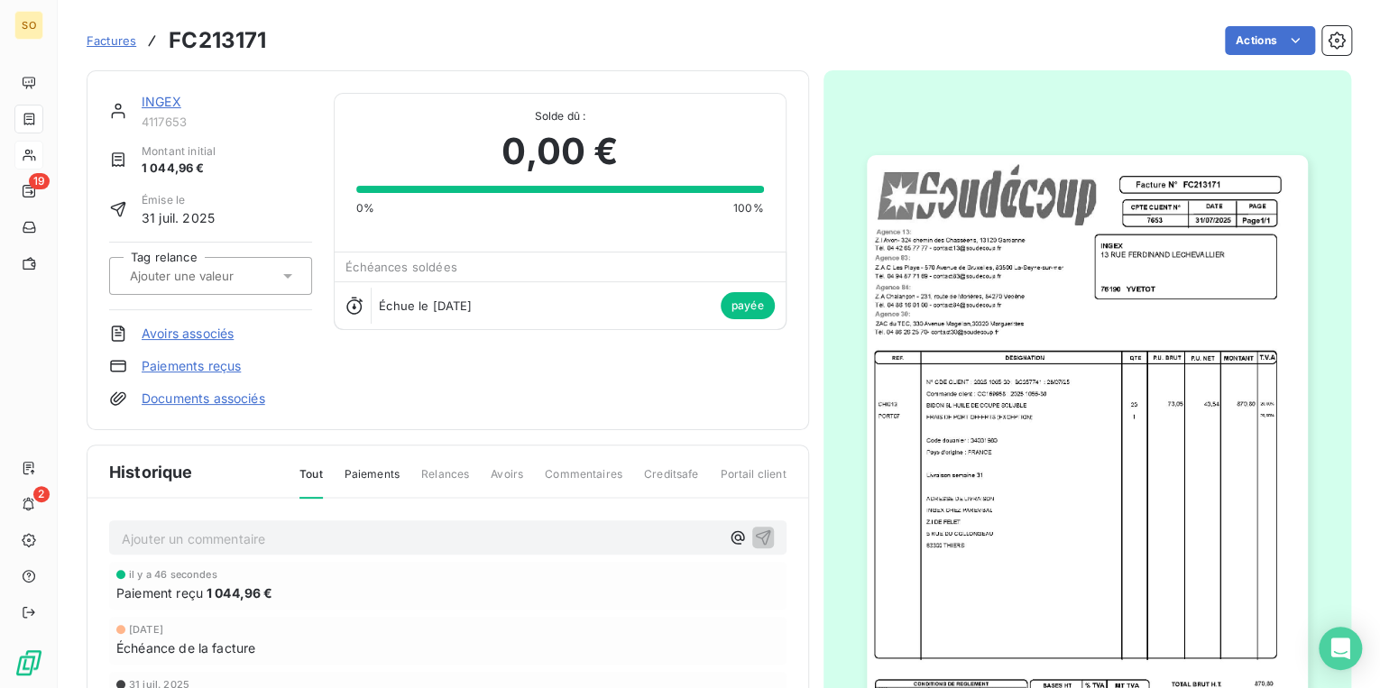
click at [151, 98] on link "INGEX" at bounding box center [162, 101] width 40 height 15
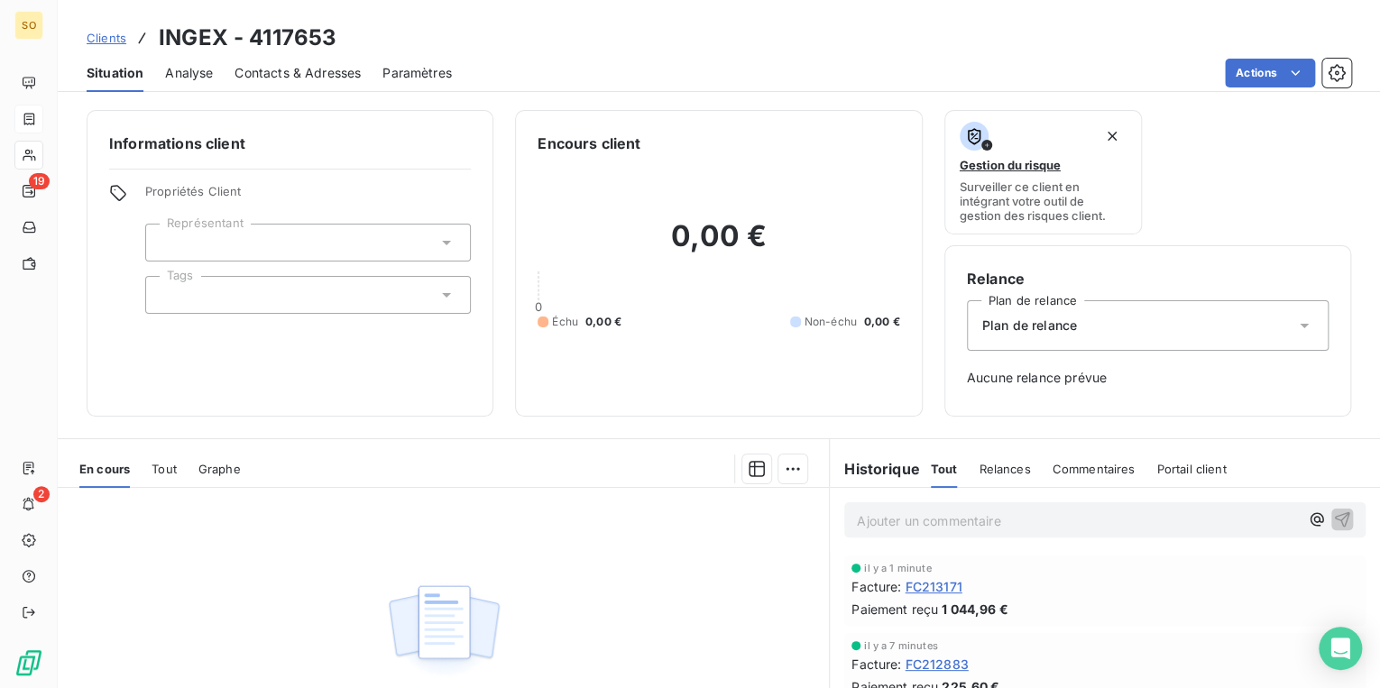
click at [105, 32] on span "Clients" at bounding box center [107, 38] width 40 height 14
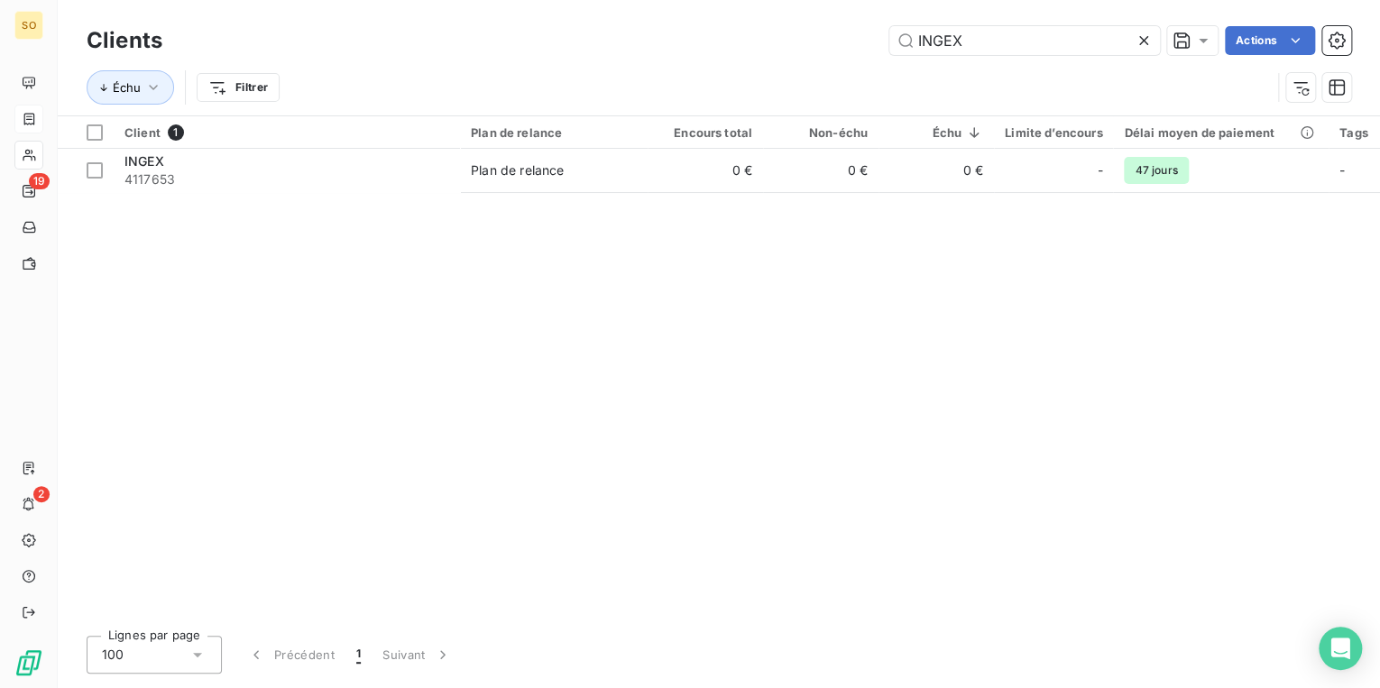
drag, startPoint x: 915, startPoint y: 41, endPoint x: 1216, endPoint y: 51, distance: 301.4
click at [1216, 51] on div "INGEX Actions" at bounding box center [767, 40] width 1167 height 29
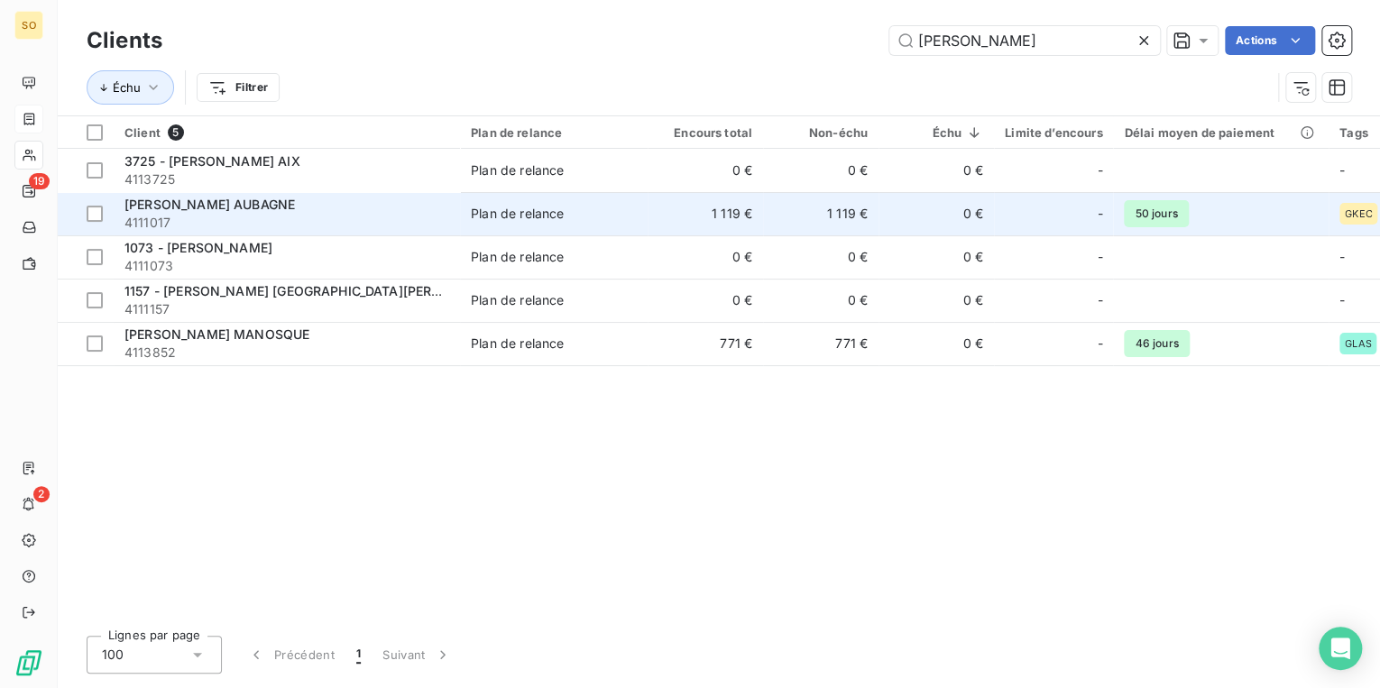
type input "[PERSON_NAME]"
click at [569, 214] on span "Plan de relance" at bounding box center [554, 214] width 166 height 18
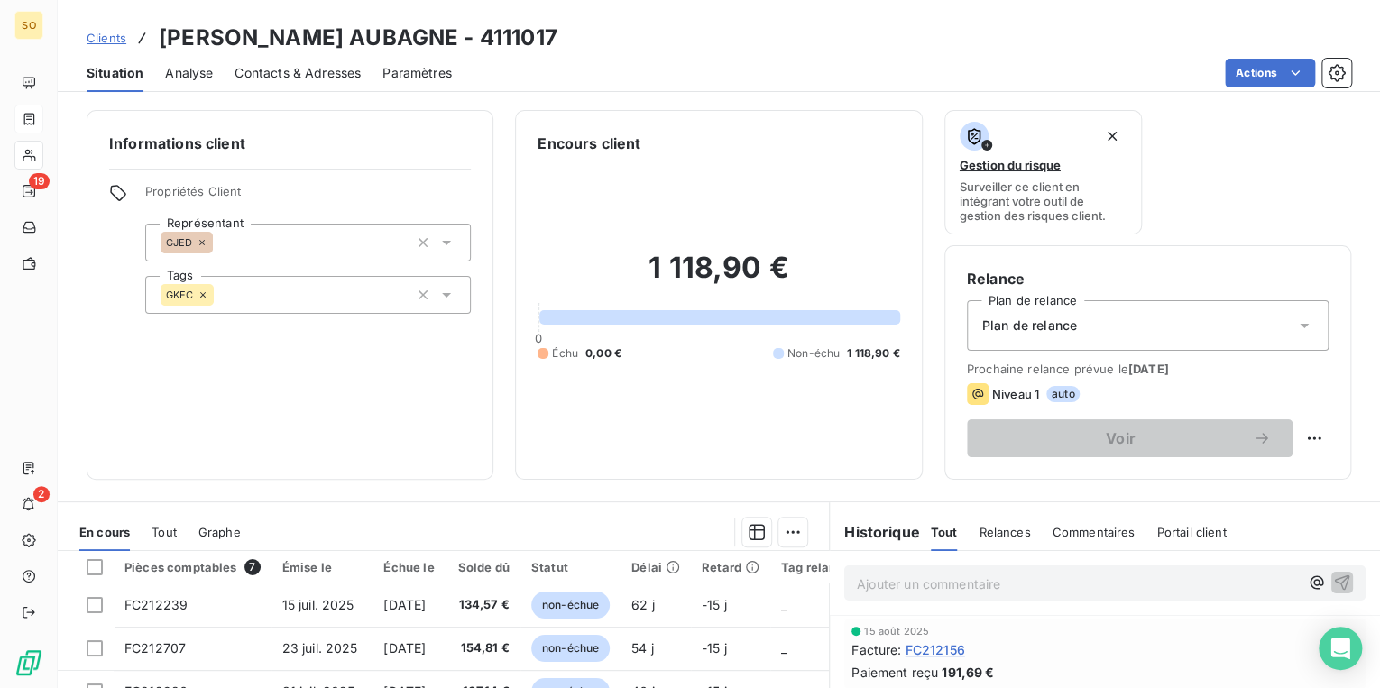
click at [112, 33] on span "Clients" at bounding box center [107, 38] width 40 height 14
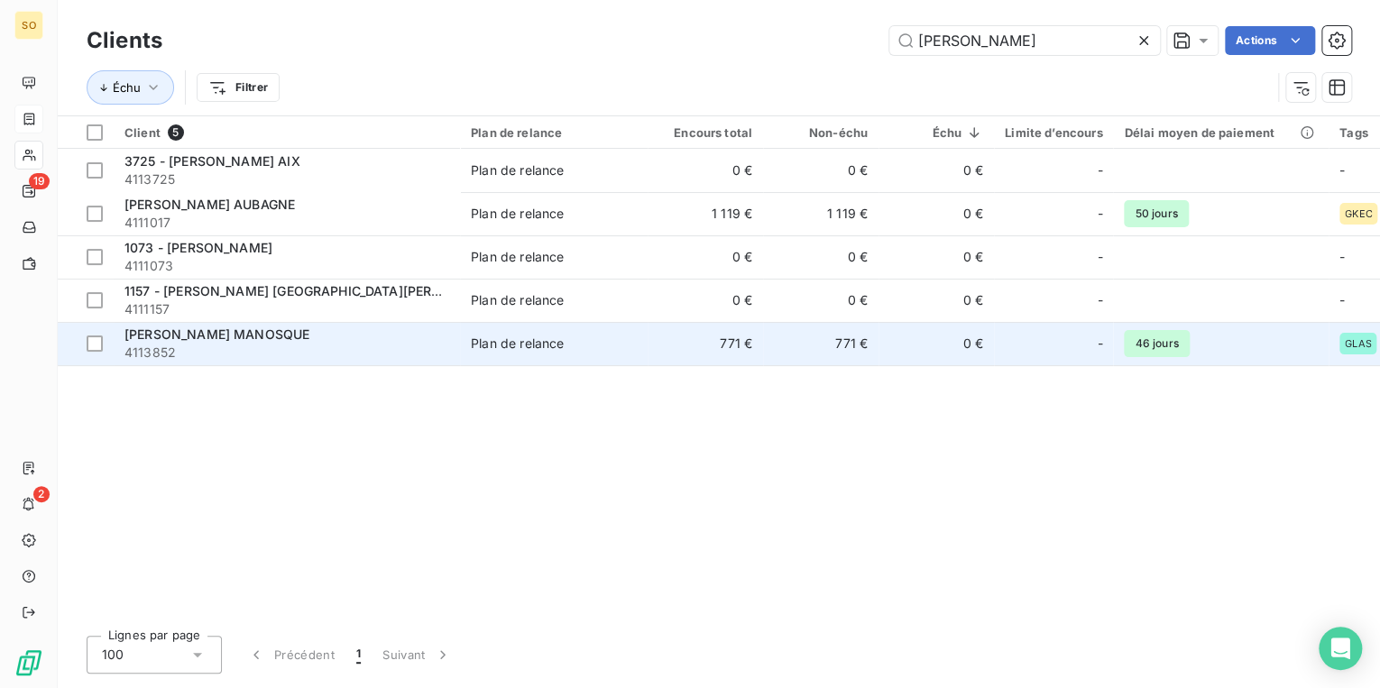
click at [649, 352] on td "771 €" at bounding box center [705, 343] width 115 height 43
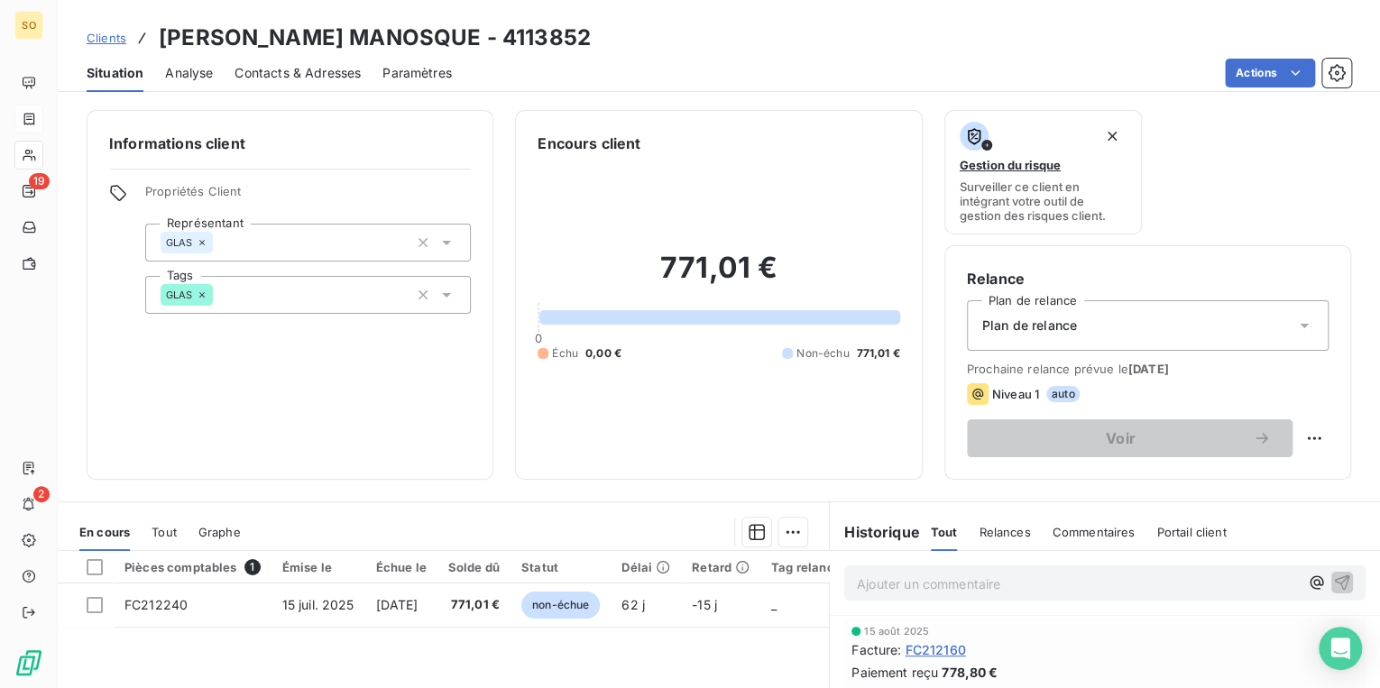
click at [113, 37] on span "Clients" at bounding box center [107, 38] width 40 height 14
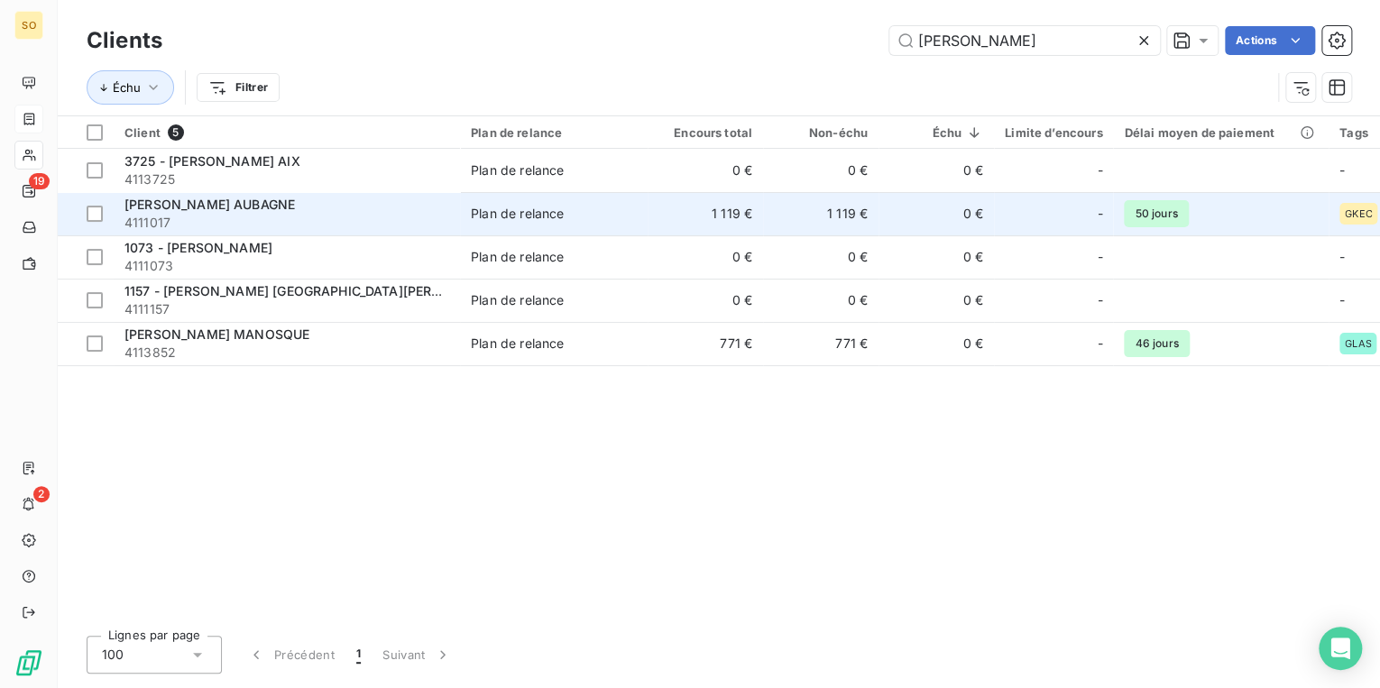
click at [589, 223] on td "Plan de relance" at bounding box center [554, 213] width 188 height 43
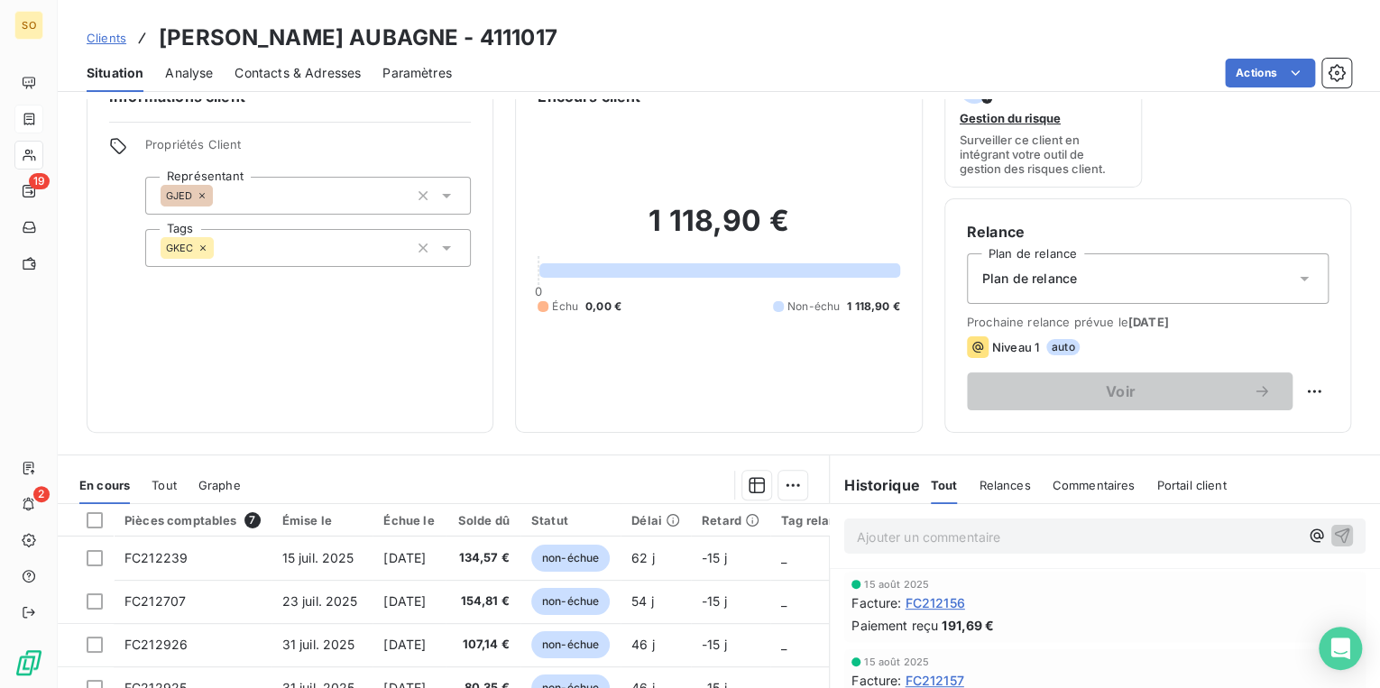
scroll to position [47, 0]
click at [121, 42] on span "Clients" at bounding box center [107, 38] width 40 height 14
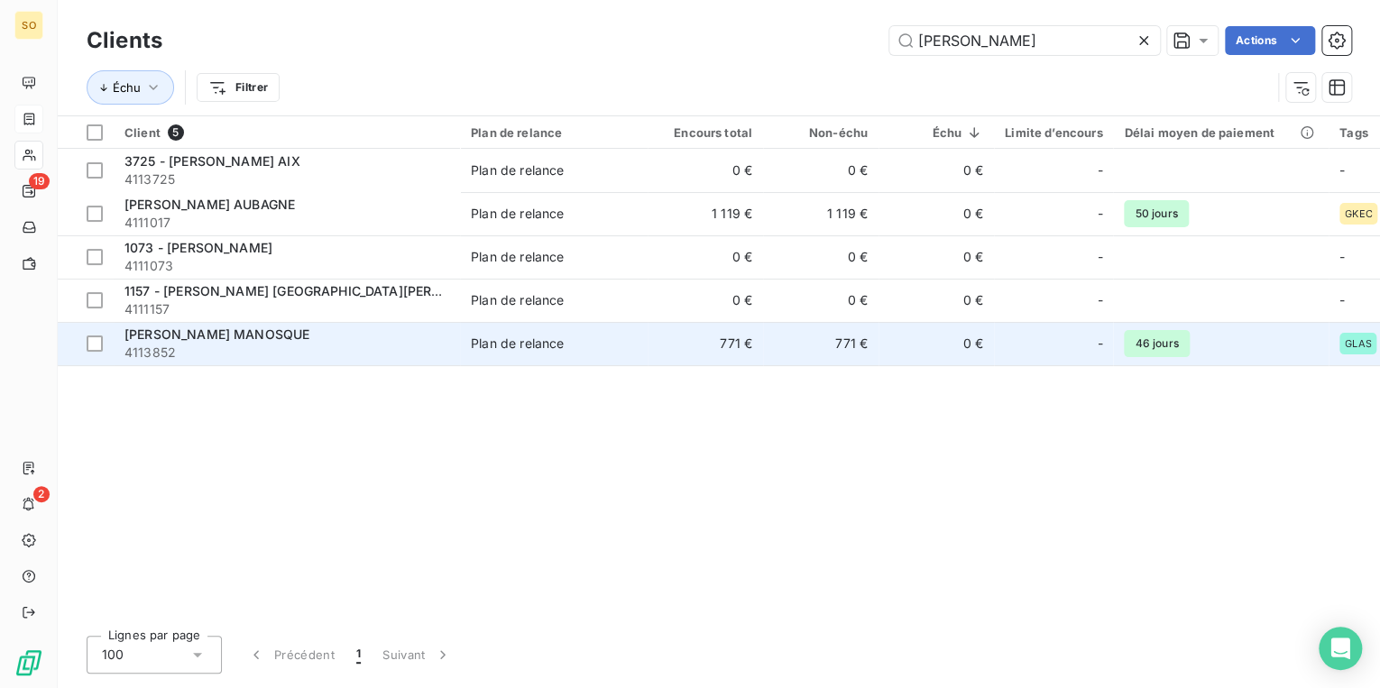
click at [771, 348] on td "771 €" at bounding box center [820, 343] width 115 height 43
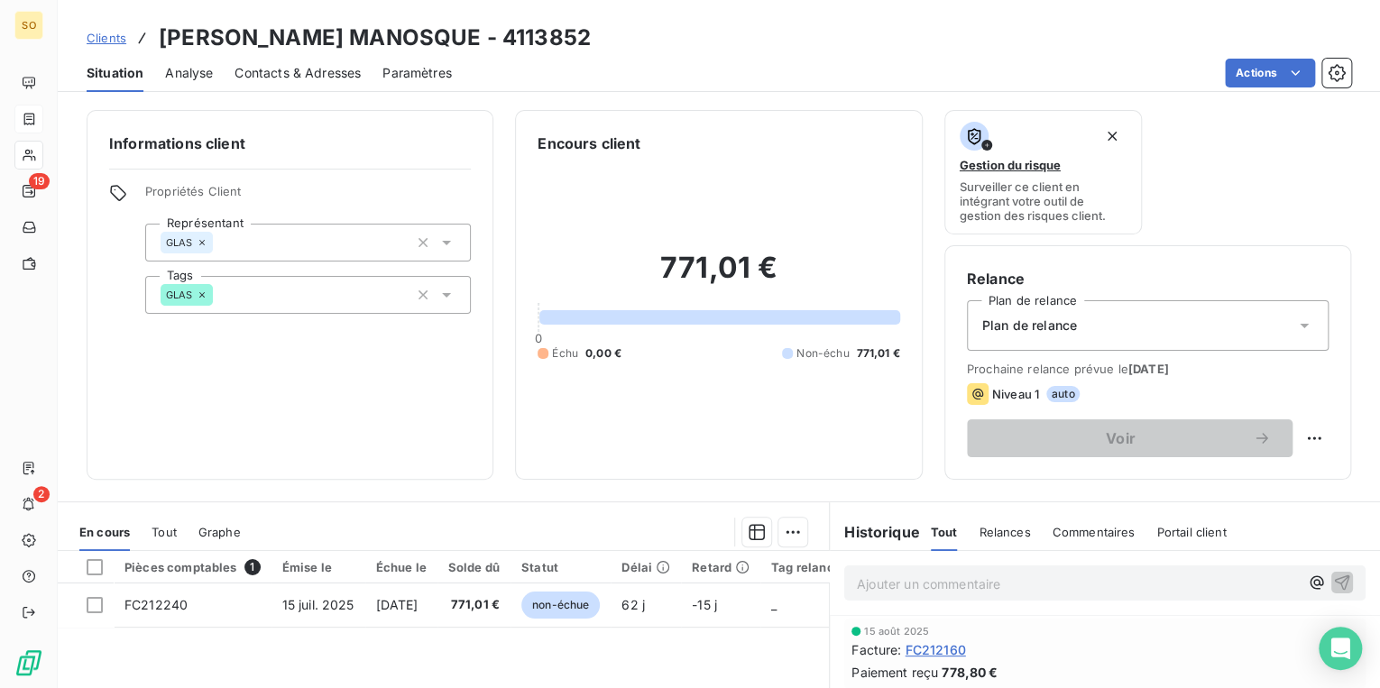
click at [114, 36] on span "Clients" at bounding box center [107, 38] width 40 height 14
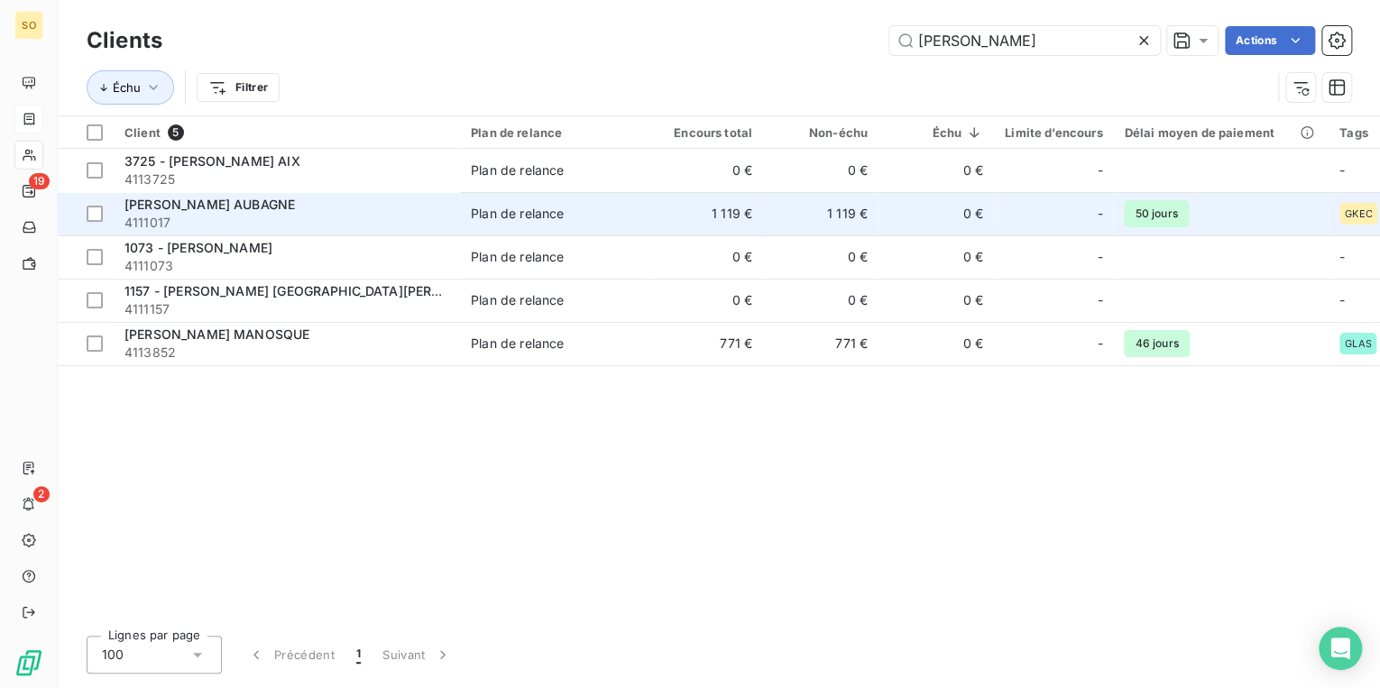
click at [667, 230] on td "1 119 €" at bounding box center [705, 213] width 115 height 43
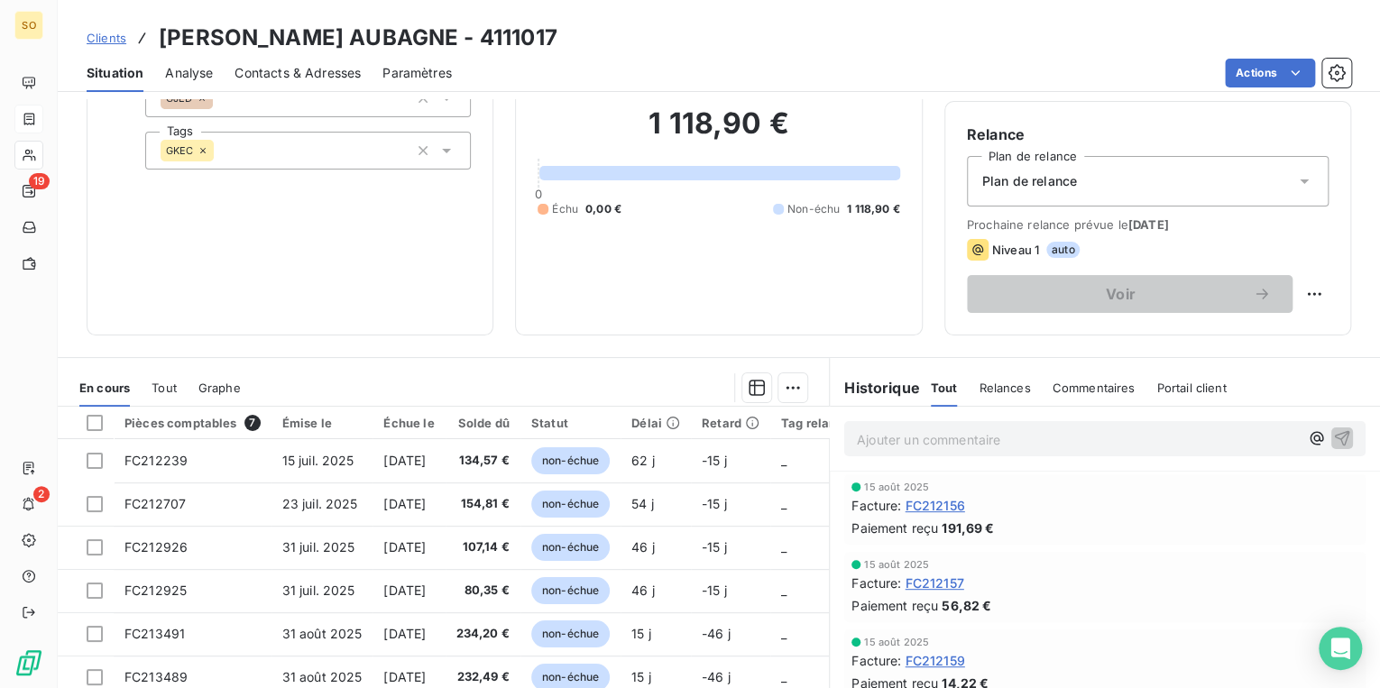
scroll to position [263, 0]
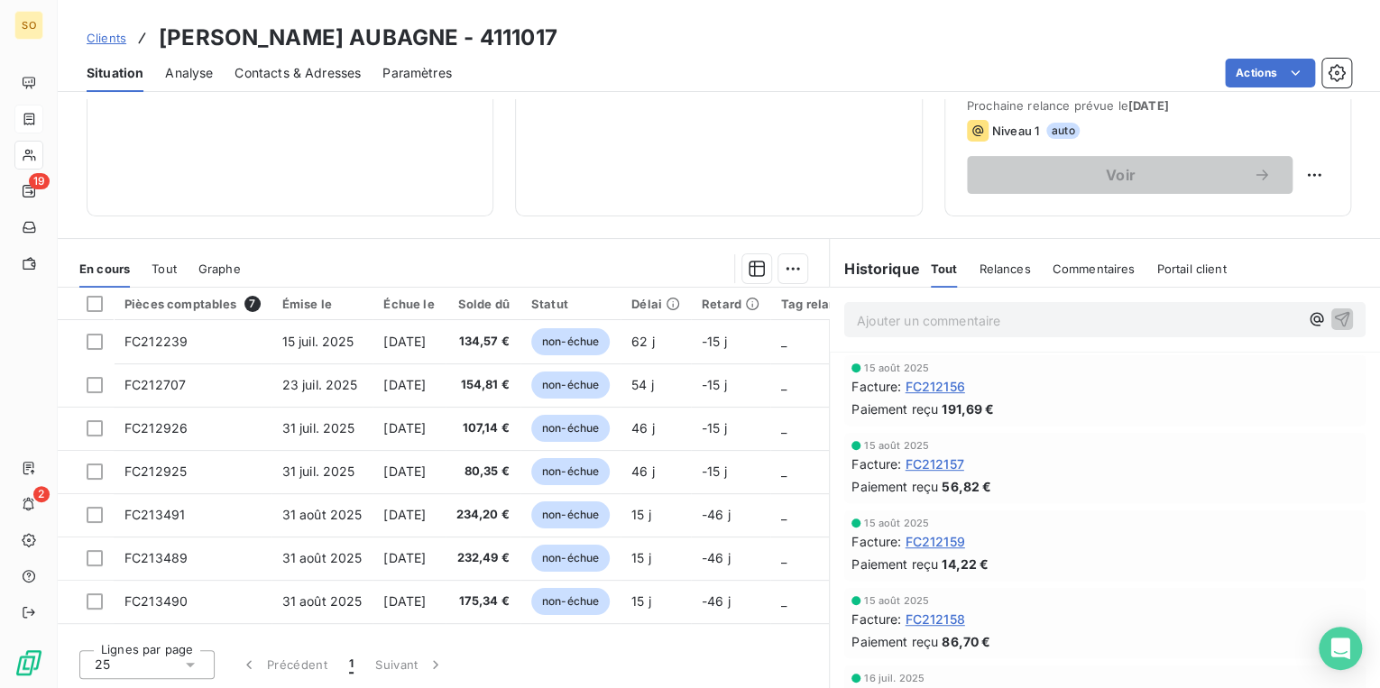
click at [100, 36] on span "Clients" at bounding box center [107, 38] width 40 height 14
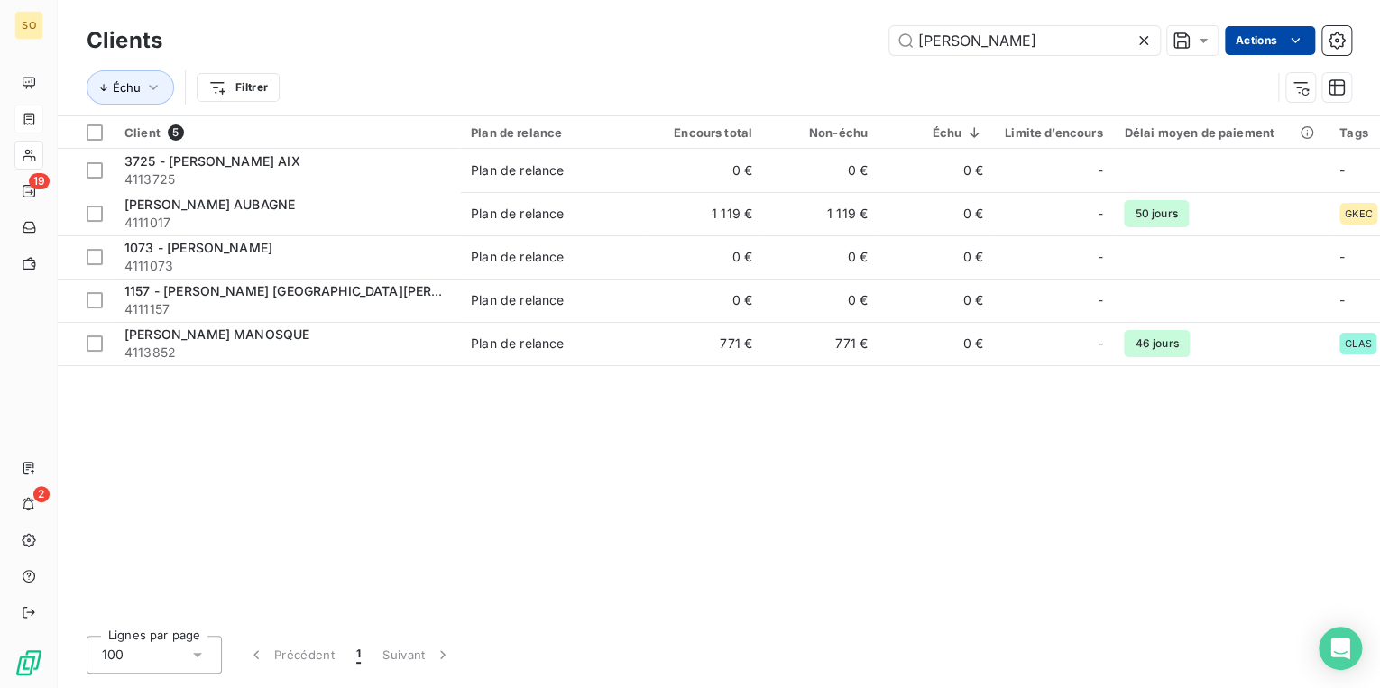
drag, startPoint x: 909, startPoint y: 42, endPoint x: 1288, endPoint y: 51, distance: 378.9
click at [1257, 58] on div "Clients [PERSON_NAME] Actions" at bounding box center [719, 41] width 1265 height 38
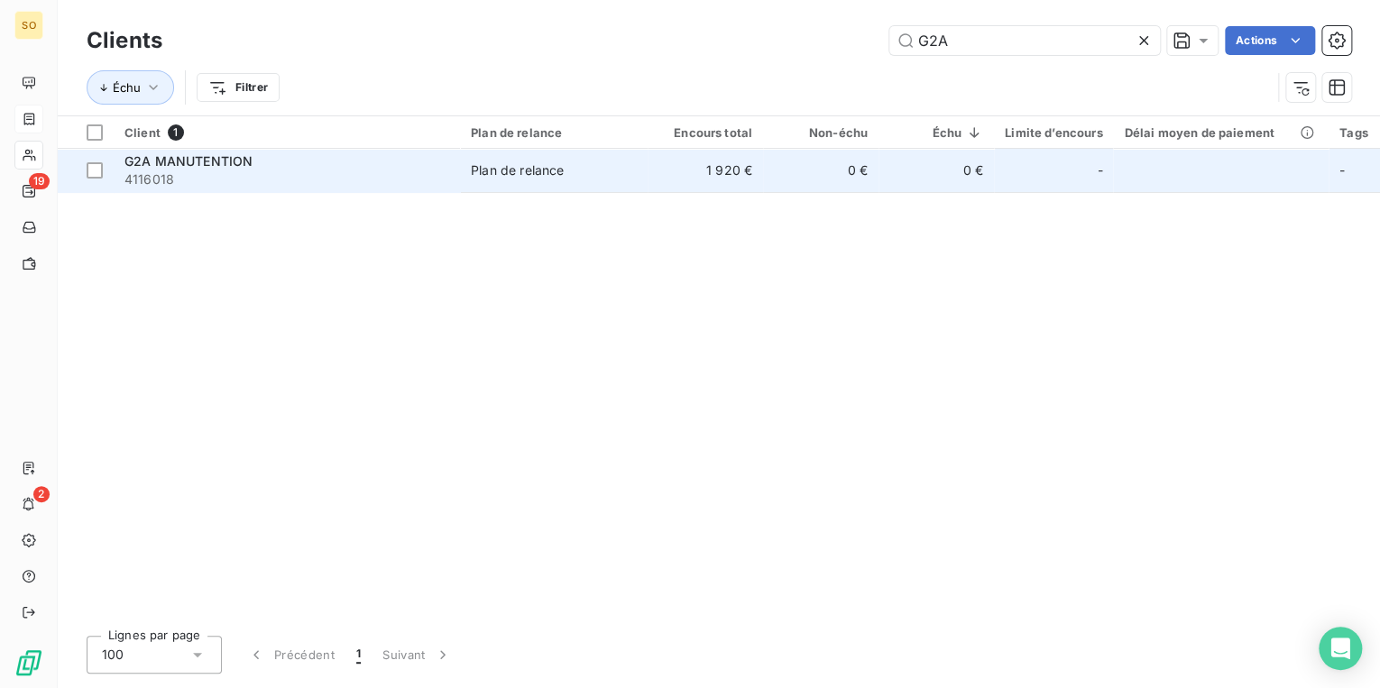
type input "G2A"
click at [574, 175] on span "Plan de relance" at bounding box center [554, 170] width 166 height 18
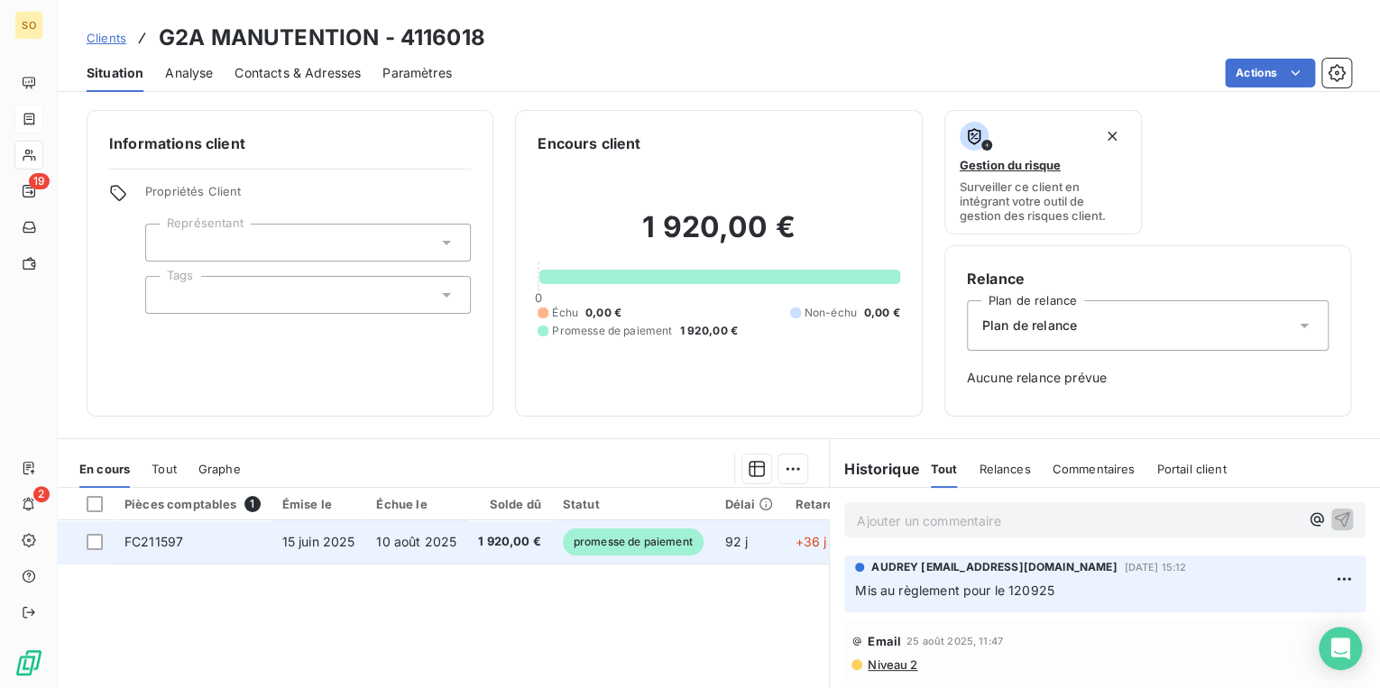
click at [621, 548] on span "promesse de paiement" at bounding box center [633, 542] width 141 height 27
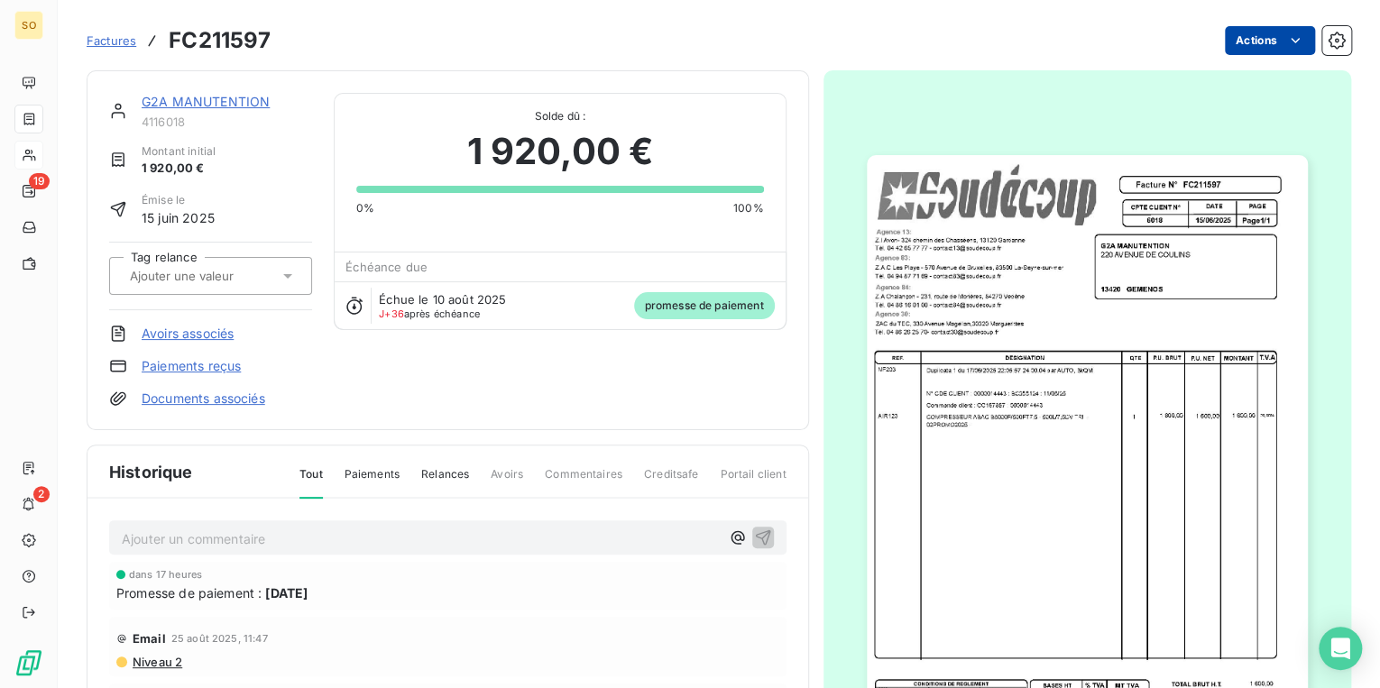
click at [1259, 39] on html "SO 19 2 Factures FC211597 Actions G2A MANUTENTION 4116018 Montant initial 1 920…" at bounding box center [690, 344] width 1380 height 688
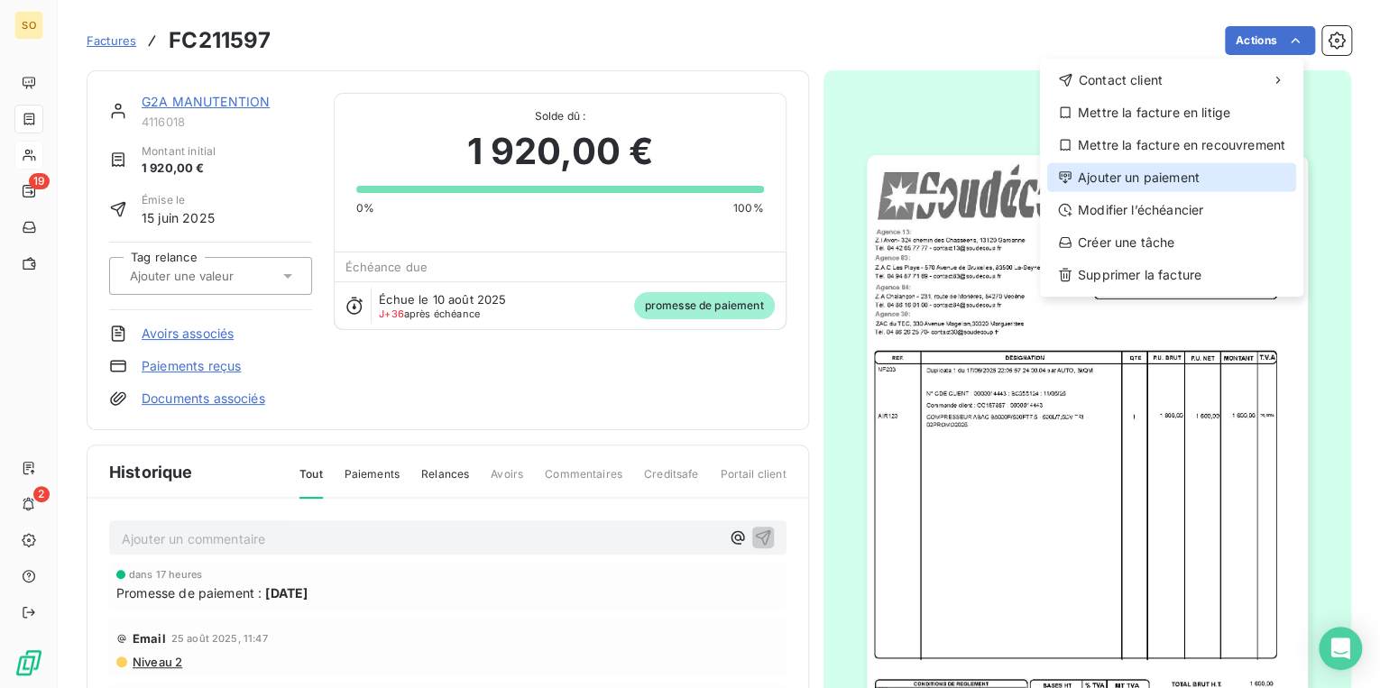
click at [1140, 184] on div "Ajouter un paiement" at bounding box center [1171, 177] width 249 height 29
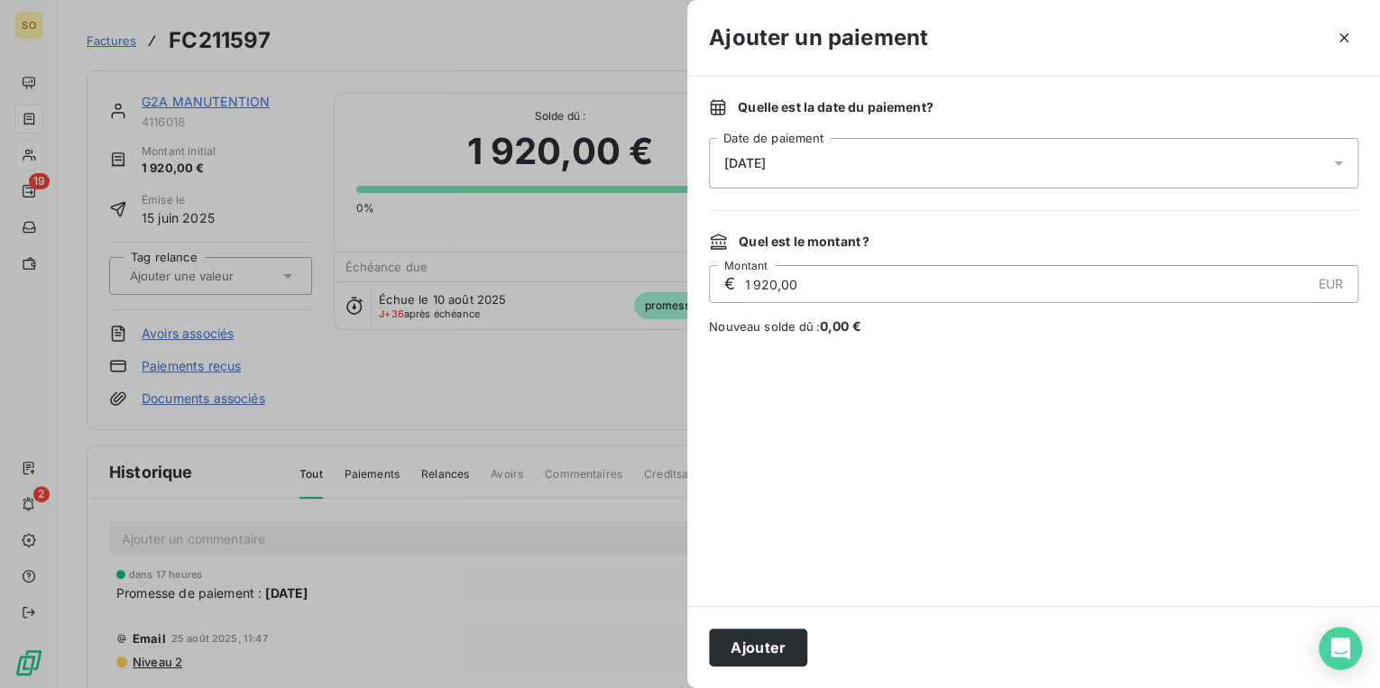
click at [759, 649] on button "Ajouter" at bounding box center [758, 648] width 98 height 38
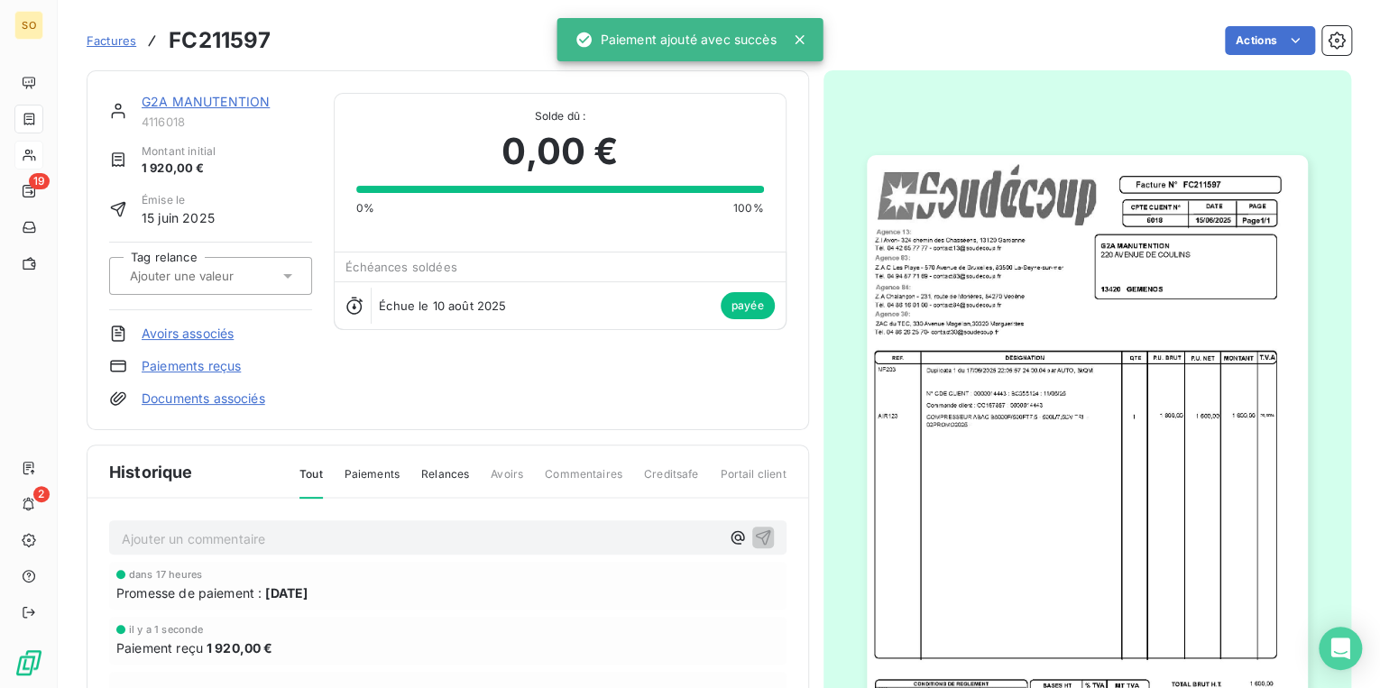
click at [177, 103] on link "G2A MANUTENTION" at bounding box center [206, 101] width 128 height 15
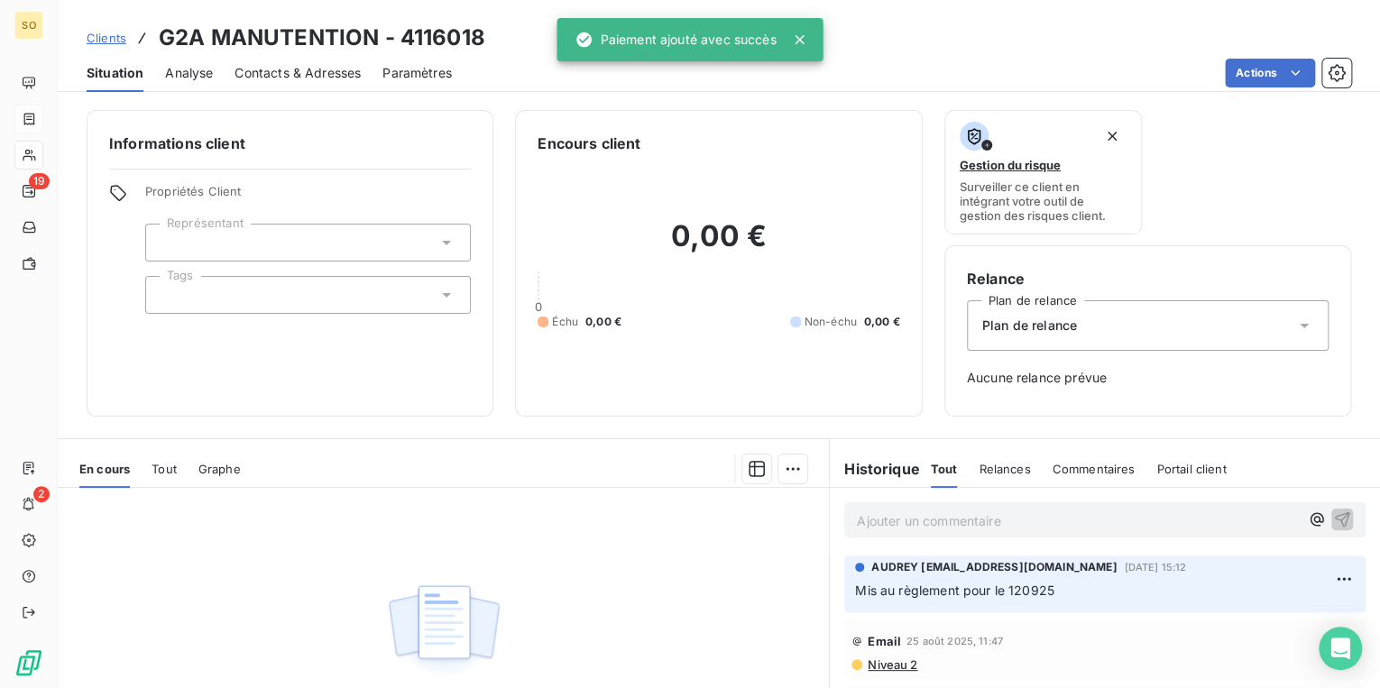
click at [115, 33] on span "Clients" at bounding box center [107, 38] width 40 height 14
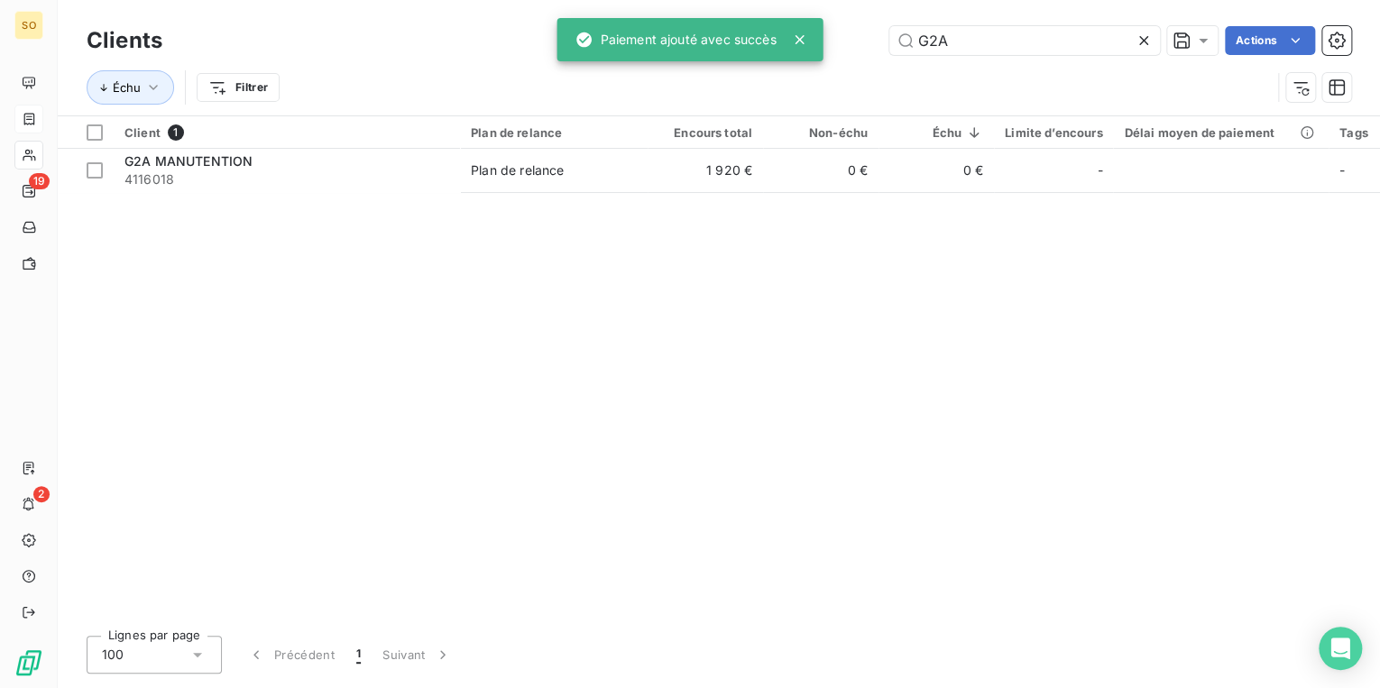
drag, startPoint x: 909, startPoint y: 47, endPoint x: 1366, endPoint y: 37, distance: 456.5
click at [1270, 40] on div "G2A Actions" at bounding box center [767, 40] width 1167 height 29
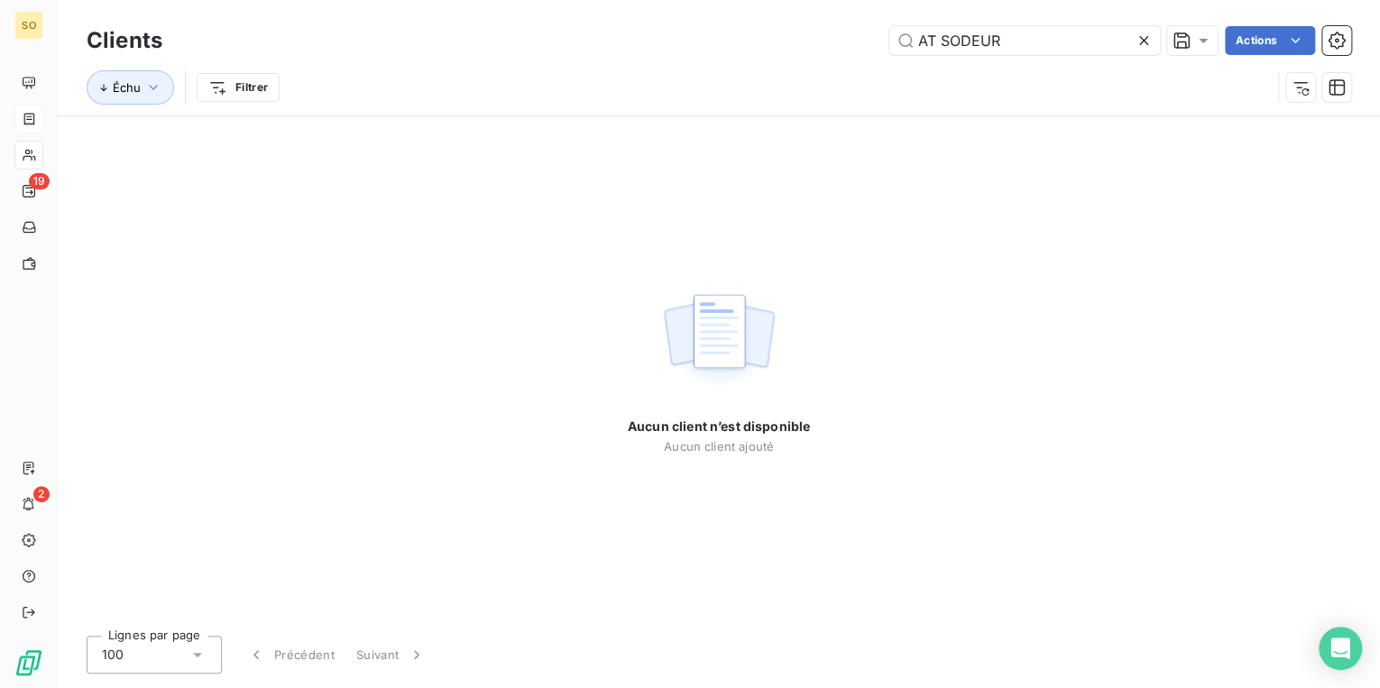
drag, startPoint x: 959, startPoint y: 49, endPoint x: 1029, endPoint y: 60, distance: 71.3
click at [959, 48] on input "AT SODEUR" at bounding box center [1024, 40] width 271 height 29
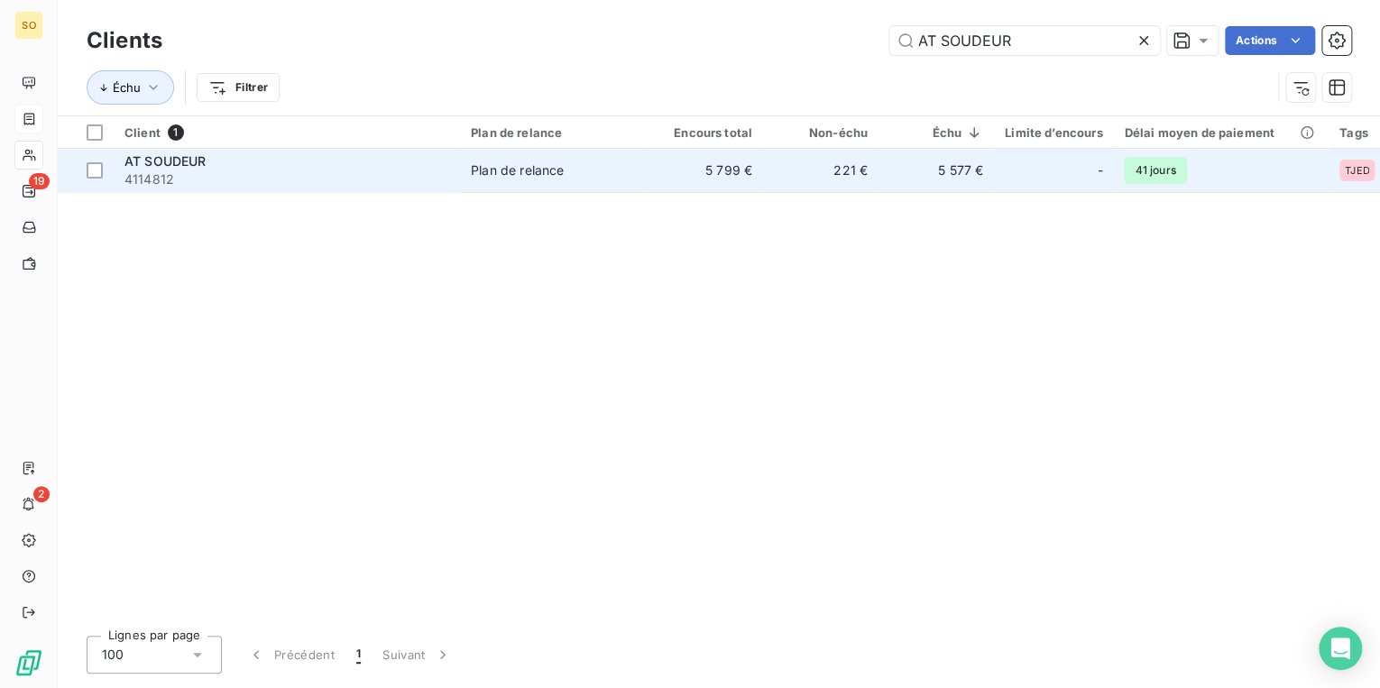
type input "AT SOUDEUR"
click at [714, 180] on td "5 799 €" at bounding box center [705, 170] width 115 height 43
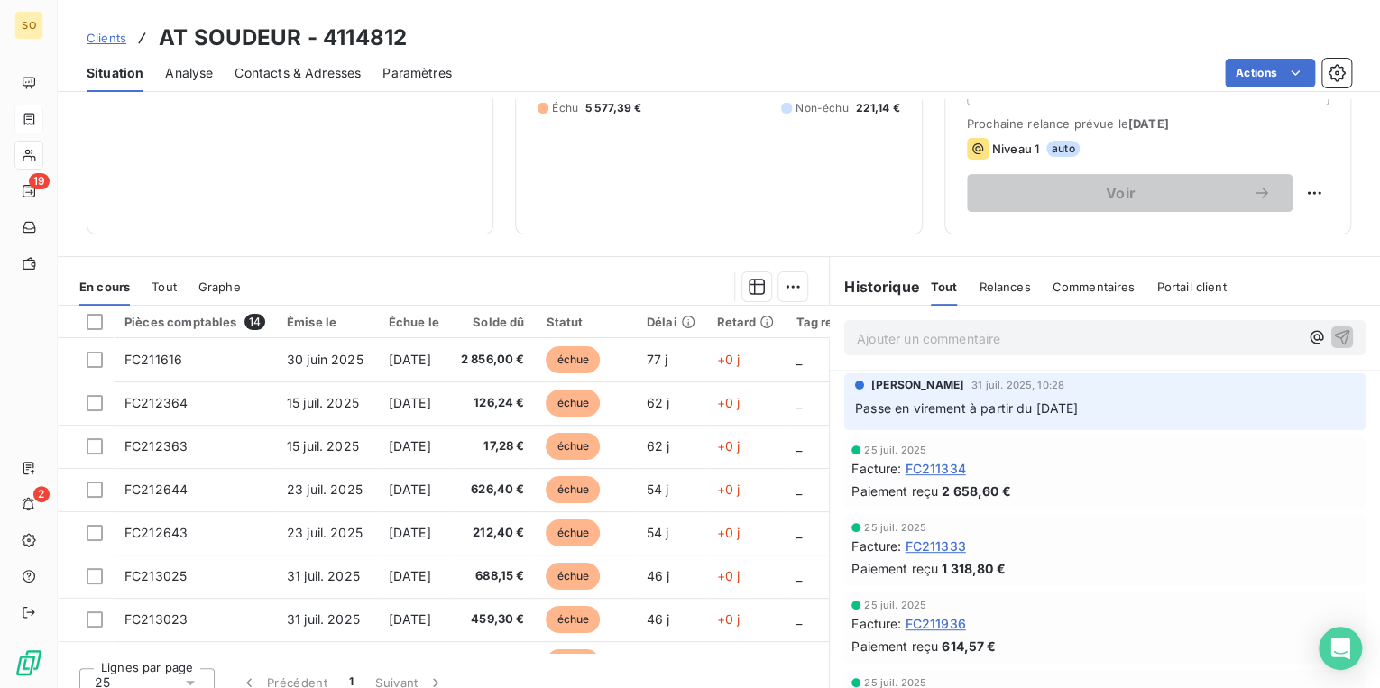
scroll to position [263, 0]
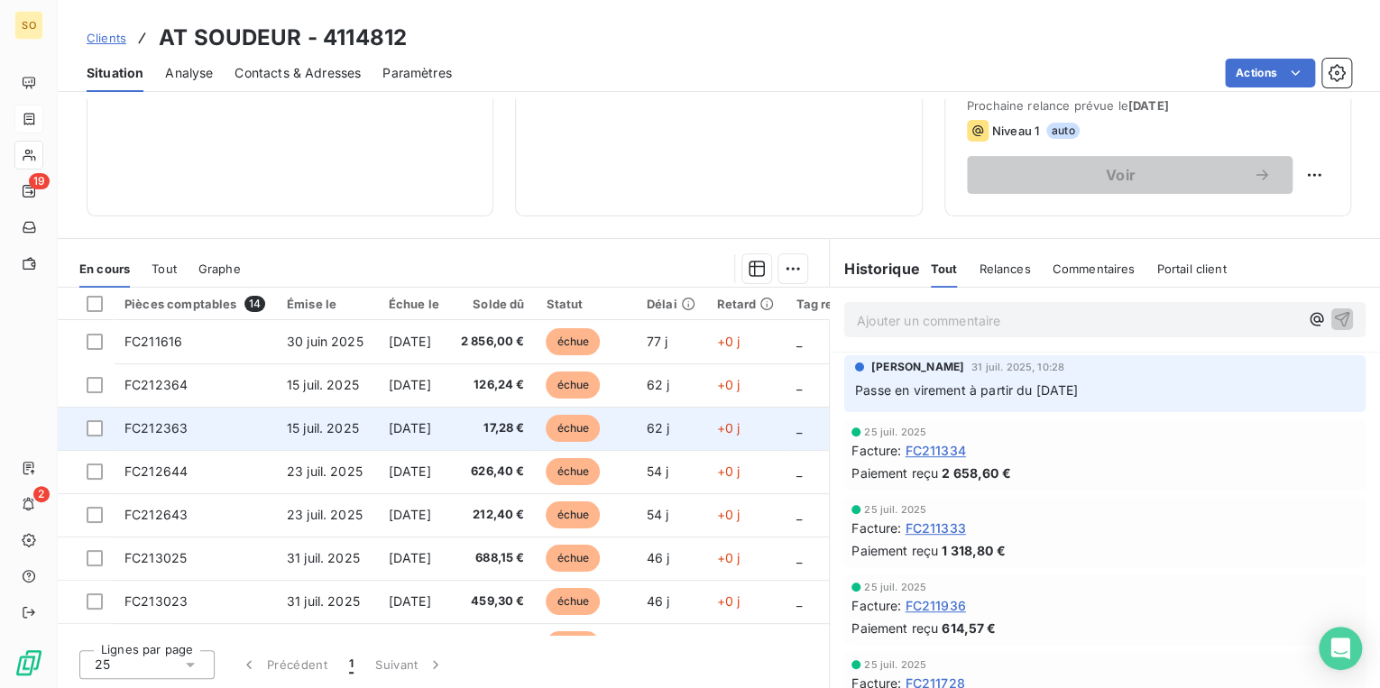
click at [595, 423] on span "échue" at bounding box center [573, 428] width 54 height 27
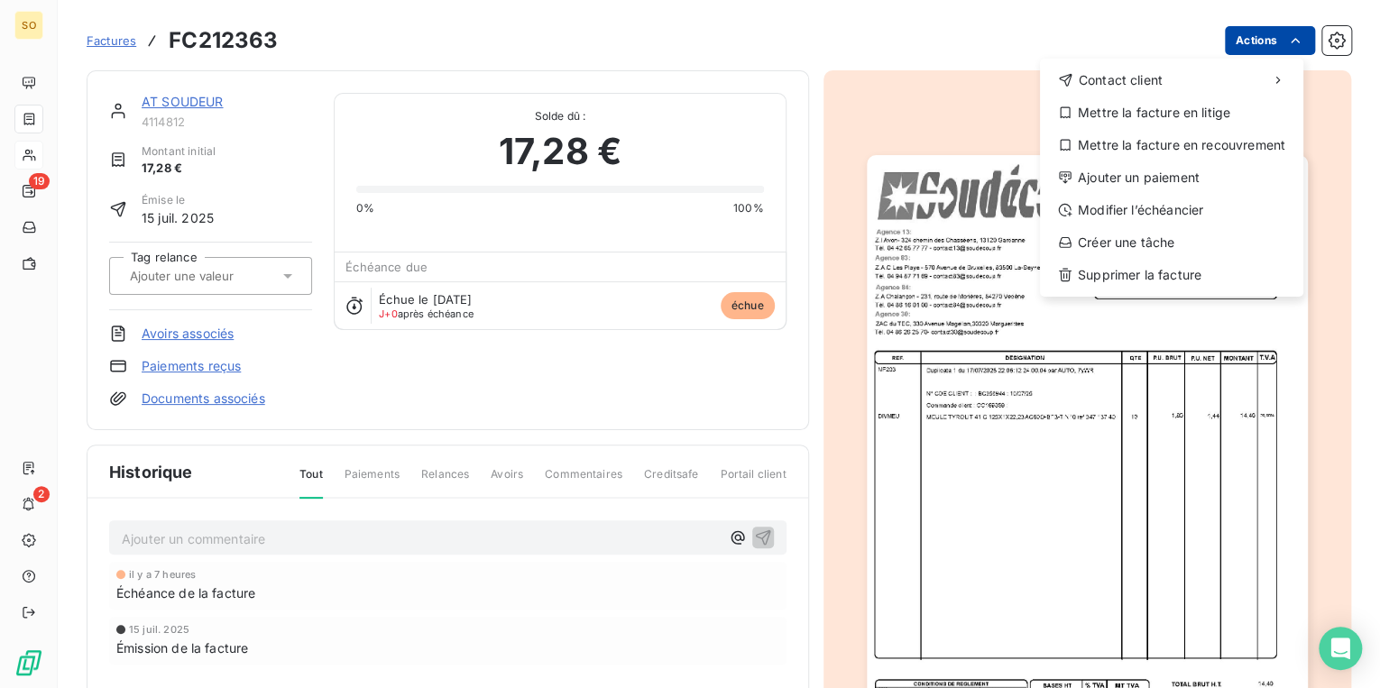
click at [1227, 29] on html "SO 19 2 Factures FC212363 Actions Contact client Mettre la facture en litige Me…" at bounding box center [690, 344] width 1380 height 688
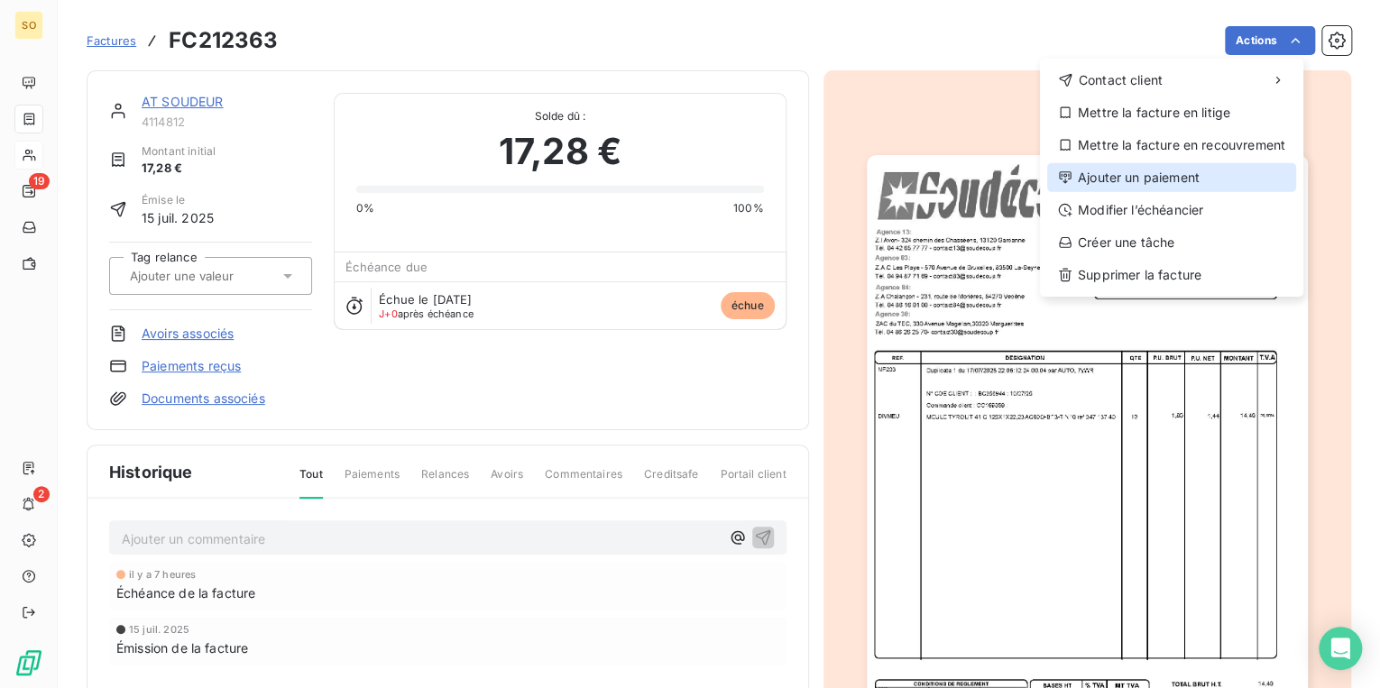
click at [1147, 175] on div "Ajouter un paiement" at bounding box center [1171, 177] width 249 height 29
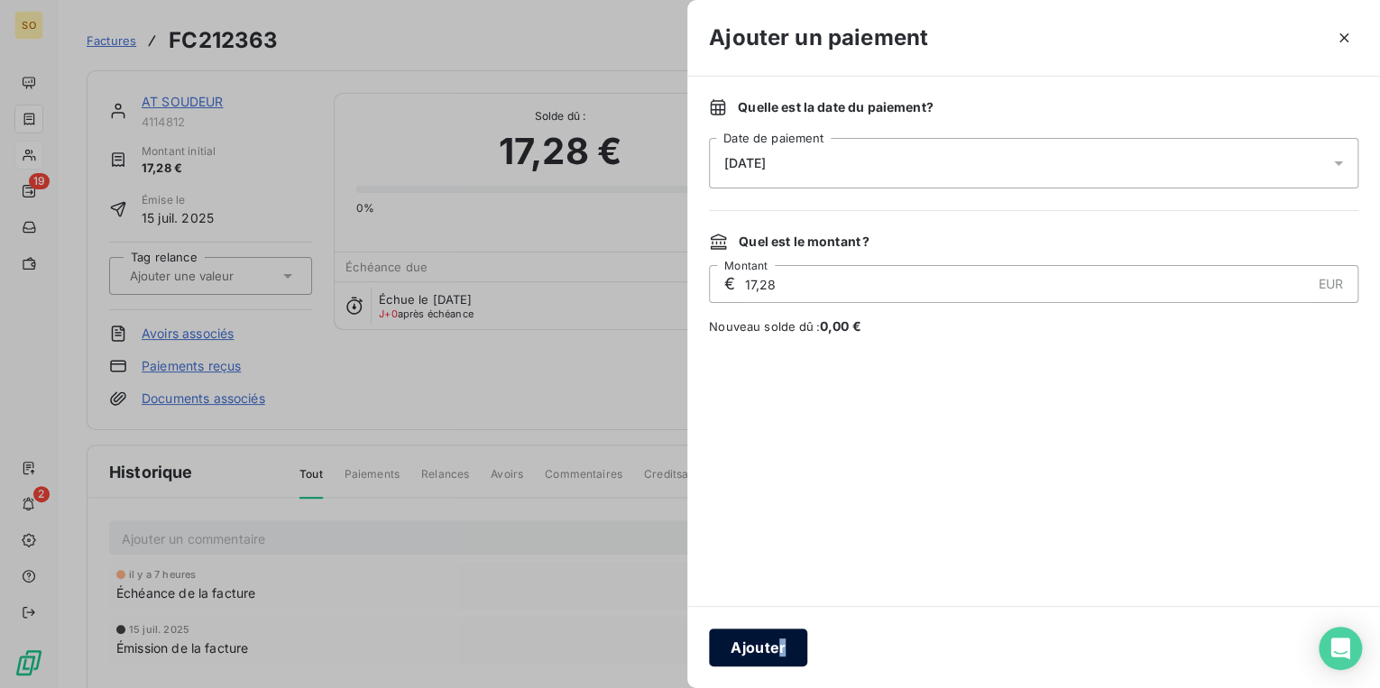
click at [779, 629] on div "Ajouter" at bounding box center [1033, 647] width 693 height 82
click at [777, 637] on button "Ajouter" at bounding box center [758, 648] width 98 height 38
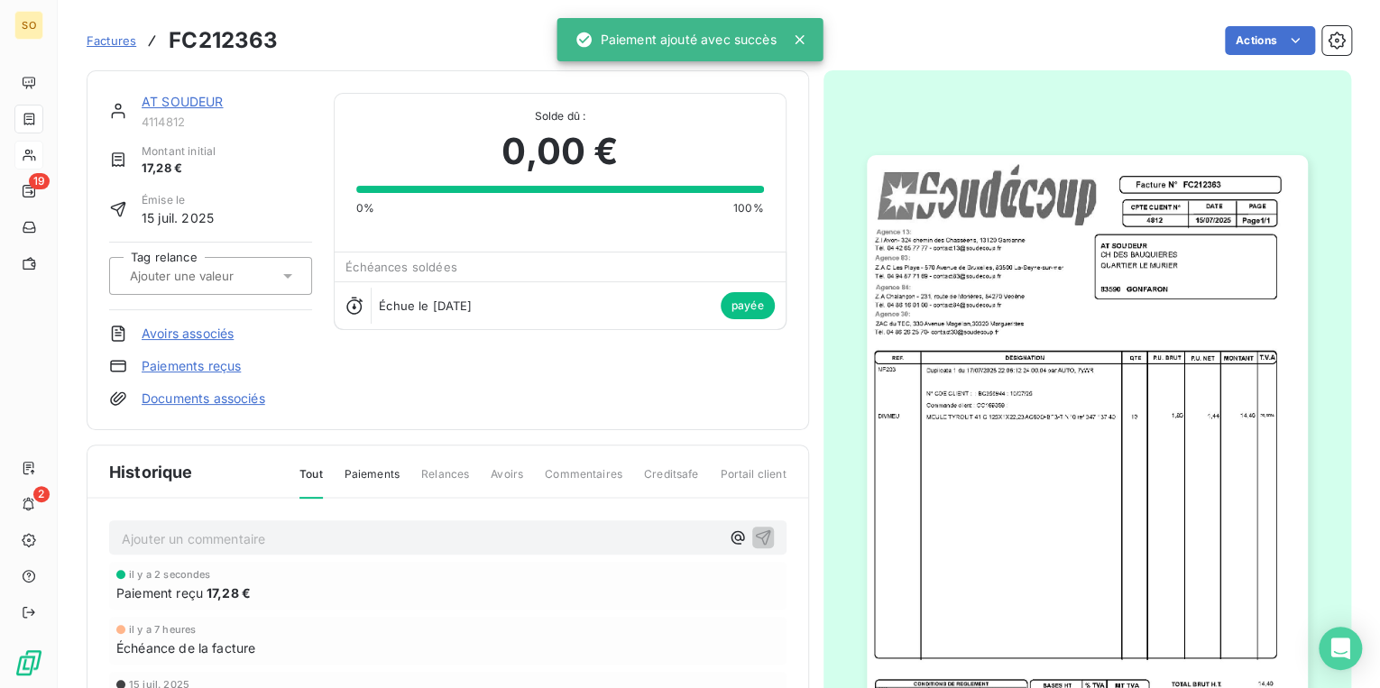
click at [192, 97] on link "AT SOUDEUR" at bounding box center [183, 101] width 82 height 15
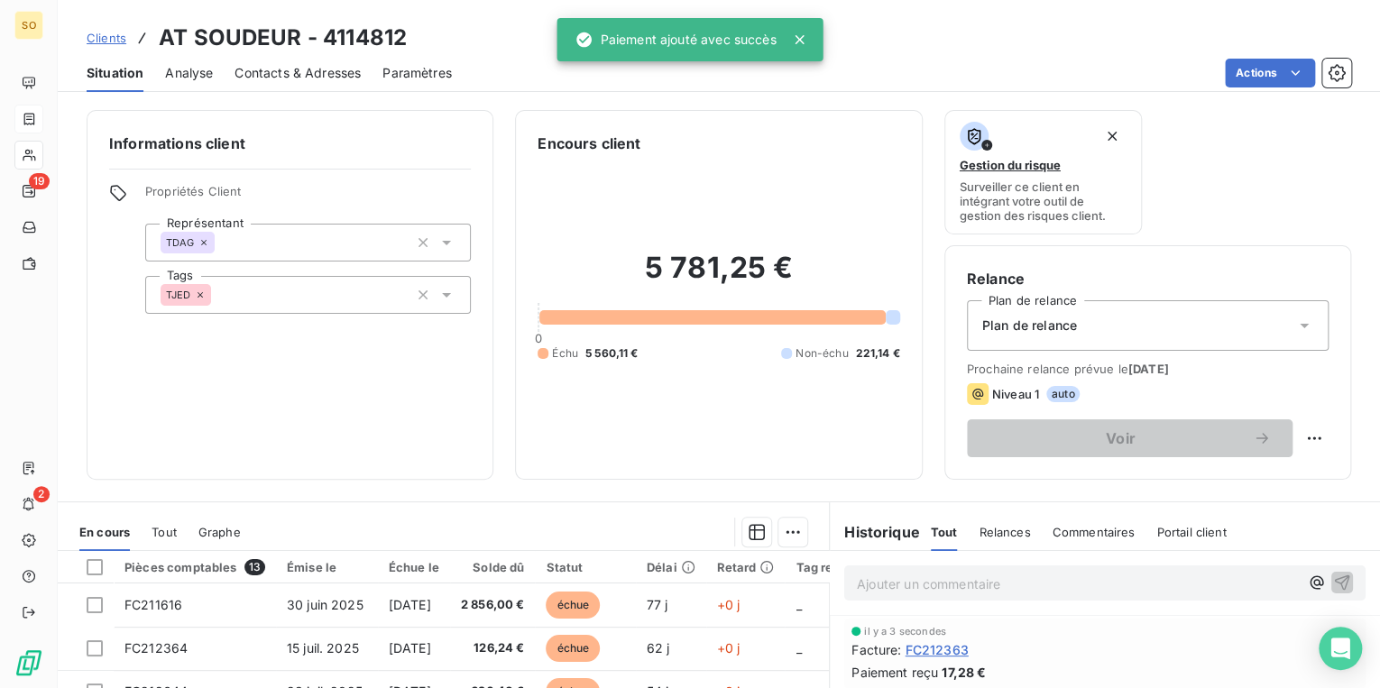
scroll to position [144, 0]
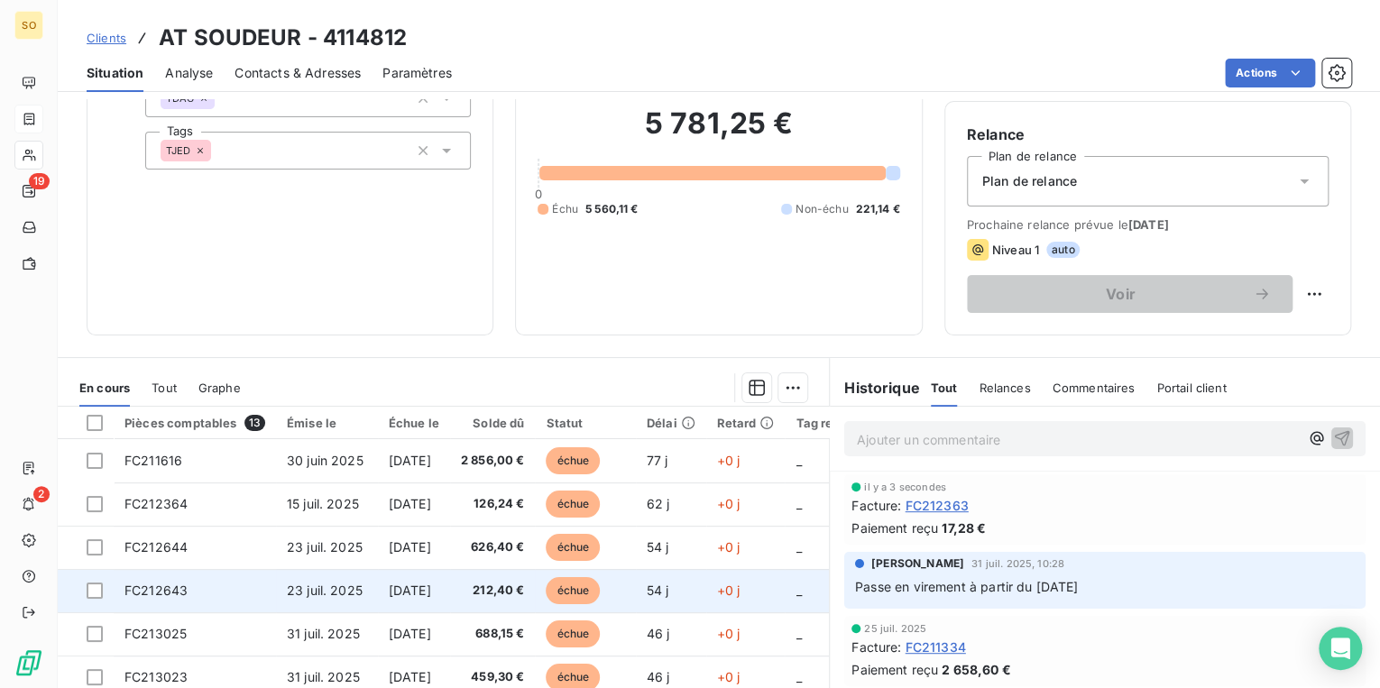
click at [592, 581] on span "échue" at bounding box center [573, 590] width 54 height 27
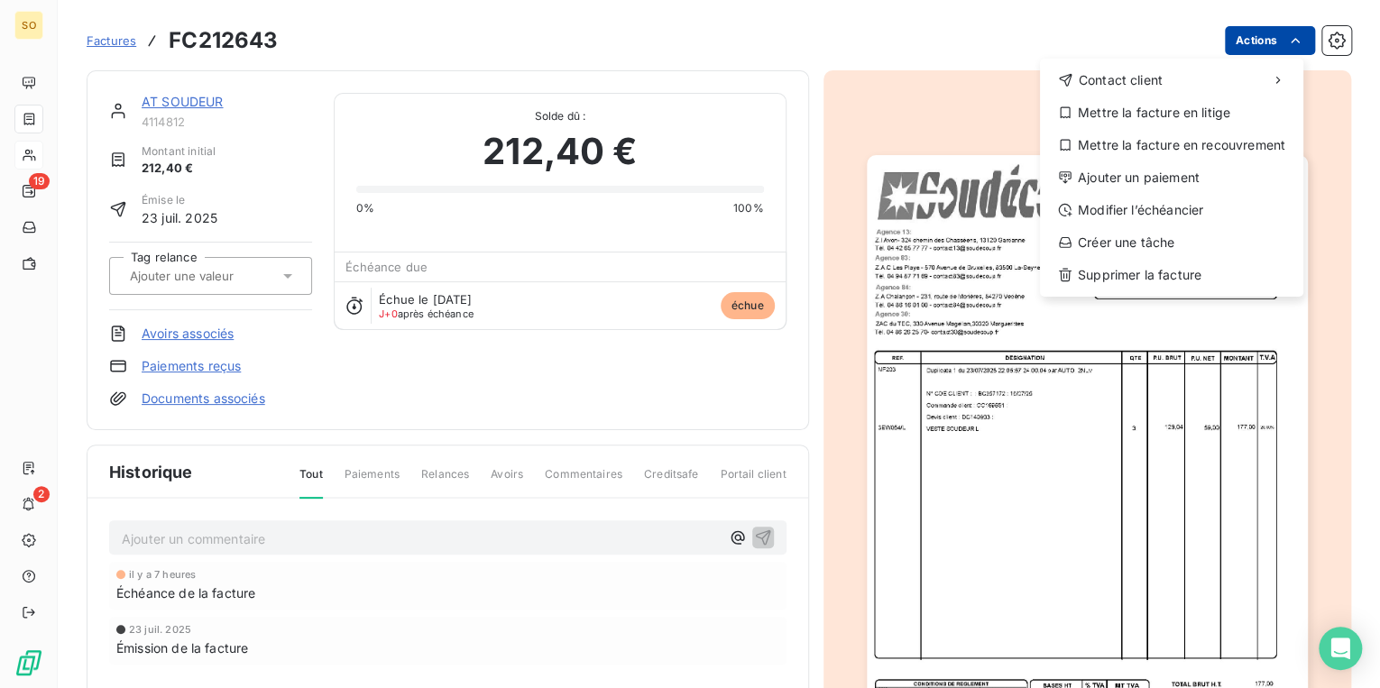
click at [1236, 45] on html "SO 19 2 Factures FC212643 Actions Contact client Mettre la facture en litige Me…" at bounding box center [690, 344] width 1380 height 688
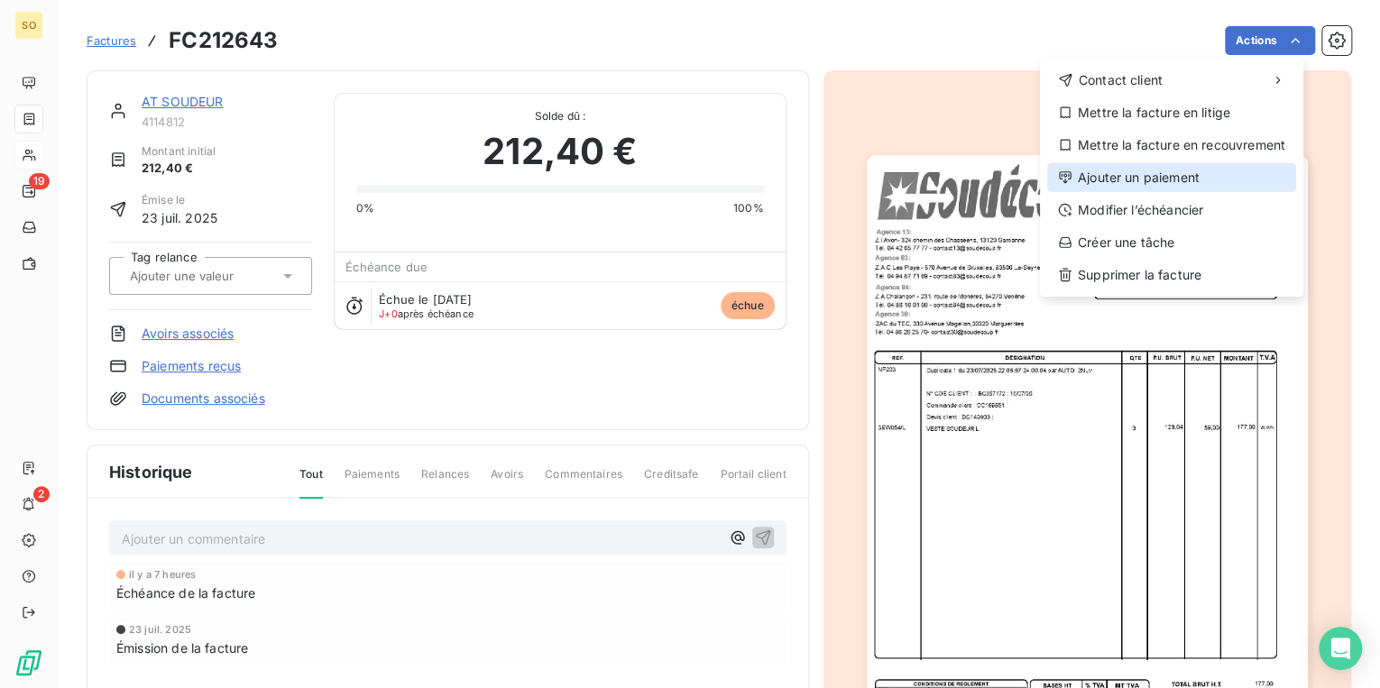
click at [1141, 177] on div "Ajouter un paiement" at bounding box center [1171, 177] width 249 height 29
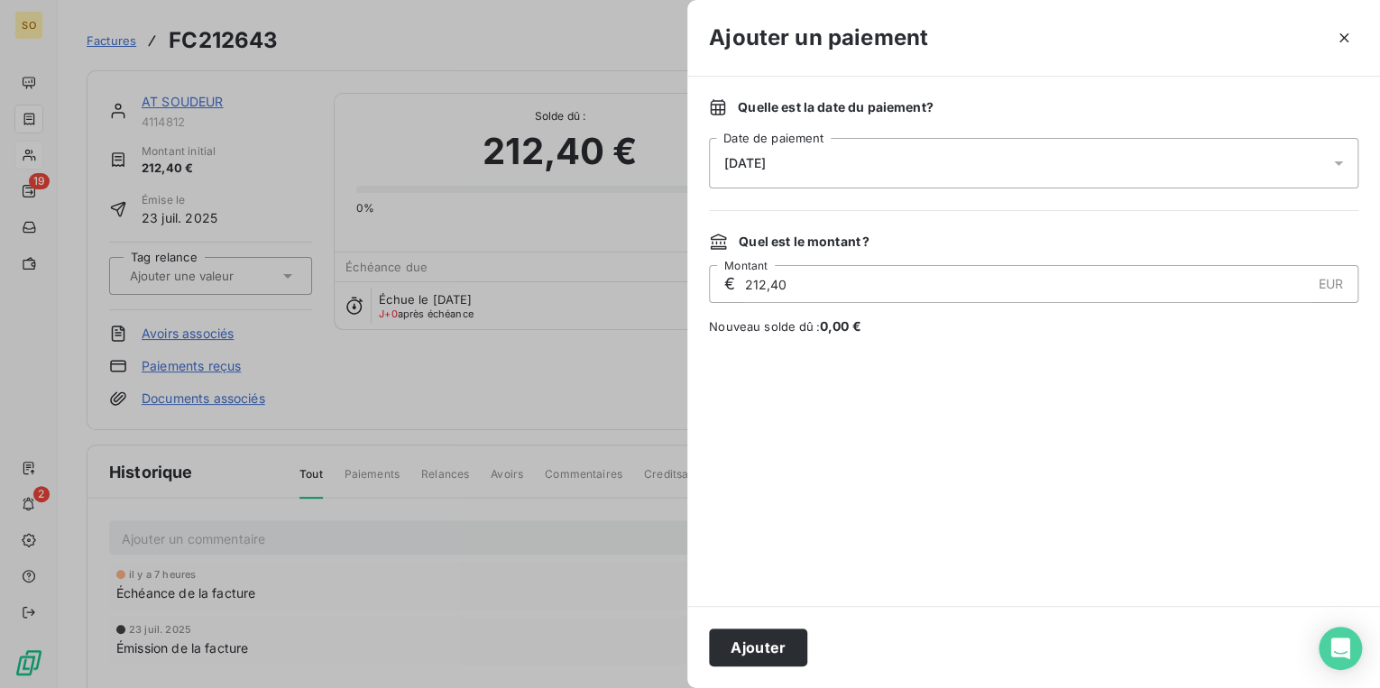
click at [776, 649] on button "Ajouter" at bounding box center [758, 648] width 98 height 38
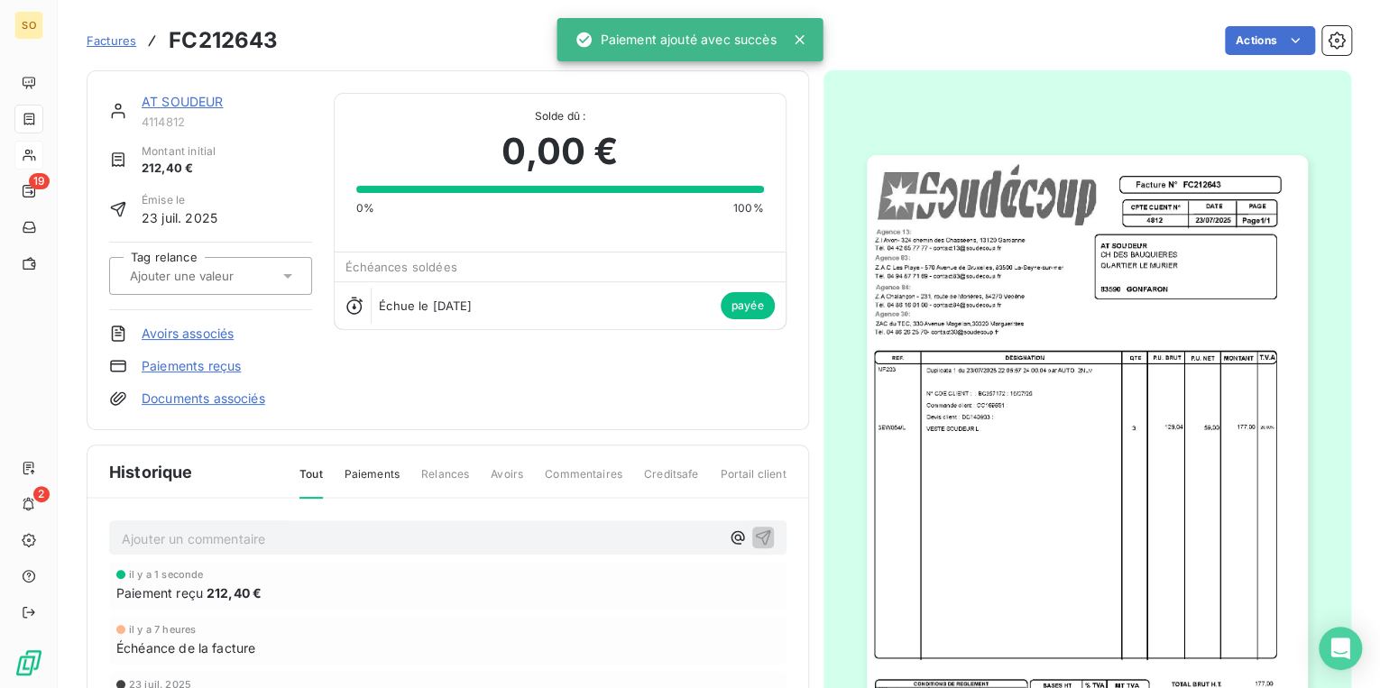
click at [187, 94] on link "AT SOUDEUR" at bounding box center [183, 101] width 82 height 15
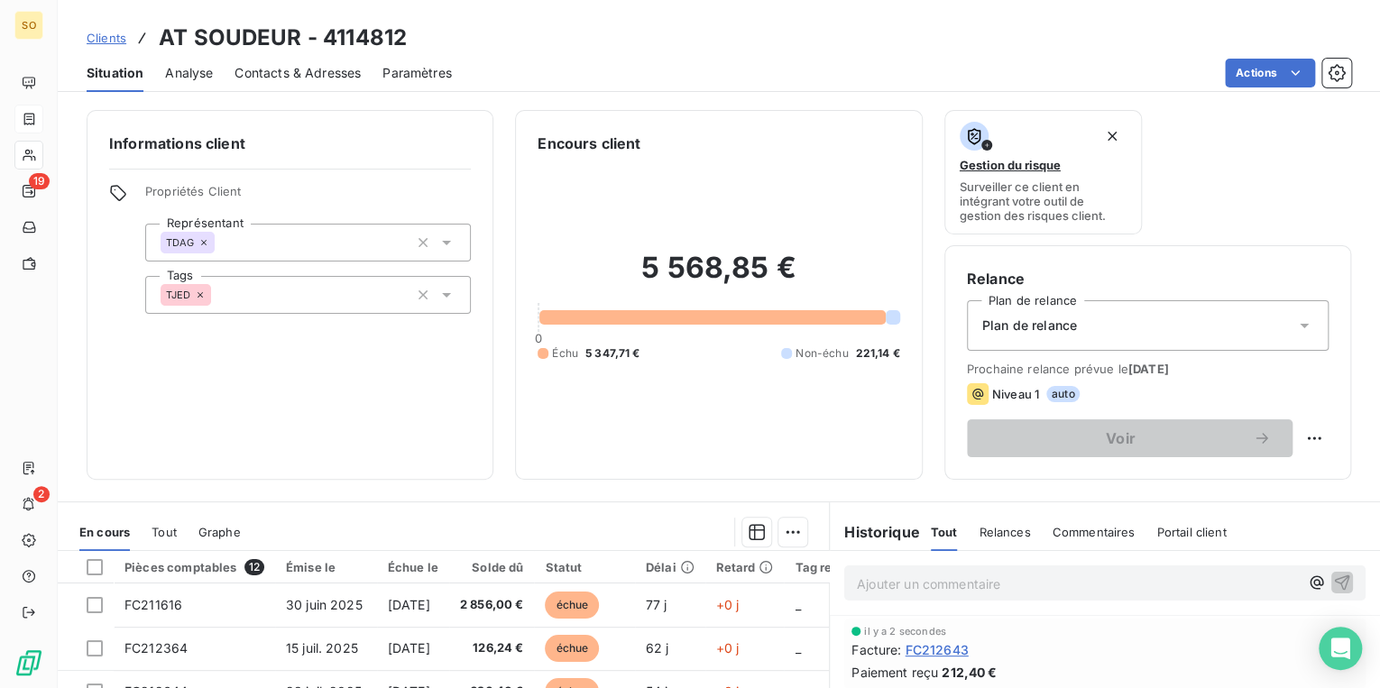
scroll to position [263, 0]
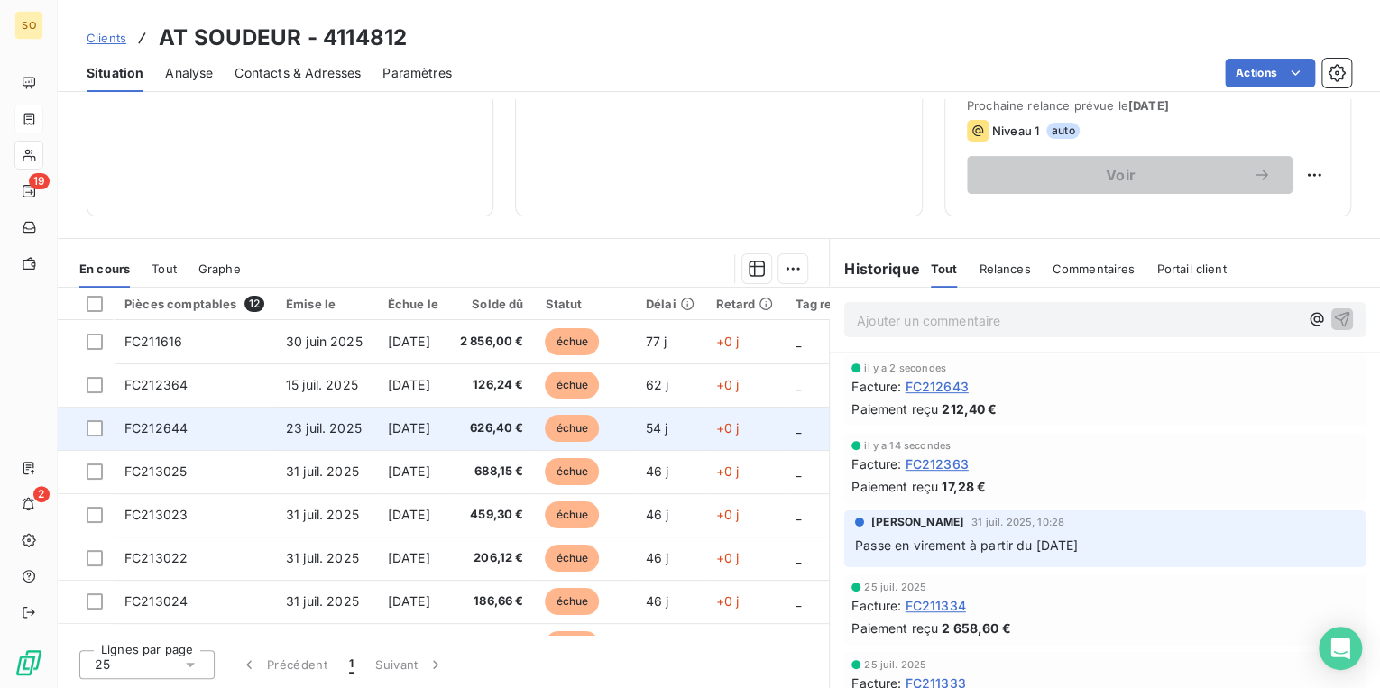
click at [599, 426] on span "échue" at bounding box center [572, 428] width 54 height 27
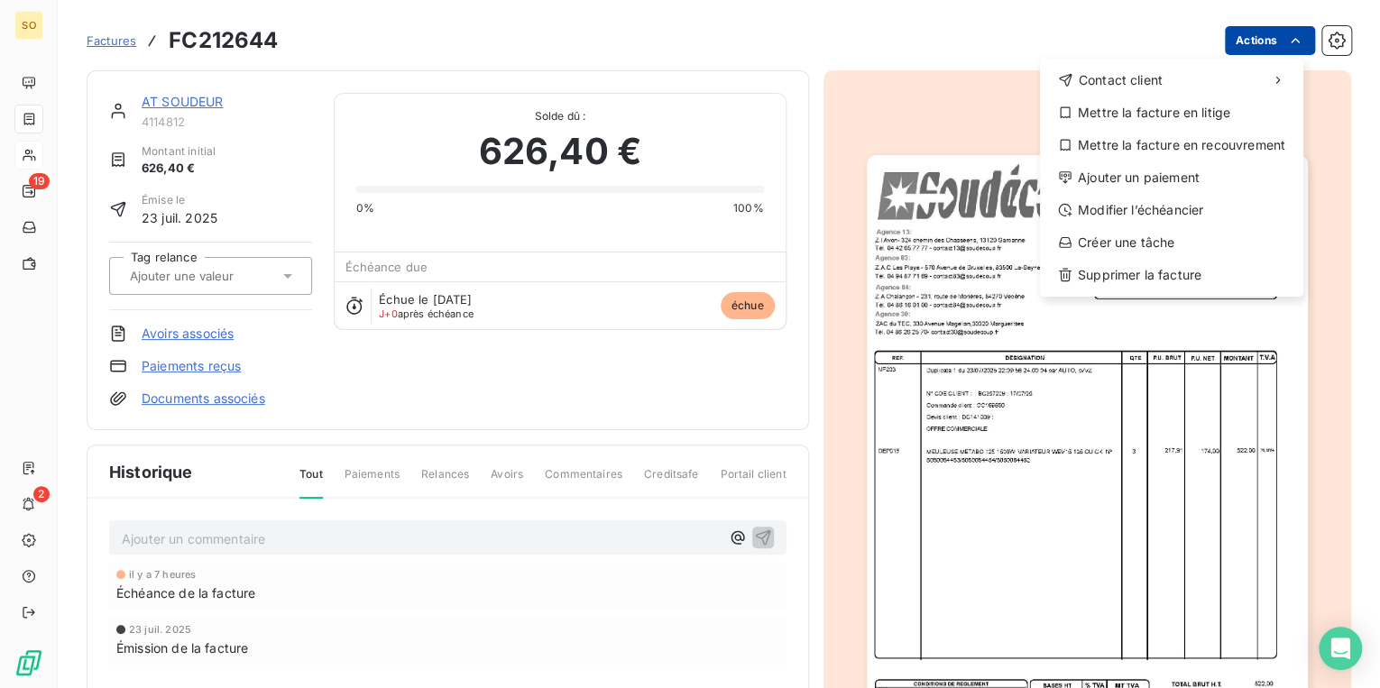
click at [1241, 43] on html "SO 19 2 Factures FC212644 Actions Contact client Mettre la facture en litige Me…" at bounding box center [690, 344] width 1380 height 688
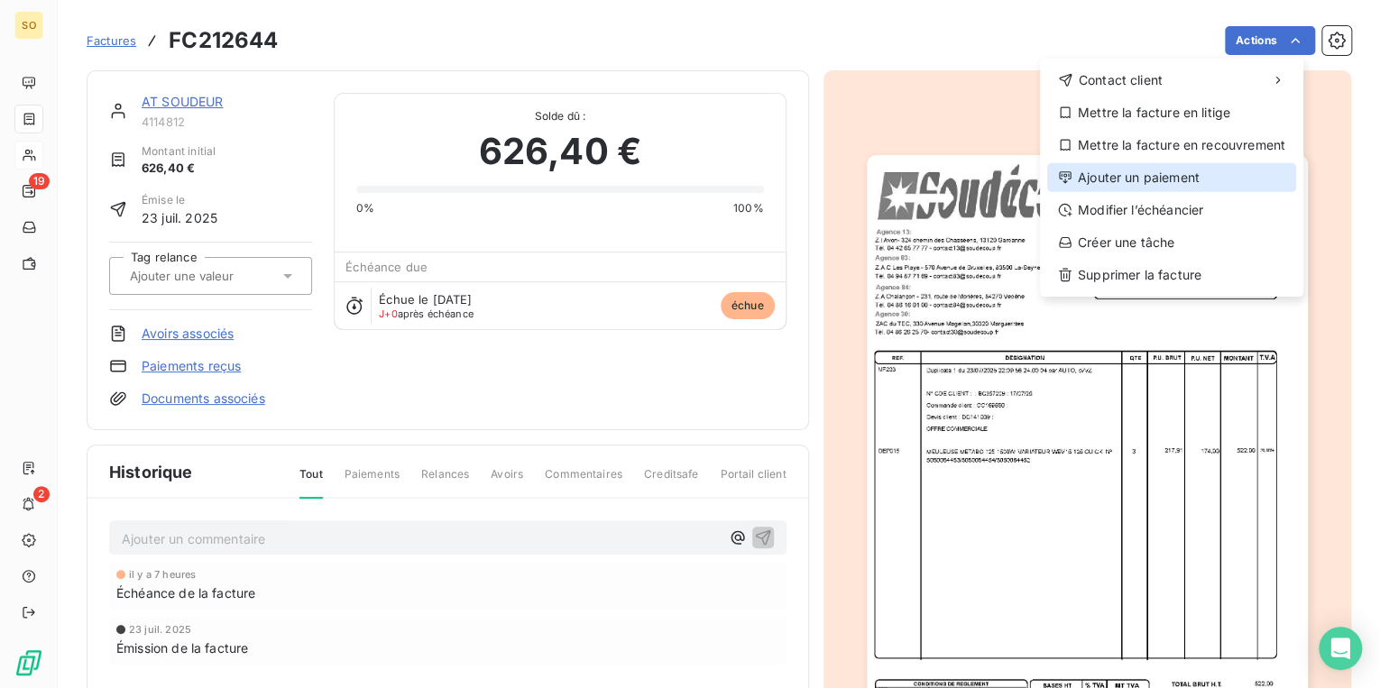
click at [1148, 181] on div "Ajouter un paiement" at bounding box center [1171, 177] width 249 height 29
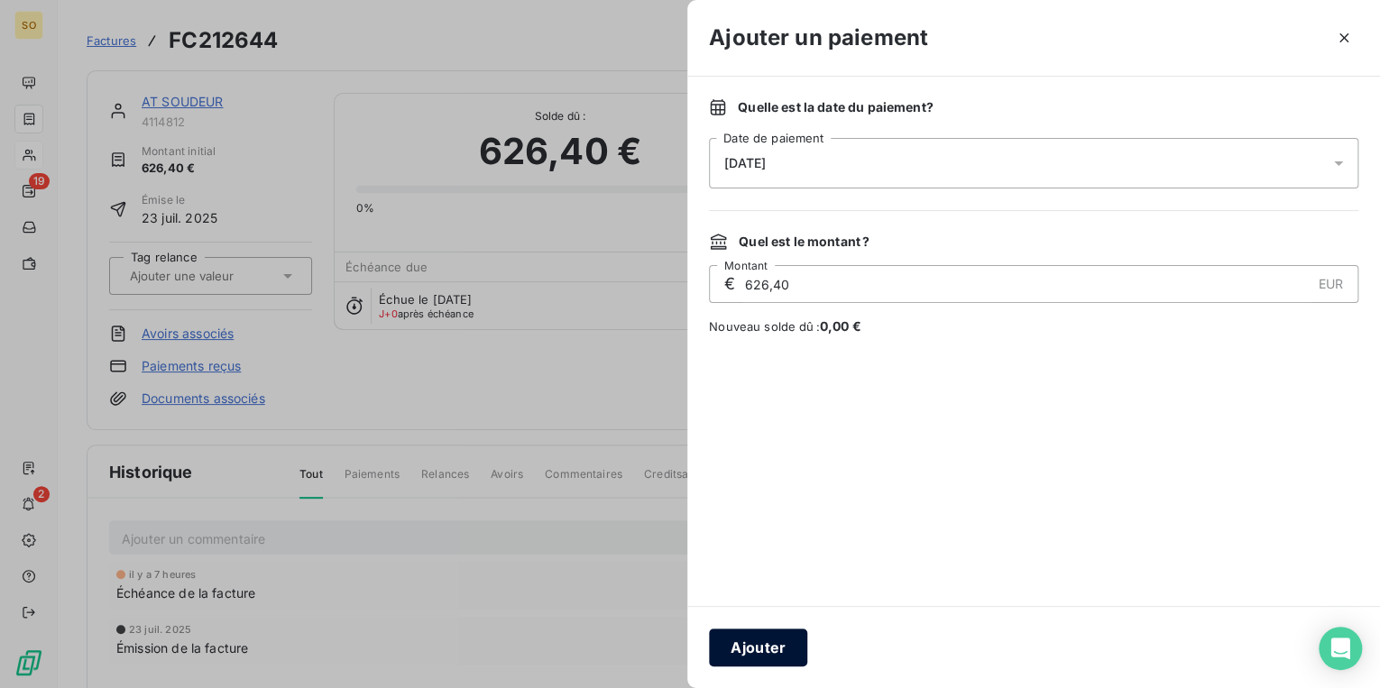
click at [765, 646] on button "Ajouter" at bounding box center [758, 648] width 98 height 38
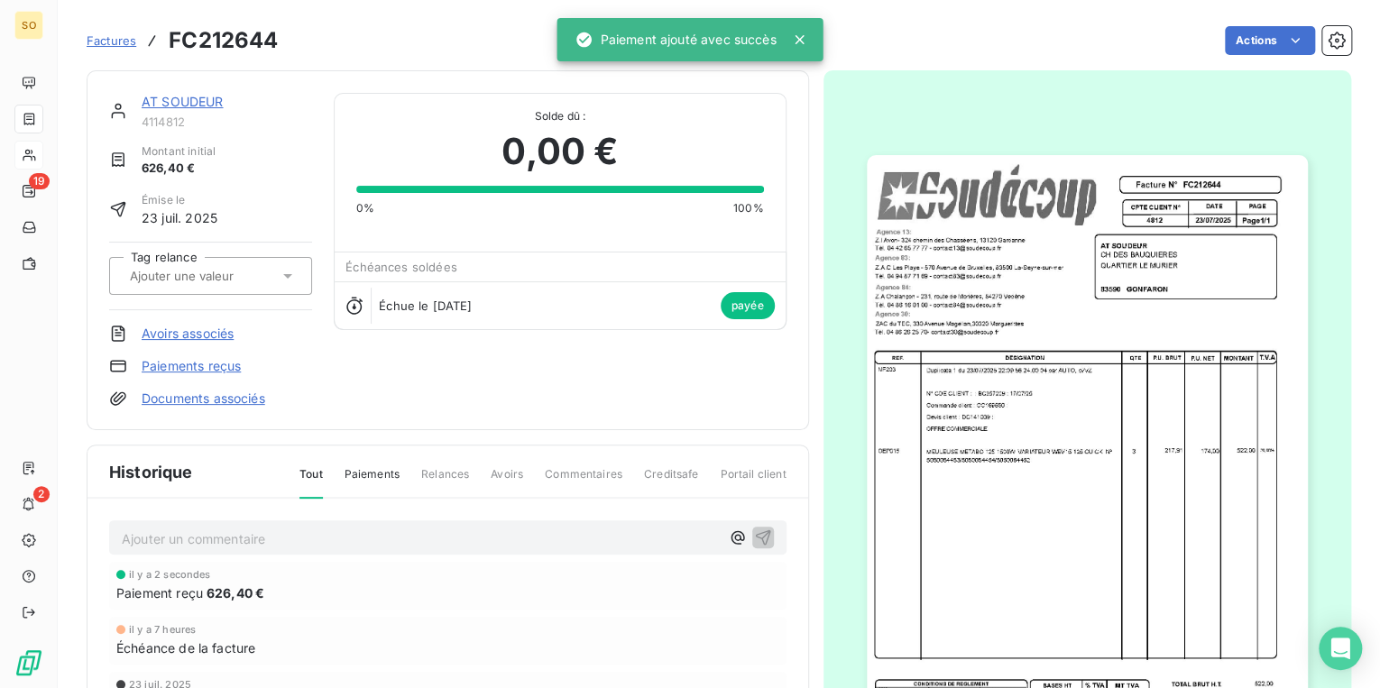
click at [191, 97] on link "AT SOUDEUR" at bounding box center [183, 101] width 82 height 15
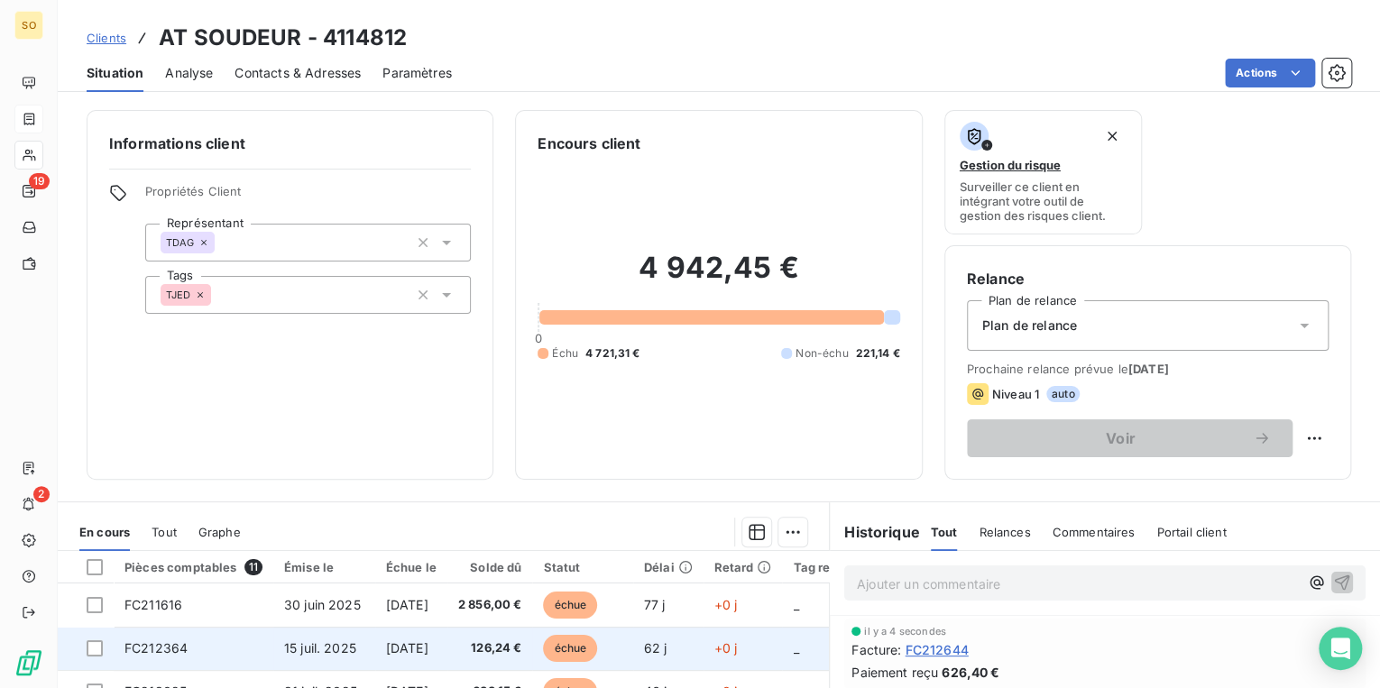
click at [584, 647] on span "échue" at bounding box center [570, 648] width 54 height 27
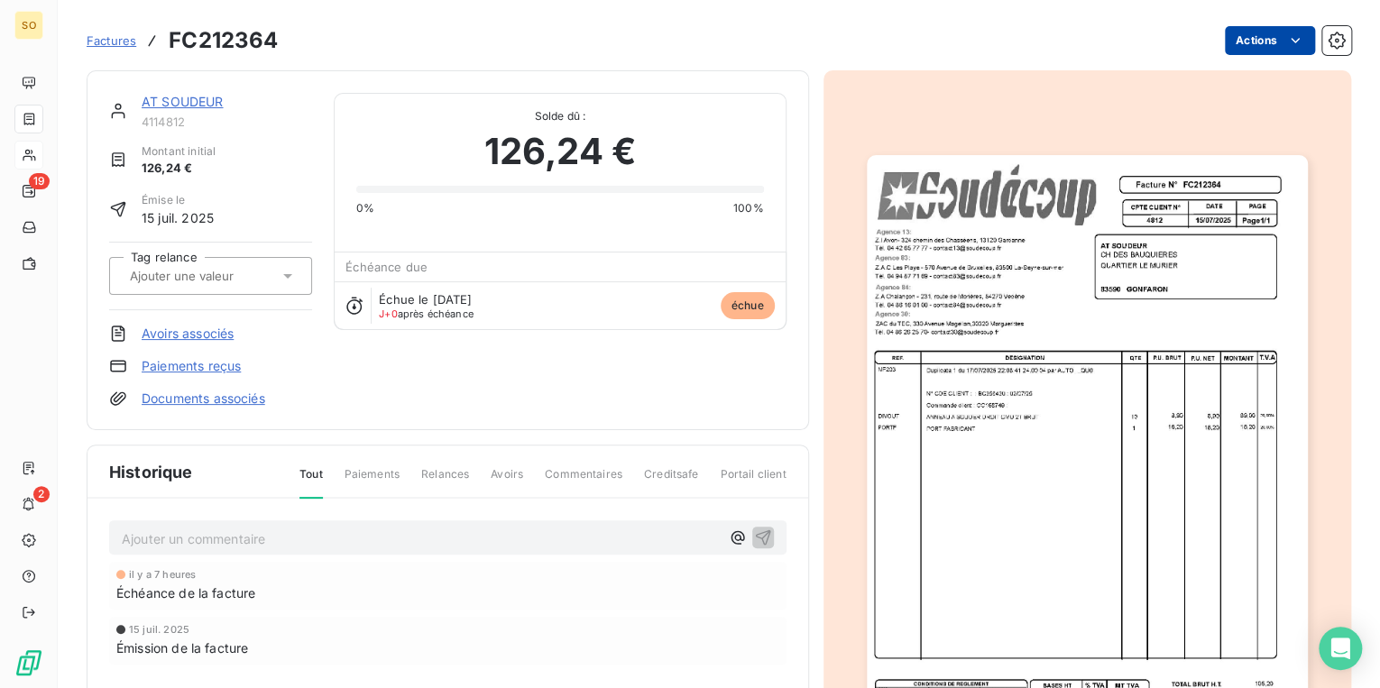
click at [1259, 36] on html "SO 19 2 Factures FC212364 Actions AT SOUDEUR 4114812 Montant initial 126,24 € É…" at bounding box center [690, 344] width 1380 height 688
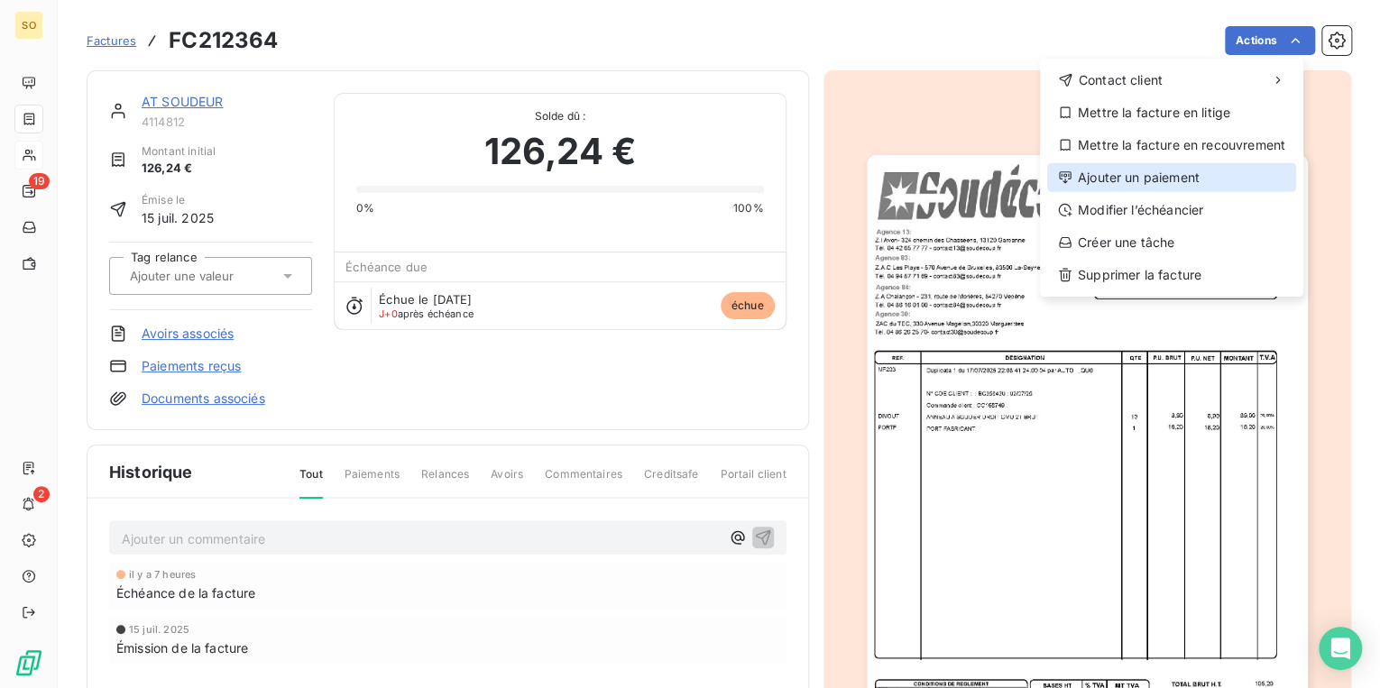
click at [1134, 177] on div "Ajouter un paiement" at bounding box center [1171, 177] width 249 height 29
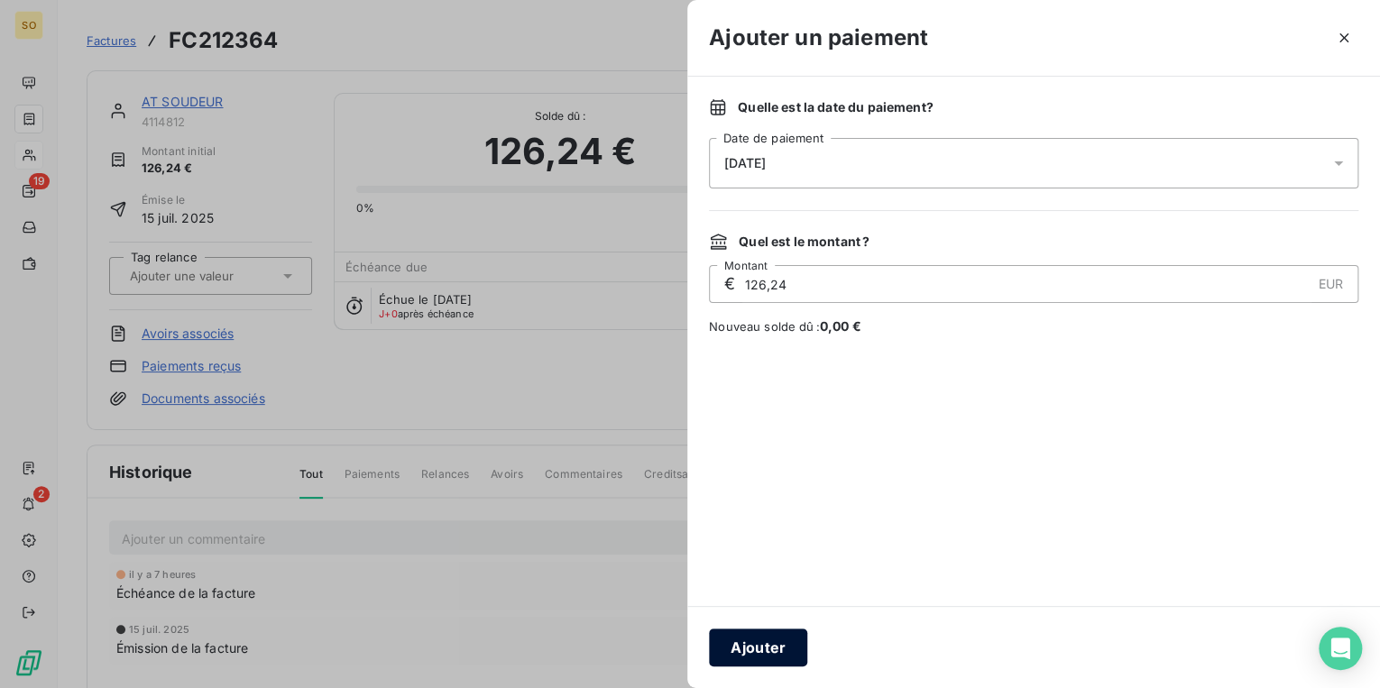
click at [764, 654] on button "Ajouter" at bounding box center [758, 648] width 98 height 38
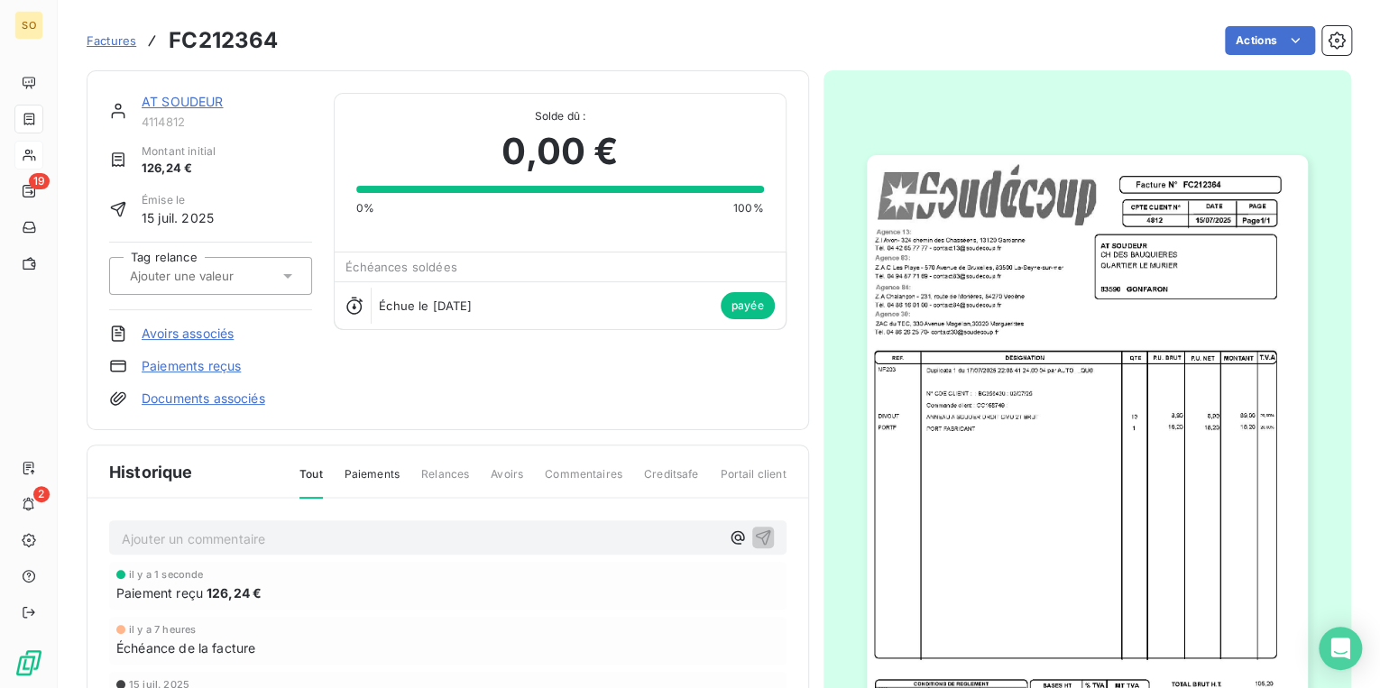
click at [177, 100] on link "AT SOUDEUR" at bounding box center [183, 101] width 82 height 15
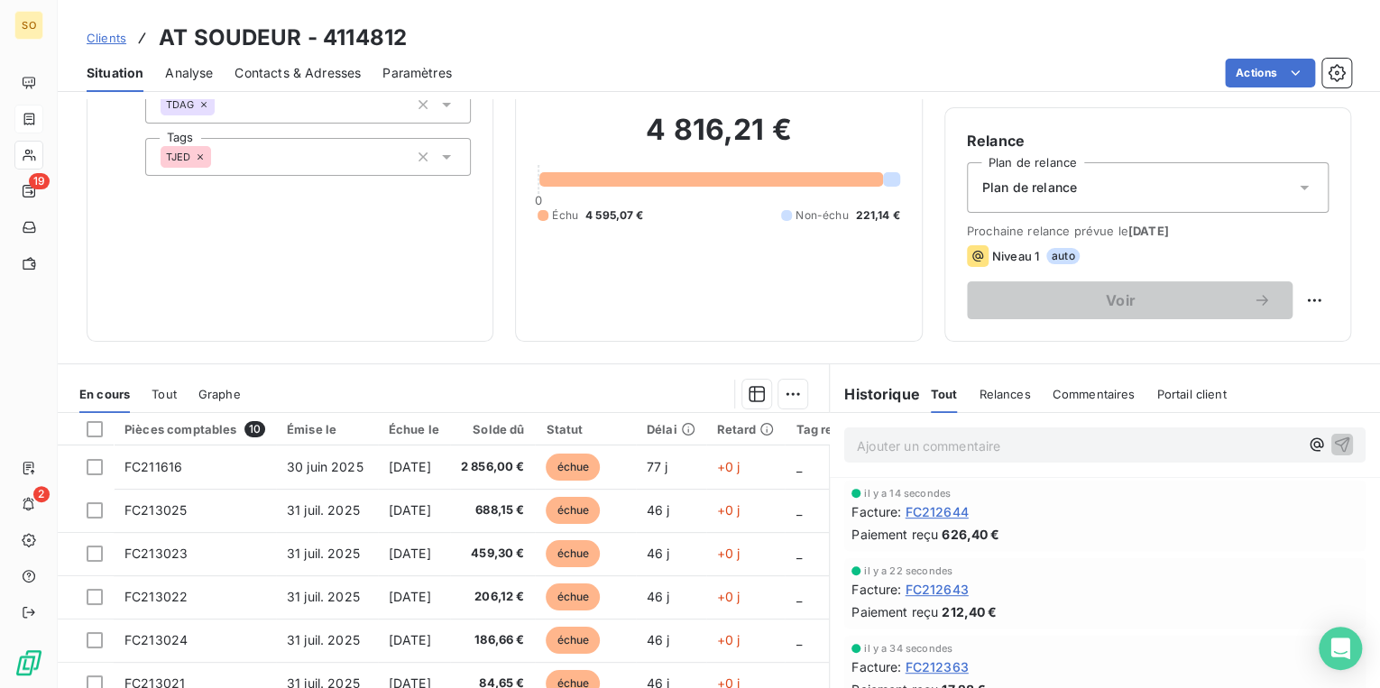
scroll to position [144, 0]
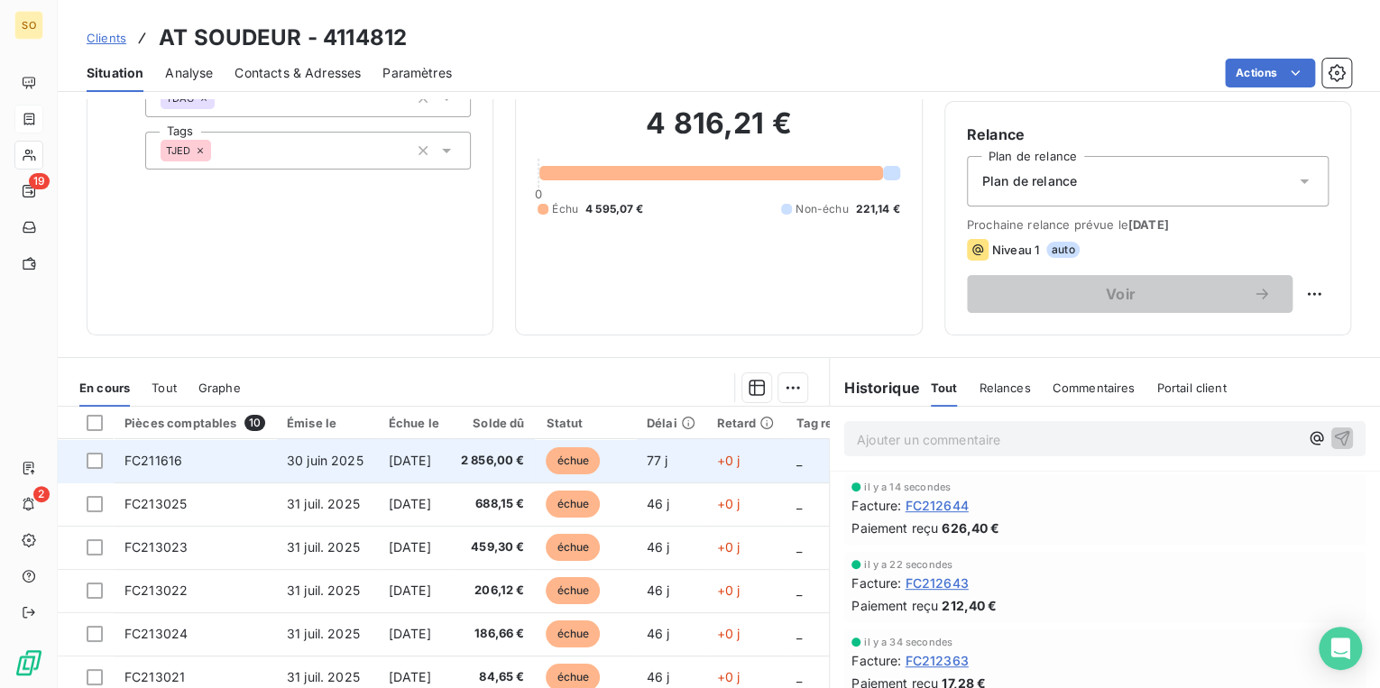
click at [599, 465] on span "échue" at bounding box center [573, 460] width 54 height 27
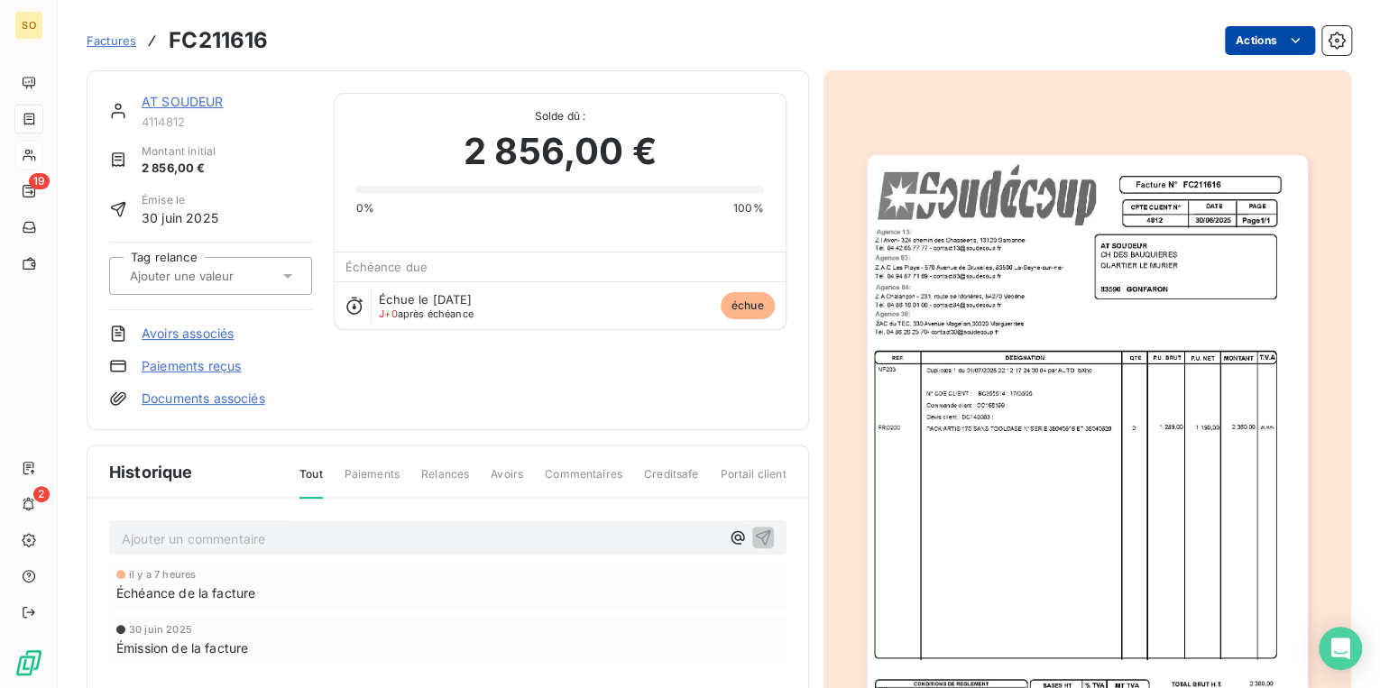
click at [1246, 43] on html "SO 19 2 Factures FC211616 Actions AT SOUDEUR 4114812 Montant initial 2 856,00 €…" at bounding box center [690, 344] width 1380 height 688
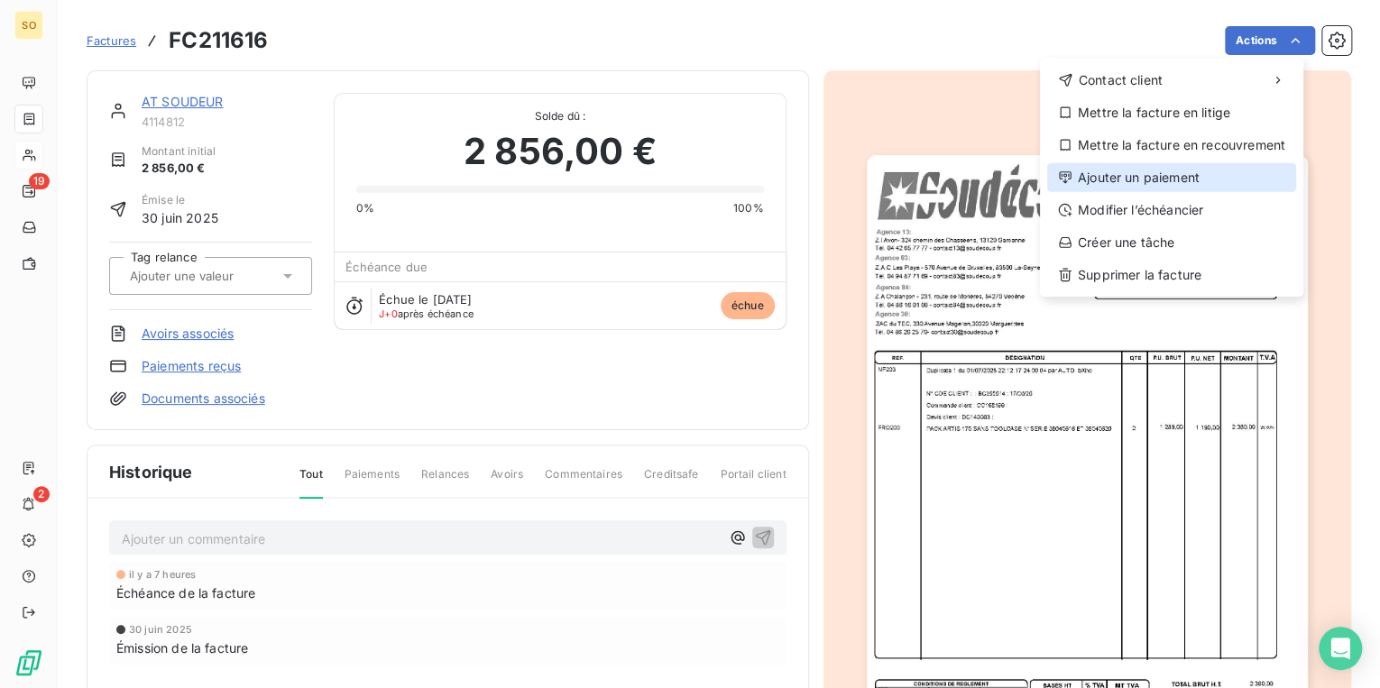
click at [1142, 177] on div "Ajouter un paiement" at bounding box center [1171, 177] width 249 height 29
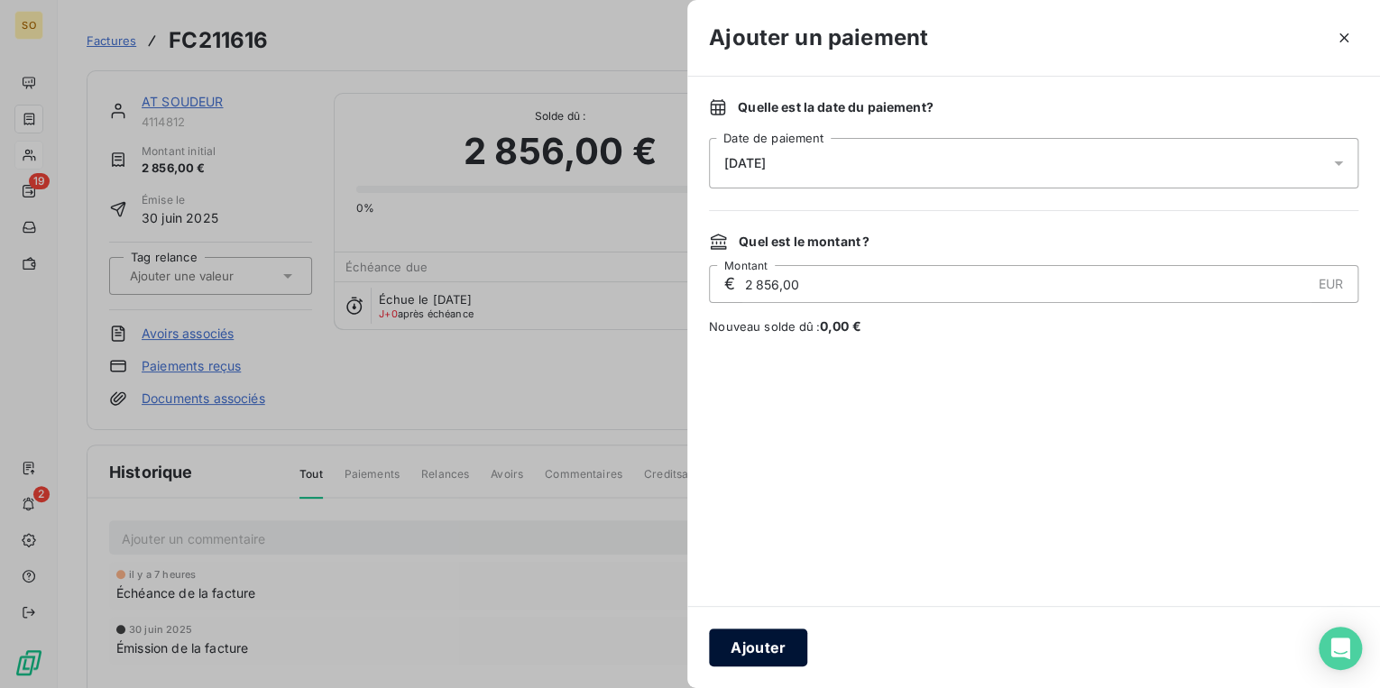
click at [728, 646] on button "Ajouter" at bounding box center [758, 648] width 98 height 38
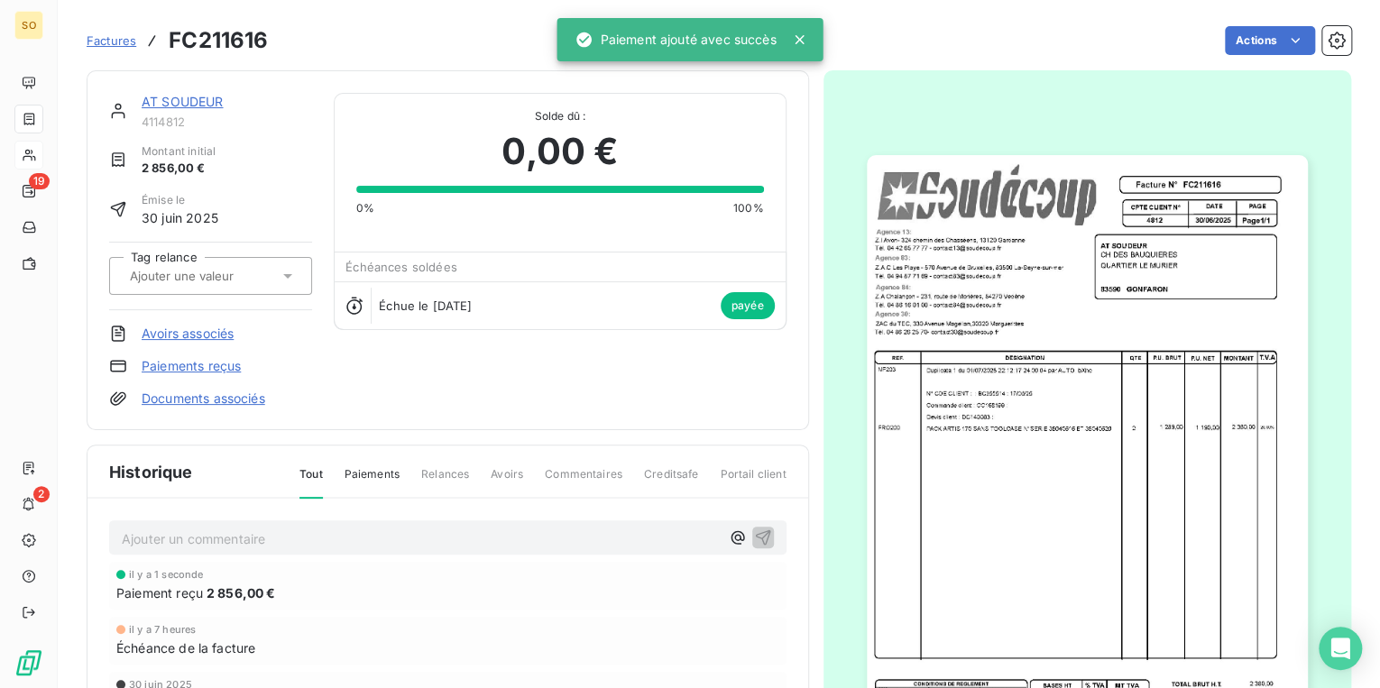
click at [206, 98] on link "AT SOUDEUR" at bounding box center [183, 101] width 82 height 15
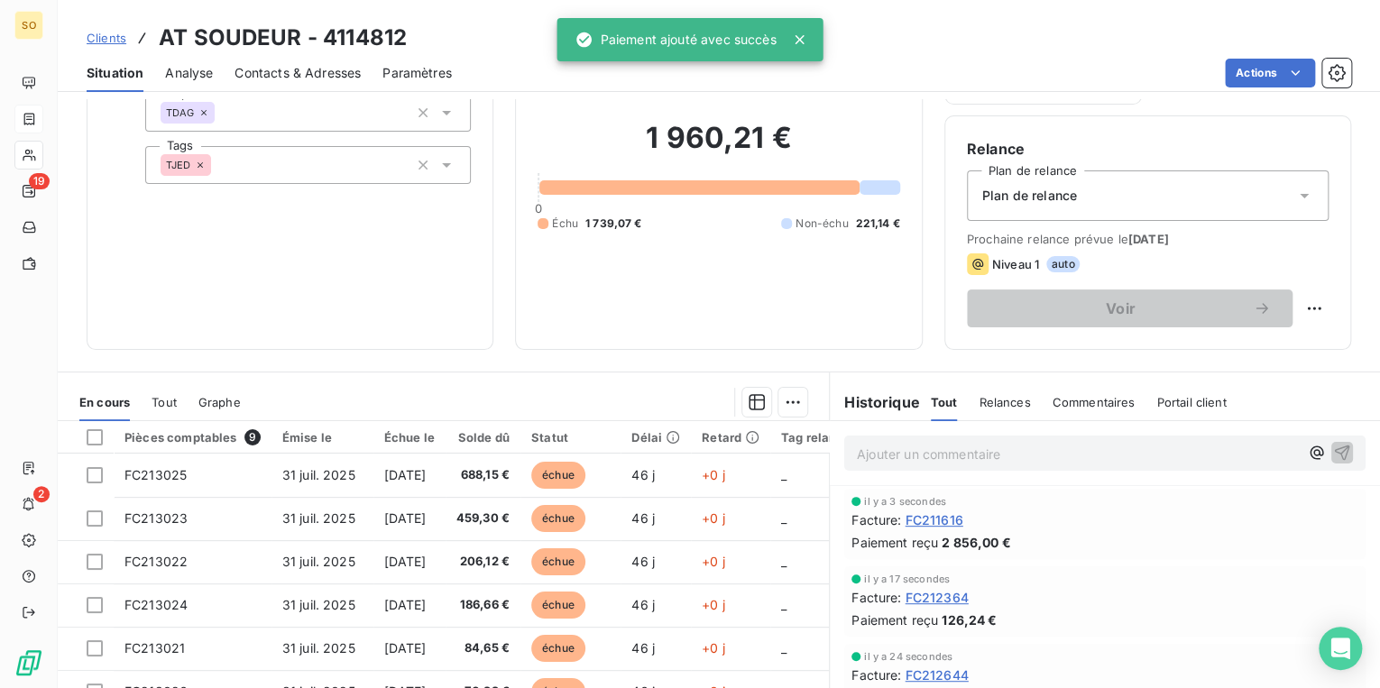
scroll to position [144, 0]
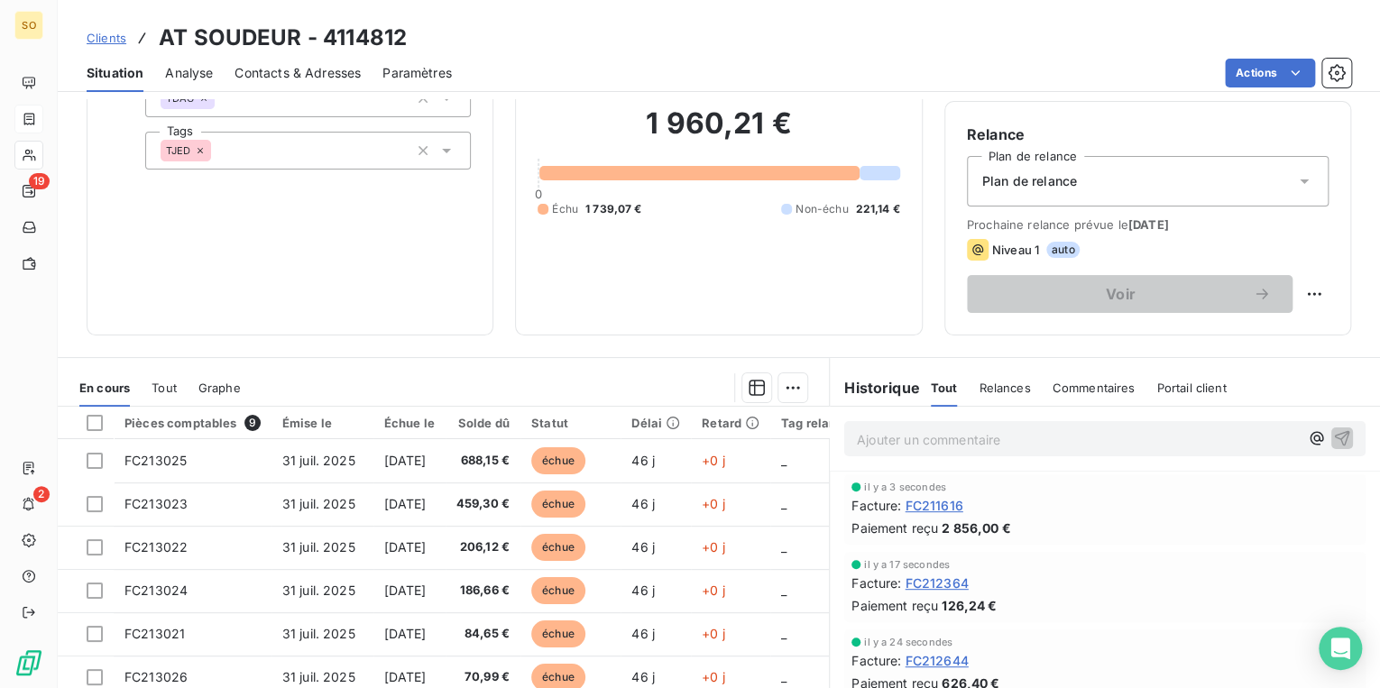
click at [107, 40] on span "Clients" at bounding box center [107, 38] width 40 height 14
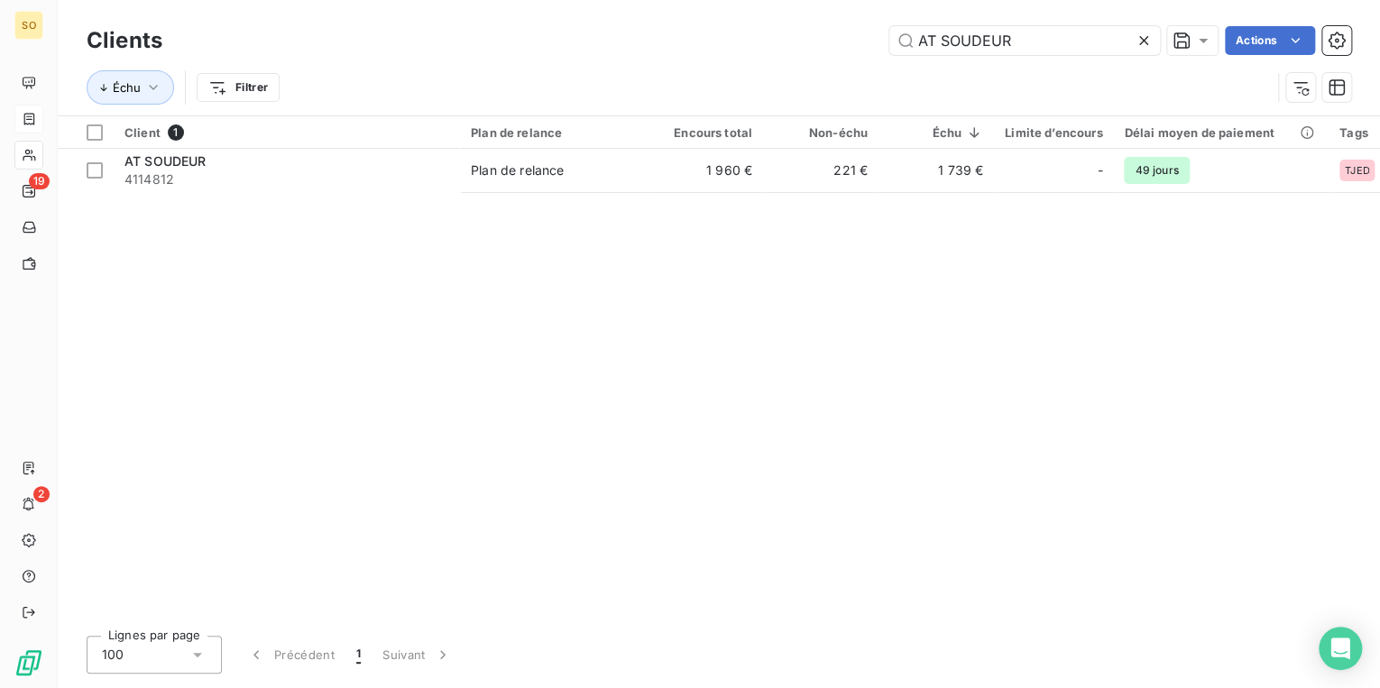
drag, startPoint x: 902, startPoint y: 36, endPoint x: 1376, endPoint y: 28, distance: 474.5
click at [1353, 33] on div "Clients AT SOUDEUR Actions Échu Filtrer" at bounding box center [719, 57] width 1322 height 115
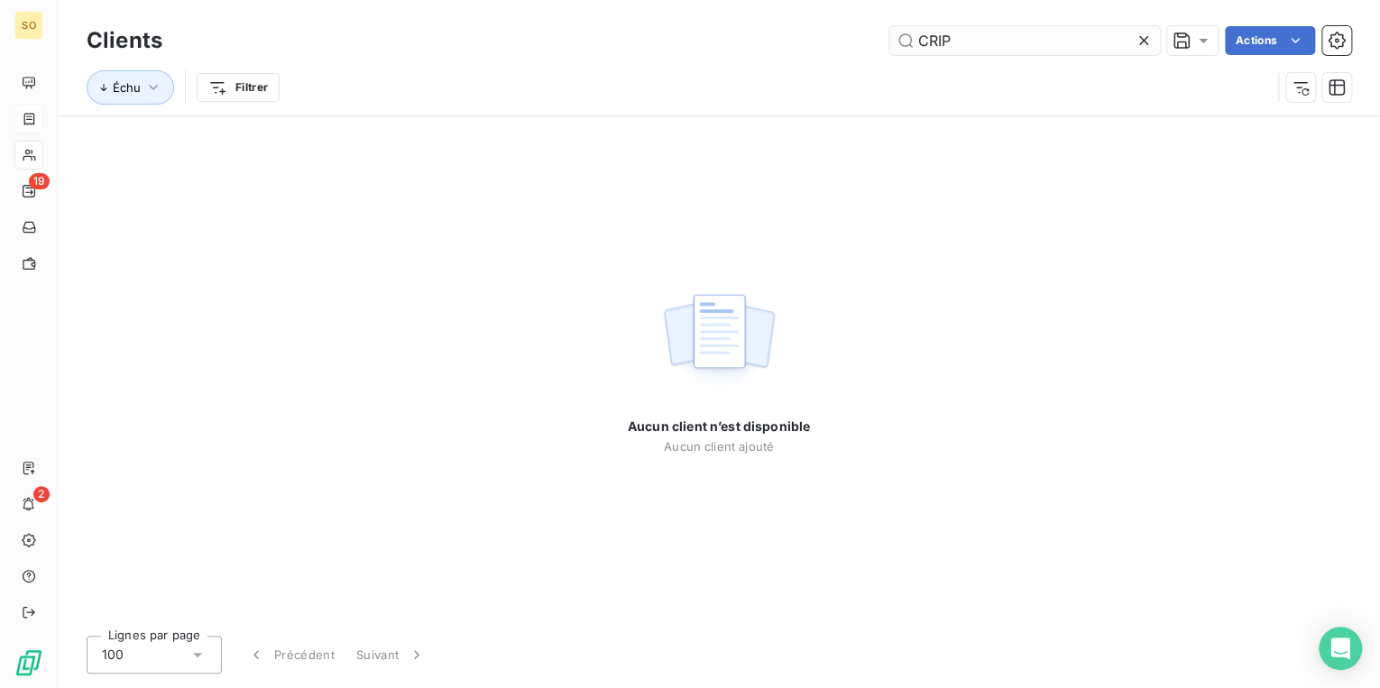
click at [925, 34] on input "CRIP" at bounding box center [1024, 40] width 271 height 29
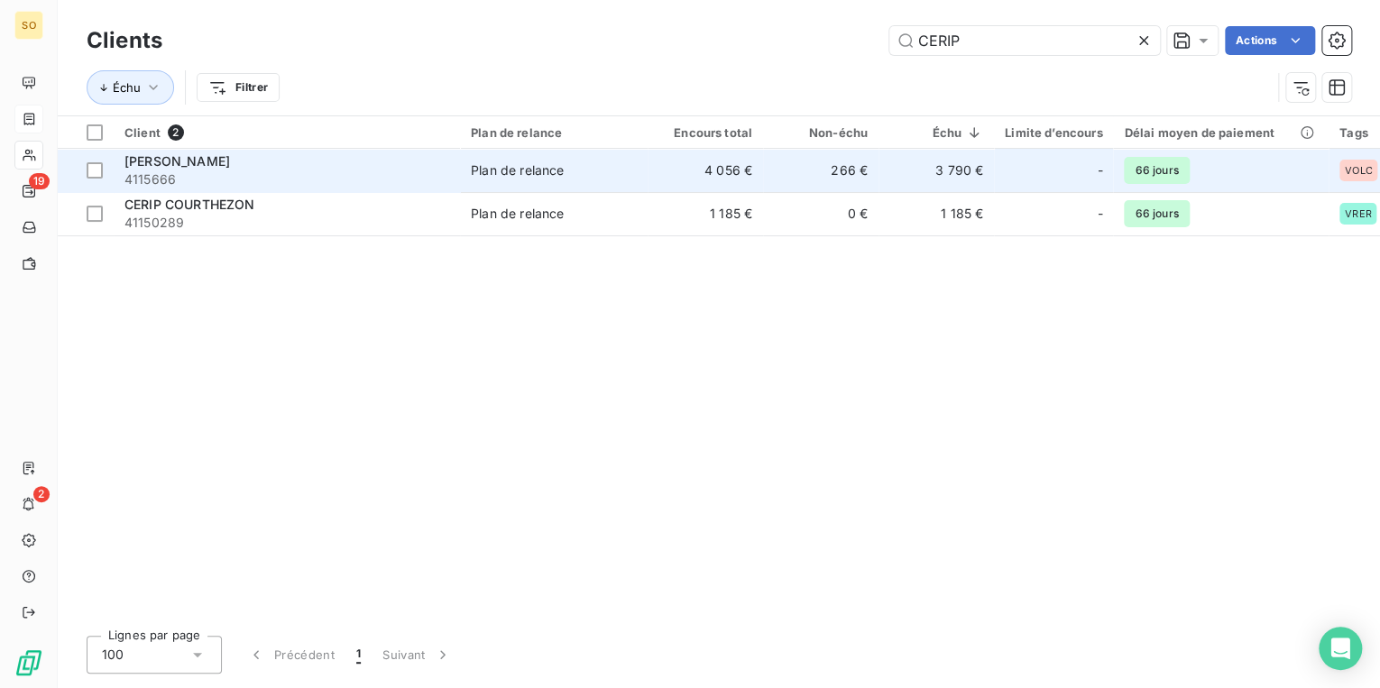
type input "CERIP"
click at [470, 183] on td "Plan de relance" at bounding box center [554, 170] width 188 height 43
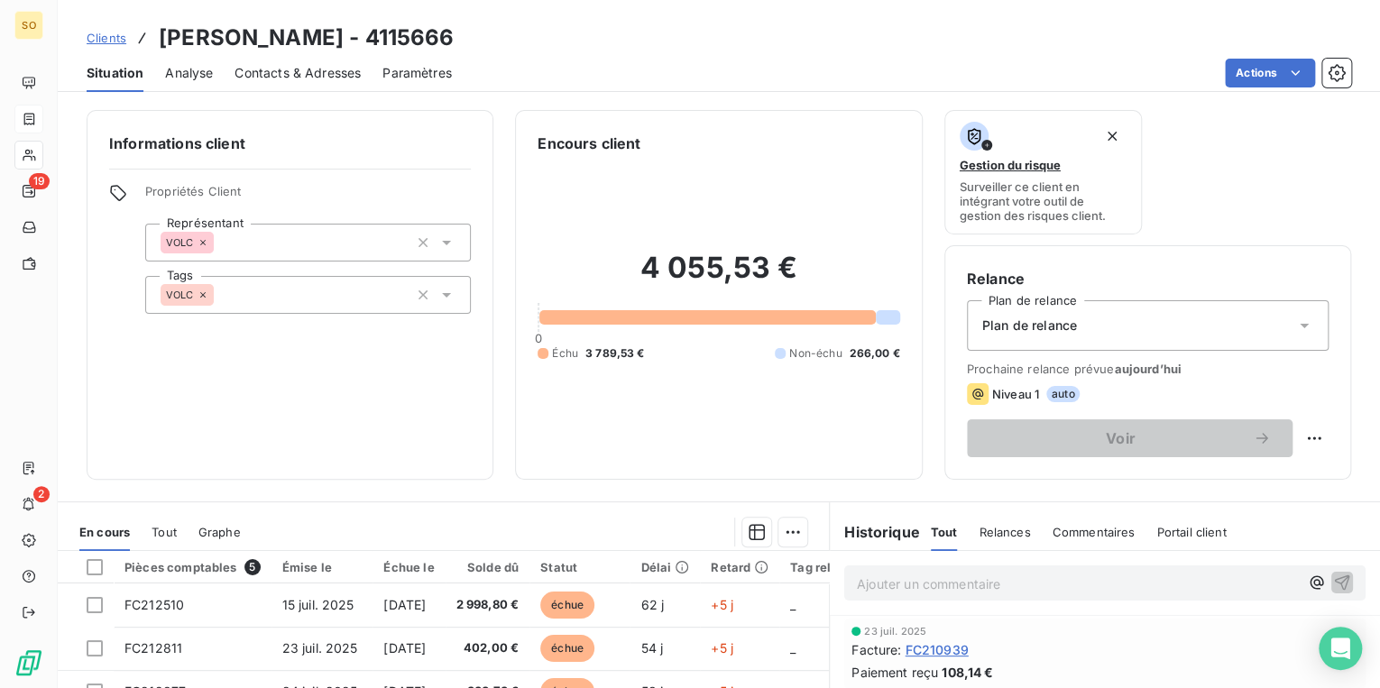
click at [101, 34] on span "Clients" at bounding box center [107, 38] width 40 height 14
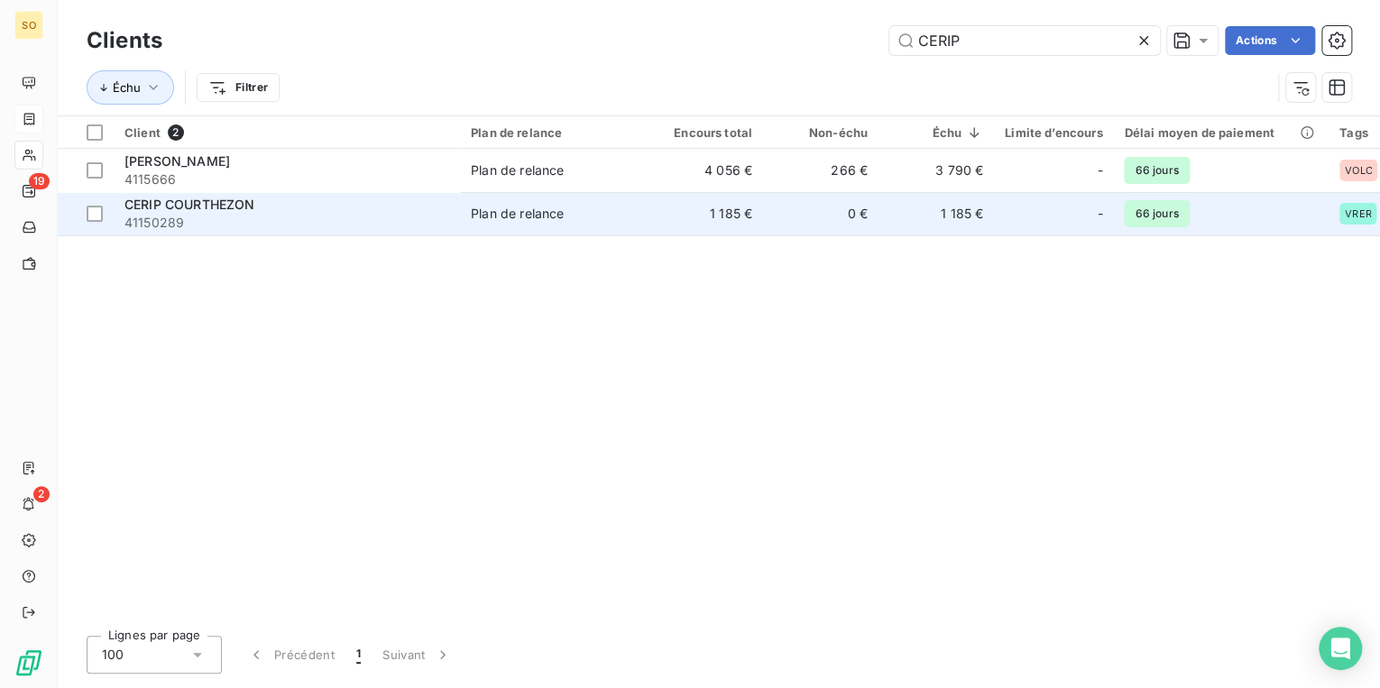
click at [451, 222] on td "CERIP COURTHEZON 41150289" at bounding box center [287, 213] width 346 height 43
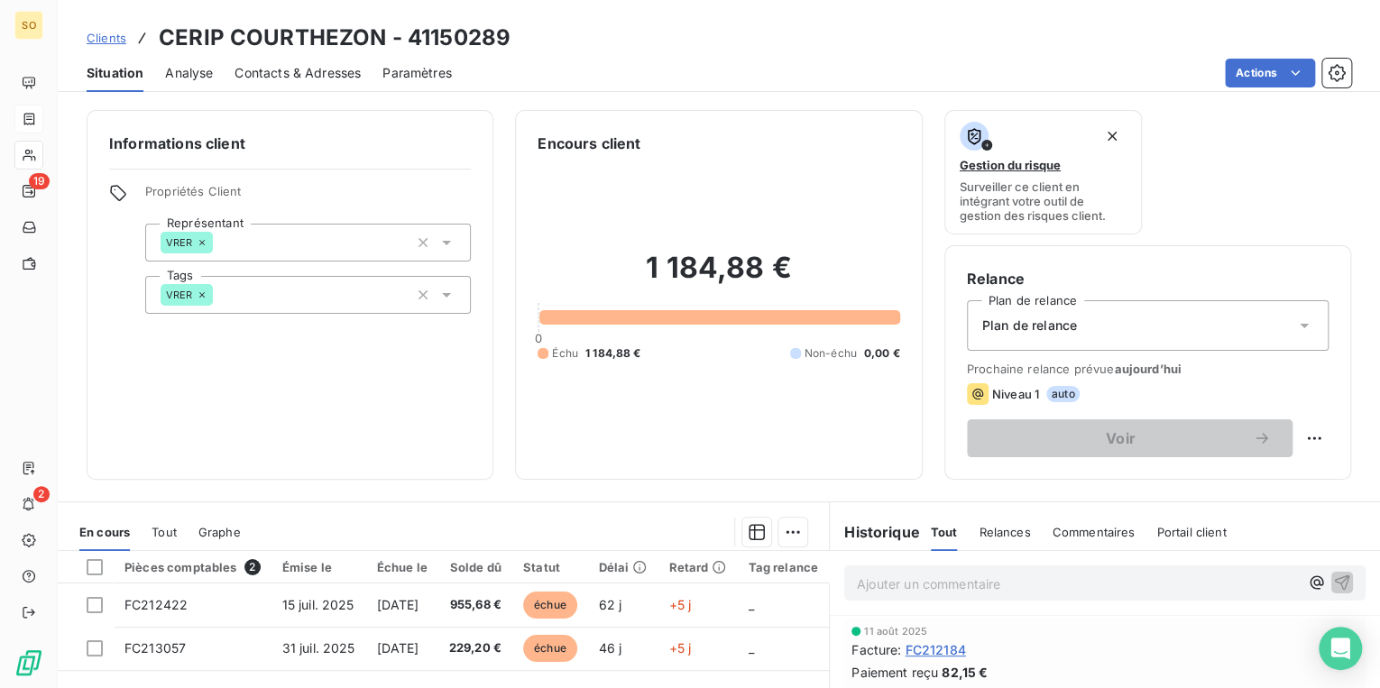
click at [112, 36] on span "Clients" at bounding box center [107, 38] width 40 height 14
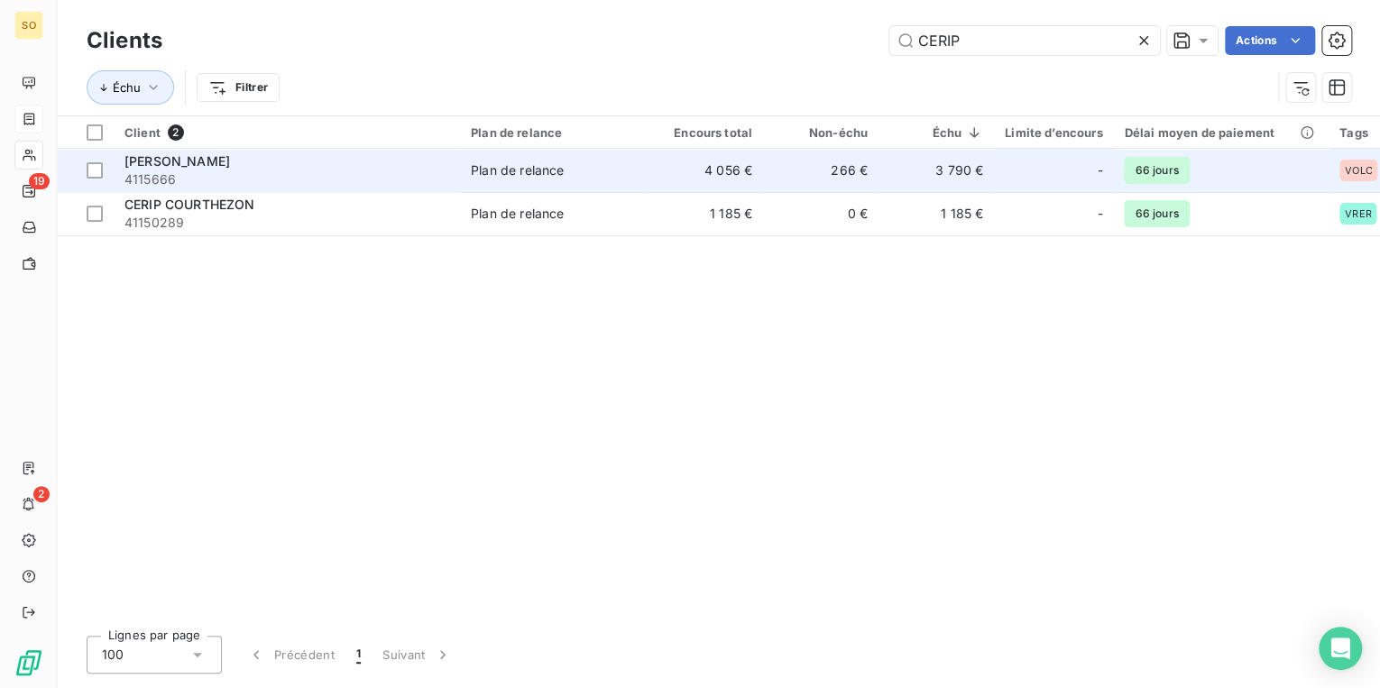
click at [527, 178] on div "Plan de relance" at bounding box center [517, 170] width 93 height 18
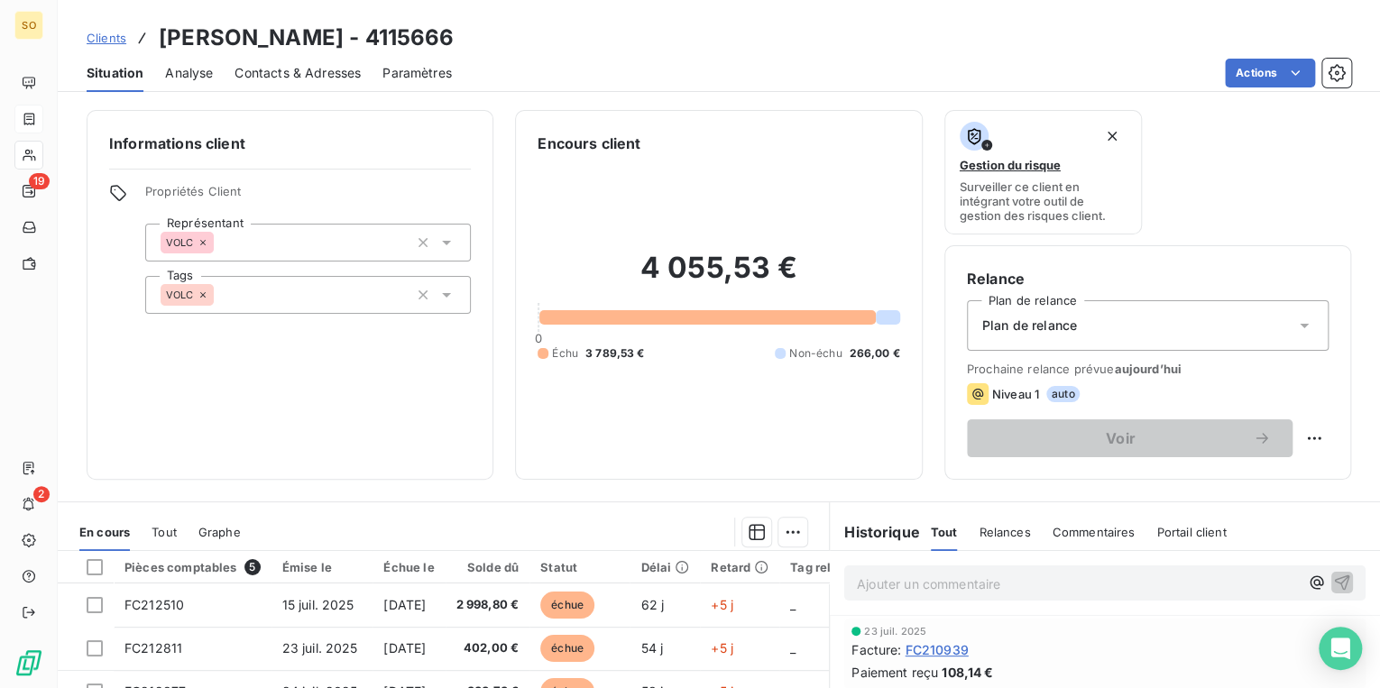
scroll to position [144, 0]
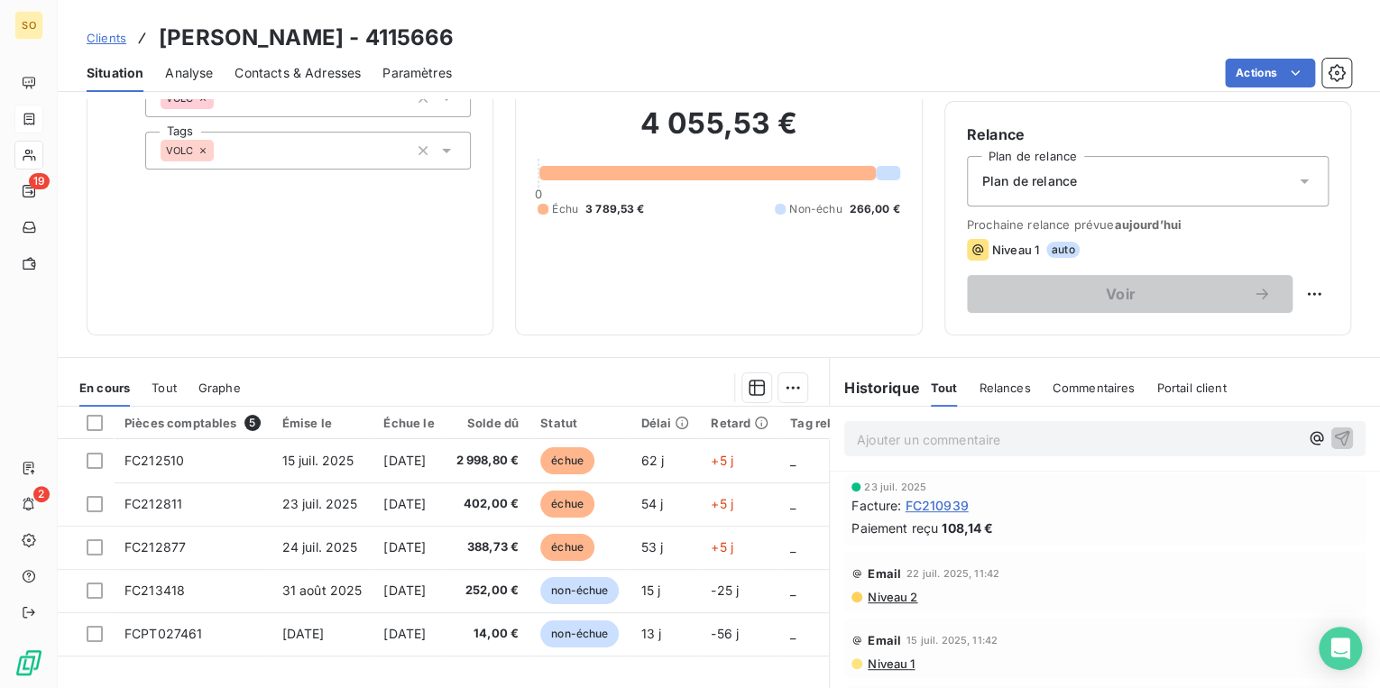
click at [97, 35] on span "Clients" at bounding box center [107, 38] width 40 height 14
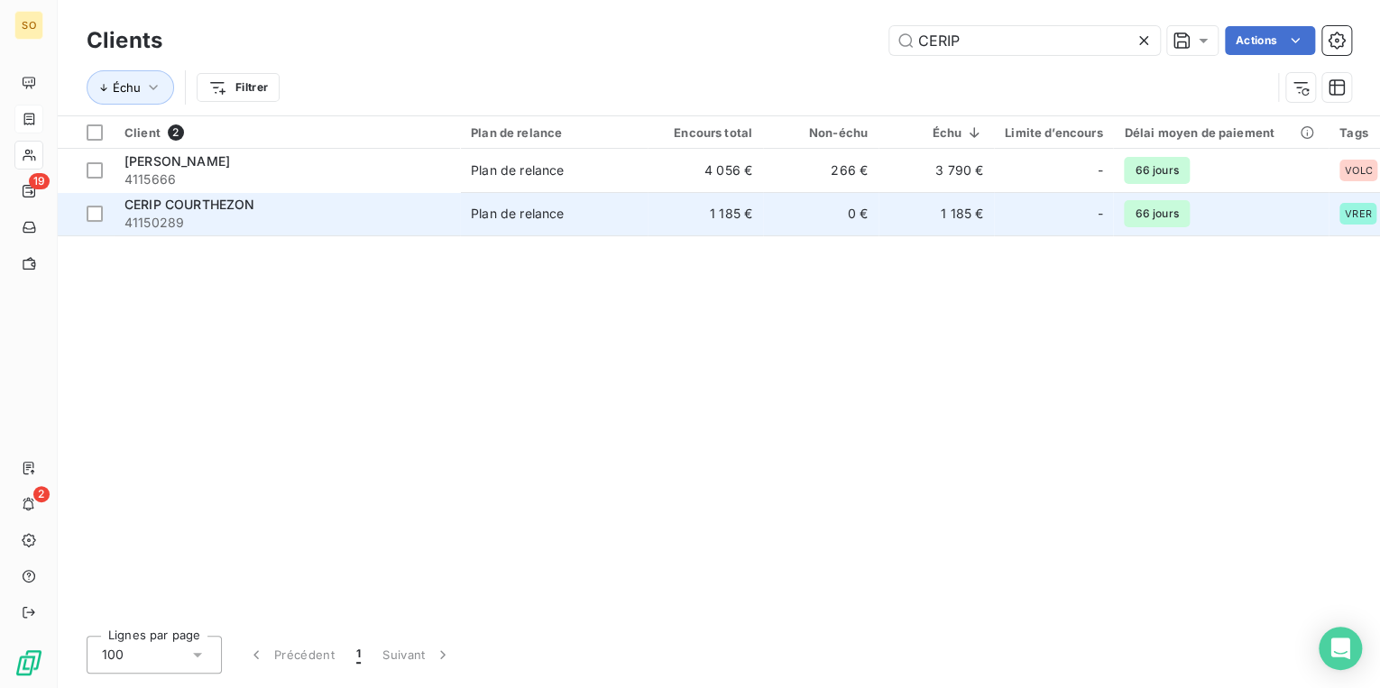
click at [640, 222] on td "Plan de relance" at bounding box center [554, 213] width 188 height 43
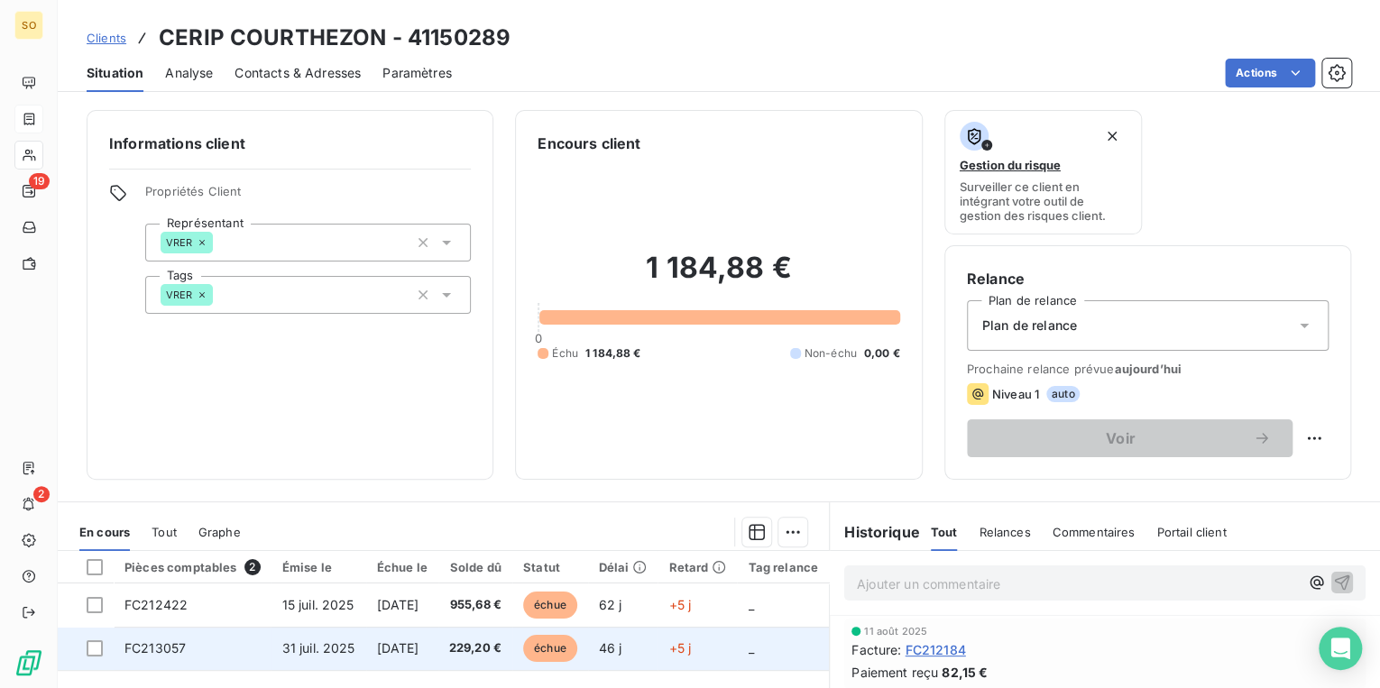
click at [577, 649] on span "échue" at bounding box center [550, 648] width 54 height 27
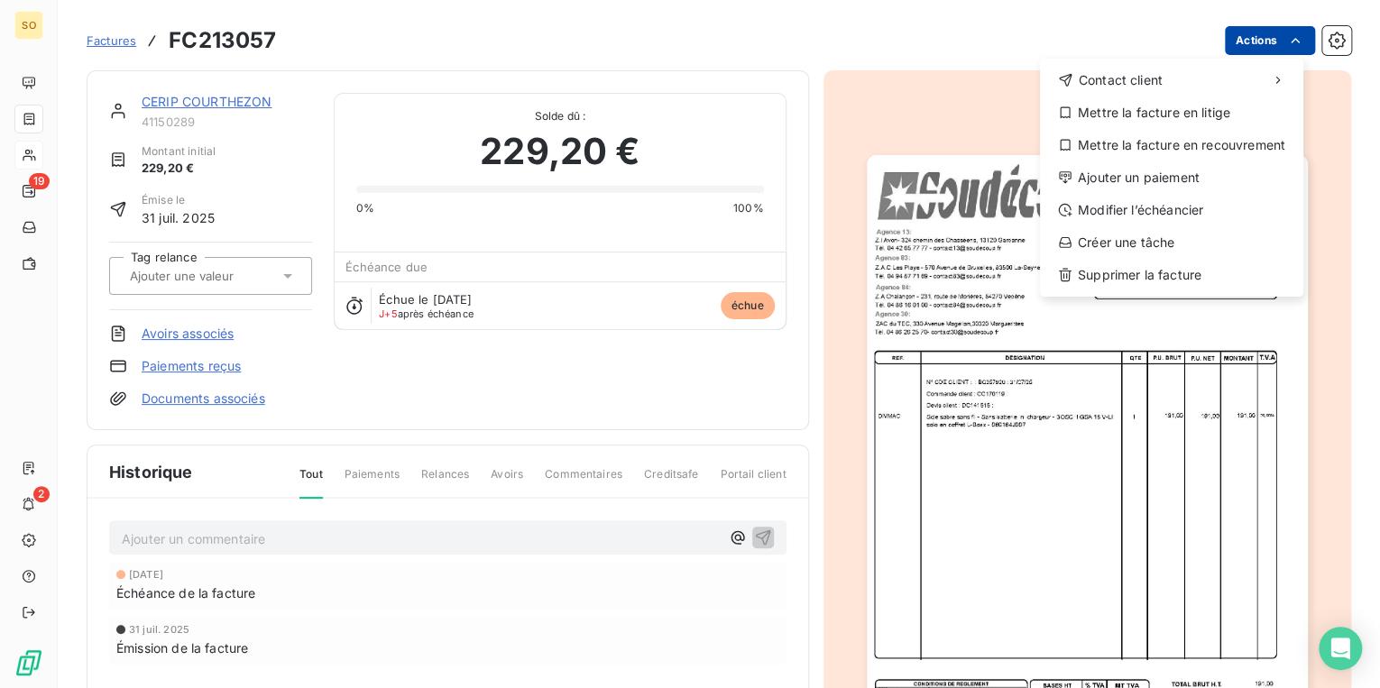
click at [1230, 43] on html "SO 19 2 Factures FC213057 Actions Contact client Mettre la facture en litige Me…" at bounding box center [690, 344] width 1380 height 688
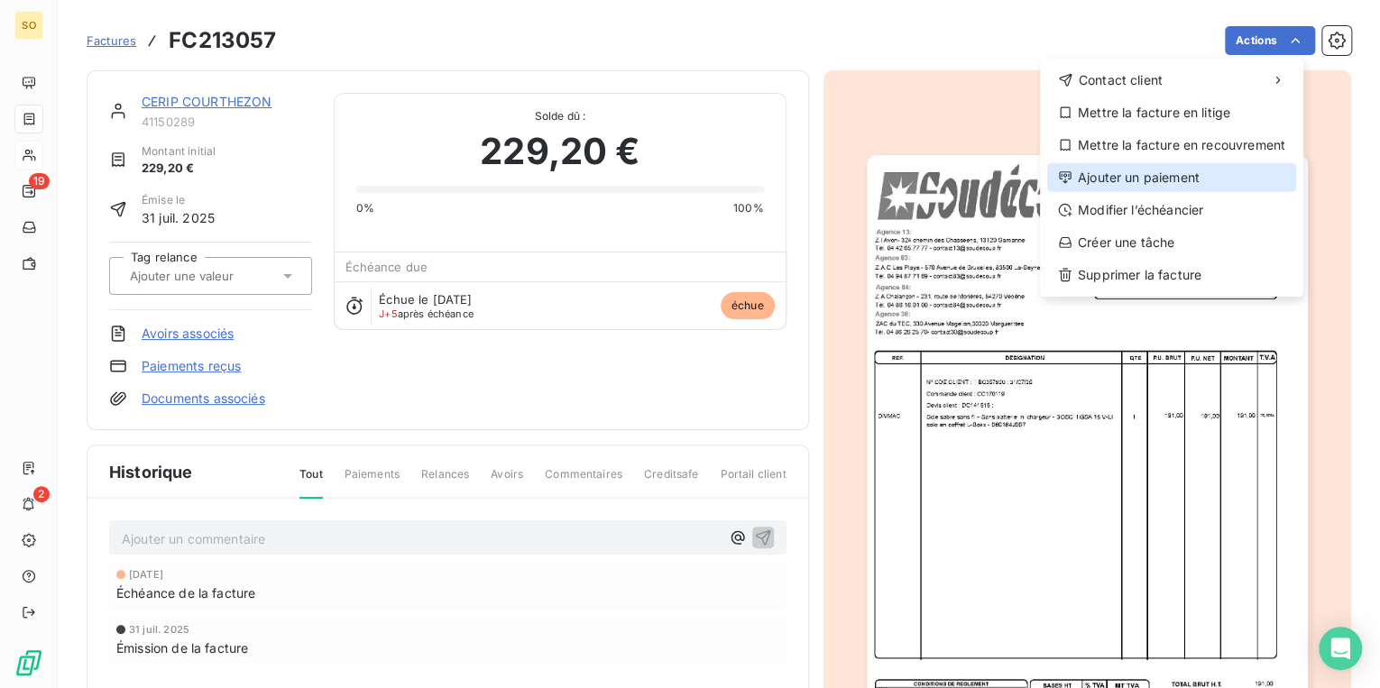
click at [1147, 173] on div "Ajouter un paiement" at bounding box center [1171, 177] width 249 height 29
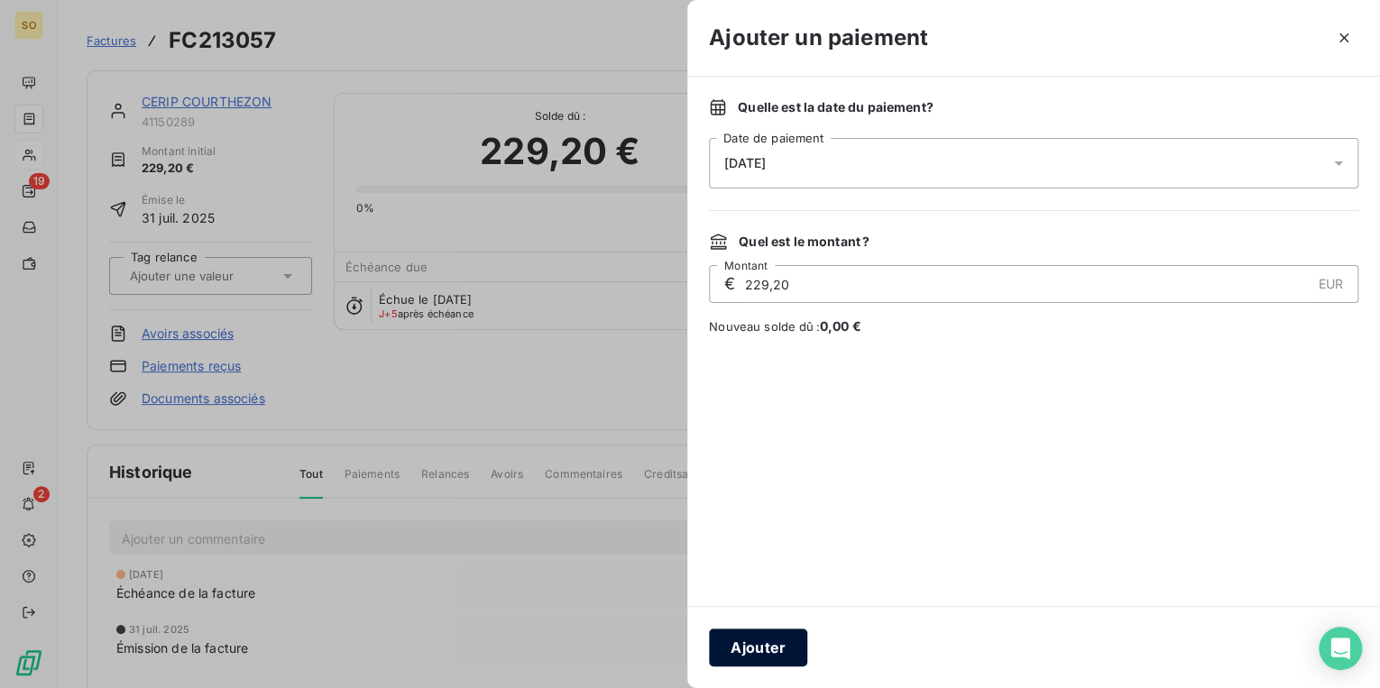
click at [764, 640] on button "Ajouter" at bounding box center [758, 648] width 98 height 38
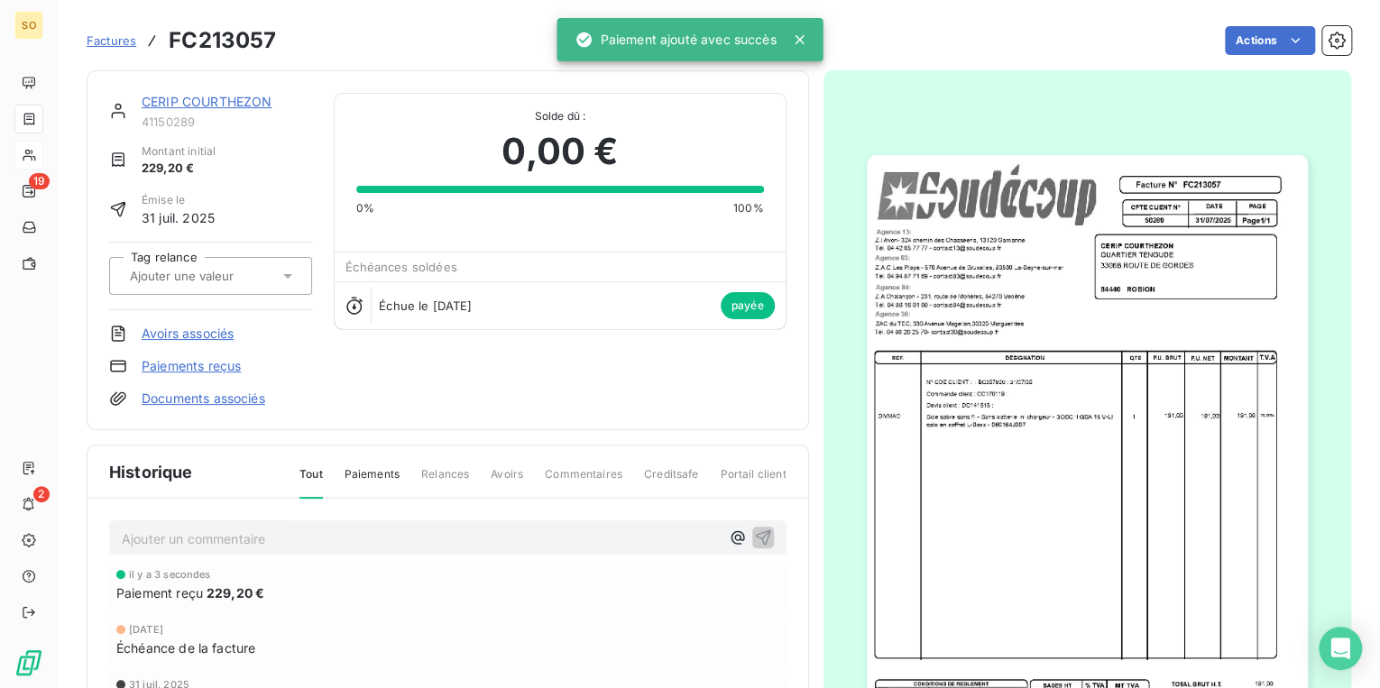
click at [244, 103] on link "CERIP COURTHEZON" at bounding box center [207, 101] width 130 height 15
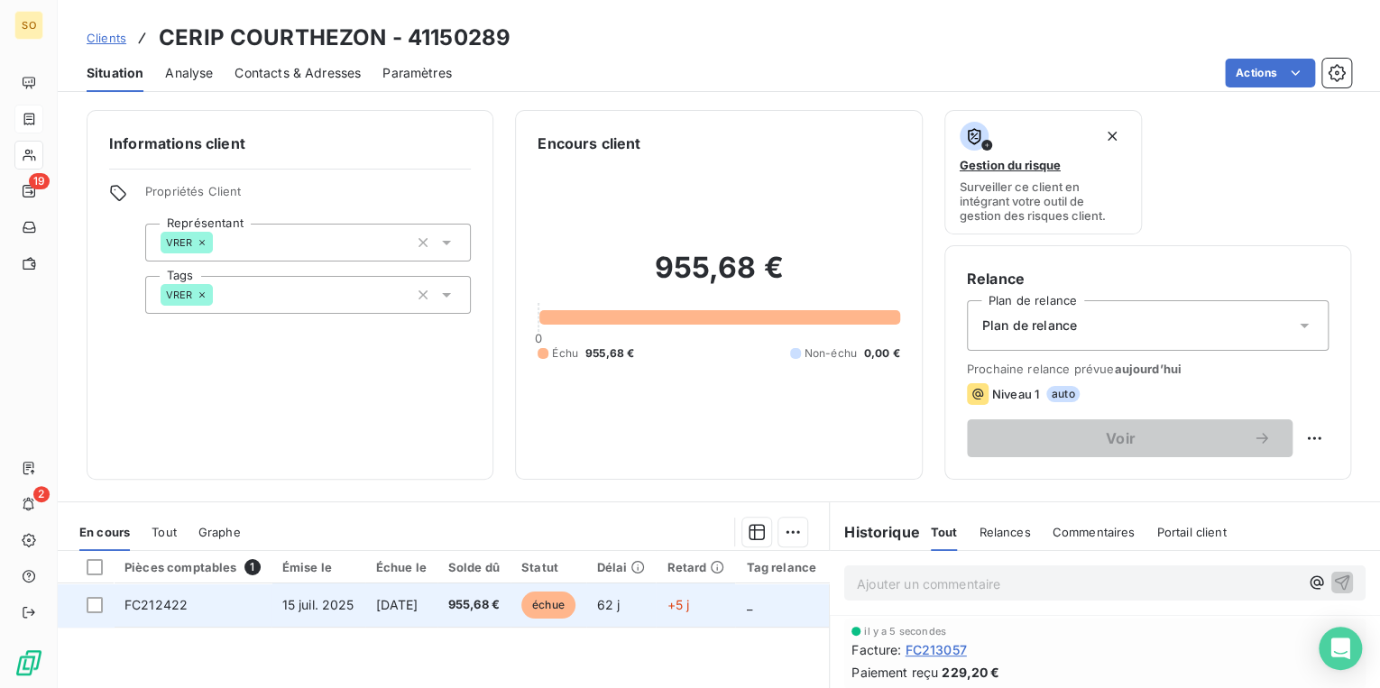
click at [574, 606] on span "échue" at bounding box center [548, 605] width 54 height 27
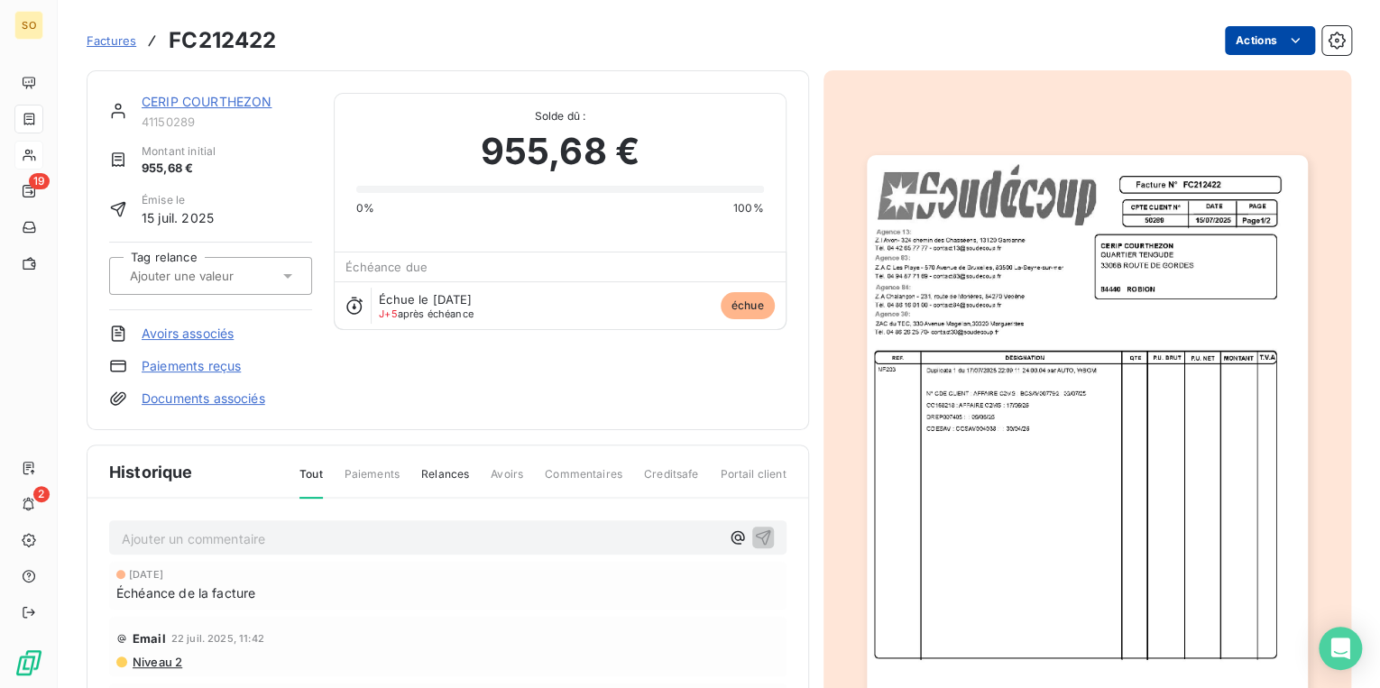
click at [1258, 41] on html "SO 19 2 Factures FC212422 Actions CERIP COURTHEZON 41150289 Montant initial 955…" at bounding box center [690, 344] width 1380 height 688
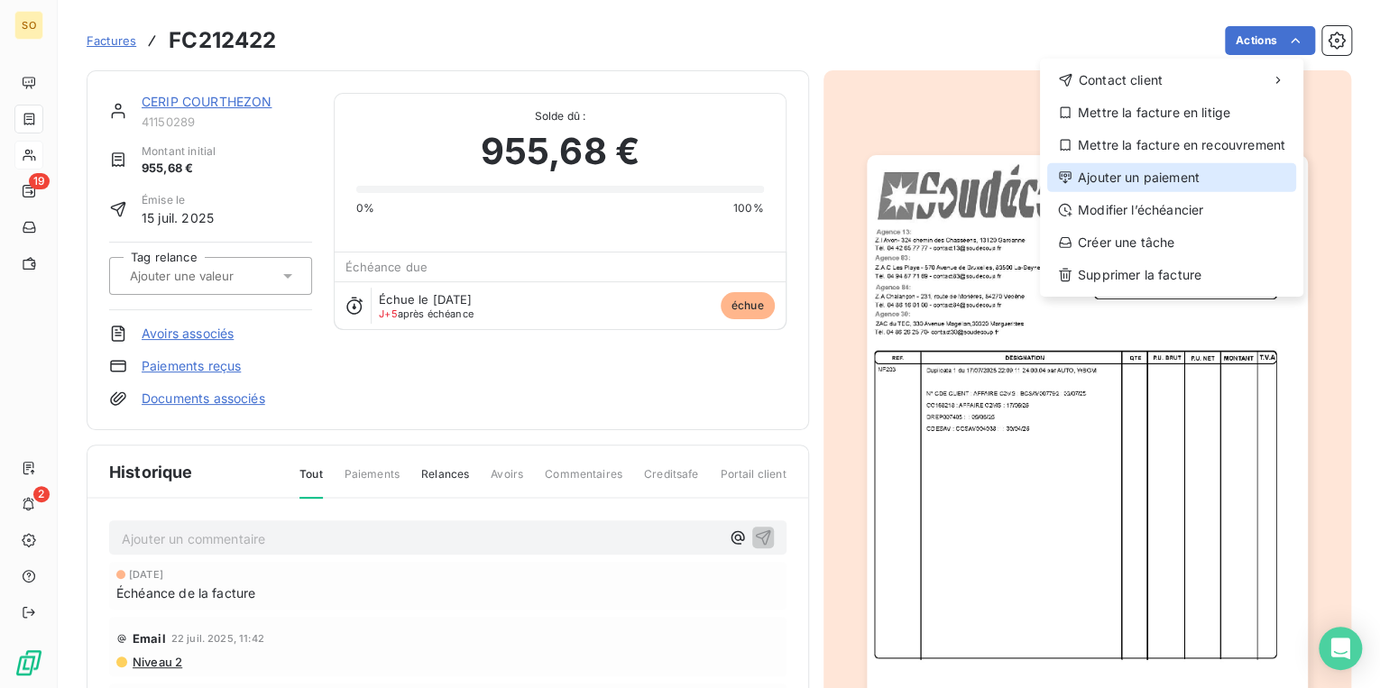
click at [1127, 178] on div "Ajouter un paiement" at bounding box center [1171, 177] width 249 height 29
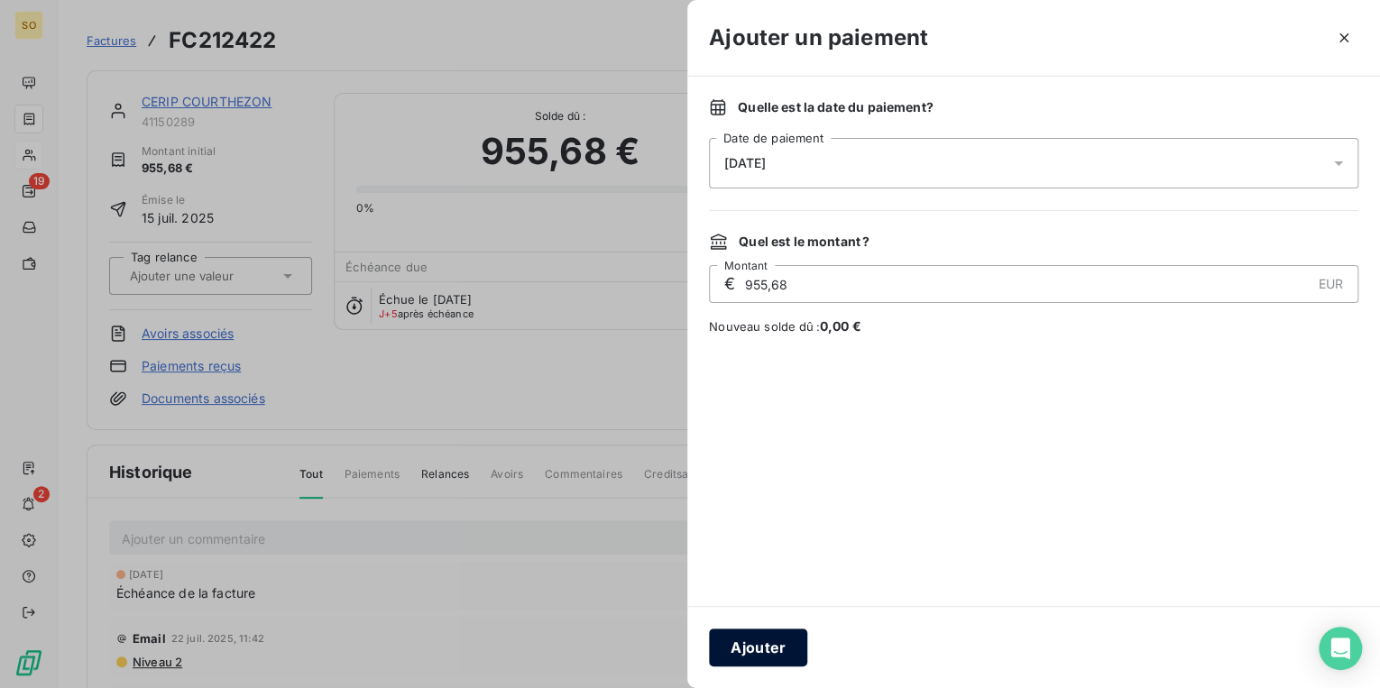
click at [759, 653] on button "Ajouter" at bounding box center [758, 648] width 98 height 38
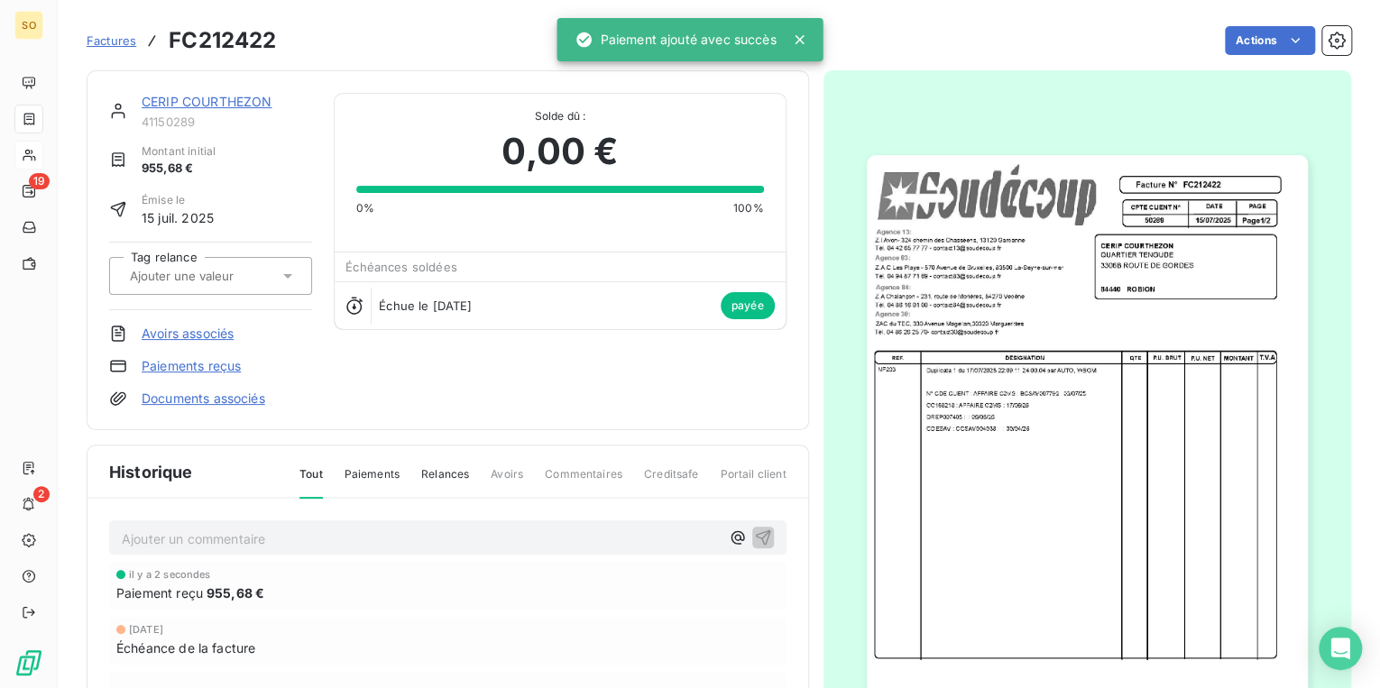
click at [153, 105] on link "CERIP COURTHEZON" at bounding box center [207, 101] width 130 height 15
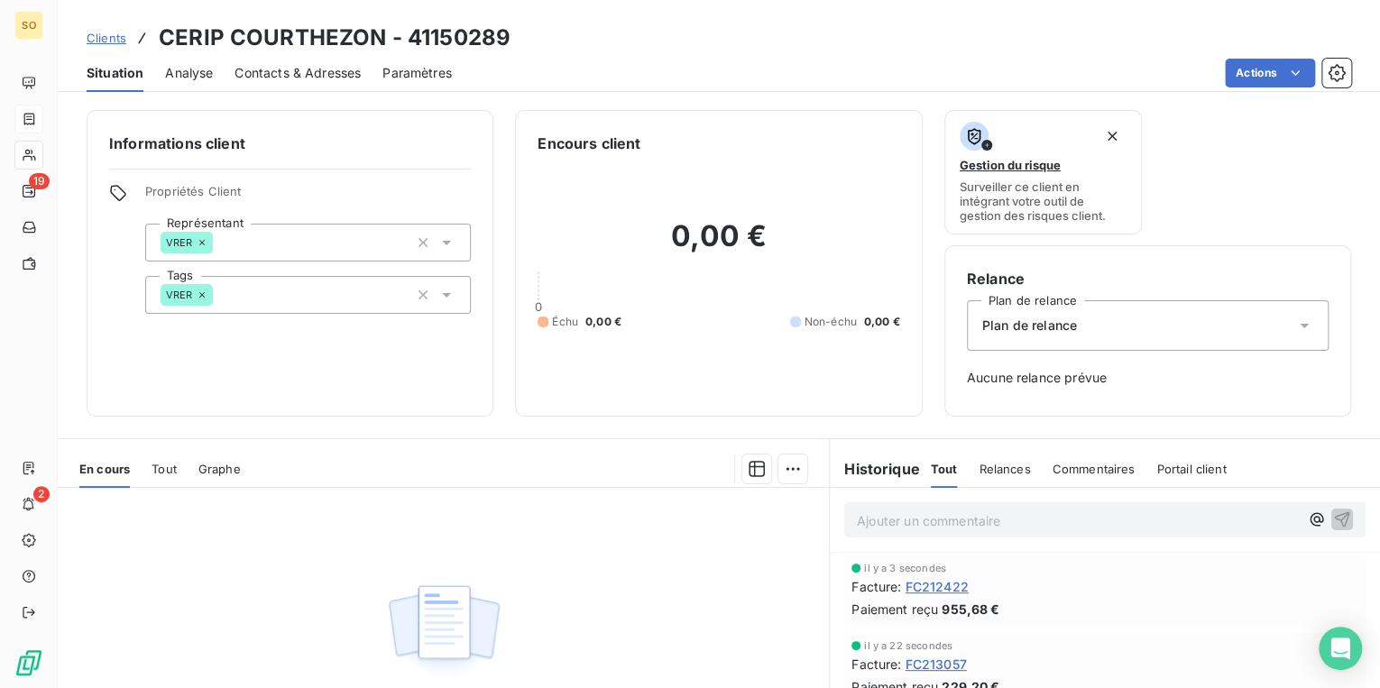
click at [123, 43] on span "Clients" at bounding box center [107, 38] width 40 height 14
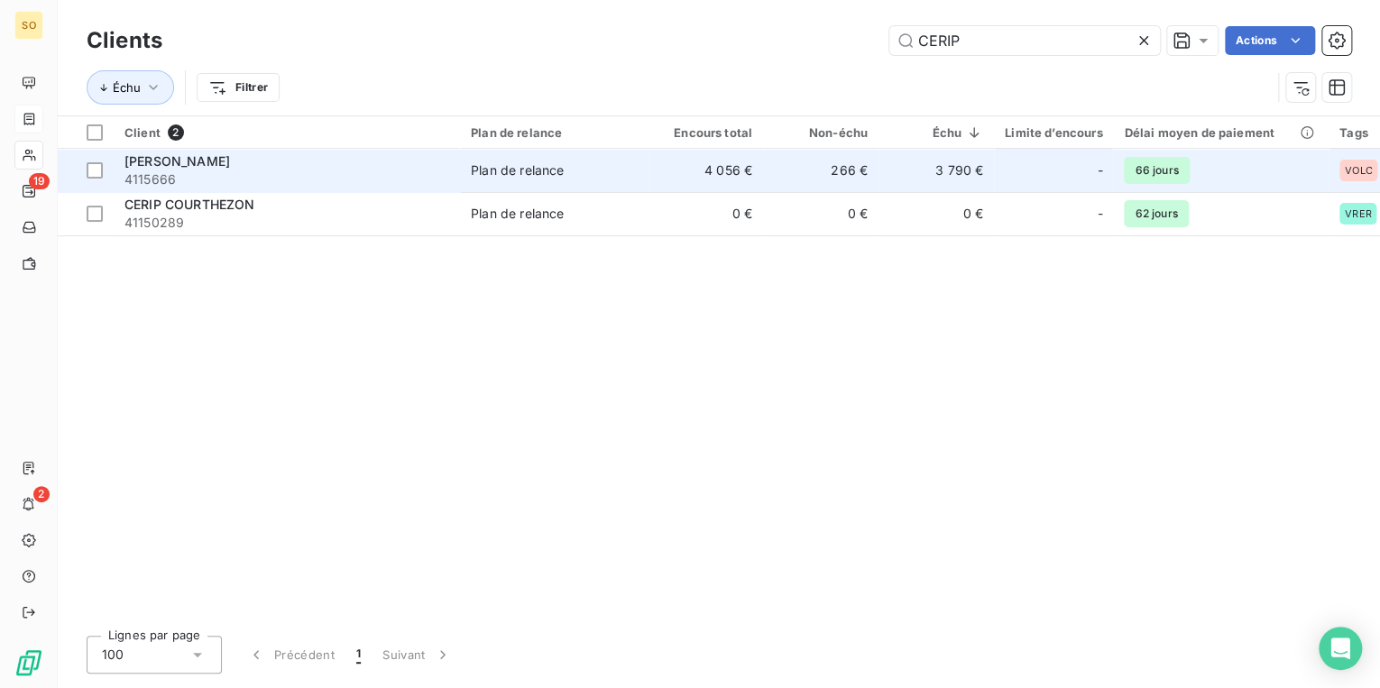
click at [676, 173] on td "4 056 €" at bounding box center [705, 170] width 115 height 43
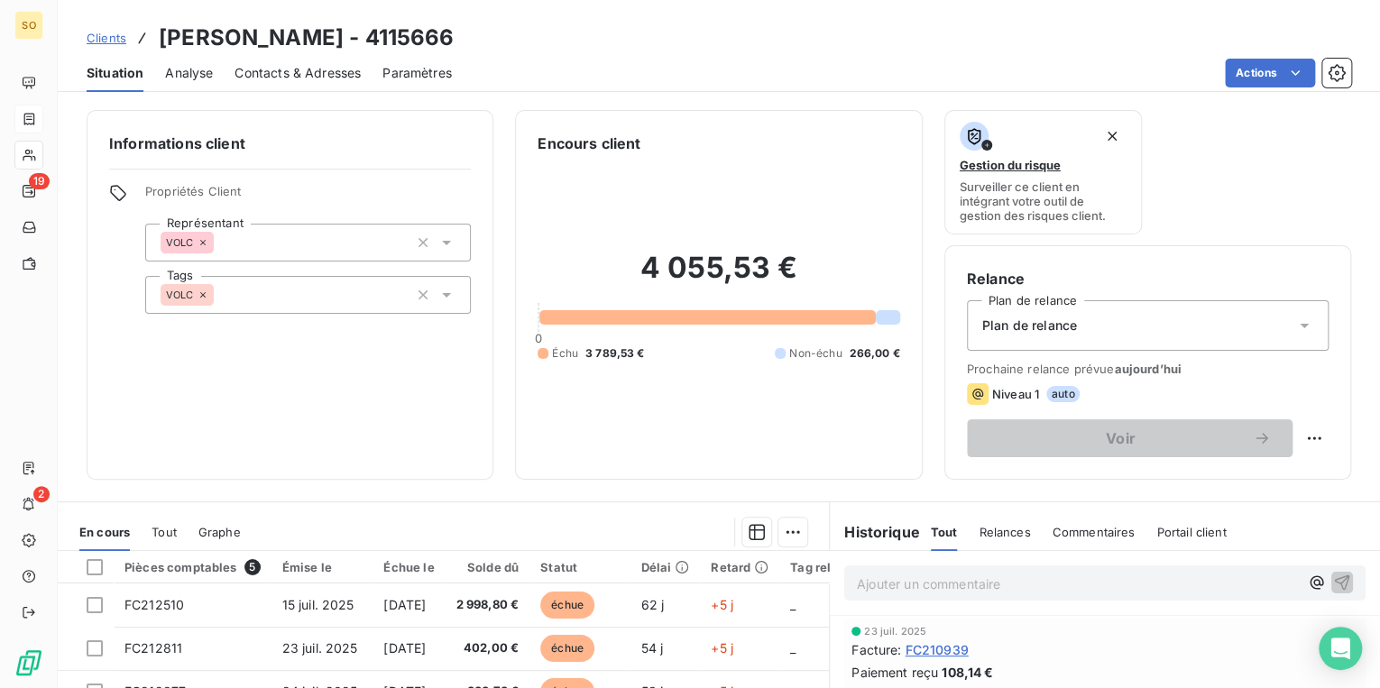
scroll to position [216, 0]
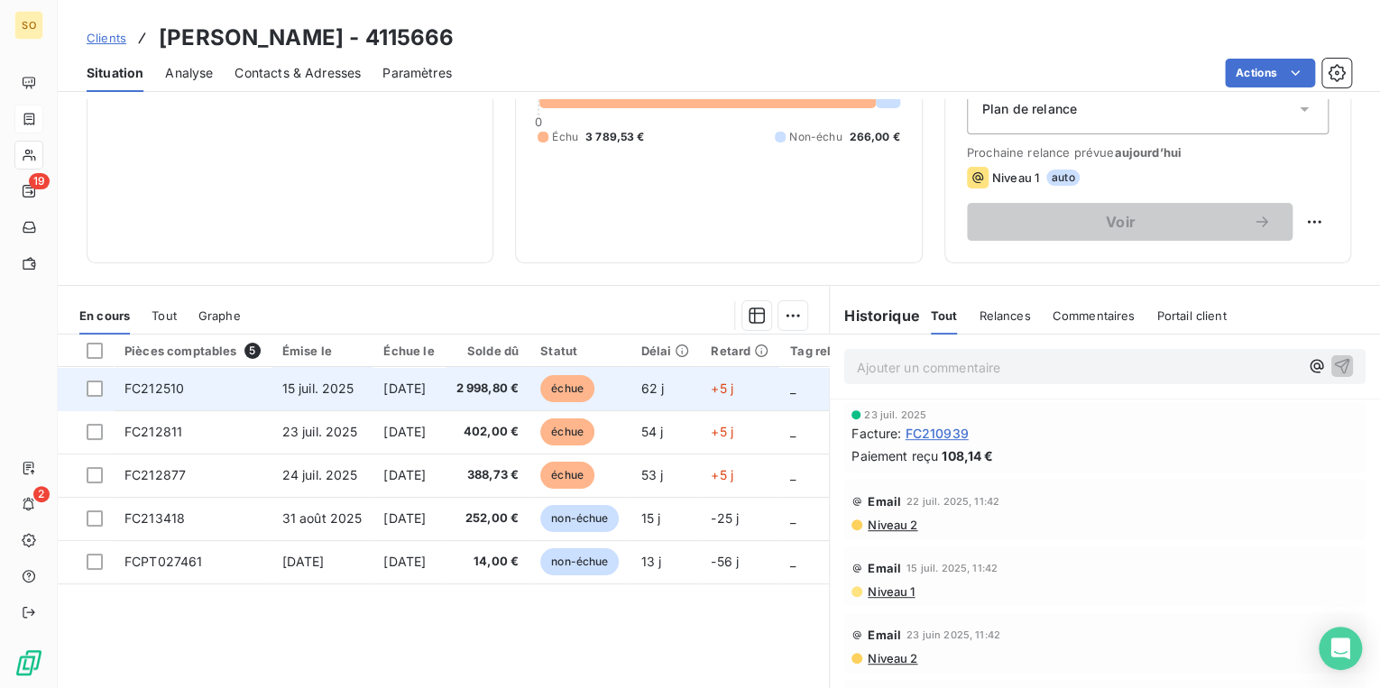
click at [586, 388] on span "échue" at bounding box center [567, 388] width 54 height 27
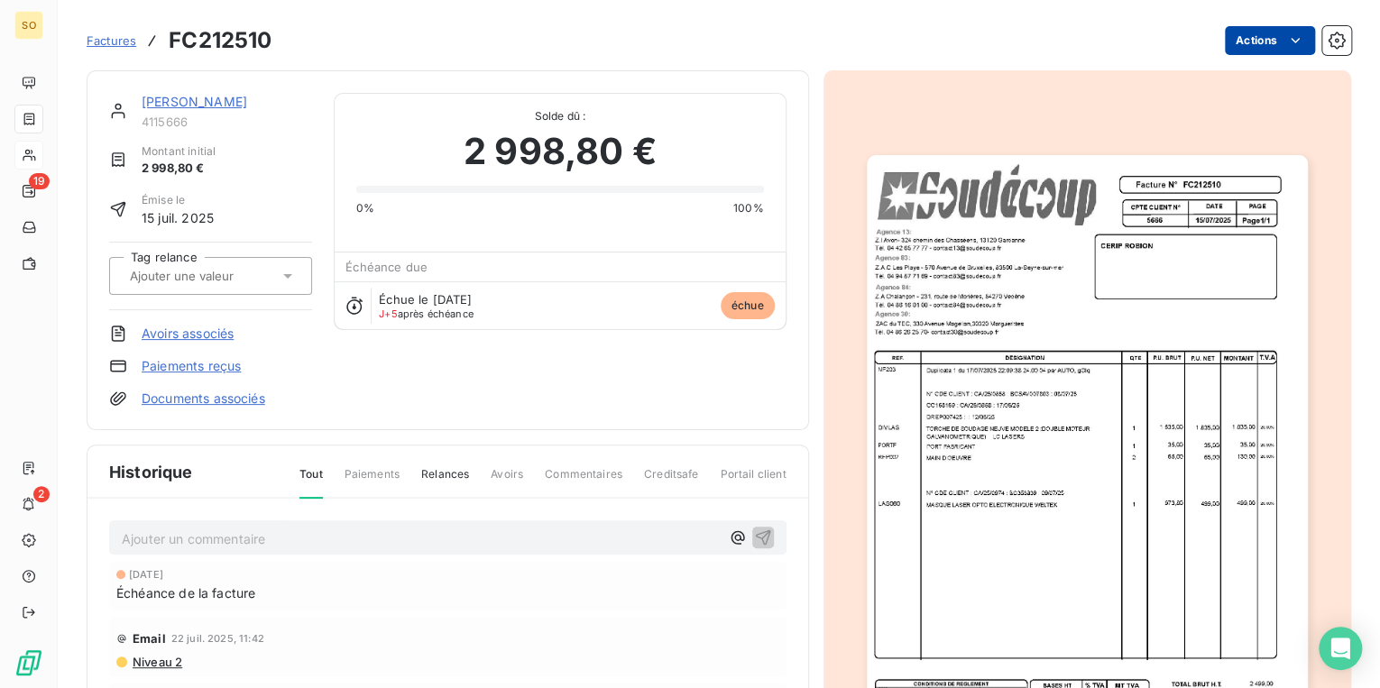
click at [1227, 38] on html "SO 19 2 Factures FC212510 Actions CERIP ROBION 4115666 Montant initial 2 998,80…" at bounding box center [690, 344] width 1380 height 688
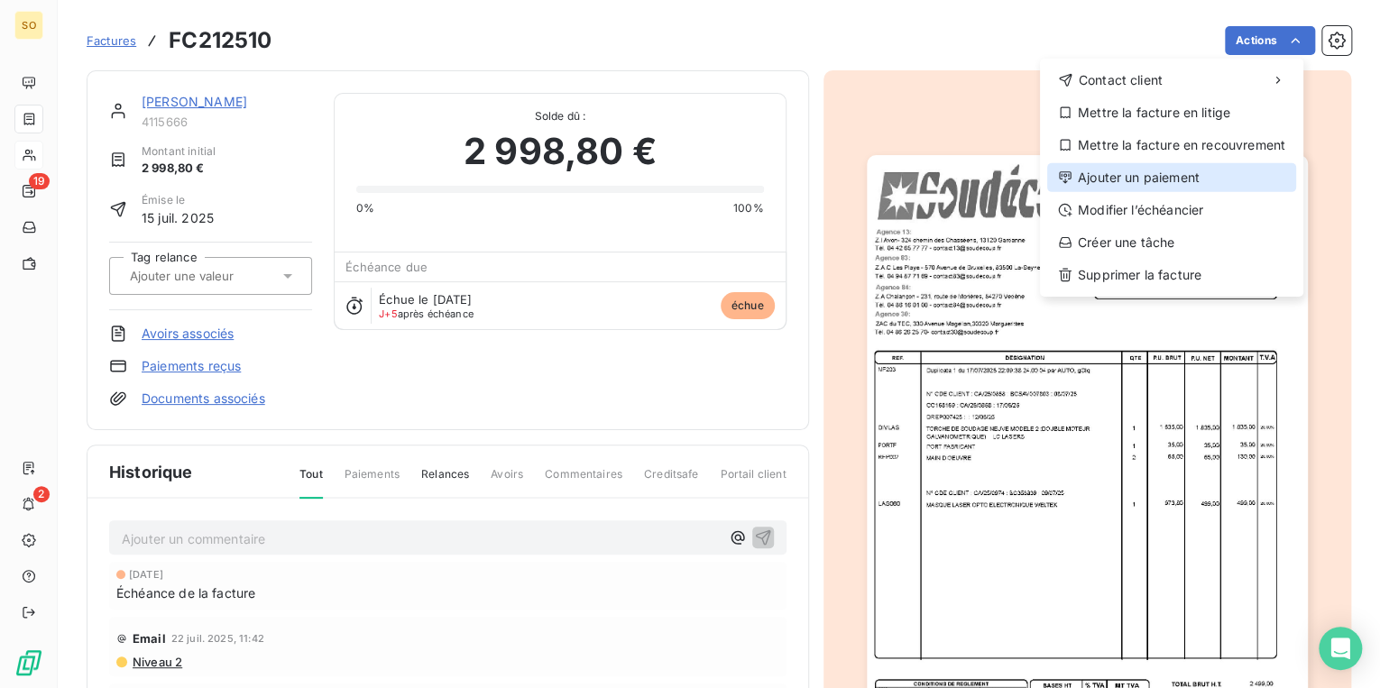
click at [1095, 180] on div "Ajouter un paiement" at bounding box center [1171, 177] width 249 height 29
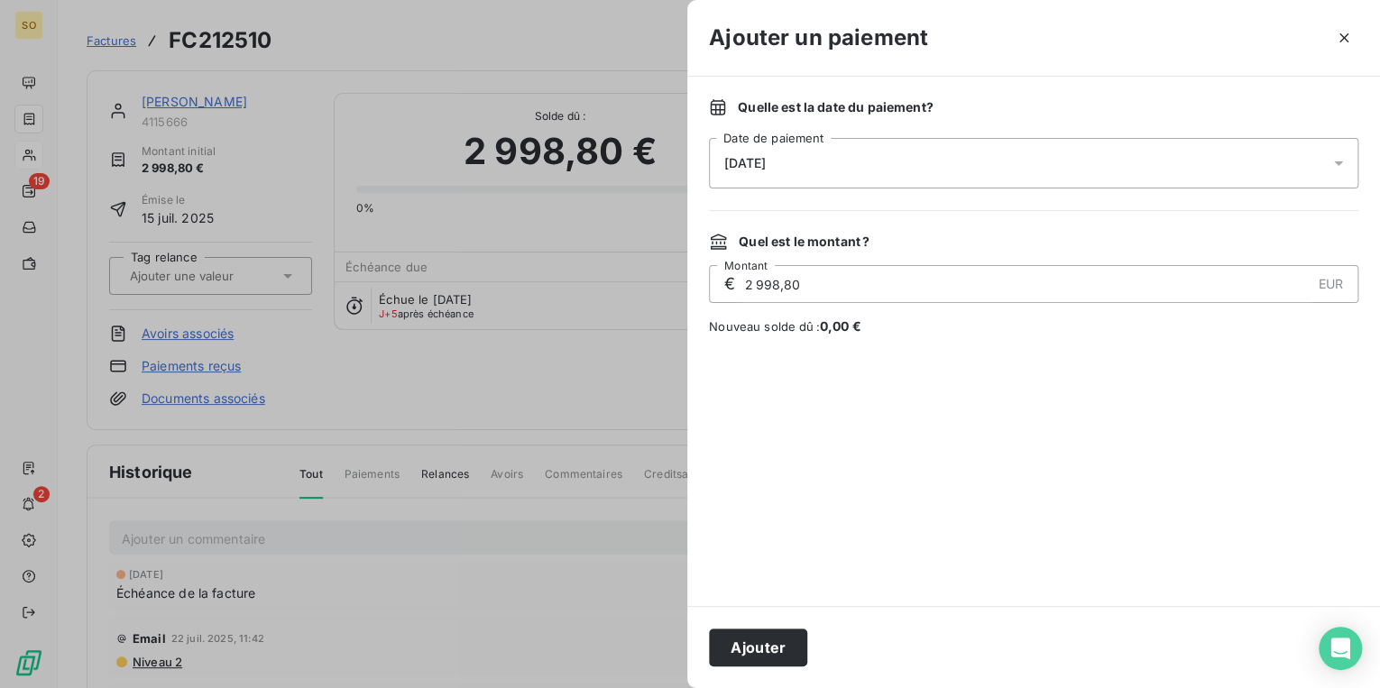
click at [762, 653] on button "Ajouter" at bounding box center [758, 648] width 98 height 38
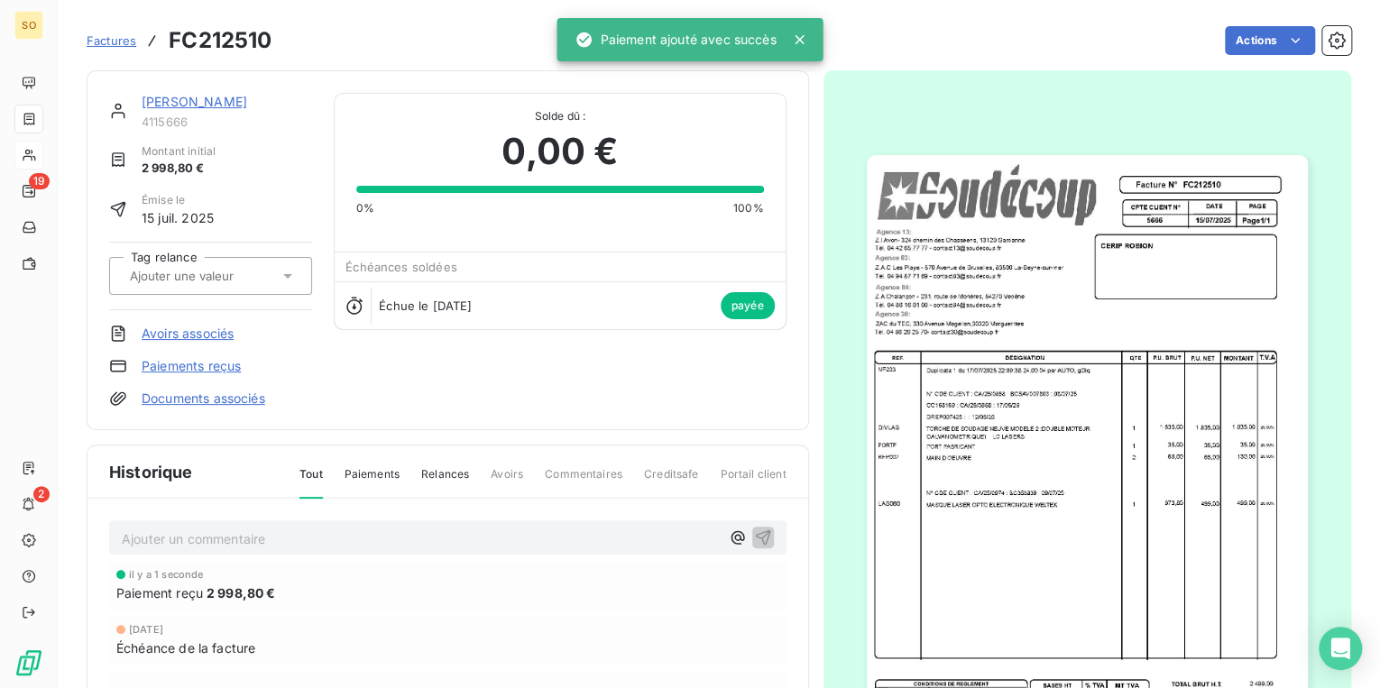
click at [183, 103] on link "[PERSON_NAME]" at bounding box center [195, 101] width 106 height 15
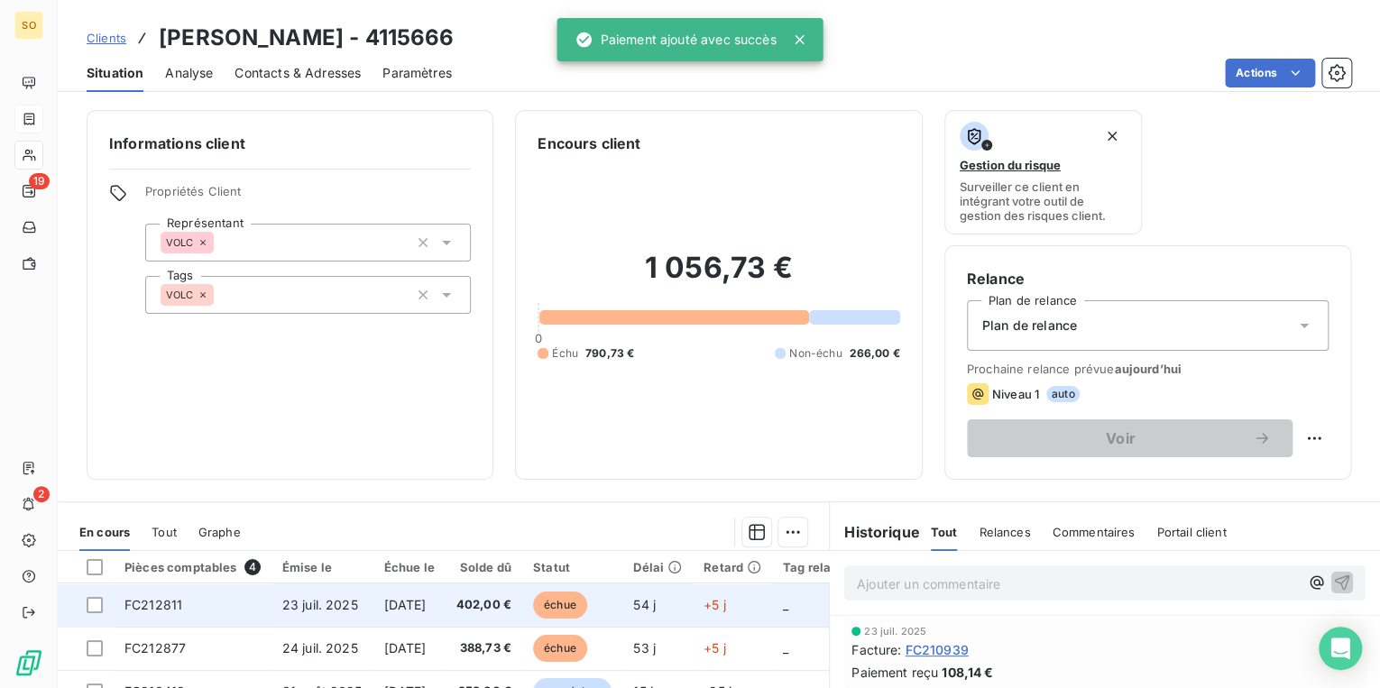
click at [581, 602] on span "échue" at bounding box center [560, 605] width 54 height 27
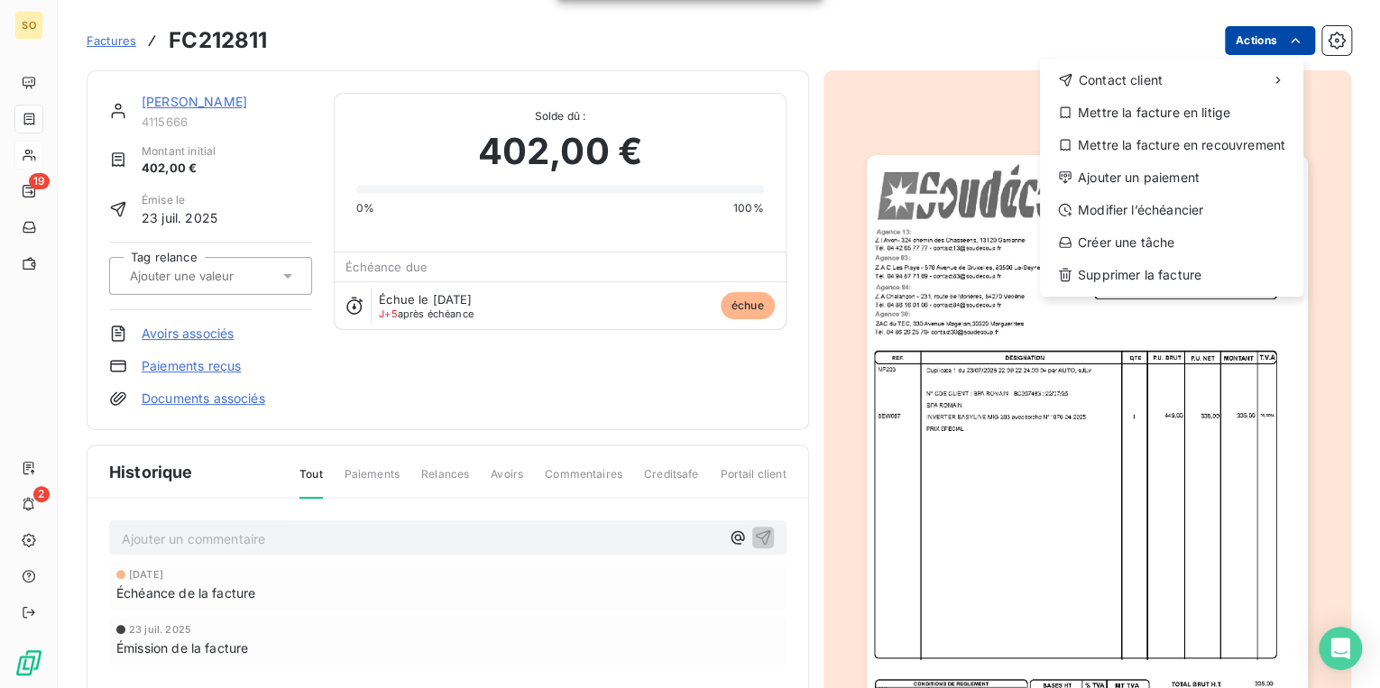
click at [1227, 52] on html "SO 19 2 Factures FC212811 Actions Contact client Mettre la facture en litige Me…" at bounding box center [690, 344] width 1380 height 688
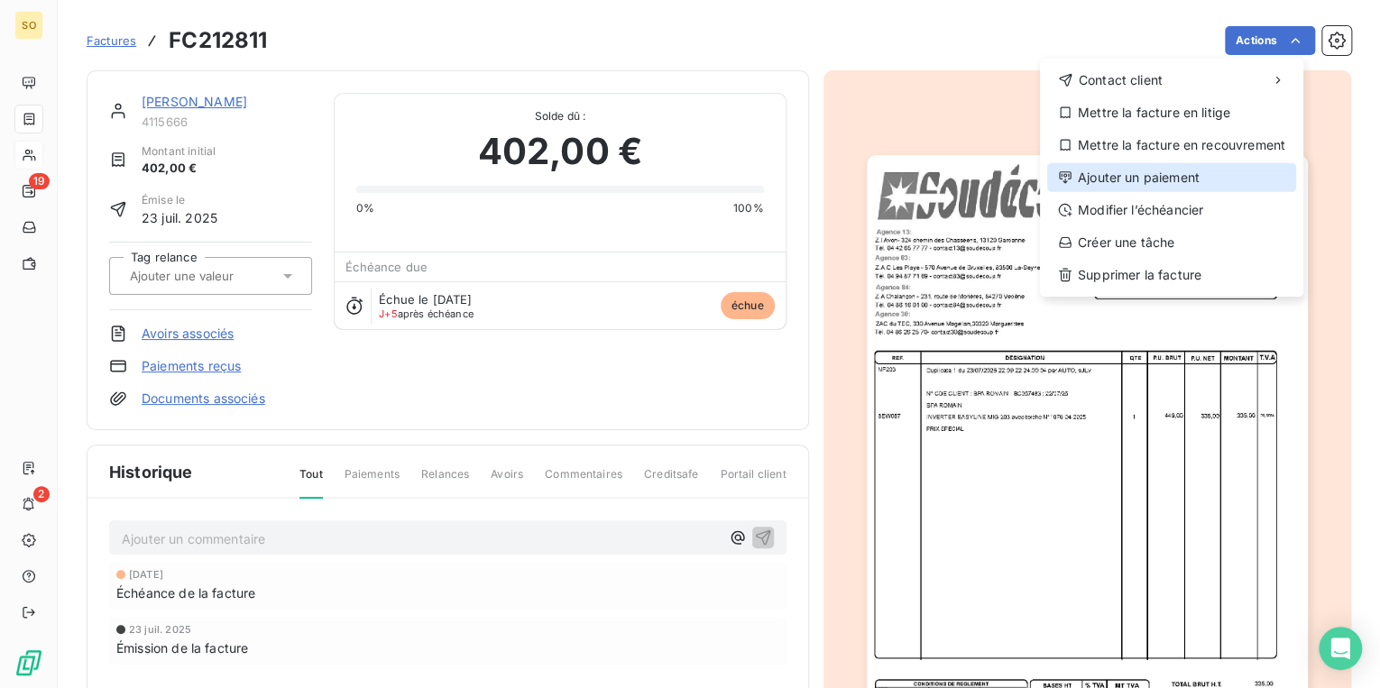
click at [1131, 173] on div "Ajouter un paiement" at bounding box center [1171, 177] width 249 height 29
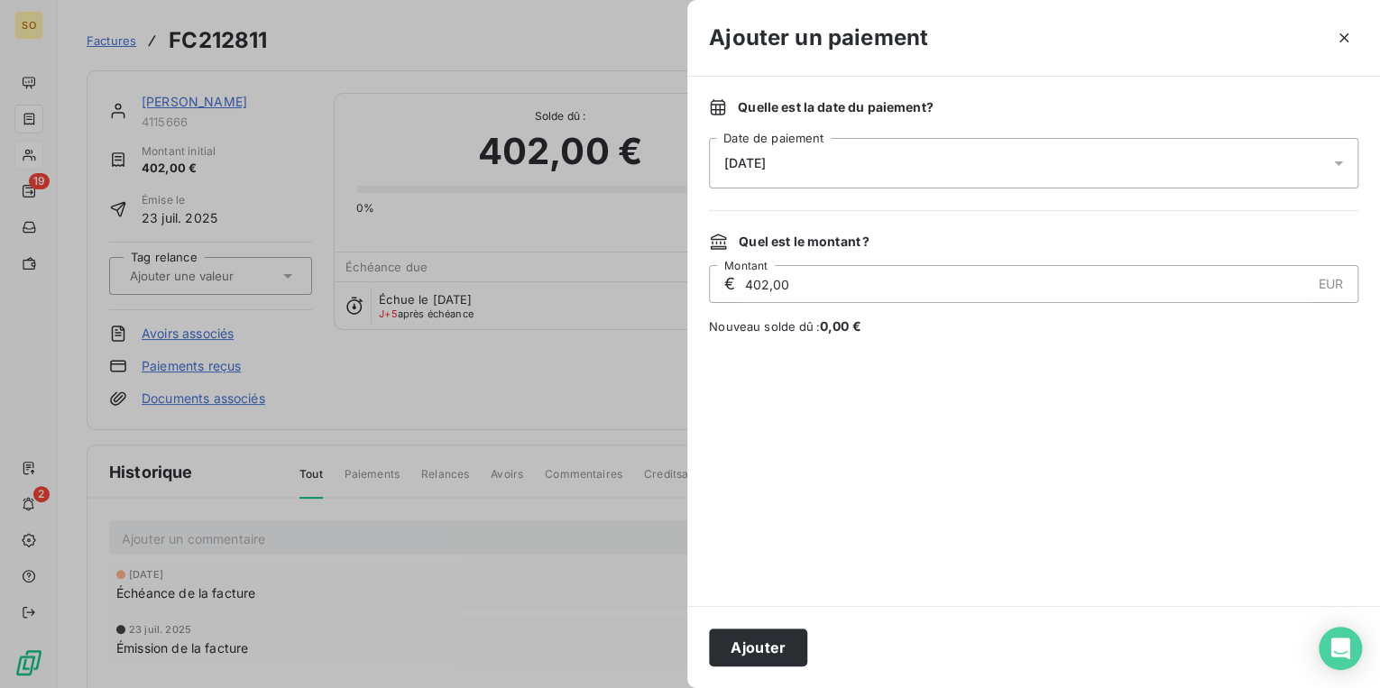
click at [722, 628] on div "Ajouter" at bounding box center [1033, 647] width 693 height 82
click at [733, 640] on button "Ajouter" at bounding box center [758, 648] width 98 height 38
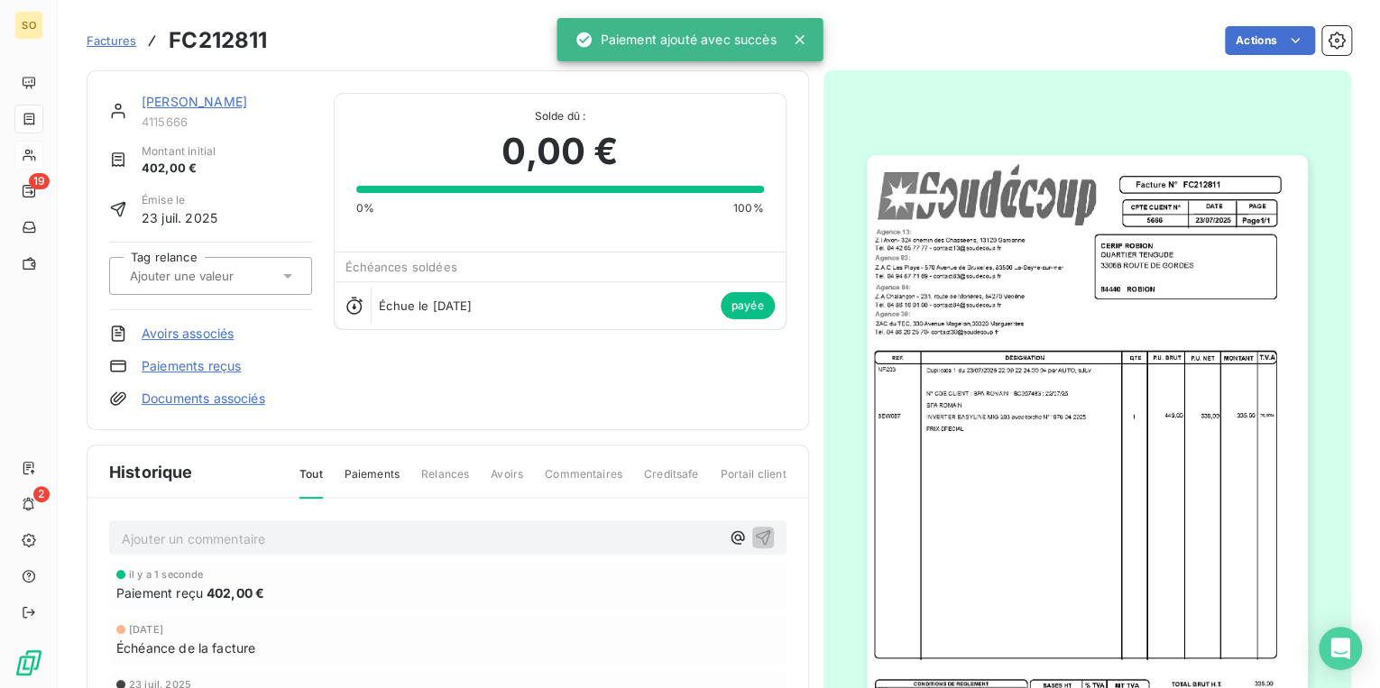
click at [191, 106] on link "[PERSON_NAME]" at bounding box center [195, 101] width 106 height 15
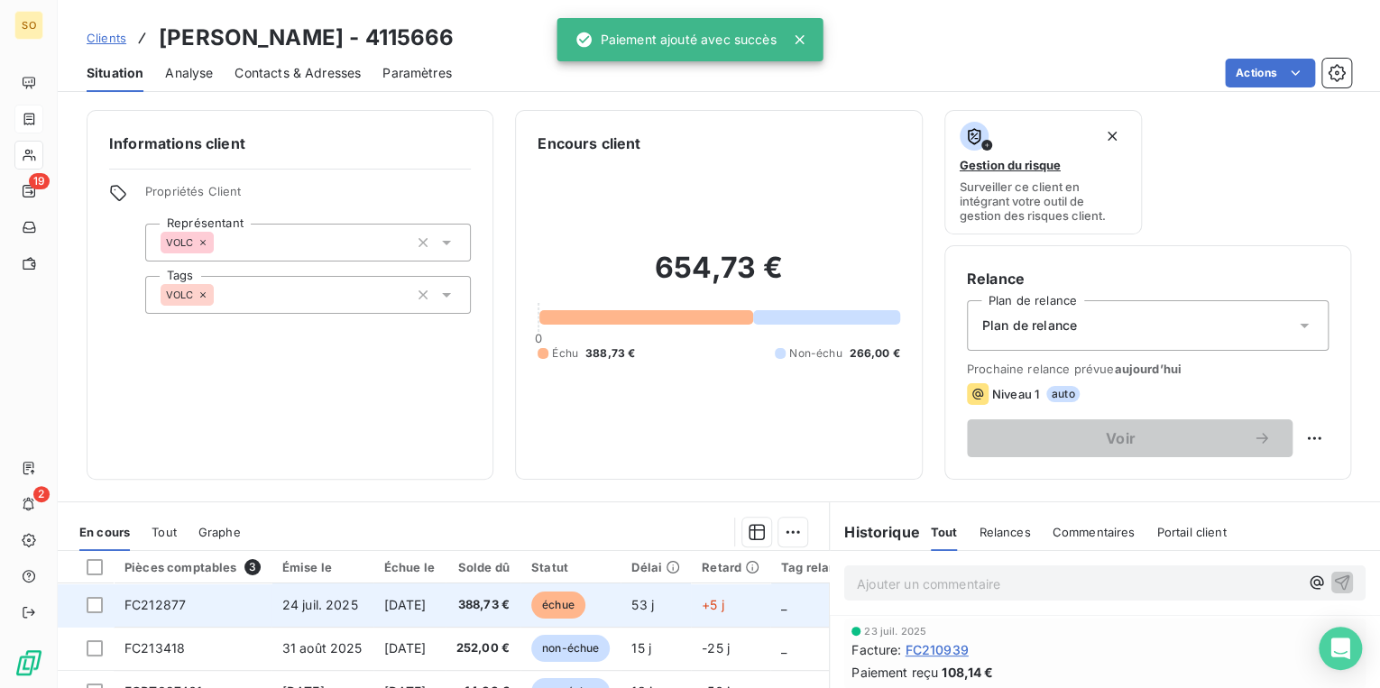
click at [576, 603] on span "échue" at bounding box center [558, 605] width 54 height 27
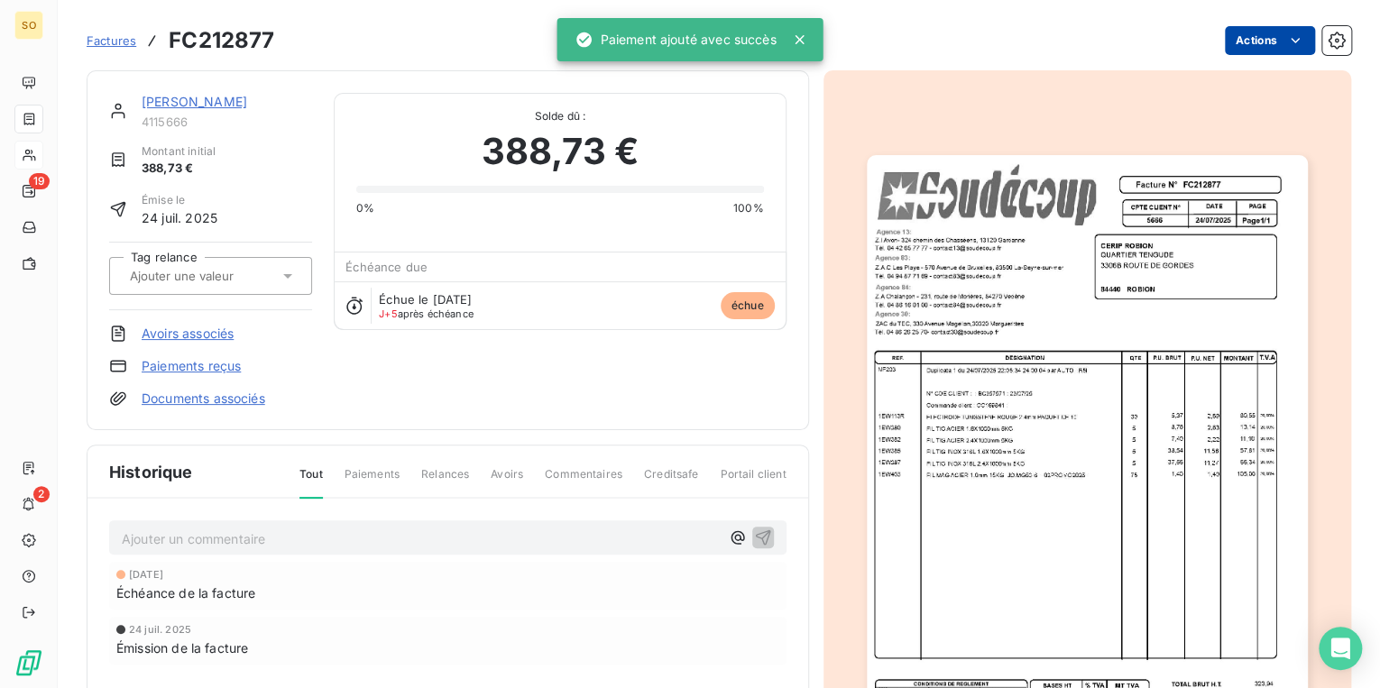
click at [1246, 34] on html "SO 19 2 Factures FC212877 Actions CERIP ROBION 4115666 Montant initial 388,73 €…" at bounding box center [690, 344] width 1380 height 688
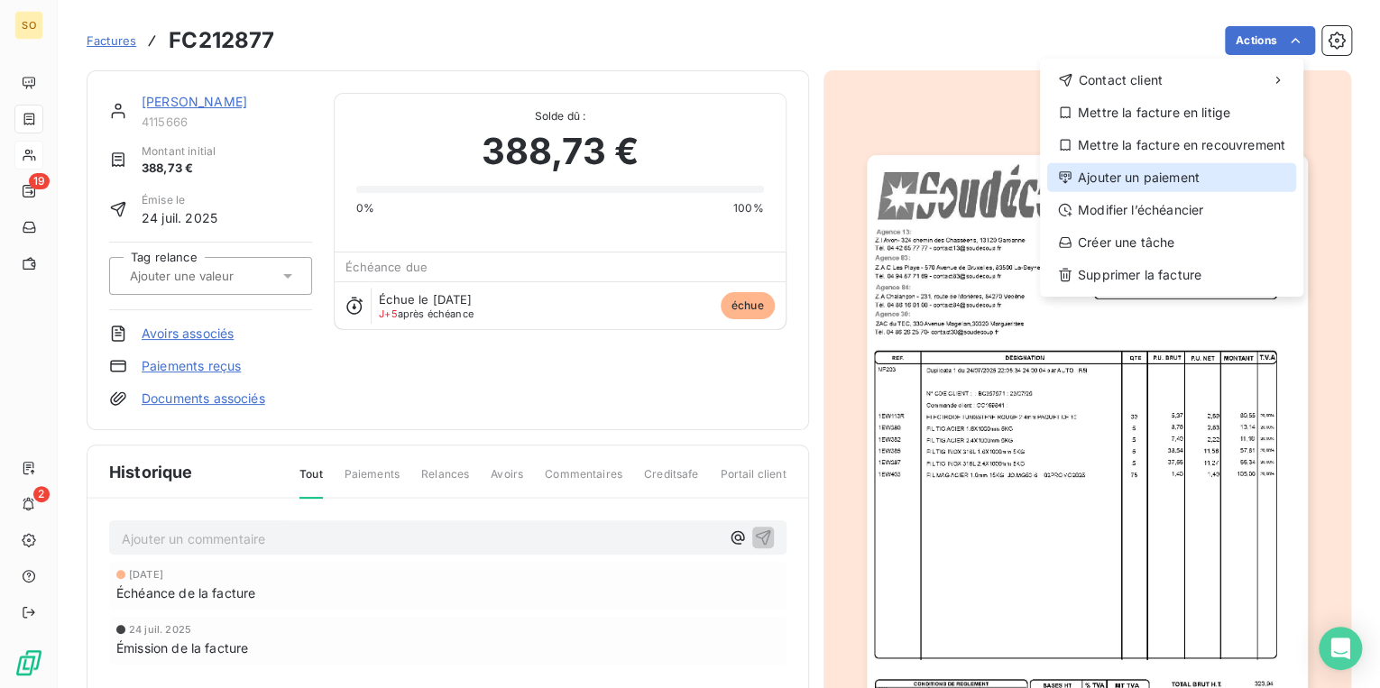
click at [1158, 186] on div "Ajouter un paiement" at bounding box center [1171, 177] width 249 height 29
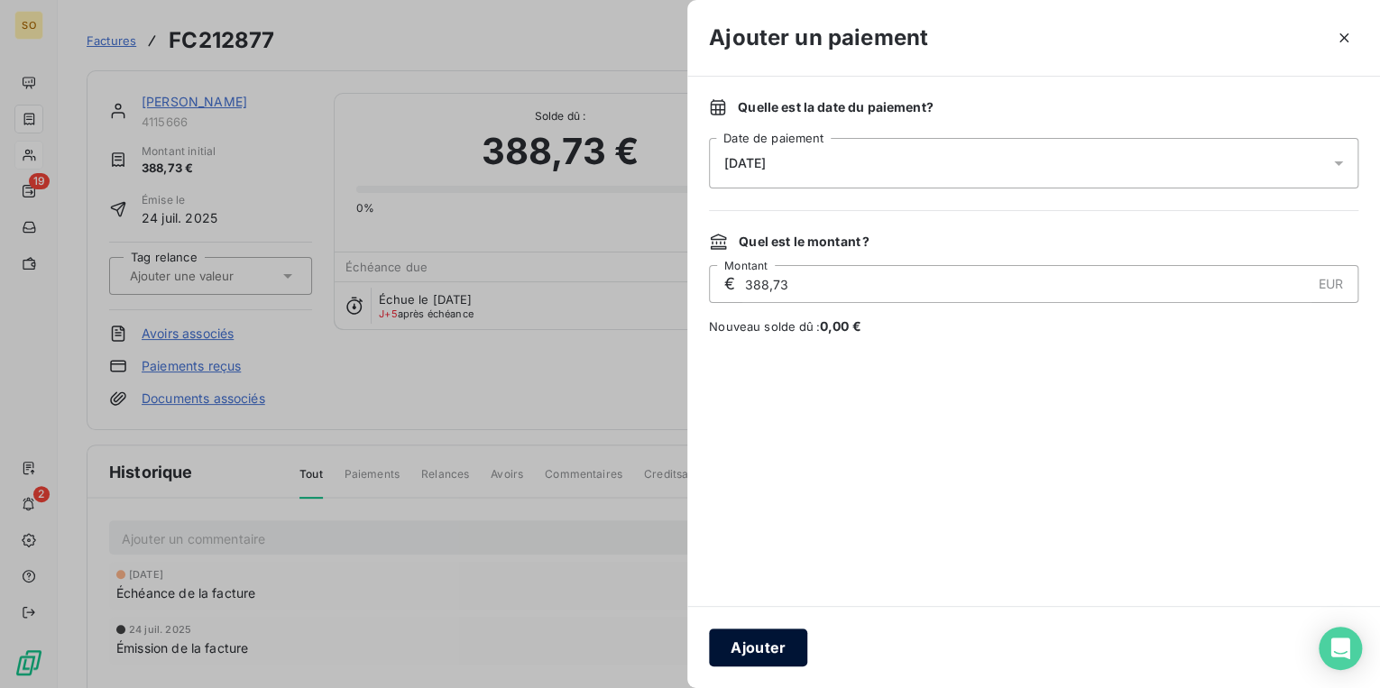
click at [750, 639] on button "Ajouter" at bounding box center [758, 648] width 98 height 38
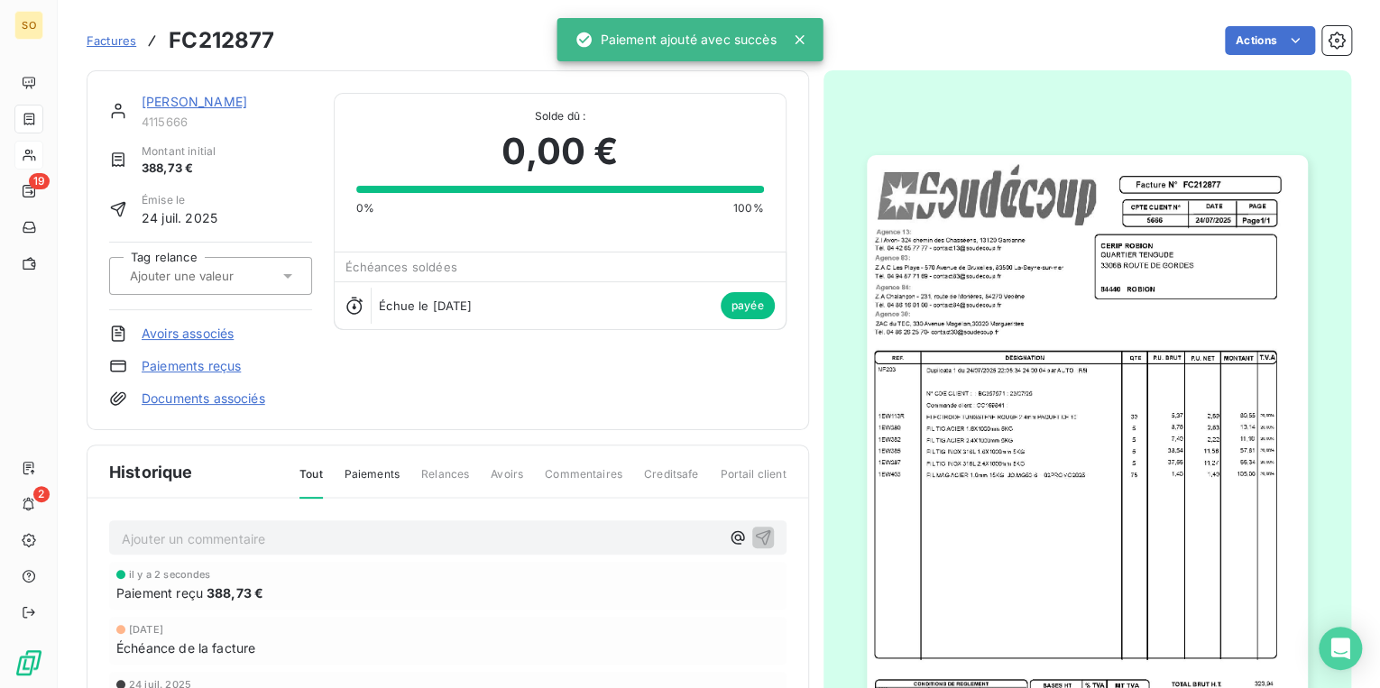
click at [161, 106] on link "[PERSON_NAME]" at bounding box center [195, 101] width 106 height 15
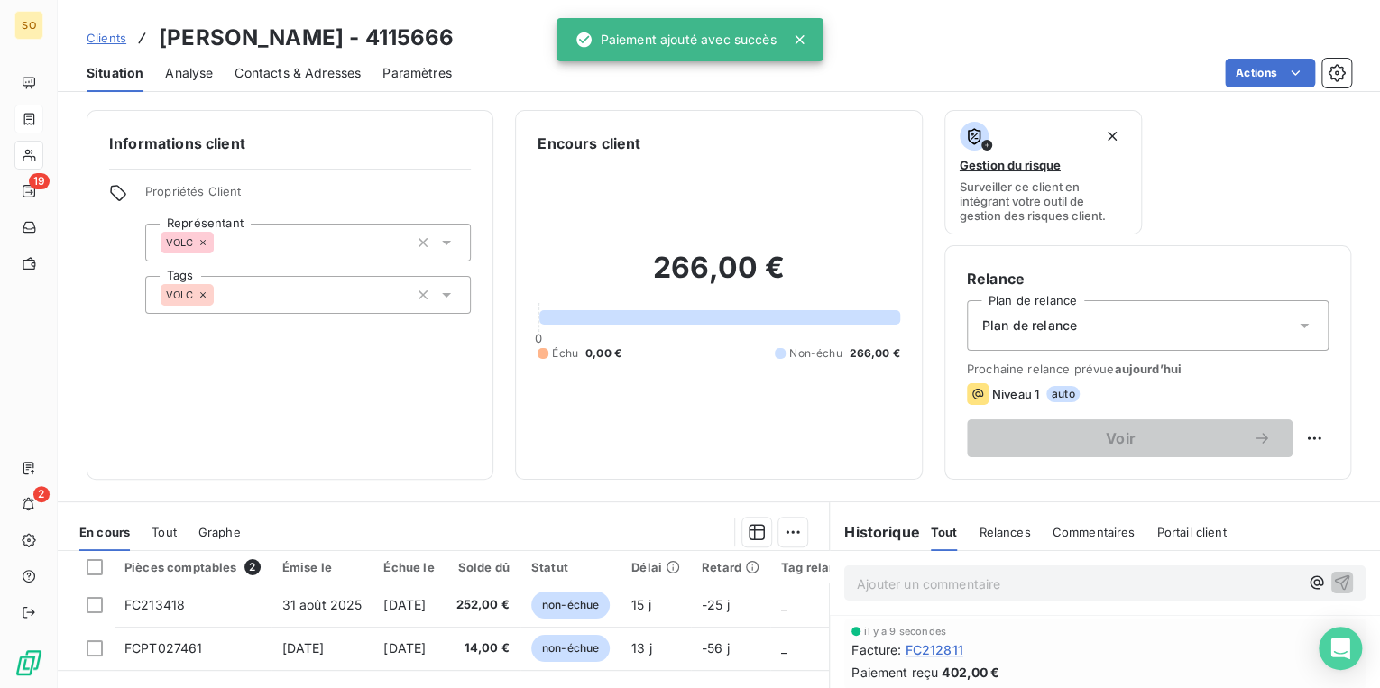
click at [113, 41] on span "Clients" at bounding box center [107, 38] width 40 height 14
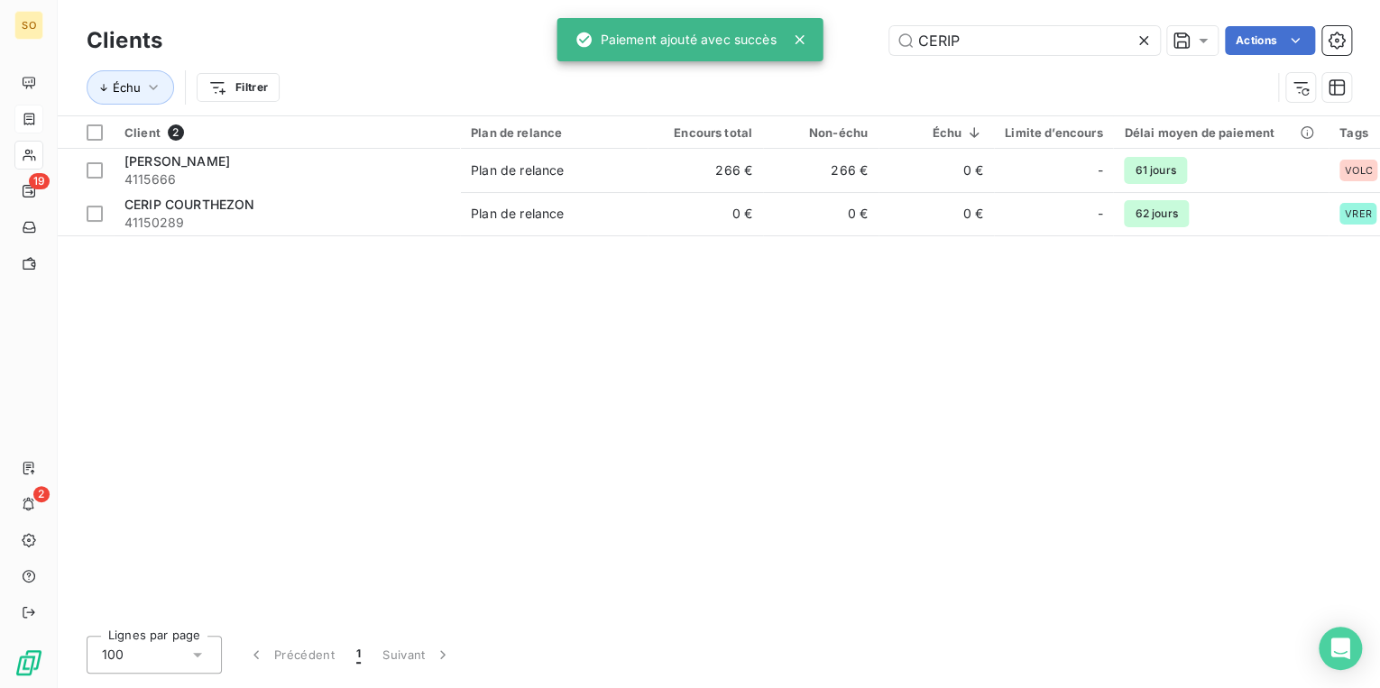
drag, startPoint x: 924, startPoint y: 37, endPoint x: 1378, endPoint y: 38, distance: 454.6
click at [1168, 36] on div "CERIP Actions" at bounding box center [767, 40] width 1167 height 29
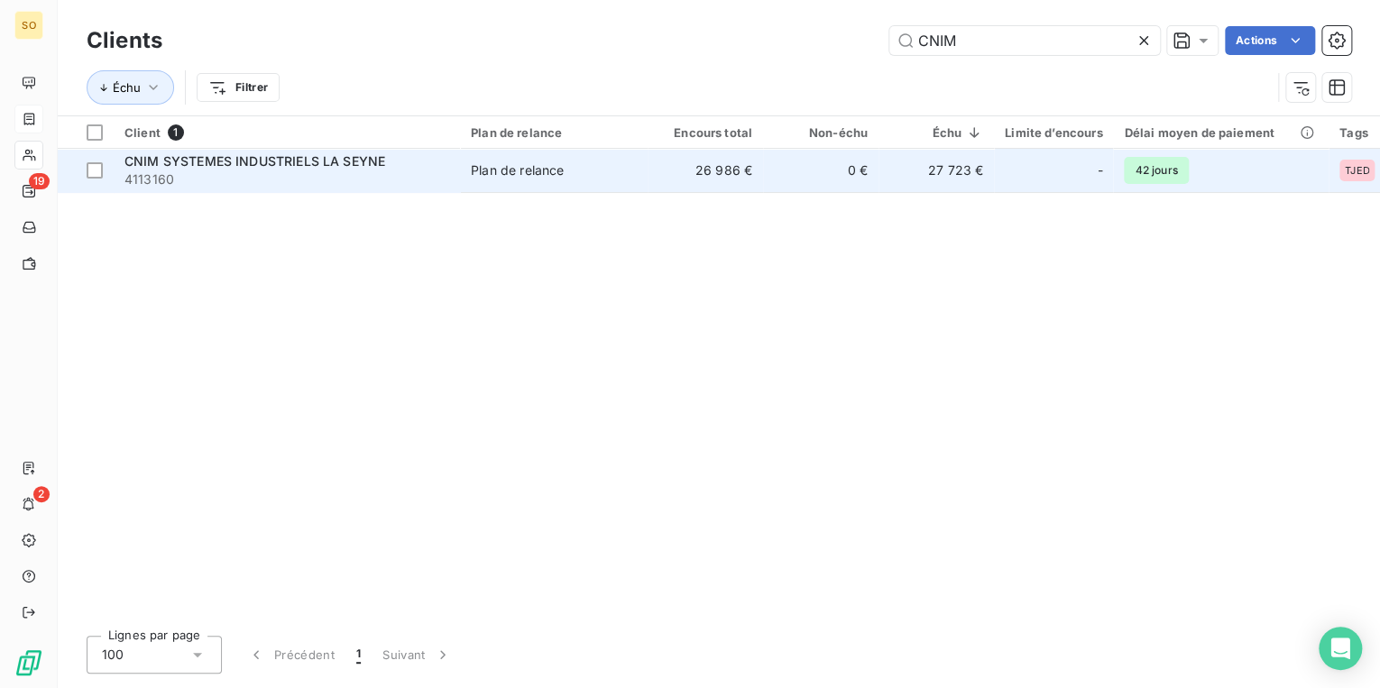
type input "CNIM"
click at [891, 180] on td "27 723 €" at bounding box center [936, 170] width 115 height 43
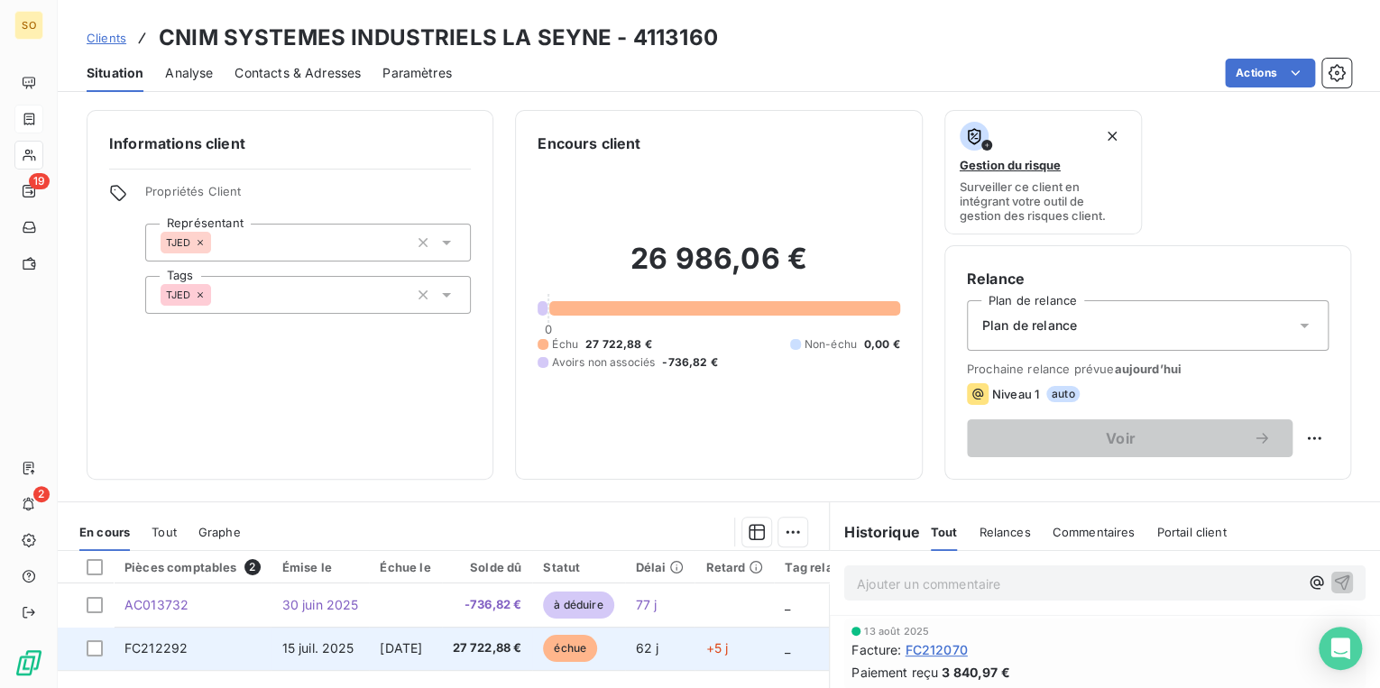
click at [597, 649] on span "échue" at bounding box center [570, 648] width 54 height 27
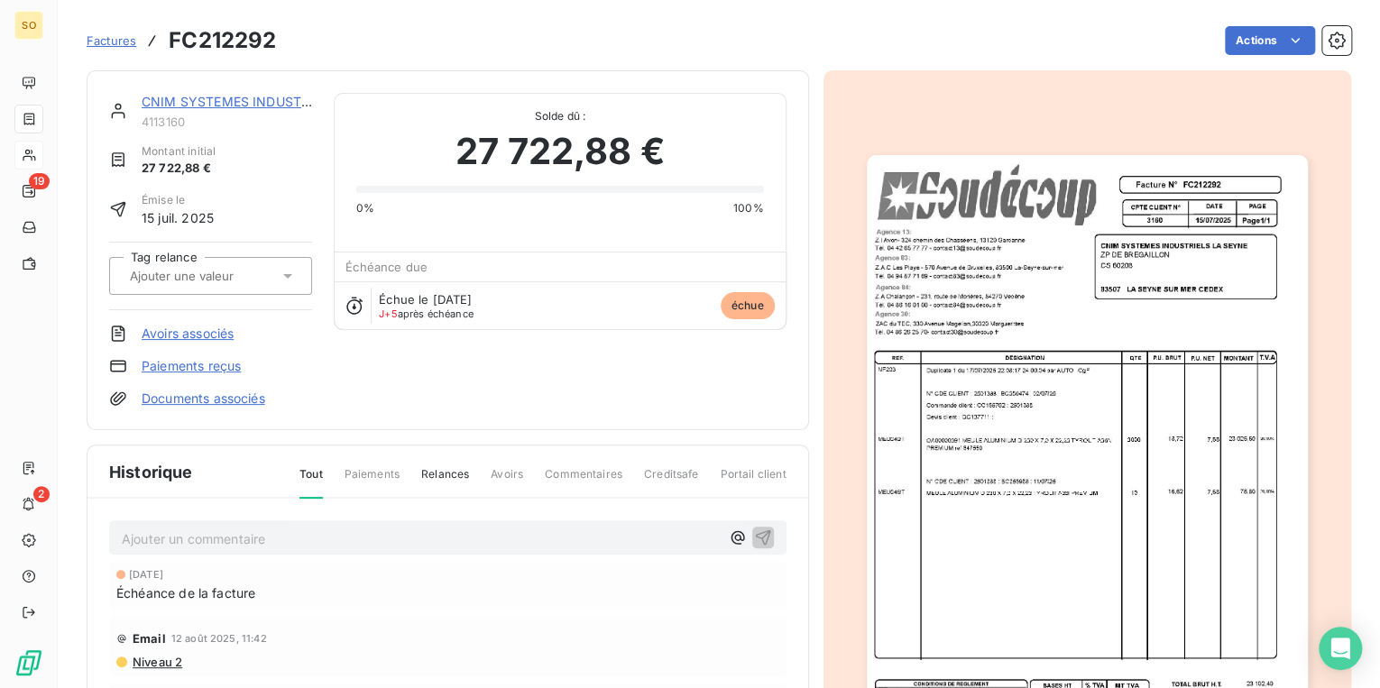
click at [162, 335] on link "Avoirs associés" at bounding box center [188, 334] width 92 height 18
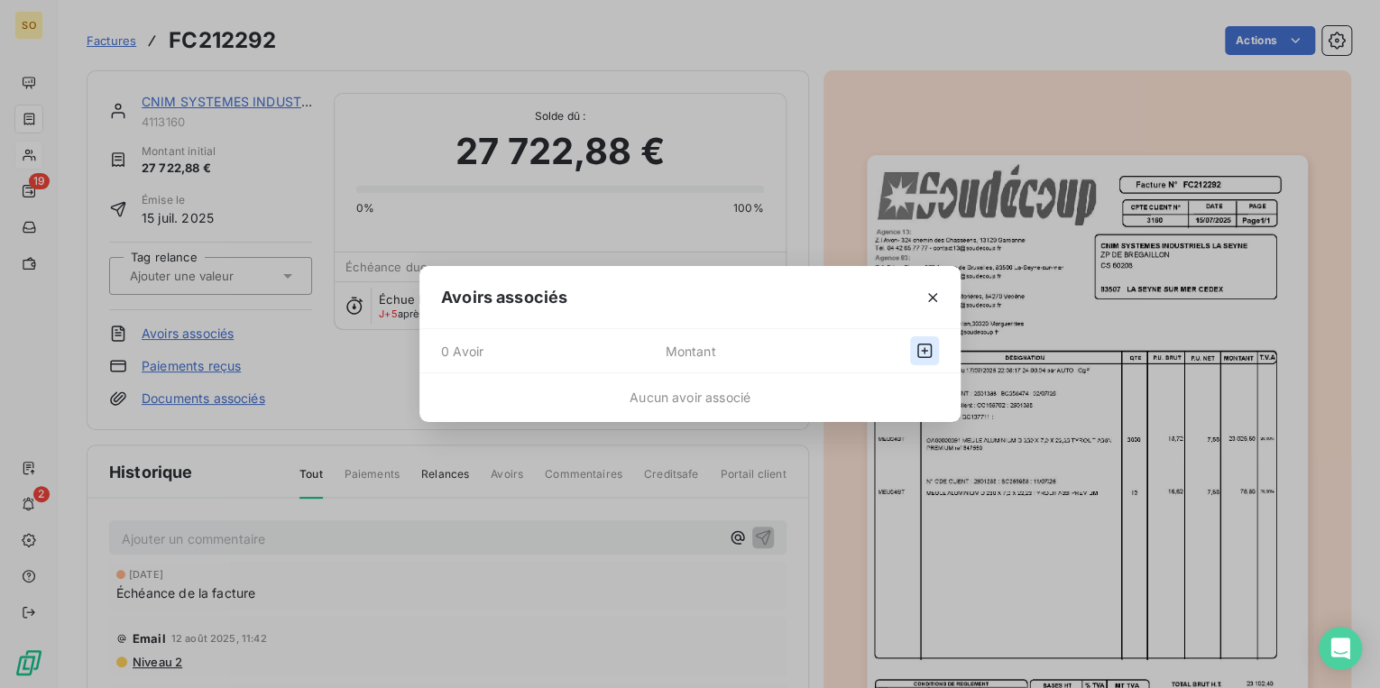
click at [918, 348] on icon "button" at bounding box center [925, 351] width 18 height 18
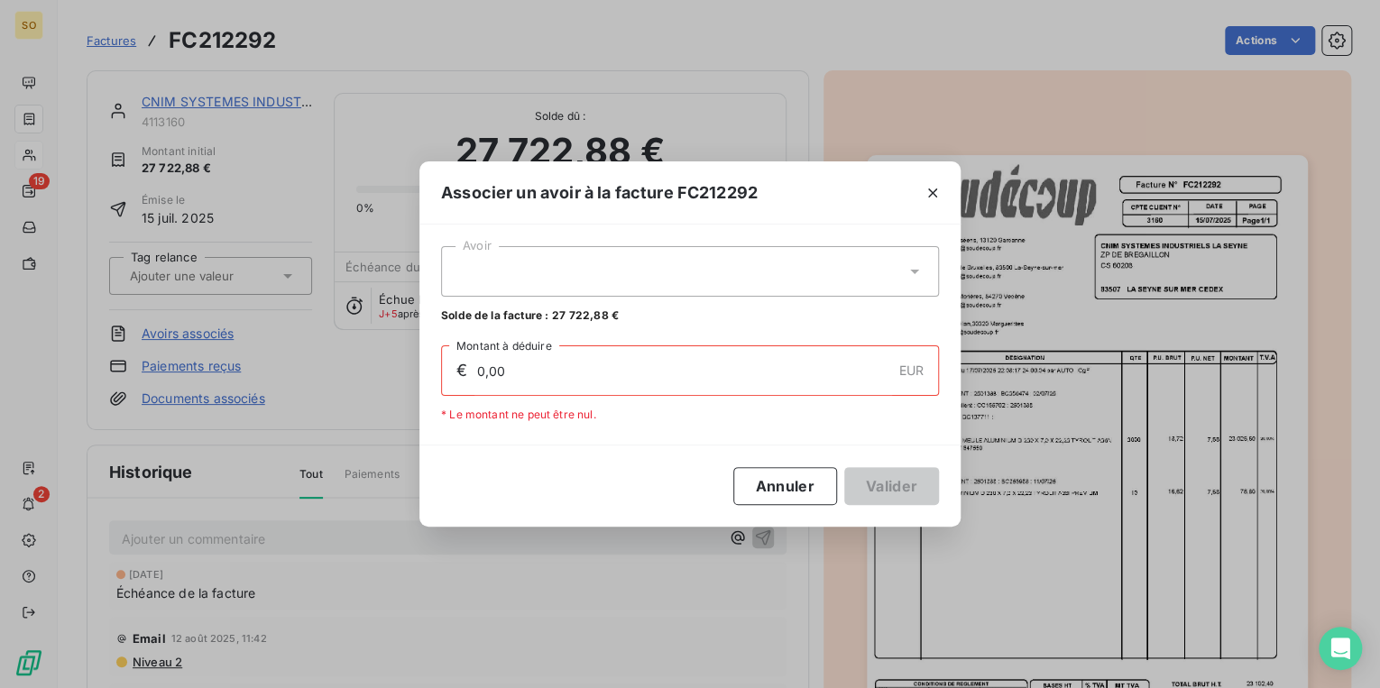
click at [643, 264] on div at bounding box center [690, 271] width 498 height 51
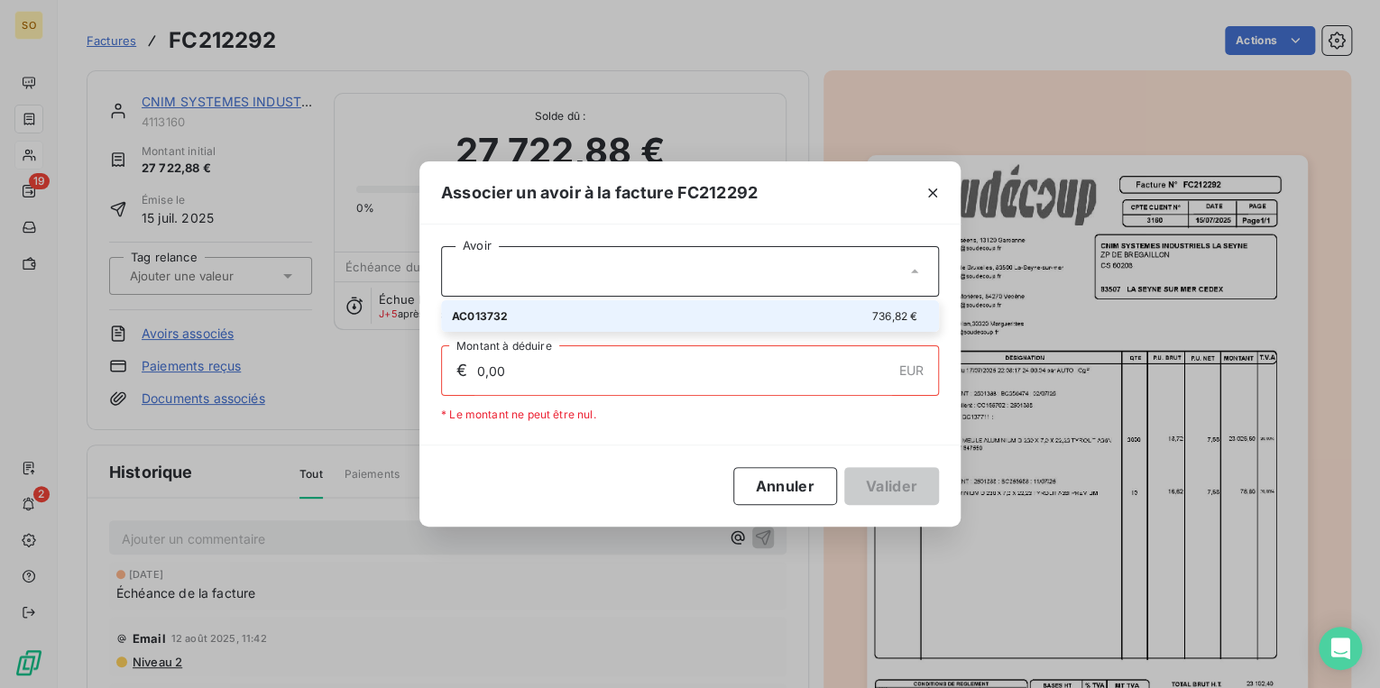
click at [658, 329] on li "AC013732 736,82 €" at bounding box center [690, 316] width 498 height 32
type input "736,82"
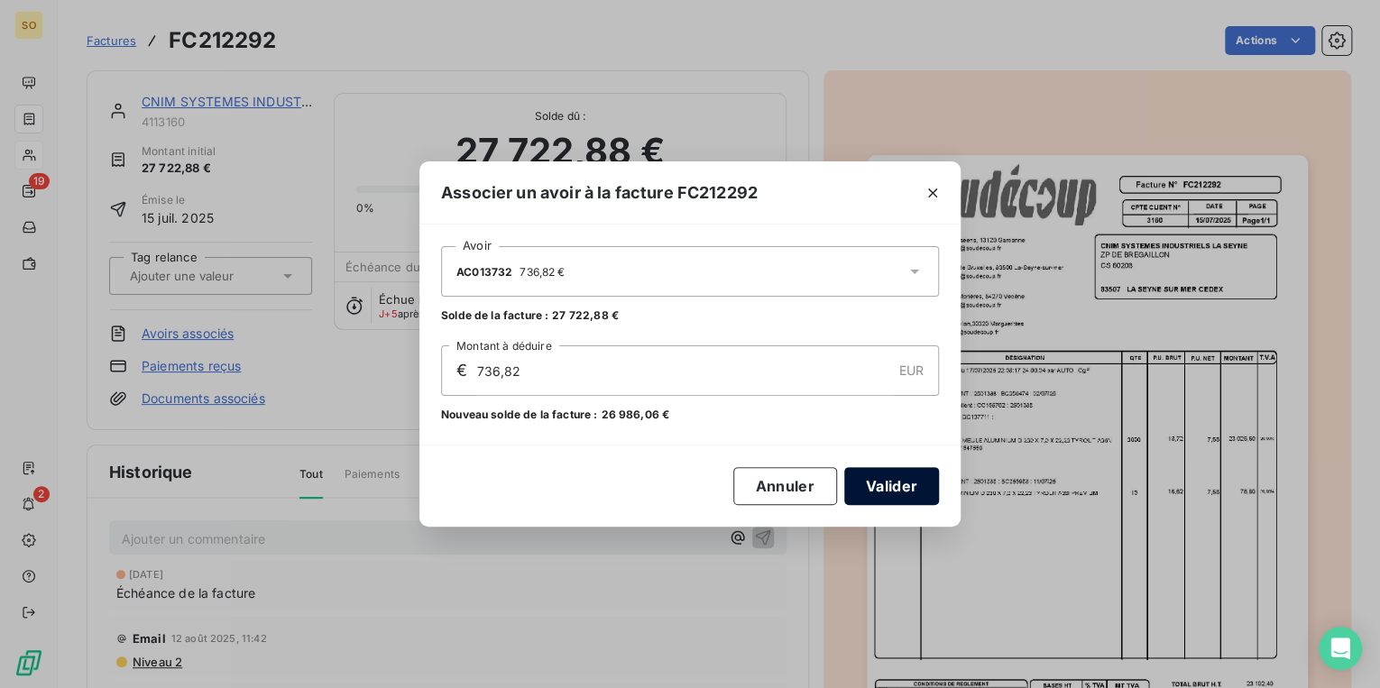
click at [872, 476] on button "Valider" at bounding box center [891, 486] width 95 height 38
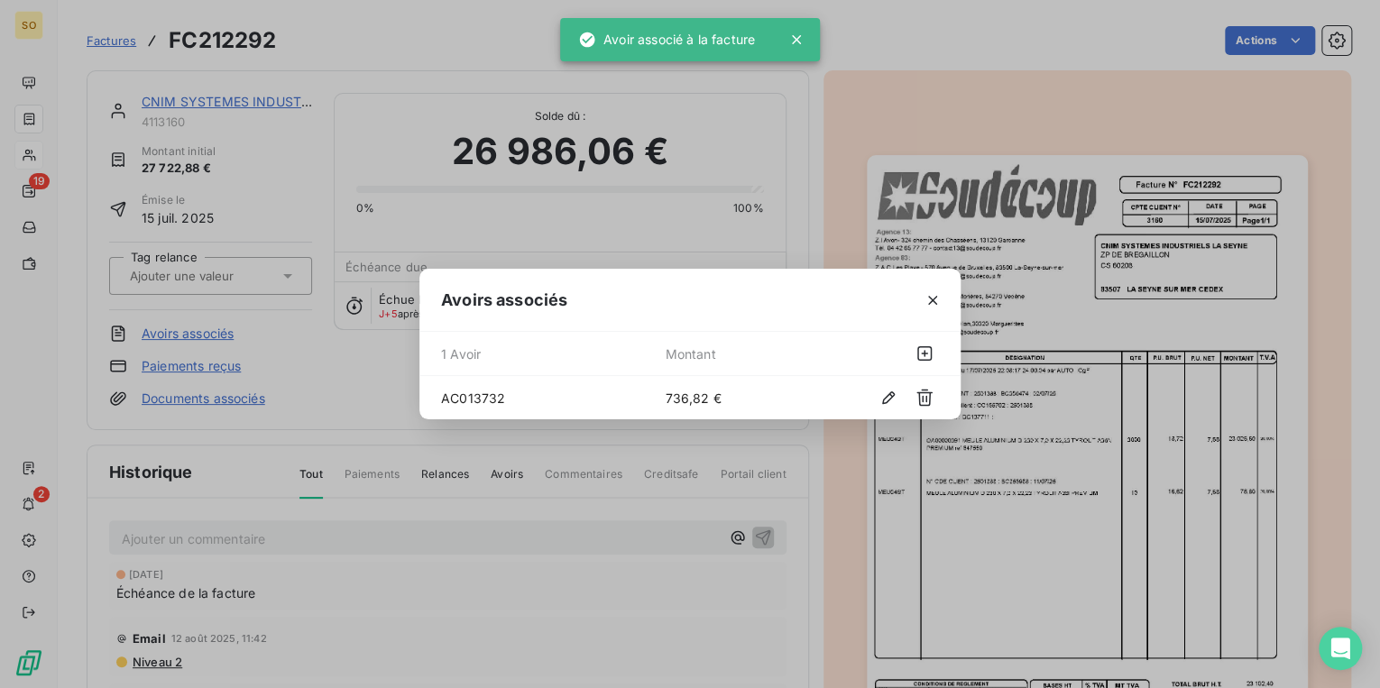
click at [934, 296] on icon "button" at bounding box center [933, 300] width 18 height 18
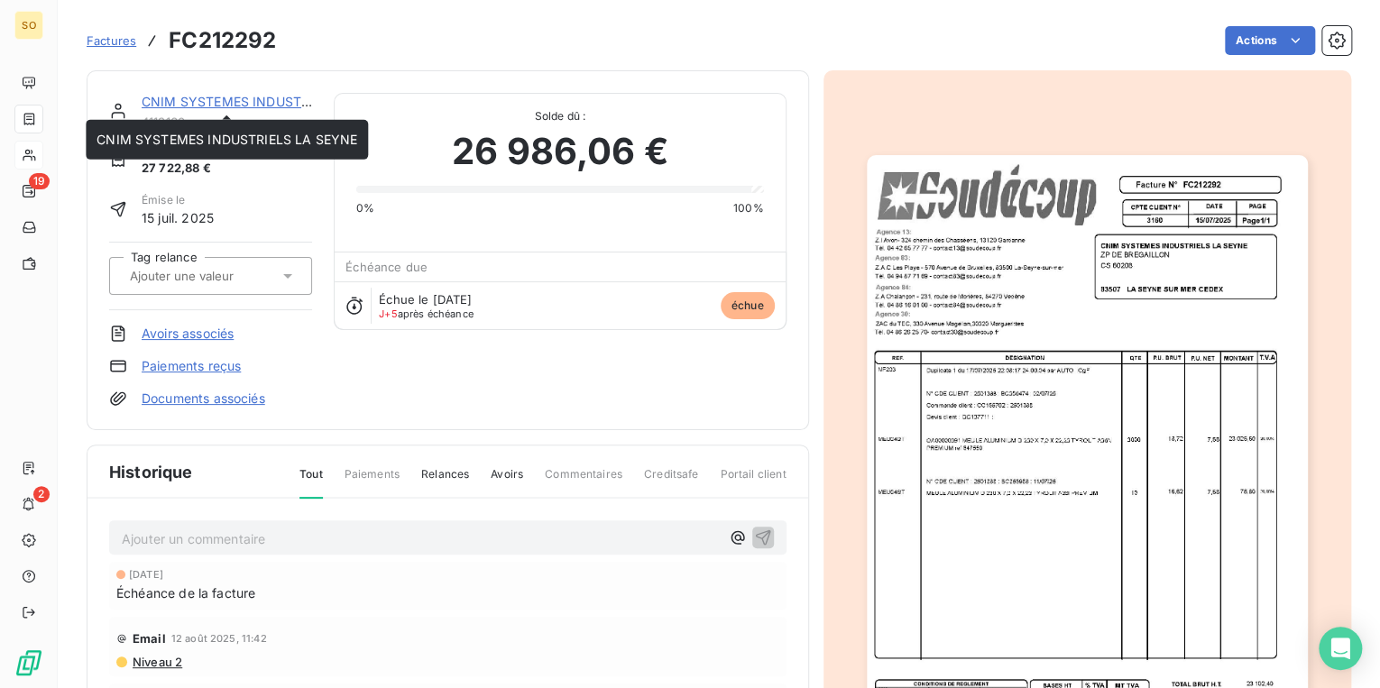
click at [201, 100] on link "CNIM SYSTEMES INDUSTRIELS LA SEYNE" at bounding box center [272, 101] width 261 height 15
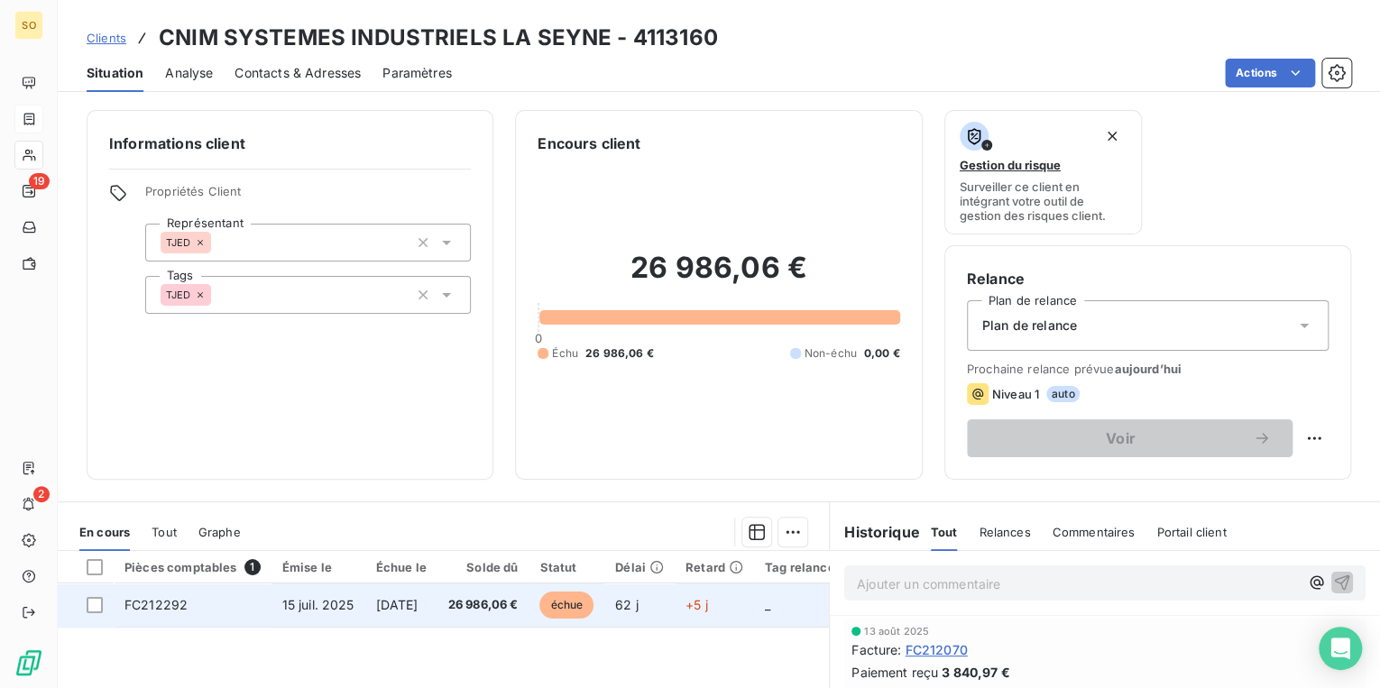
click at [594, 601] on span "échue" at bounding box center [566, 605] width 54 height 27
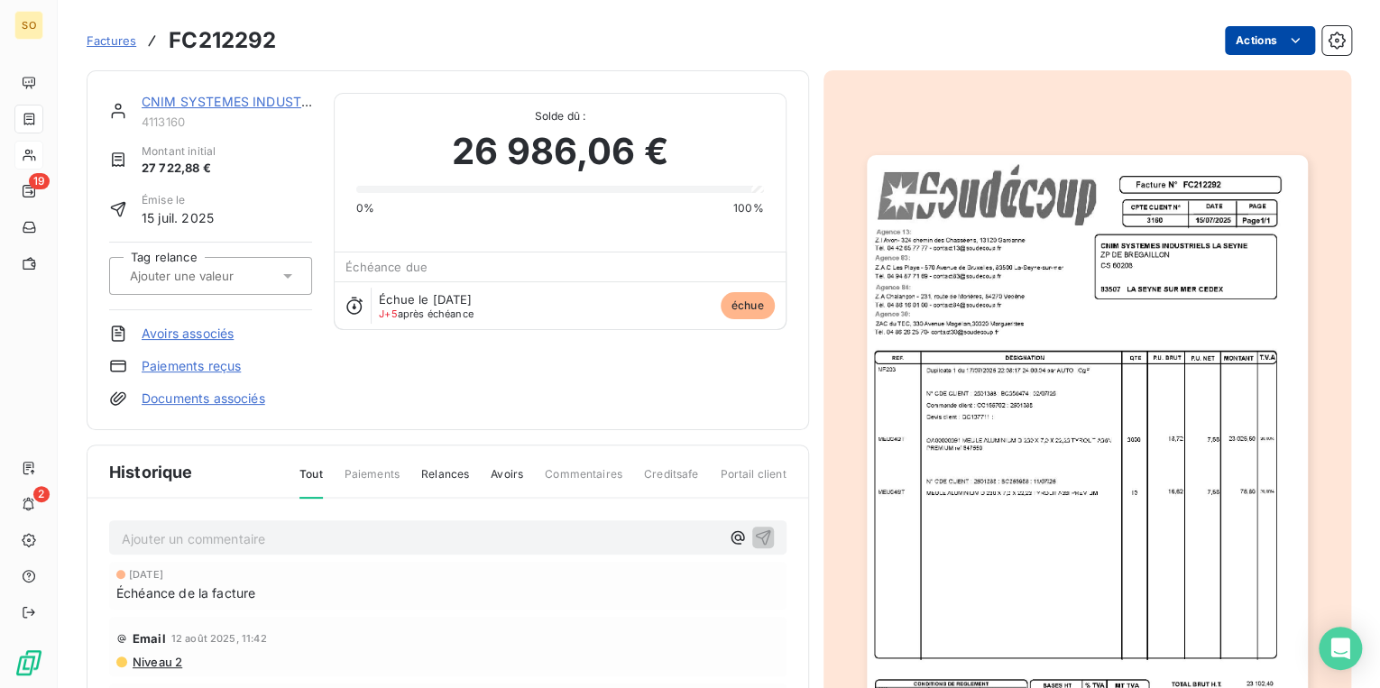
click at [1228, 43] on html "SO 19 2 Factures FC212292 Actions CNIM SYSTEMES INDUSTRIELS LA SEYNE 4113160 Mo…" at bounding box center [690, 344] width 1380 height 688
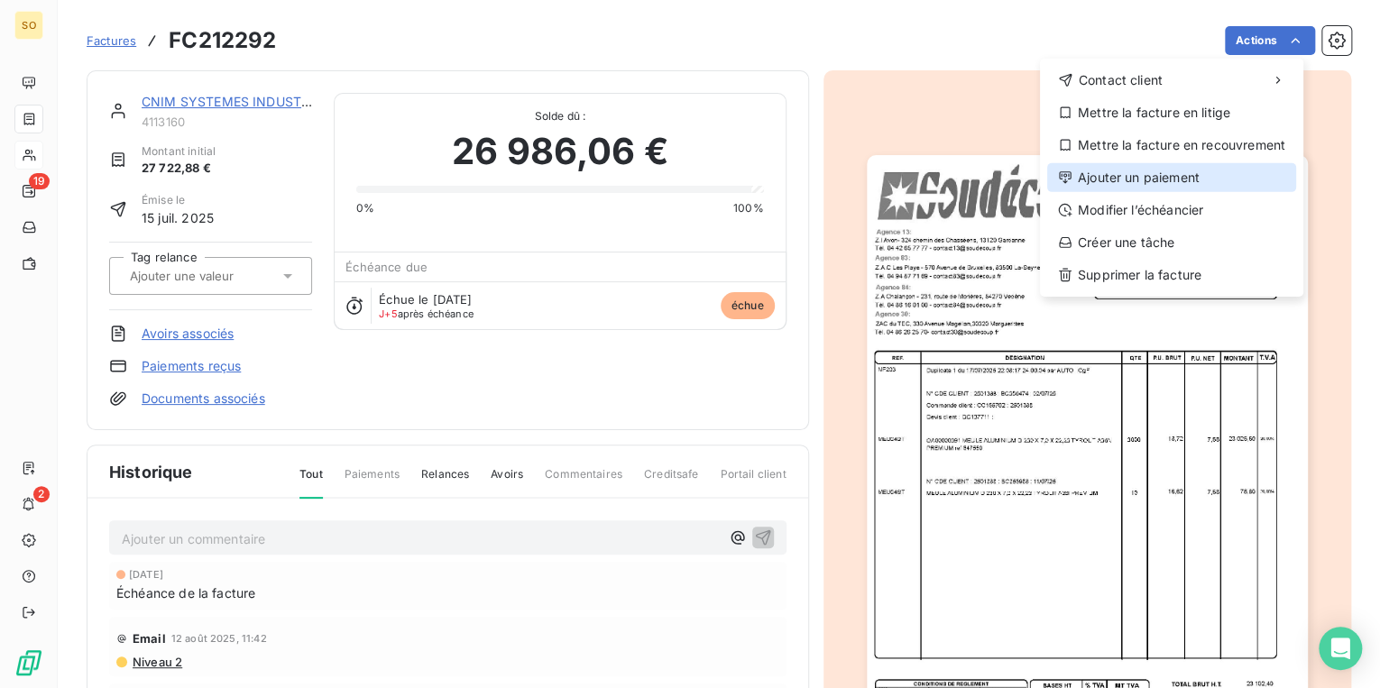
click at [1109, 185] on div "Ajouter un paiement" at bounding box center [1171, 177] width 249 height 29
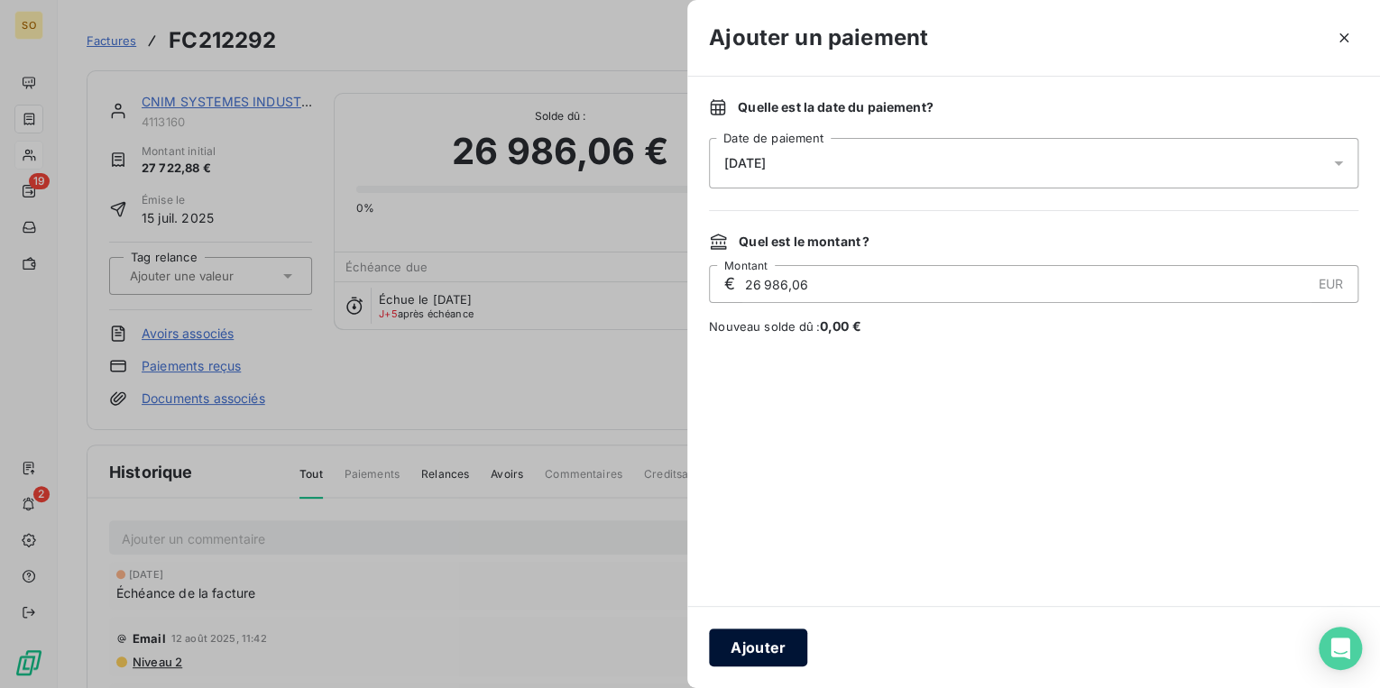
click at [787, 654] on button "Ajouter" at bounding box center [758, 648] width 98 height 38
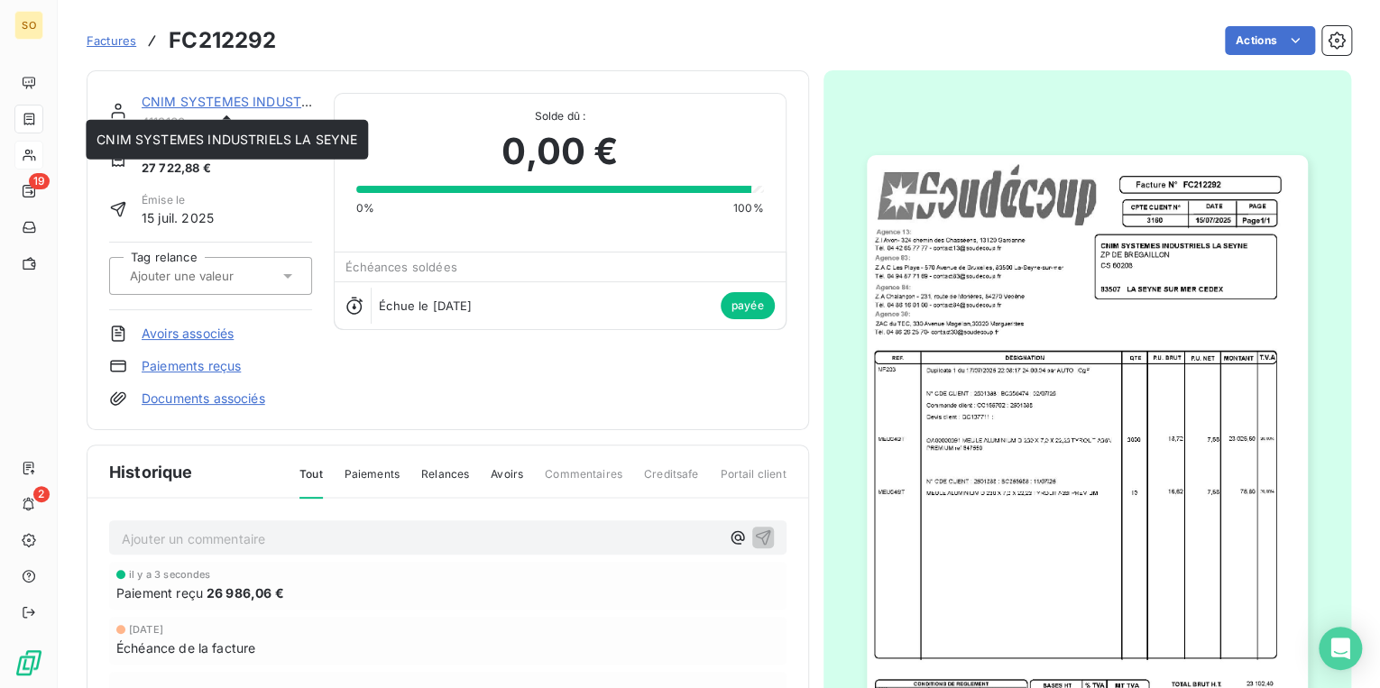
click at [185, 98] on link "CNIM SYSTEMES INDUSTRIELS LA SEYNE" at bounding box center [272, 101] width 261 height 15
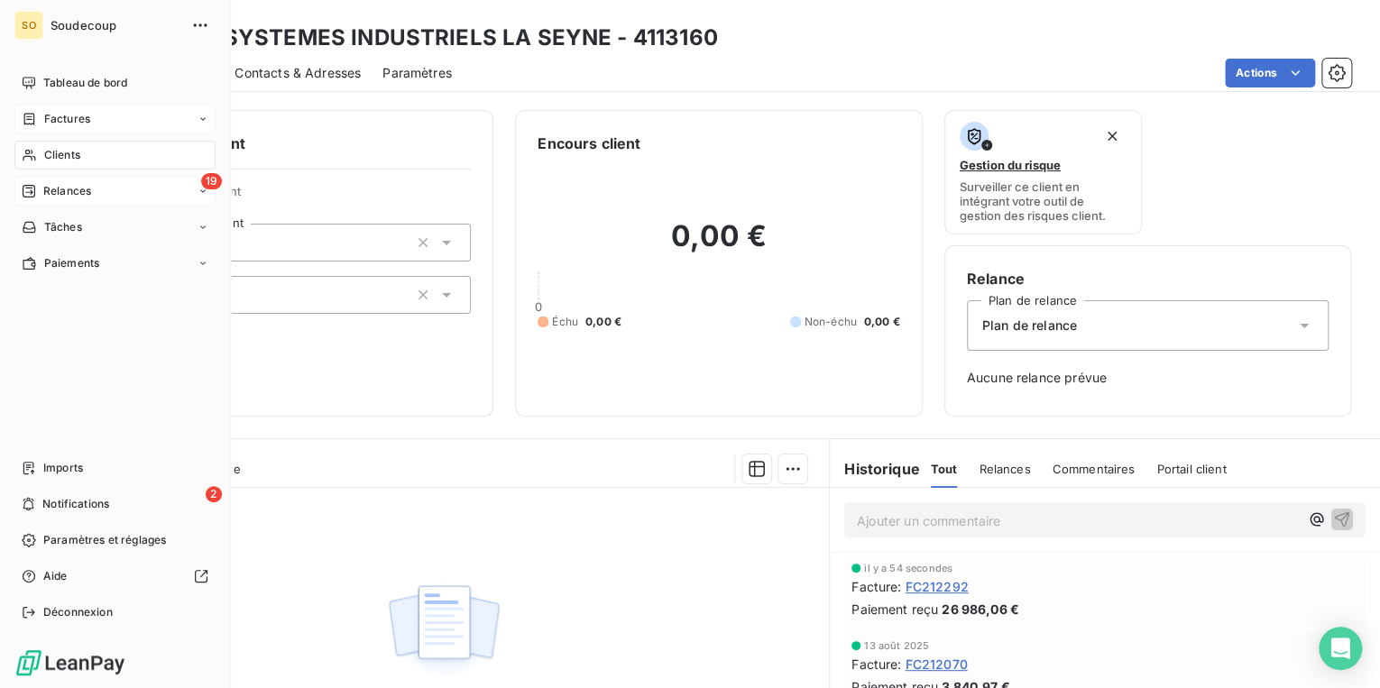
click at [53, 189] on span "Relances" at bounding box center [67, 191] width 48 height 16
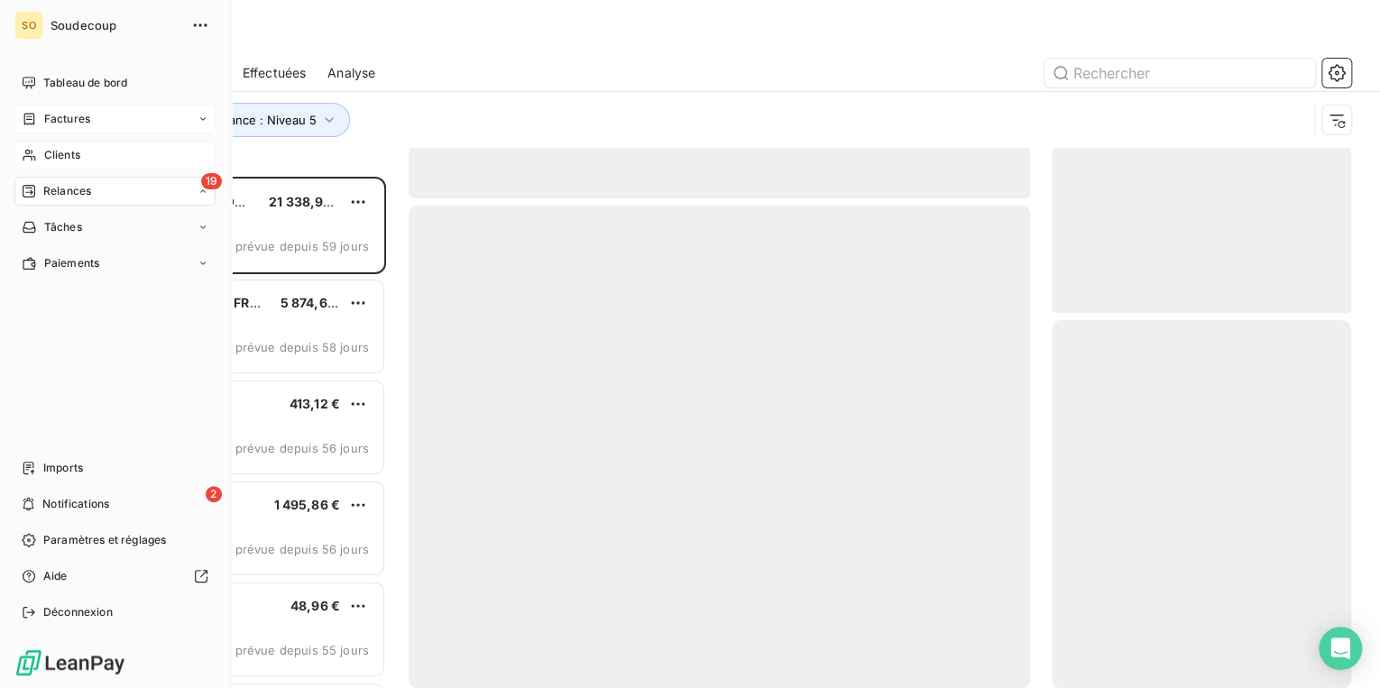
scroll to position [501, 289]
